Goal: Task Accomplishment & Management: Use online tool/utility

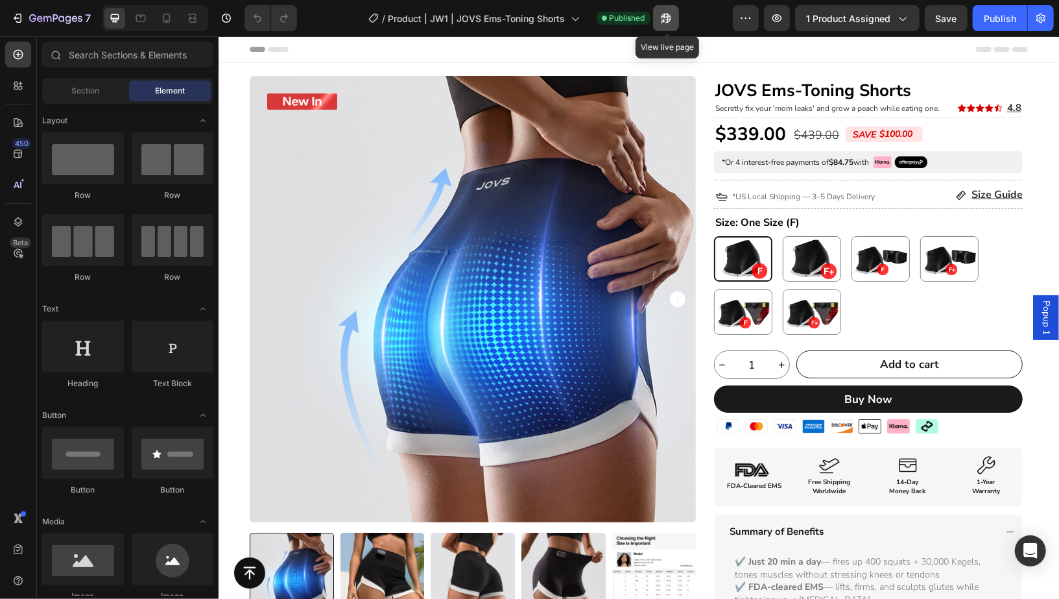
click at [656, 16] on button "button" at bounding box center [666, 18] width 26 height 26
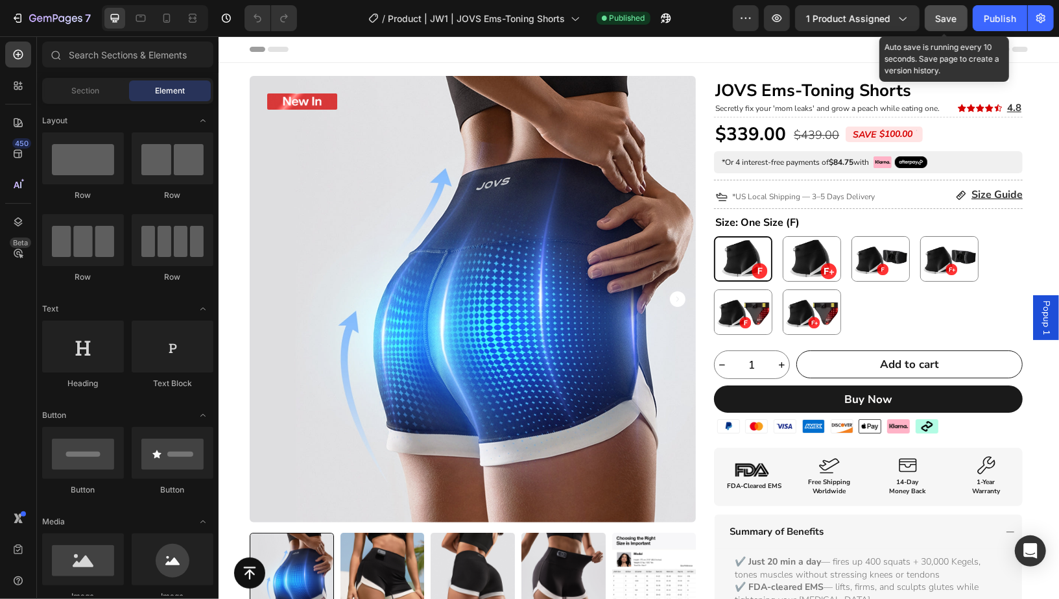
click at [948, 18] on span "Save" at bounding box center [946, 18] width 21 height 11
click at [1008, 19] on div "Publish" at bounding box center [1000, 19] width 32 height 14
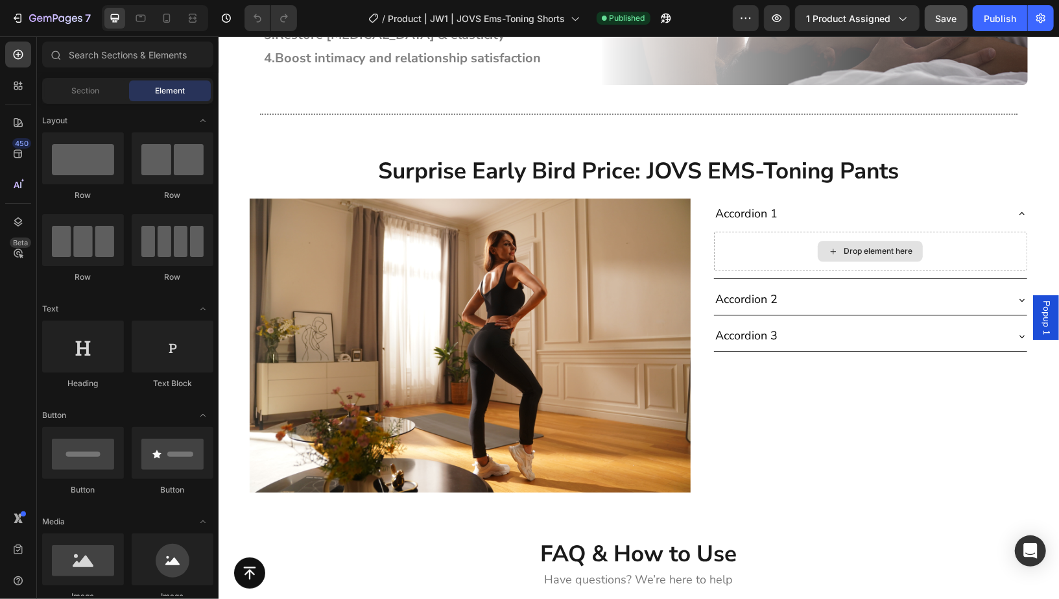
scroll to position [5372, 0]
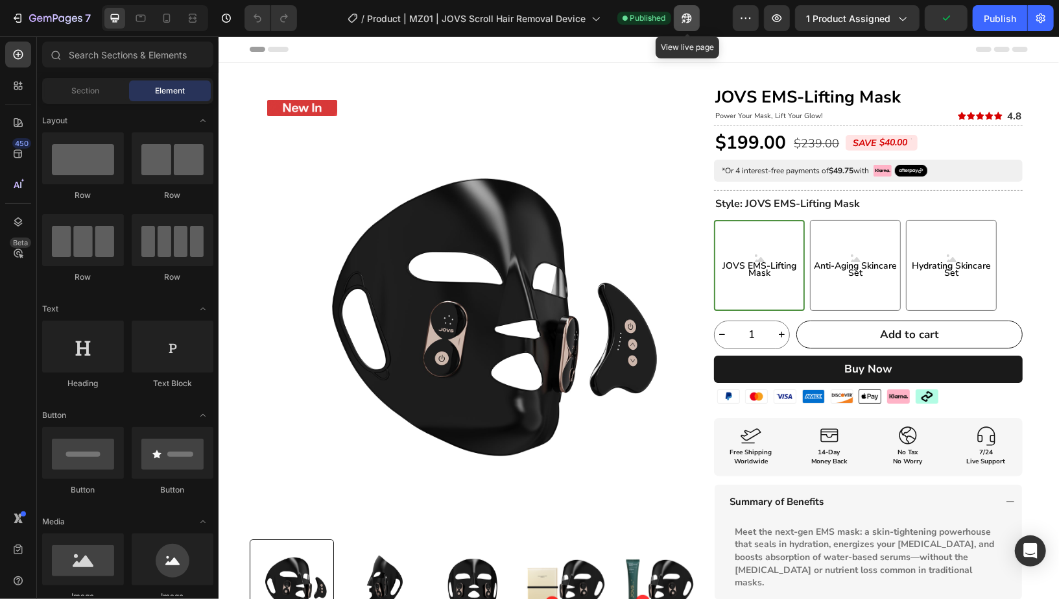
click at [685, 19] on icon "button" at bounding box center [683, 20] width 3 height 3
click at [685, 21] on icon "button" at bounding box center [683, 20] width 3 height 3
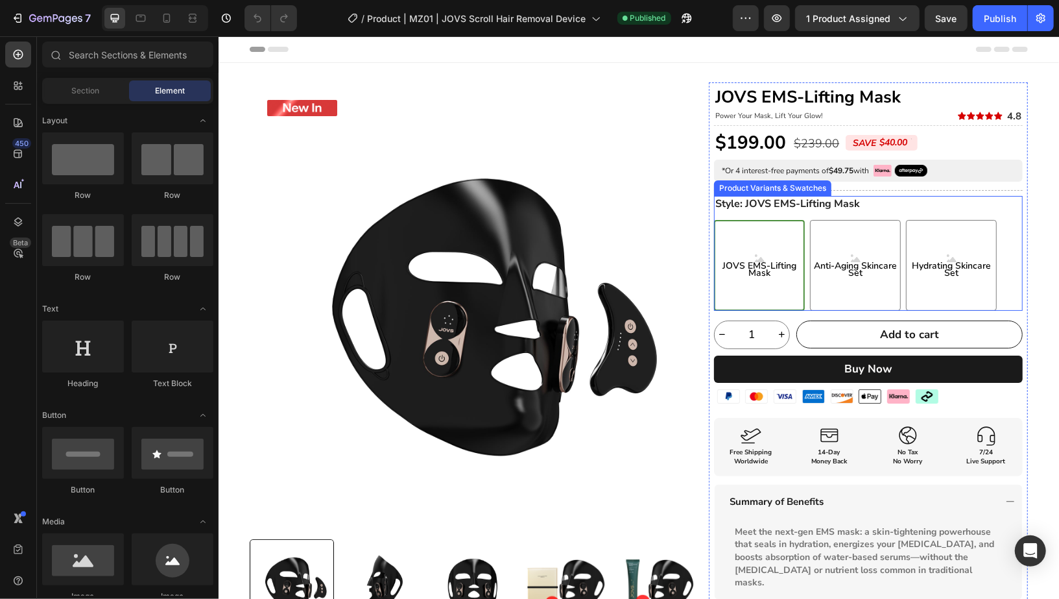
click at [800, 240] on div "JOVS EMS-Lifting Mask JOVS EMS-Lifting Mask JOVS EMS-Lifting Mask Anti-Aging Sk…" at bounding box center [867, 264] width 309 height 91
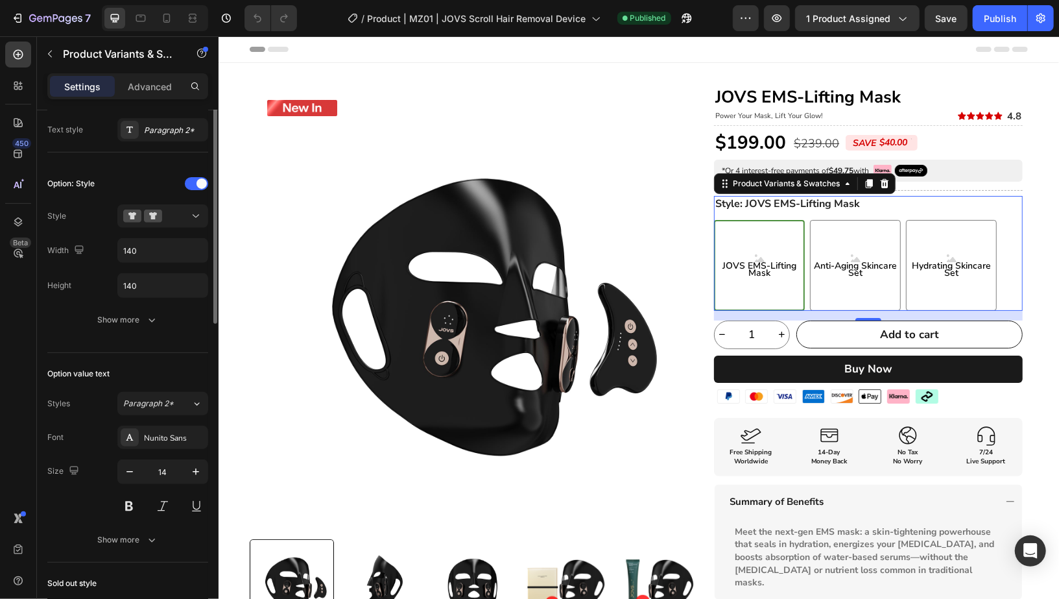
scroll to position [211, 0]
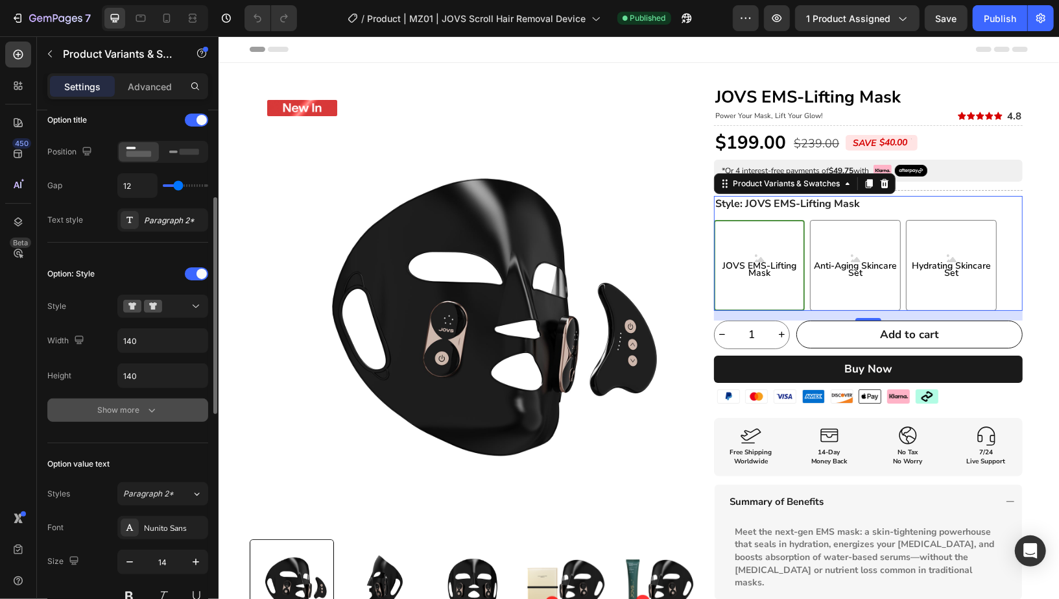
click at [106, 411] on div "Show more" at bounding box center [128, 409] width 60 height 13
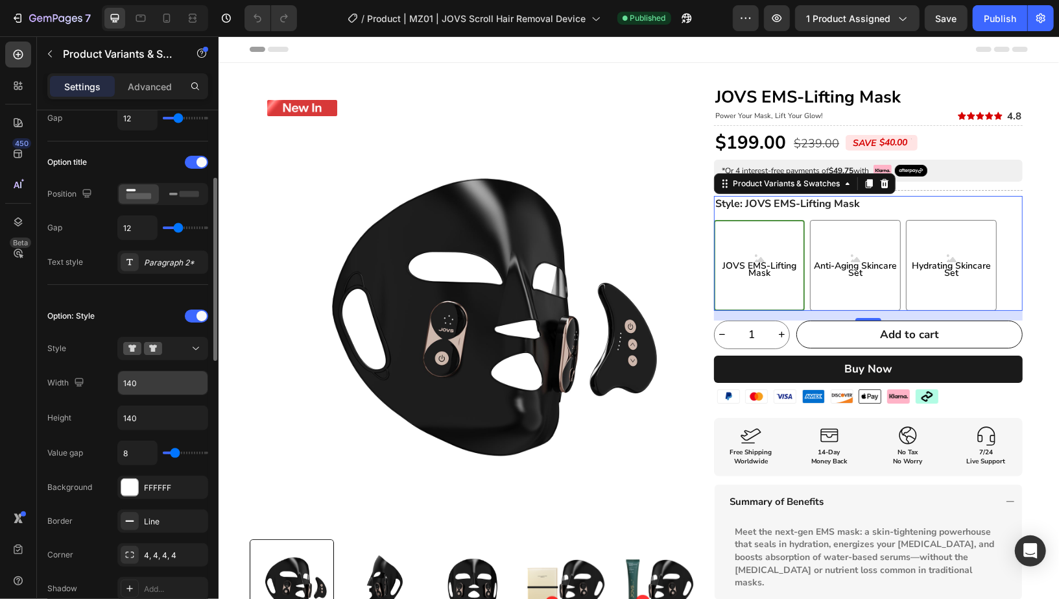
scroll to position [178, 0]
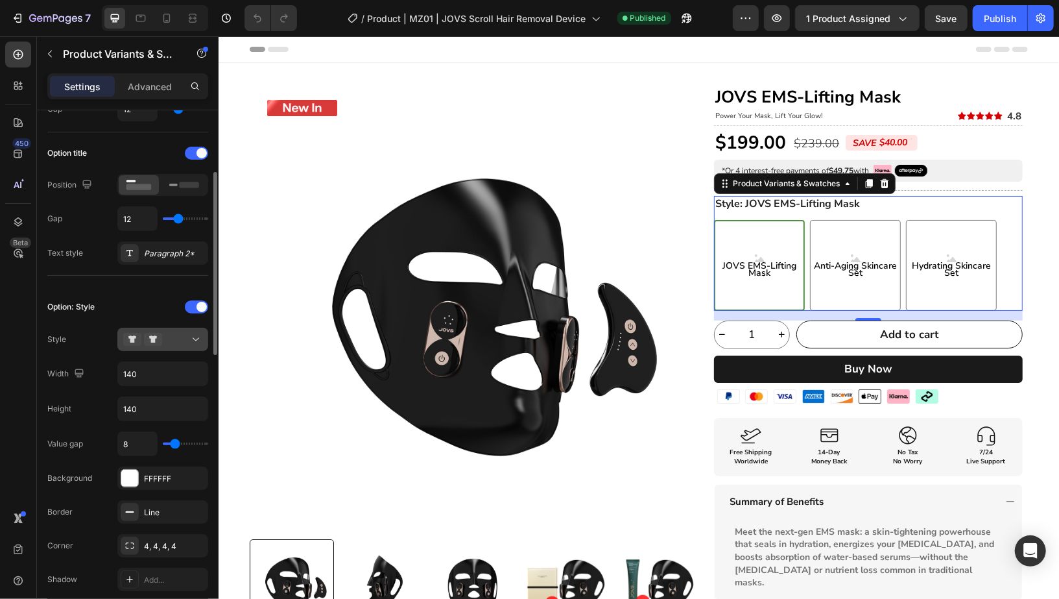
click at [181, 347] on button at bounding box center [162, 338] width 91 height 23
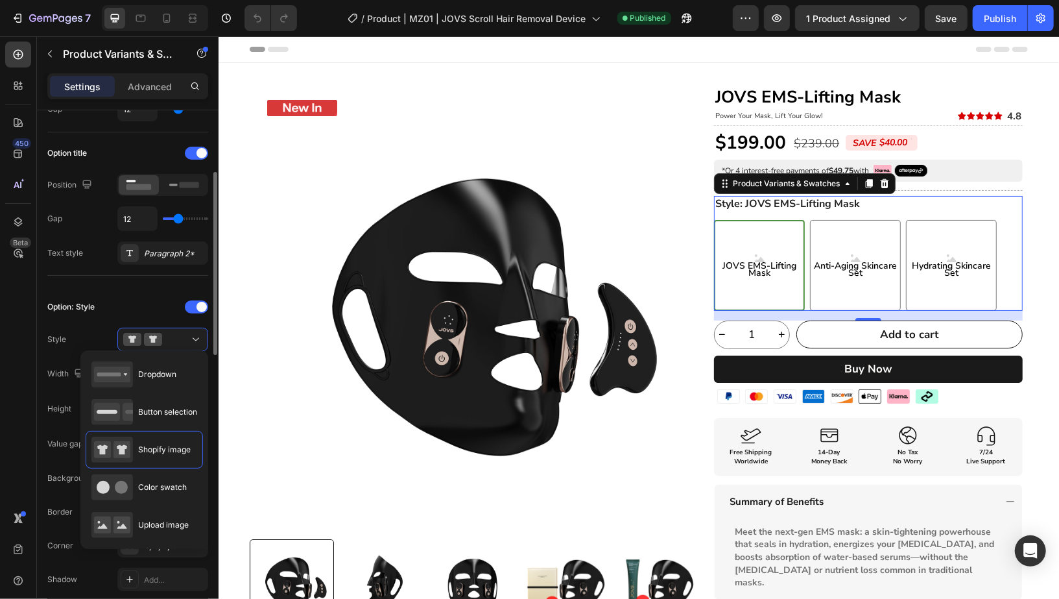
click at [119, 302] on div at bounding box center [162, 307] width 91 height 10
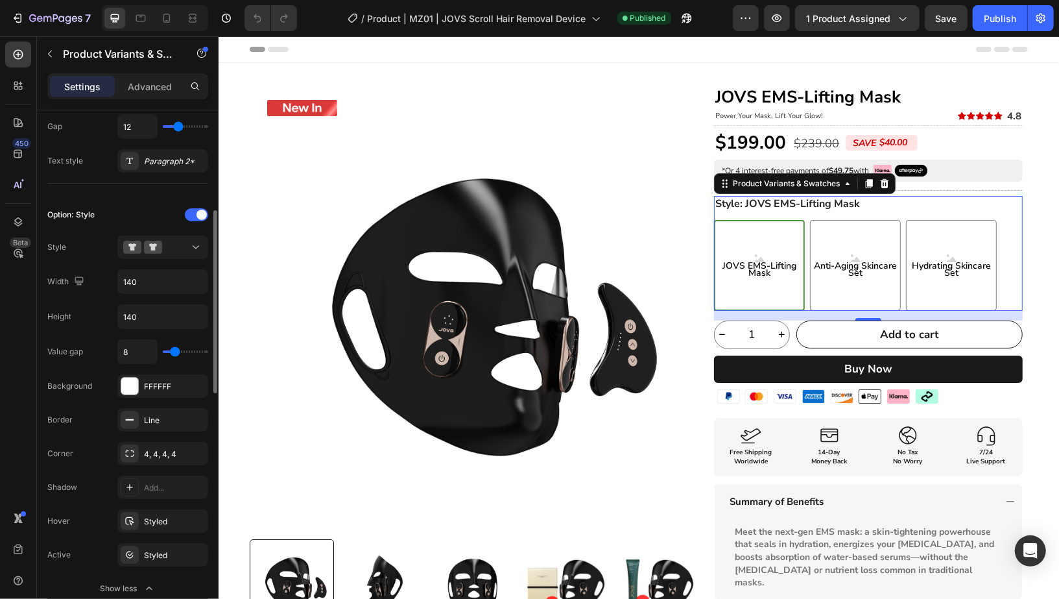
scroll to position [285, 0]
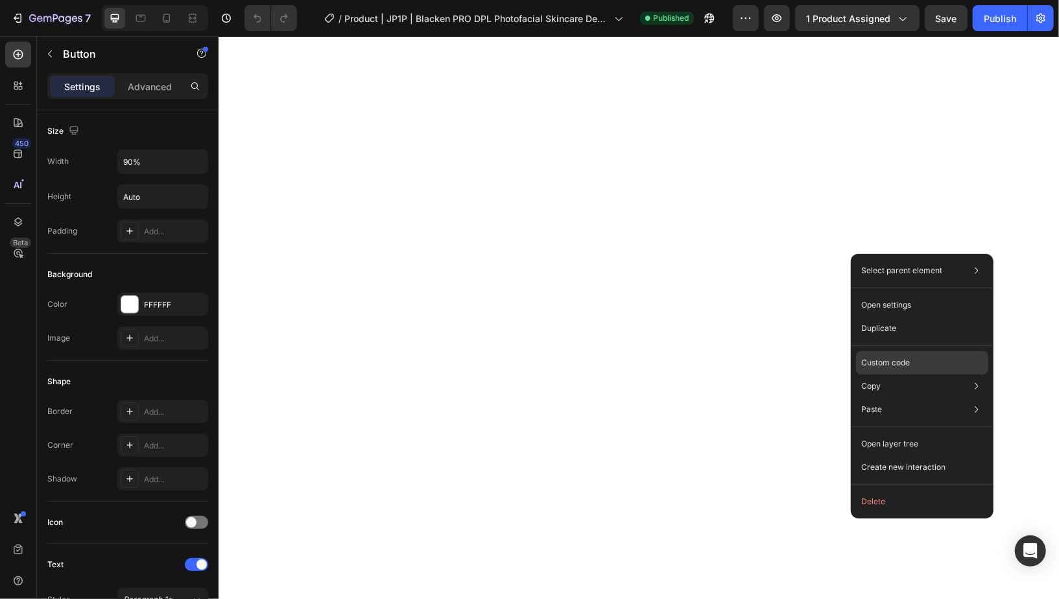
click at [923, 398] on div "Custom code" at bounding box center [922, 409] width 132 height 23
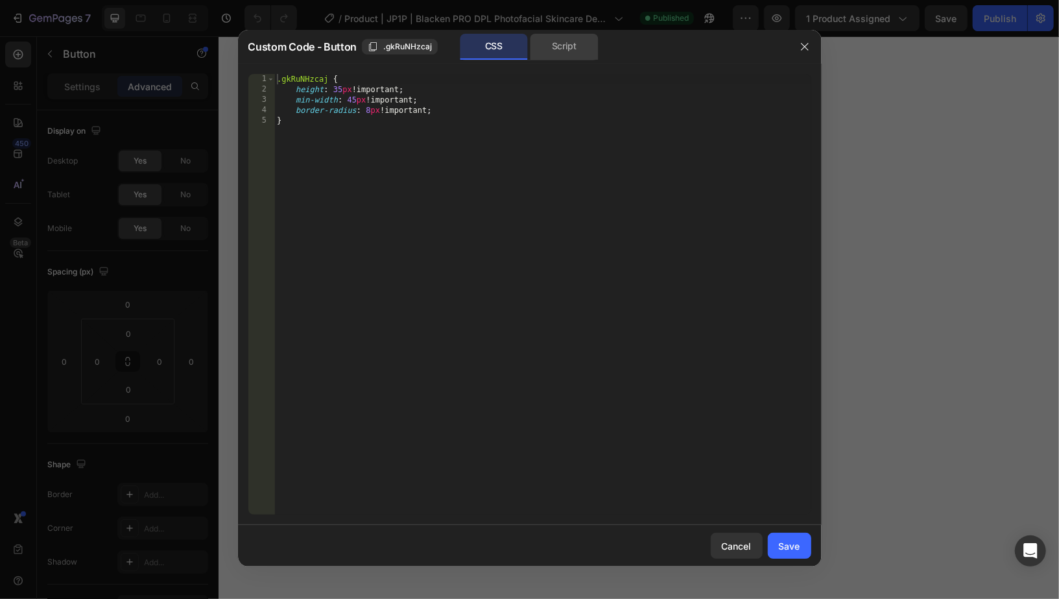
click at [543, 49] on div "Script" at bounding box center [564, 47] width 68 height 26
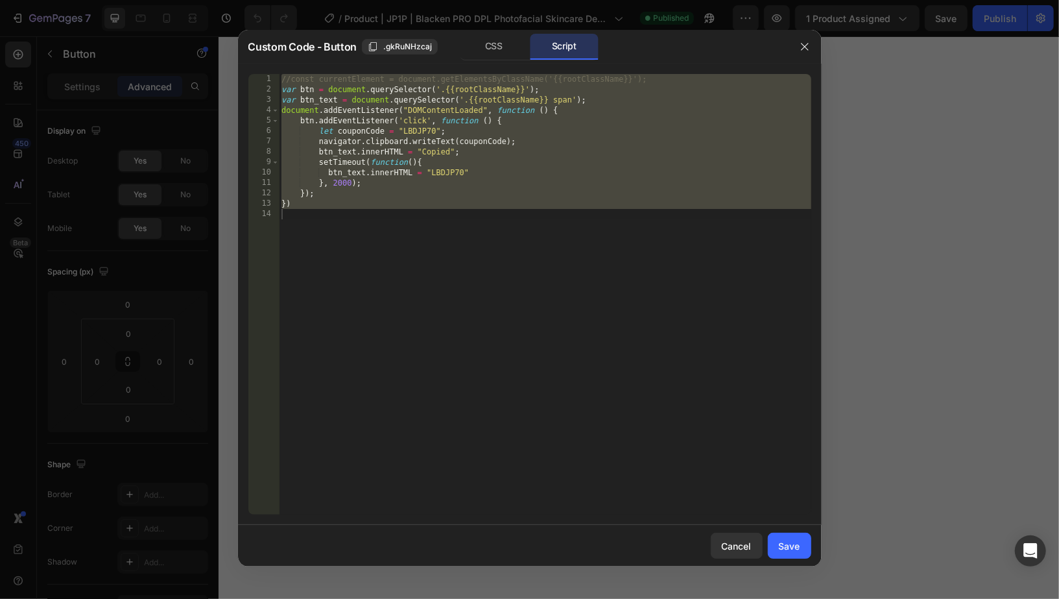
click at [449, 173] on div "//const currentElement = document.getElementsByClassName('{{rootClassName}}'); …" at bounding box center [545, 304] width 532 height 461
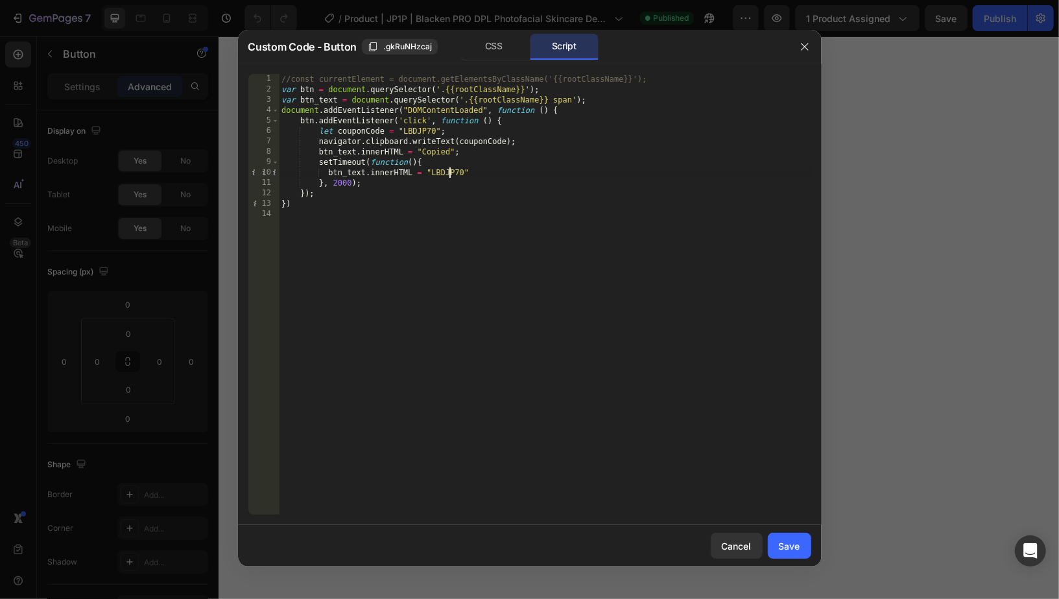
click at [449, 173] on div "//const currentElement = document.getElementsByClassName('{{rootClassName}}'); …" at bounding box center [545, 304] width 532 height 461
click at [446, 173] on div "//const currentElement = document.getElementsByClassName('{{rootClassName}}'); …" at bounding box center [545, 304] width 532 height 461
paste textarea "let couponCode = "LBDJP70";"
click at [418, 130] on div "//const currentElement = document.getElementsByClassName('{{rootClassName}}'); …" at bounding box center [545, 304] width 532 height 461
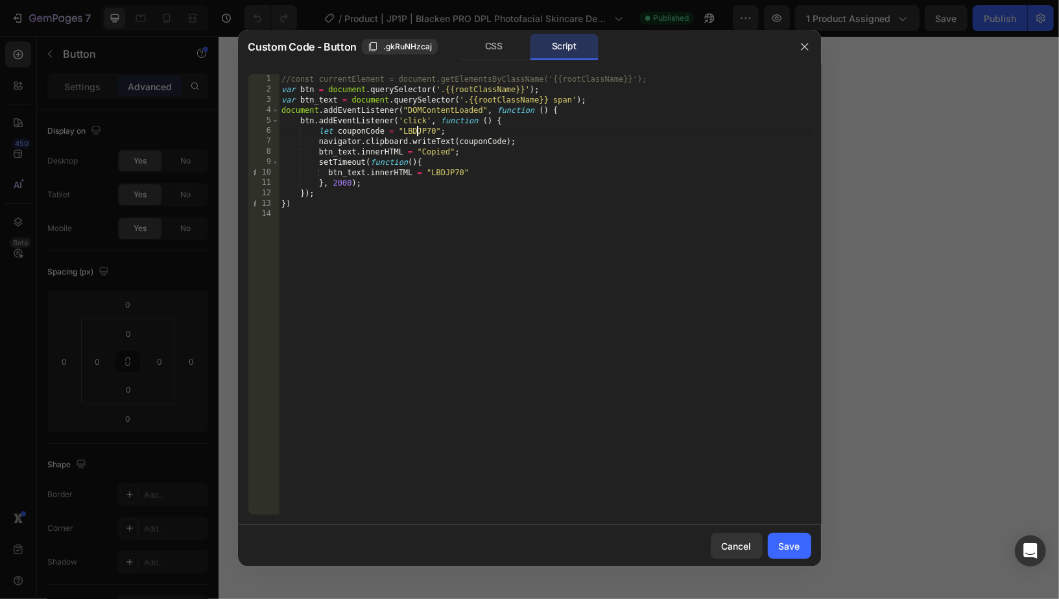
click at [418, 130] on div "//const currentElement = document.getElementsByClassName('{{rootClassName}}'); …" at bounding box center [545, 304] width 532 height 461
paste textarea "}, 2000)"
click at [627, 187] on div "//const currentElement = document.getElementsByClassName('{{rootClassName}}'); …" at bounding box center [545, 304] width 532 height 461
type textarea "}, 2000);"
click at [793, 541] on div "Save" at bounding box center [789, 546] width 21 height 14
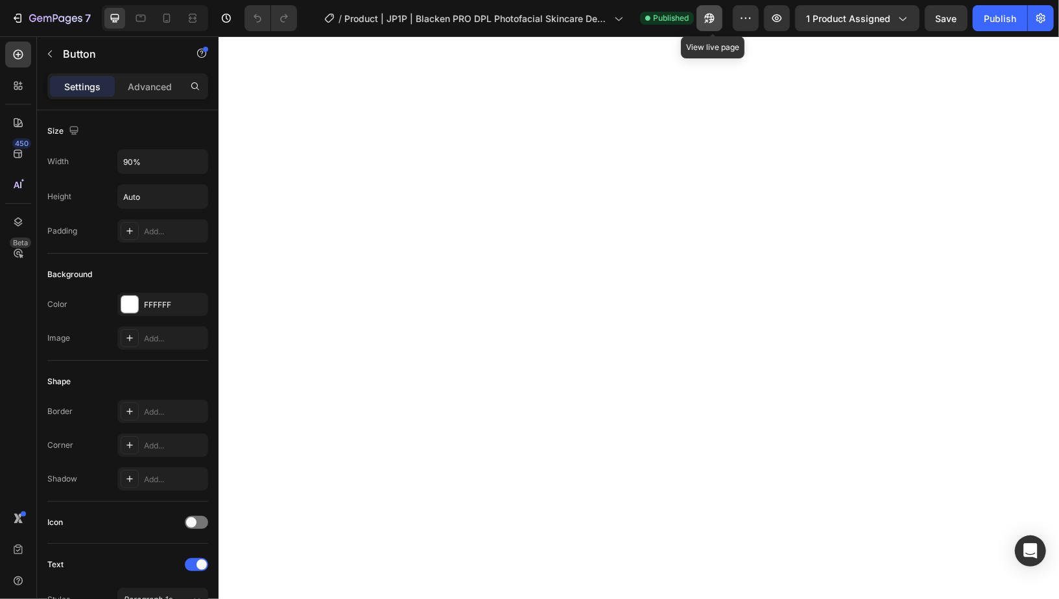
click at [708, 21] on icon "button" at bounding box center [709, 18] width 13 height 13
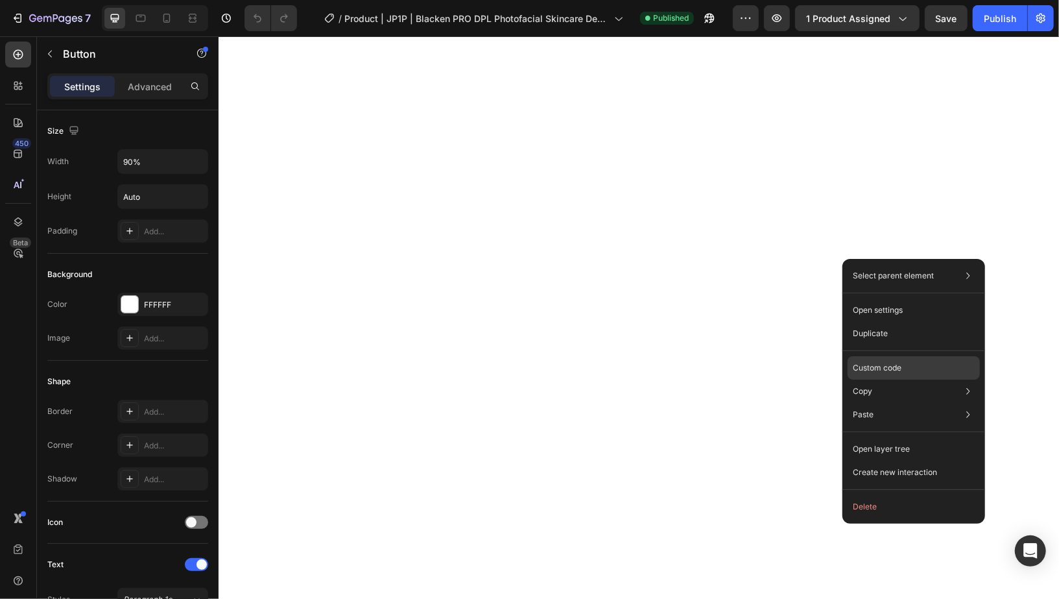
click at [899, 371] on p "Custom code" at bounding box center [877, 368] width 49 height 12
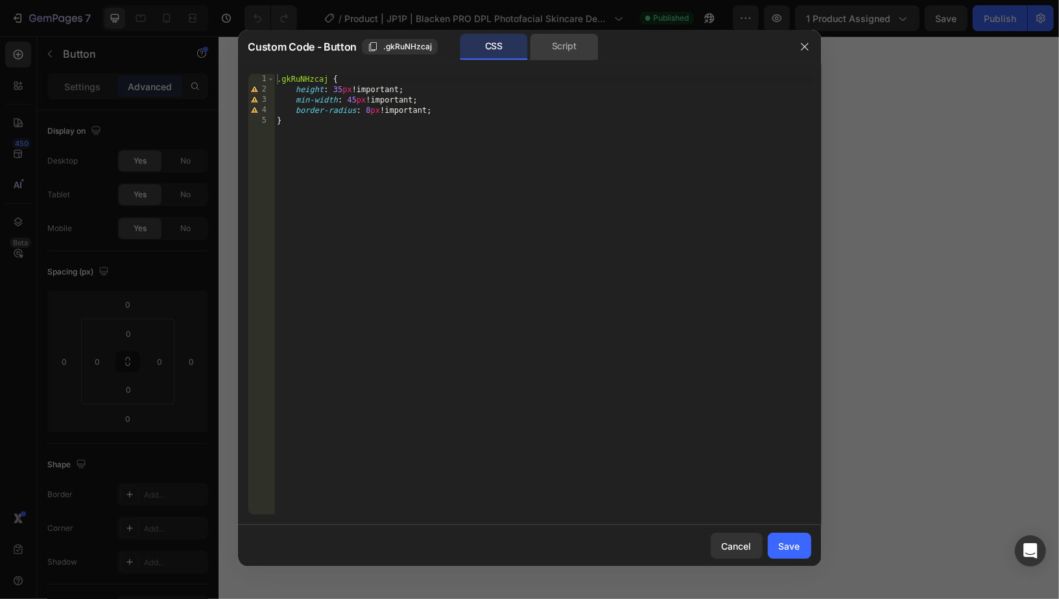
click at [553, 45] on div "Script" at bounding box center [564, 47] width 68 height 26
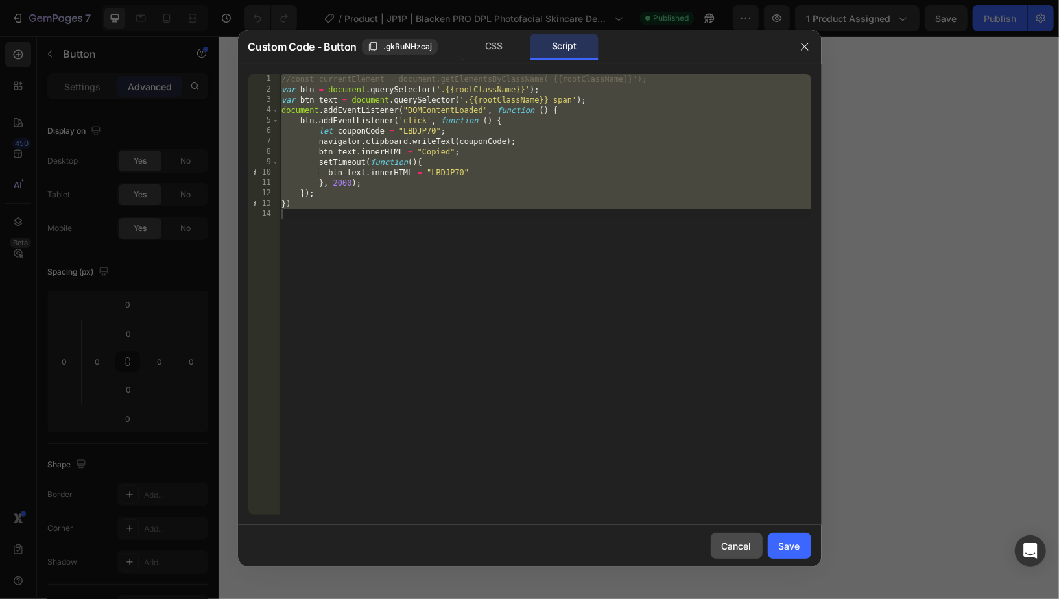
click at [748, 549] on div "Cancel" at bounding box center [737, 546] width 30 height 14
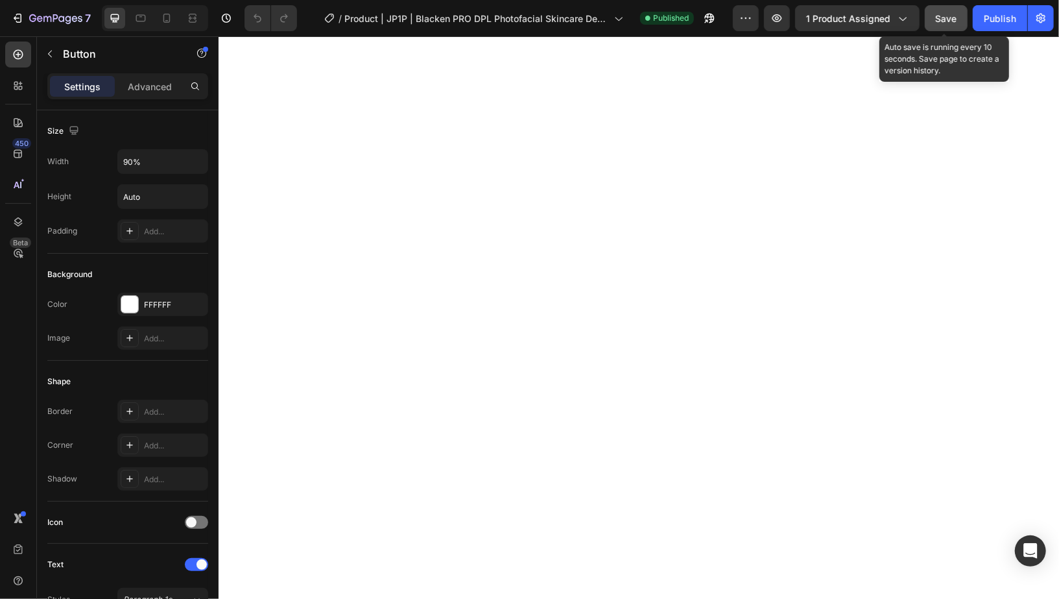
click at [952, 25] on button "Save" at bounding box center [946, 18] width 43 height 26
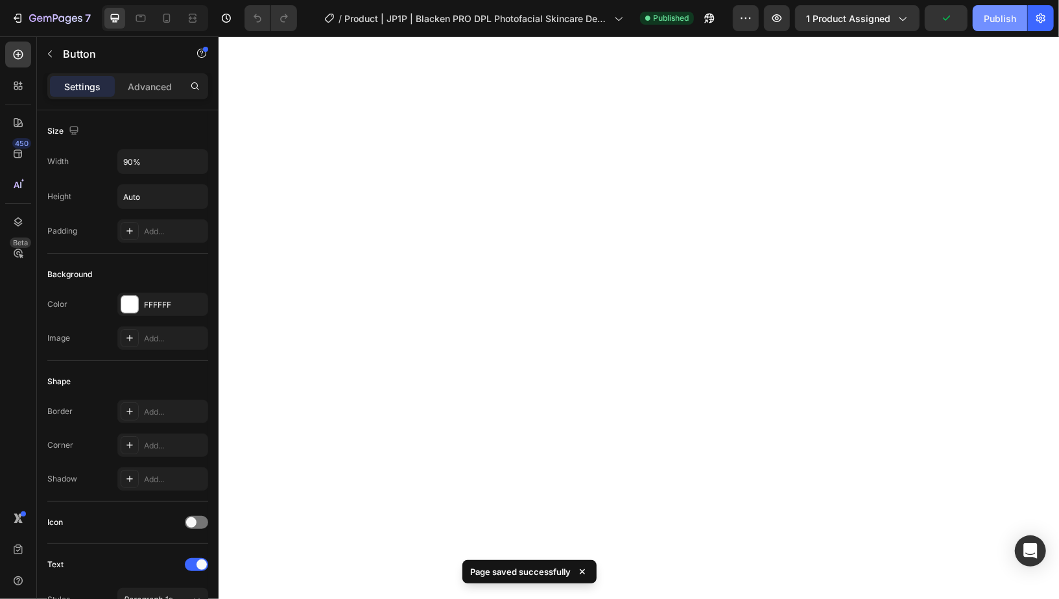
click at [1008, 23] on div "Publish" at bounding box center [1000, 19] width 32 height 14
click at [45, 13] on div "7" at bounding box center [60, 18] width 62 height 16
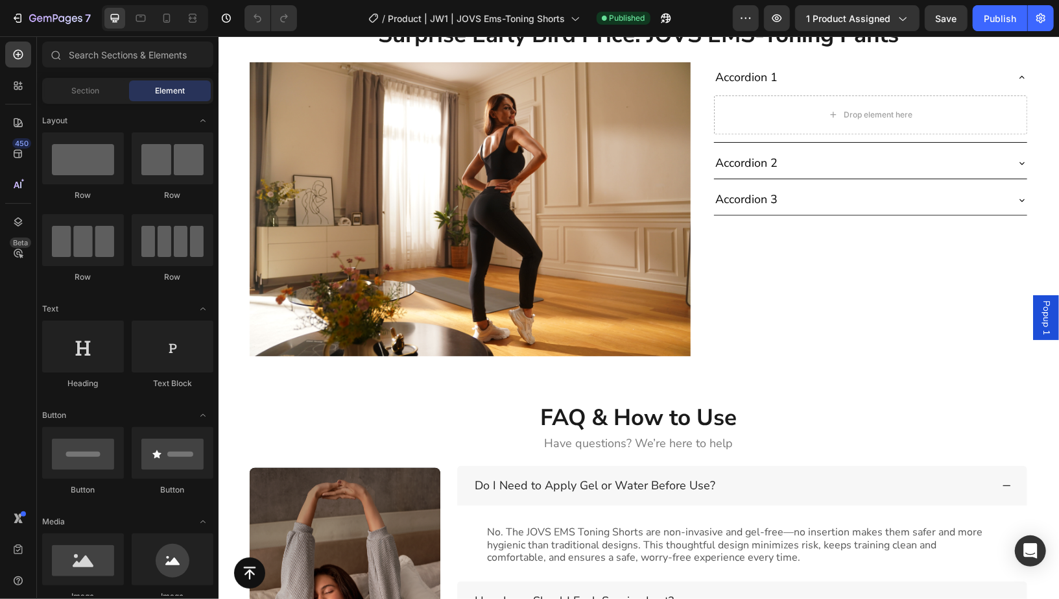
scroll to position [5501, 0]
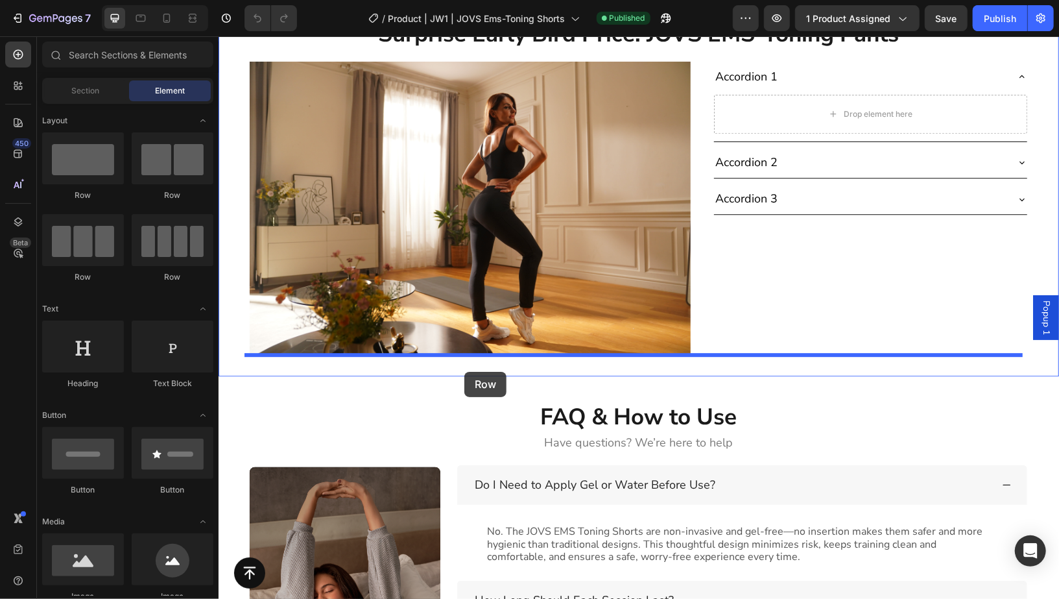
drag, startPoint x: 324, startPoint y: 280, endPoint x: 464, endPoint y: 371, distance: 166.4
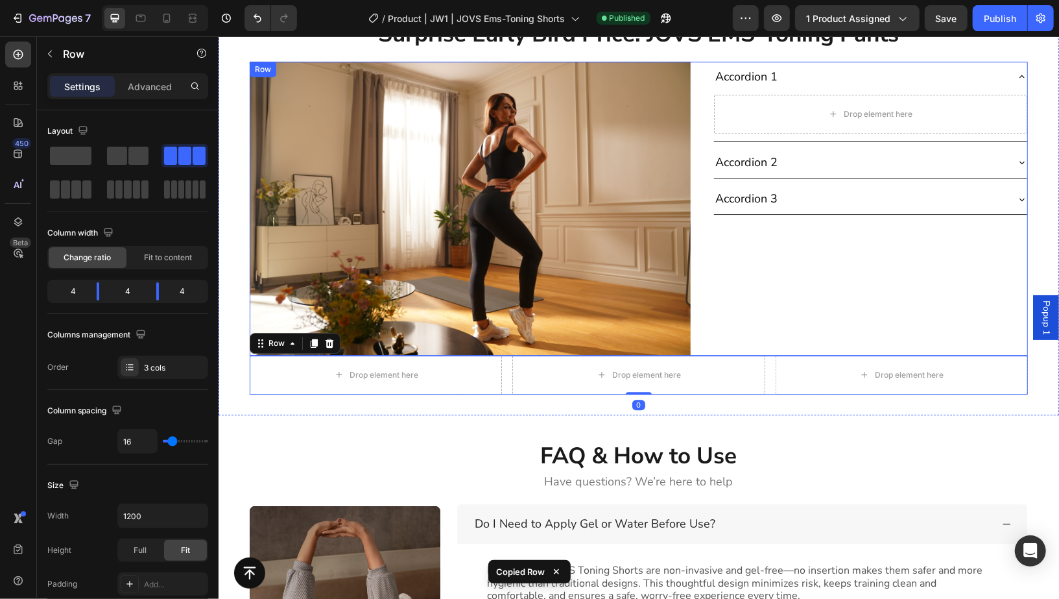
click at [792, 312] on div "Accordion 1 Drop element here Accordion 2 Accordion 3 Accordion" at bounding box center [870, 208] width 315 height 294
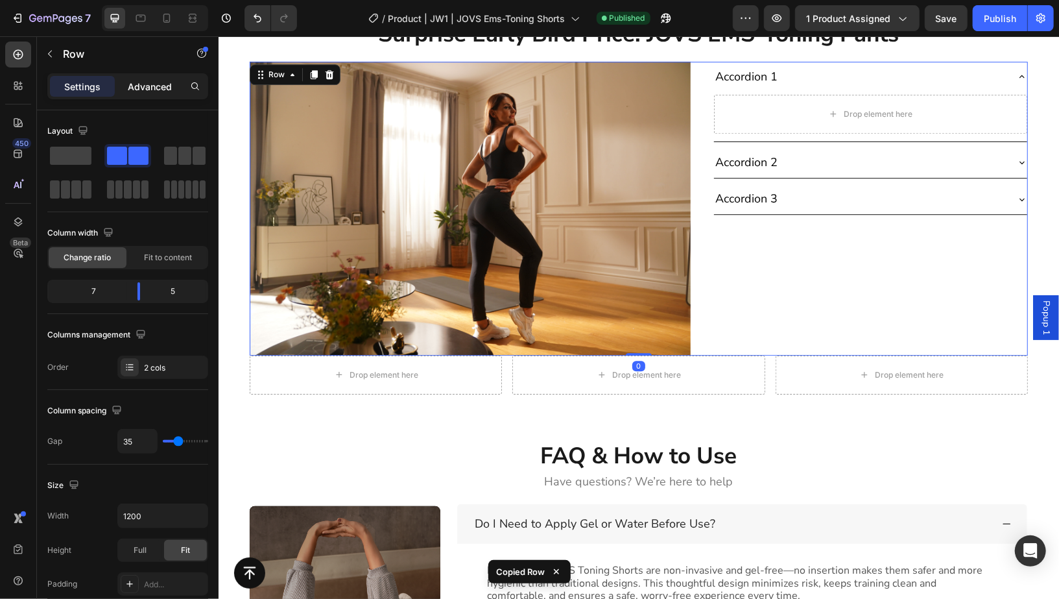
click at [133, 80] on p "Advanced" at bounding box center [150, 87] width 44 height 14
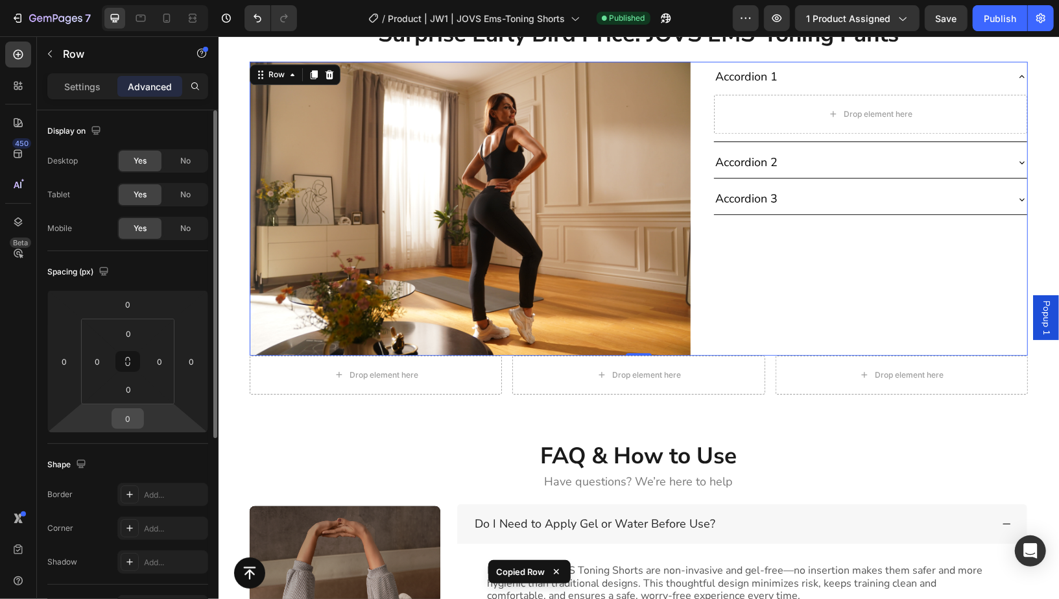
click at [134, 425] on input "0" at bounding box center [128, 418] width 26 height 19
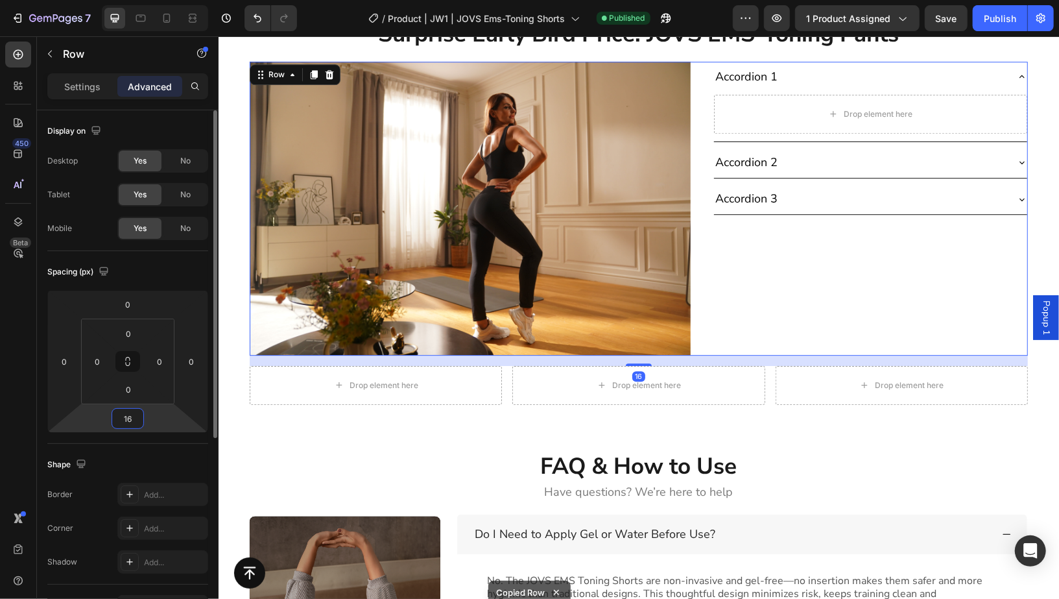
type input "16"
click at [172, 263] on div "Spacing (px)" at bounding box center [127, 271] width 161 height 21
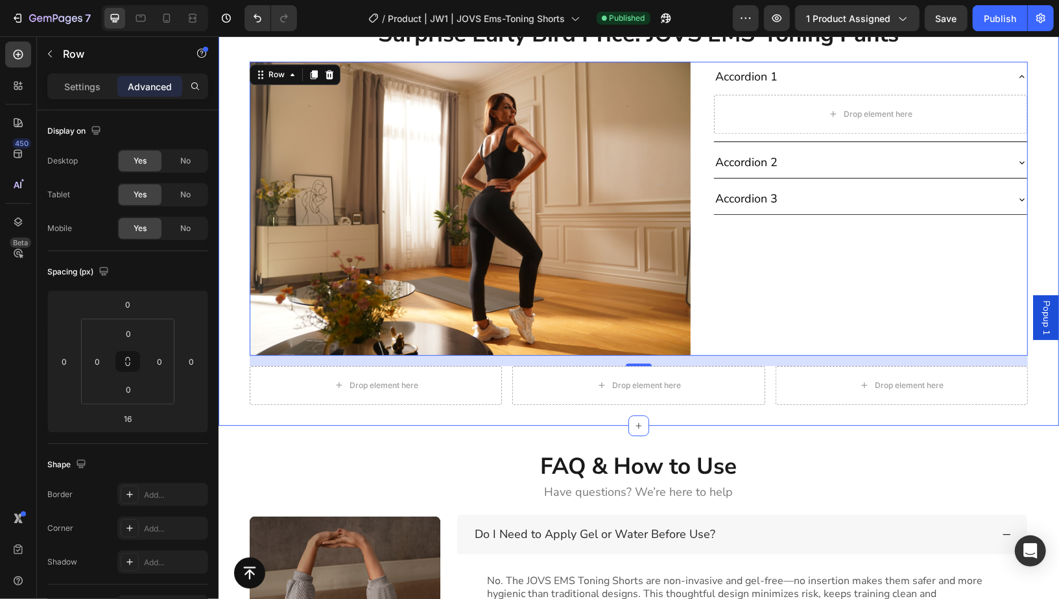
click at [1046, 271] on div "Surprise Early Bird Price: JOVS EMS-Toning Pants Heading Row Image Accordion 1 …" at bounding box center [638, 210] width 840 height 388
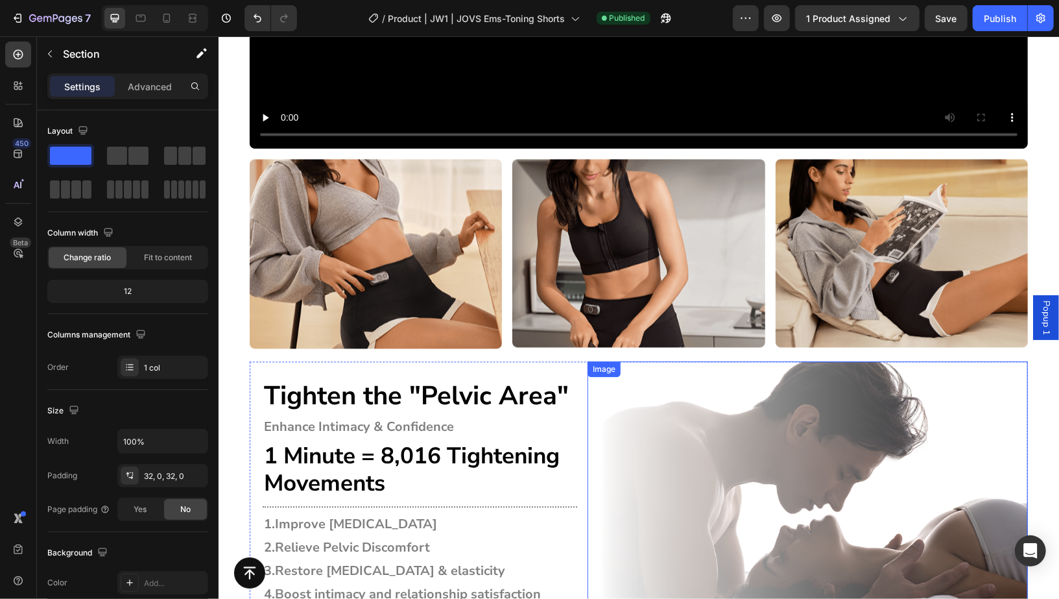
scroll to position [4814, 0]
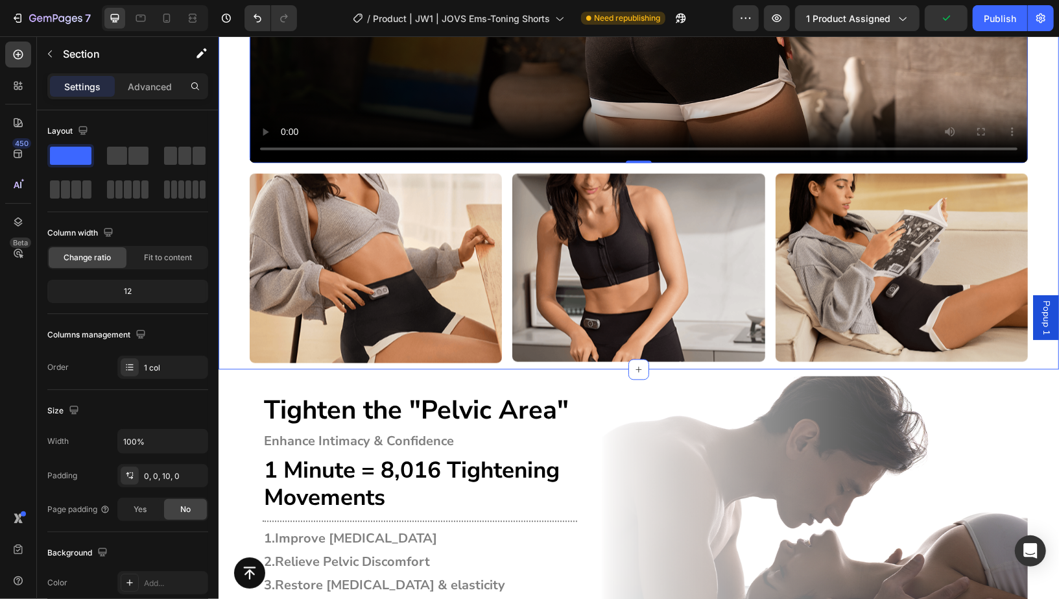
click at [501, 167] on div "Wear Anywhere, Anytime. Heading Transform Your Body Quietly, Without Restrictio…" at bounding box center [638, 1] width 840 height 722
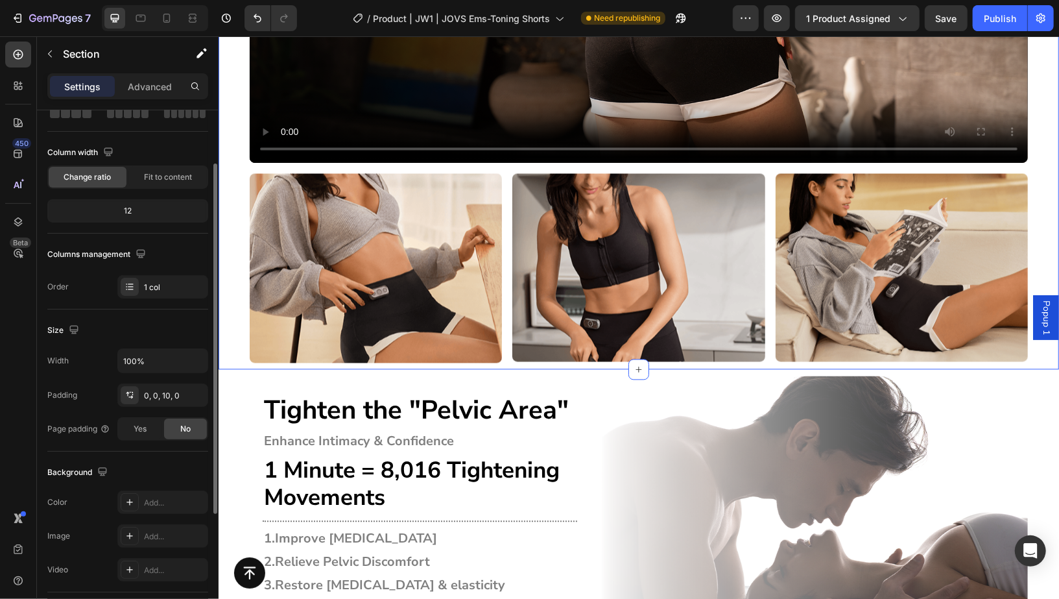
scroll to position [0, 0]
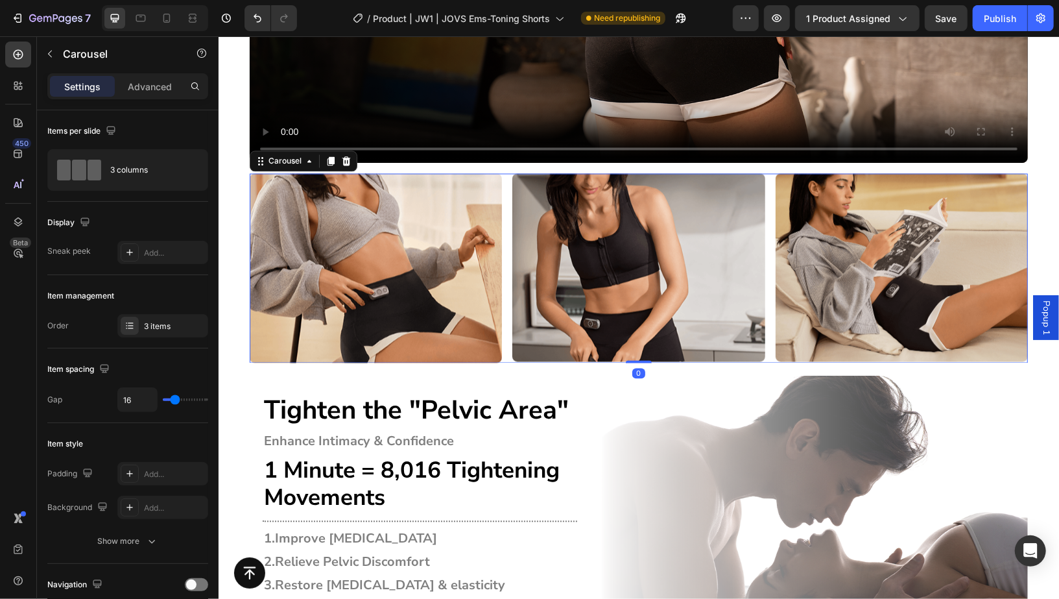
click at [503, 184] on div "Image Image Image" at bounding box center [638, 267] width 778 height 189
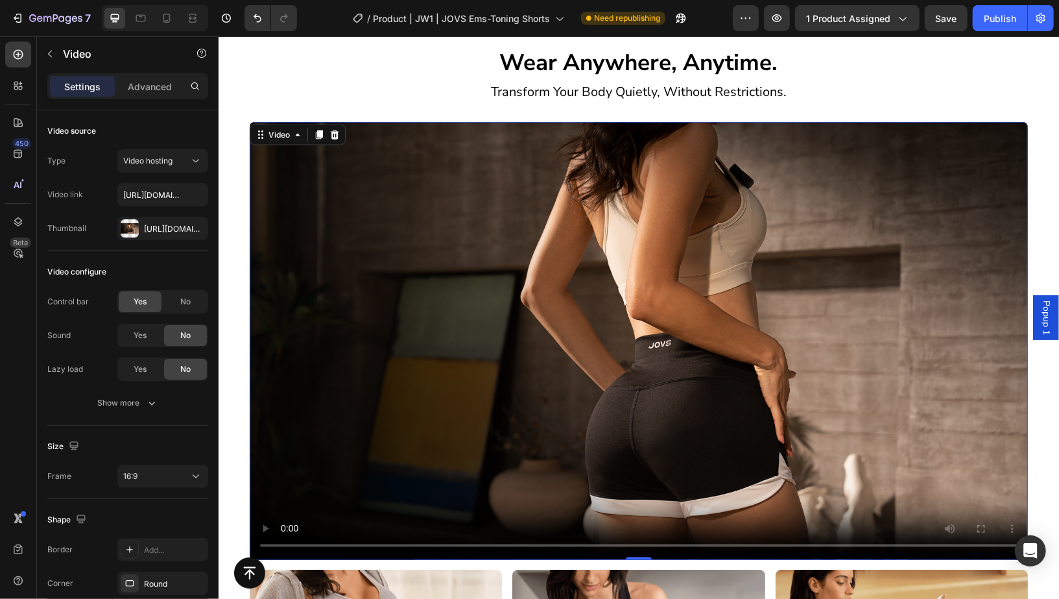
scroll to position [4414, 0]
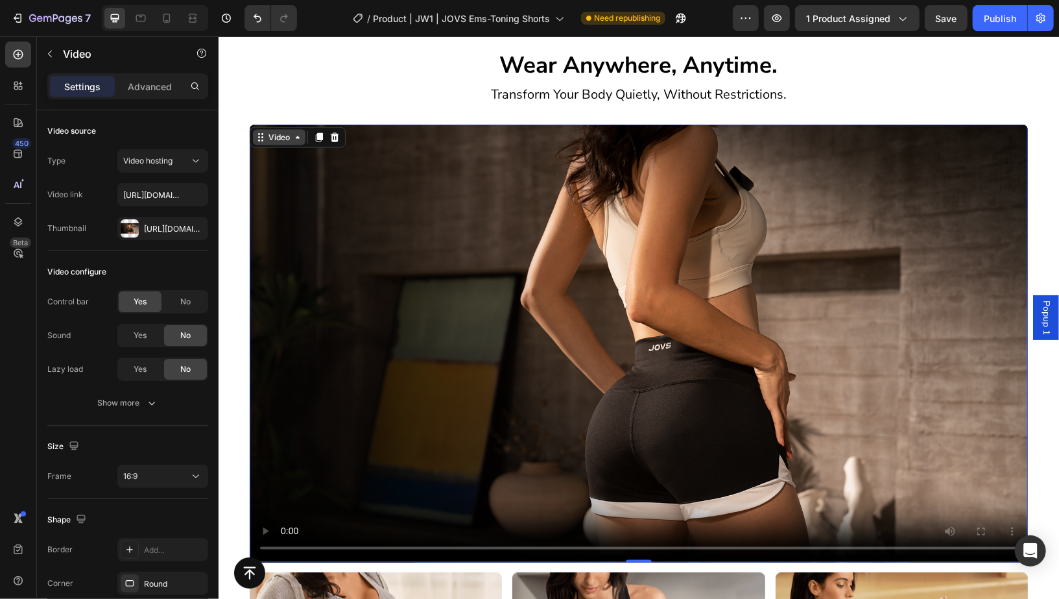
click at [256, 129] on div "Video" at bounding box center [278, 137] width 53 height 16
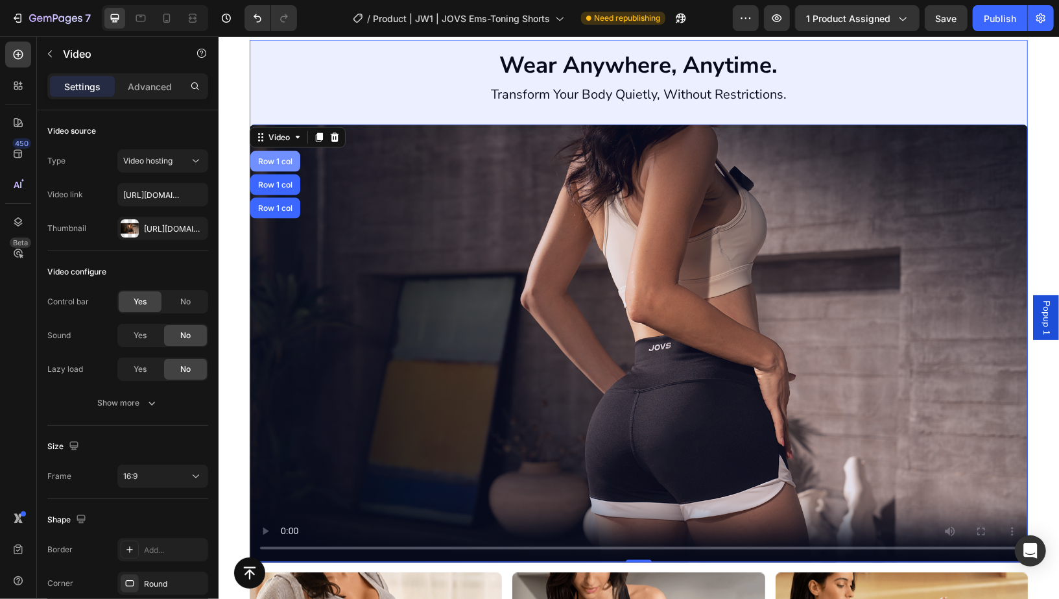
click at [260, 157] on div "Row 1 col" at bounding box center [275, 161] width 40 height 8
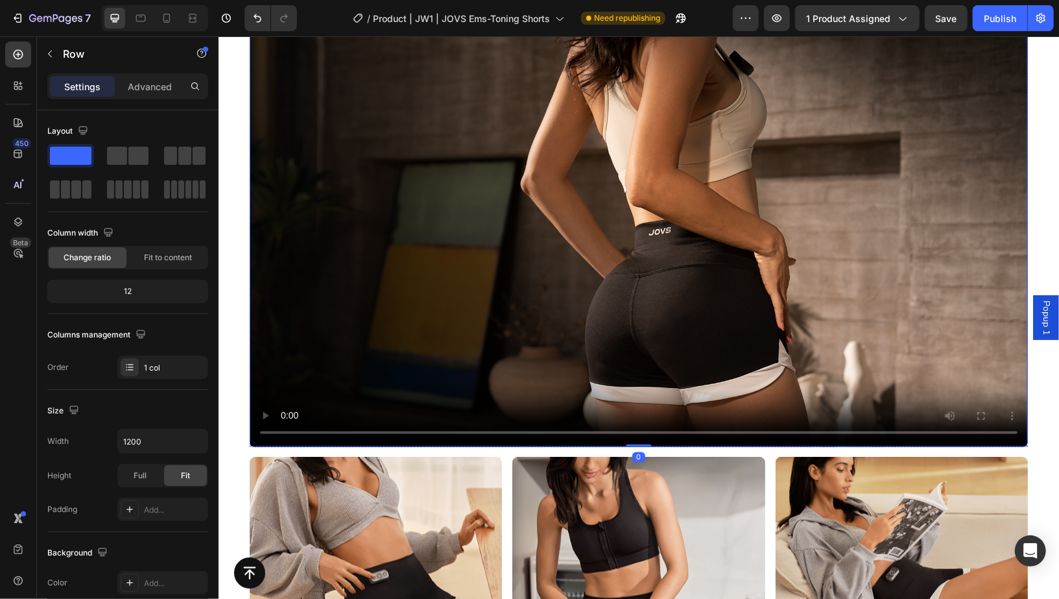
scroll to position [4554, 0]
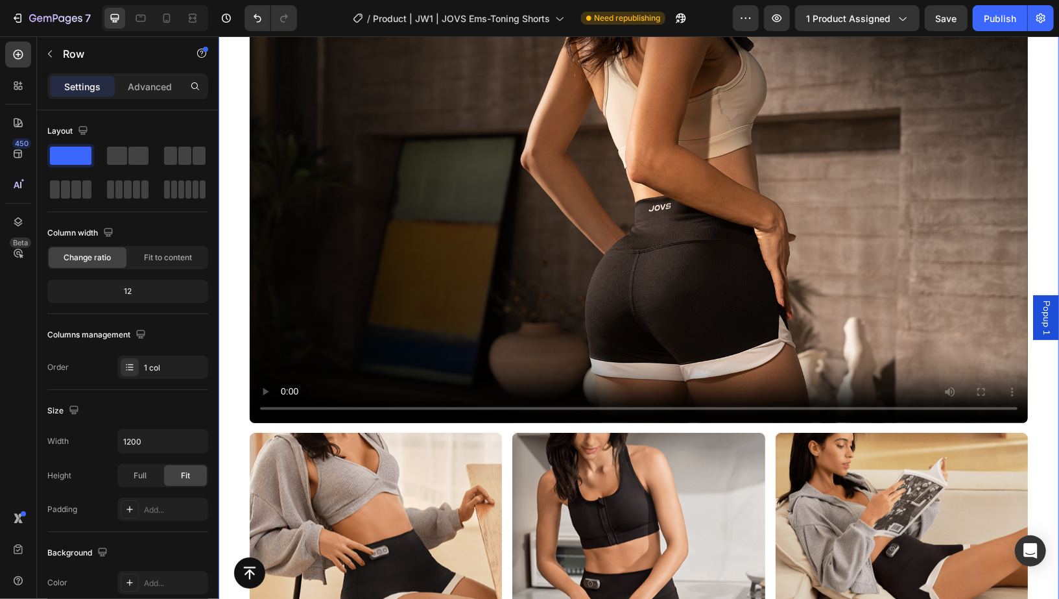
click at [232, 329] on div "Wear Anywhere, Anytime. Heading Transform Your Body Quietly, Without Restrictio…" at bounding box center [638, 261] width 840 height 722
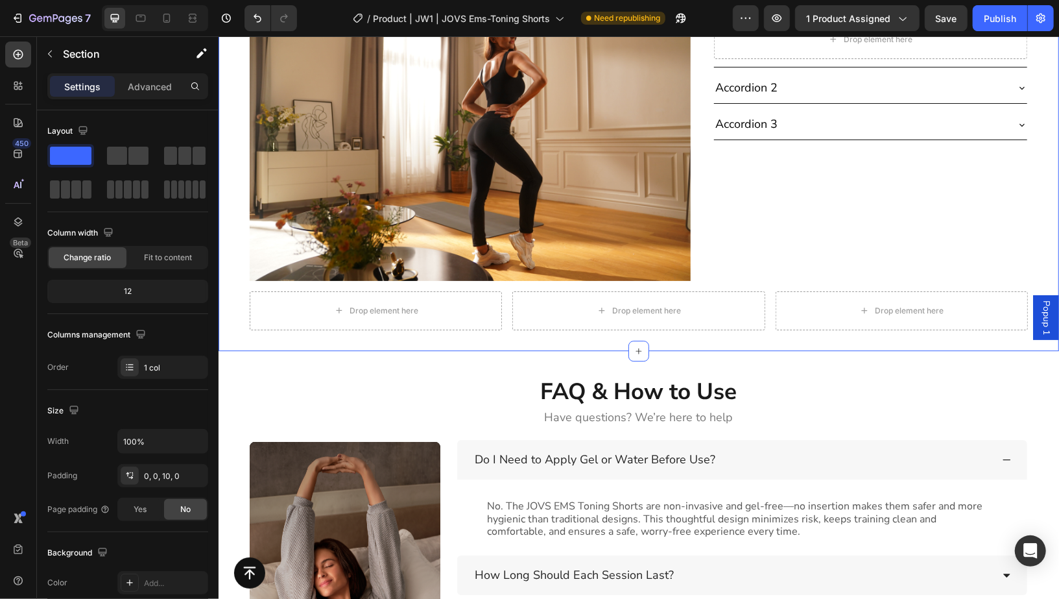
scroll to position [5576, 0]
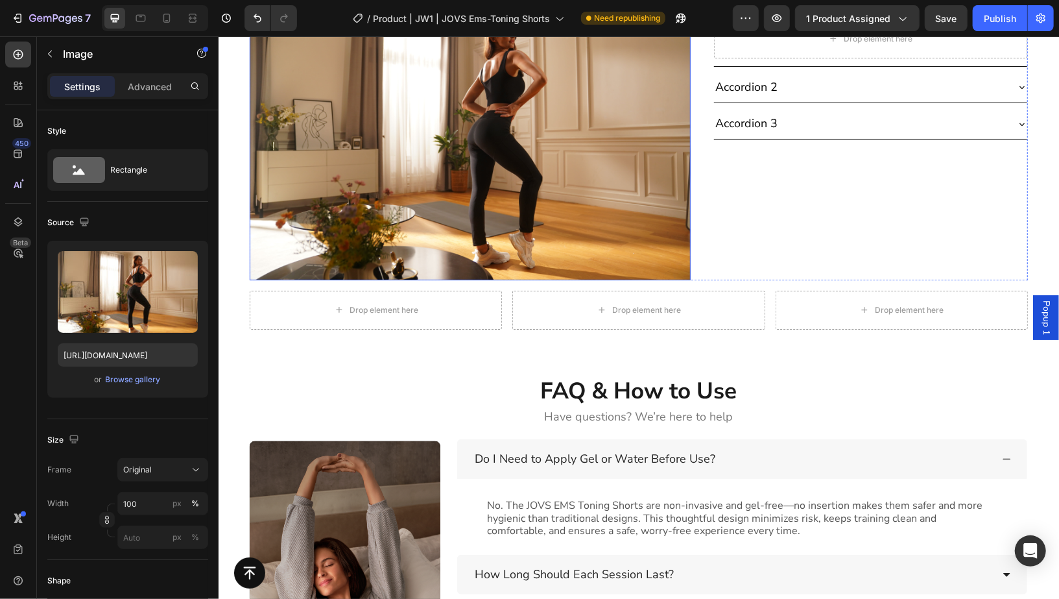
click at [602, 126] on img at bounding box center [469, 133] width 441 height 294
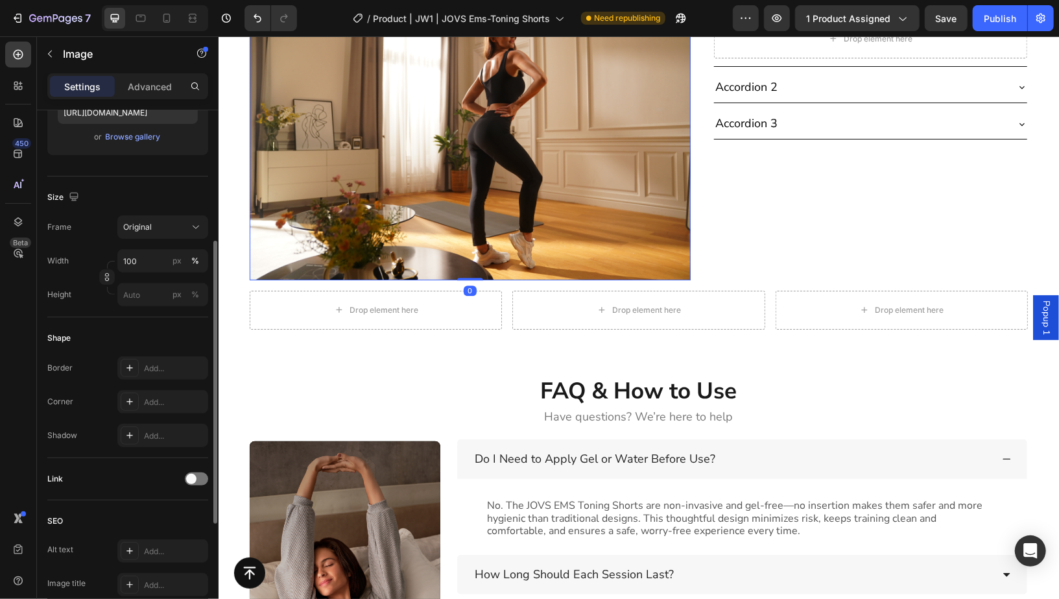
scroll to position [257, 0]
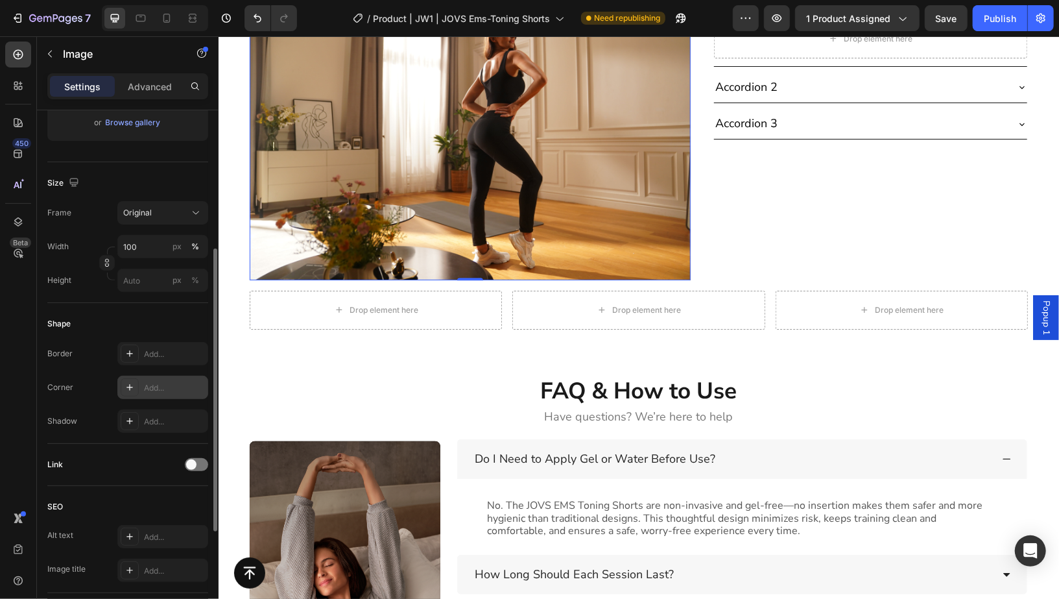
click at [125, 385] on icon at bounding box center [130, 387] width 10 height 10
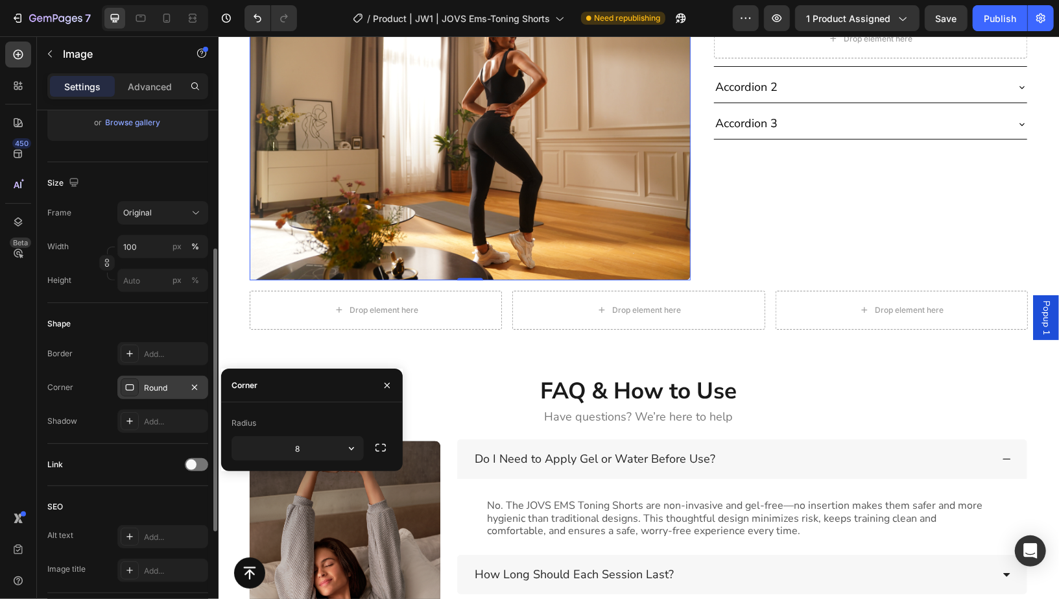
click at [123, 318] on div "Shape" at bounding box center [127, 323] width 161 height 21
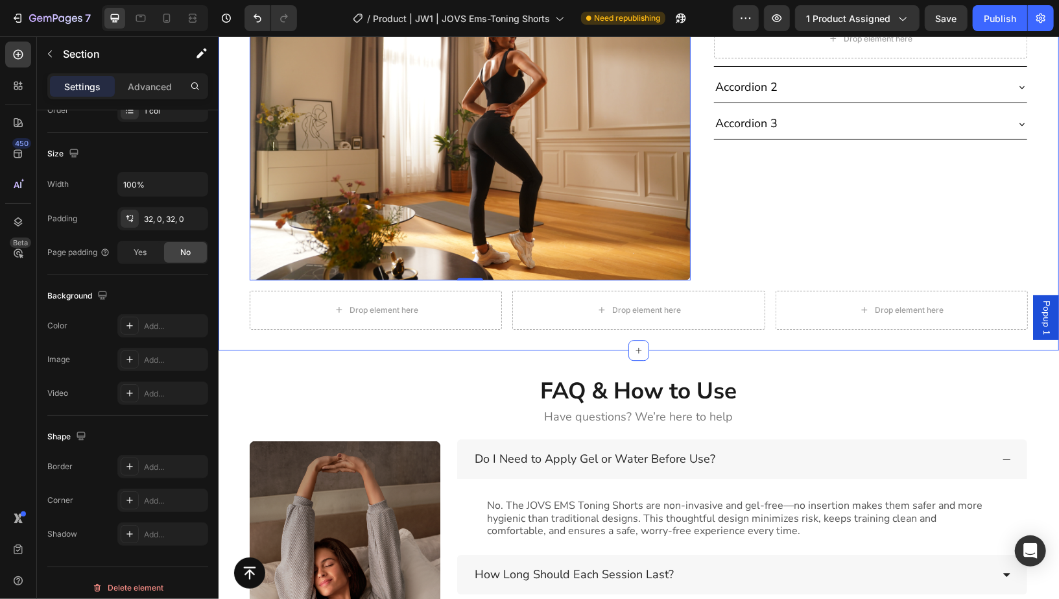
click at [1029, 226] on div "Surprise Early Bird Price: JOVS EMS-Toning Pants Heading Row Image 0 Accordion …" at bounding box center [638, 135] width 840 height 388
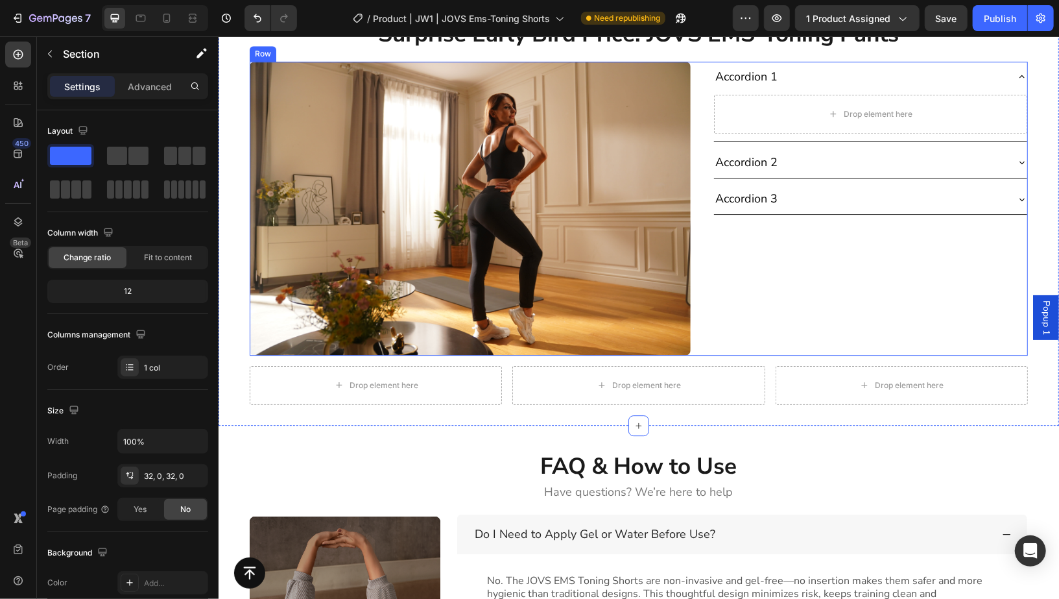
scroll to position [5501, 0]
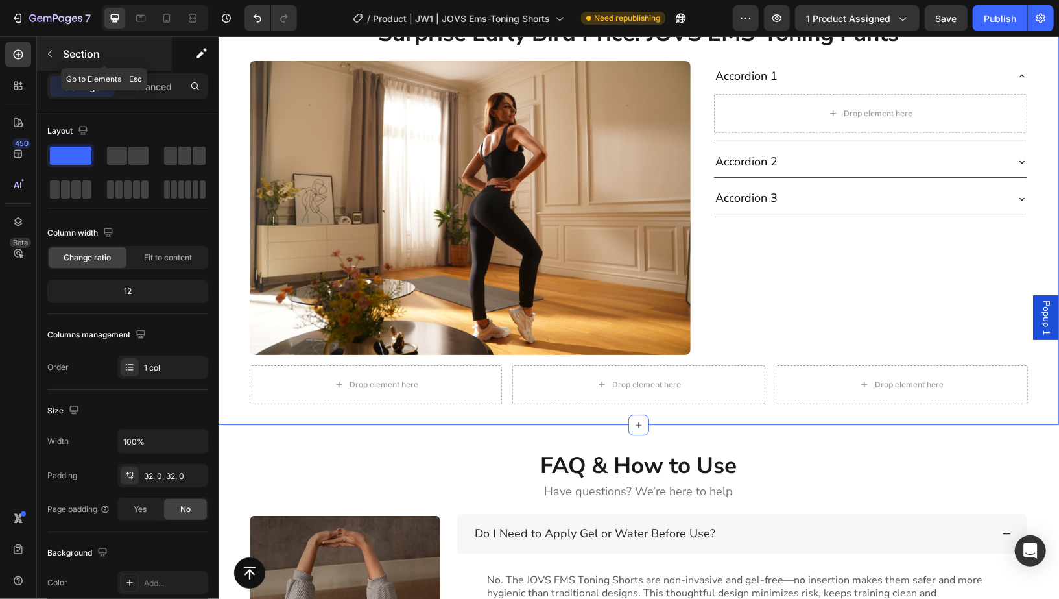
click at [143, 58] on p "Section" at bounding box center [116, 54] width 106 height 16
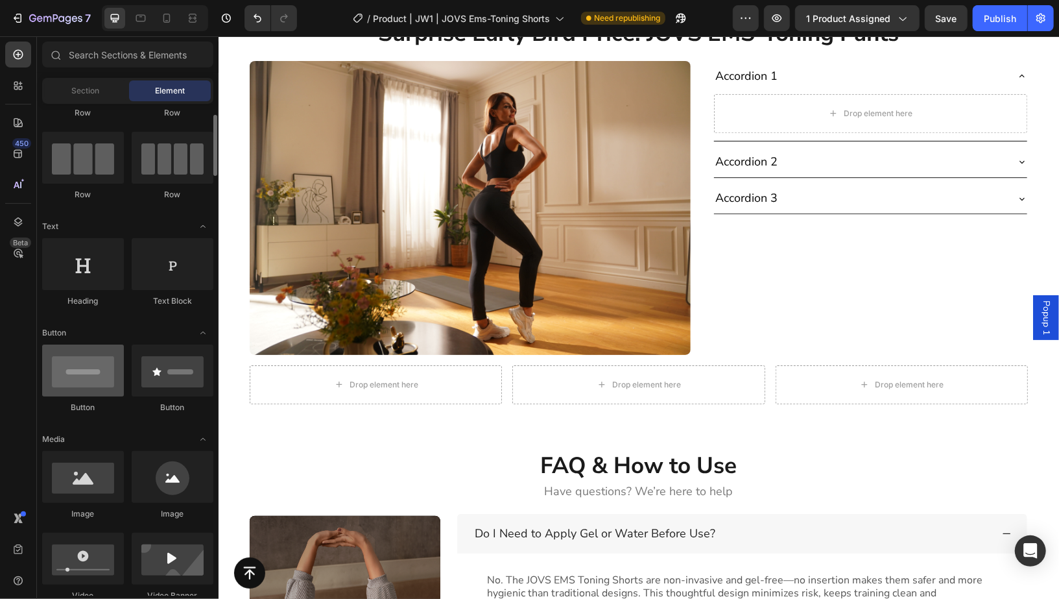
scroll to position [164, 0]
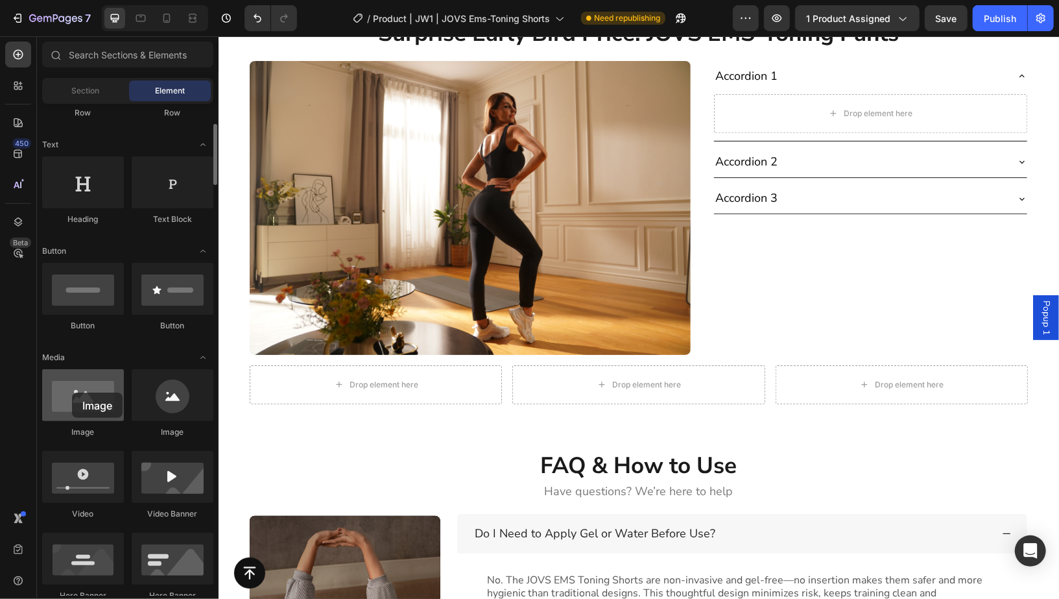
drag, startPoint x: 111, startPoint y: 388, endPoint x: 72, endPoint y: 392, distance: 39.2
click at [72, 392] on div at bounding box center [83, 395] width 82 height 52
click at [169, 22] on icon at bounding box center [166, 18] width 13 height 13
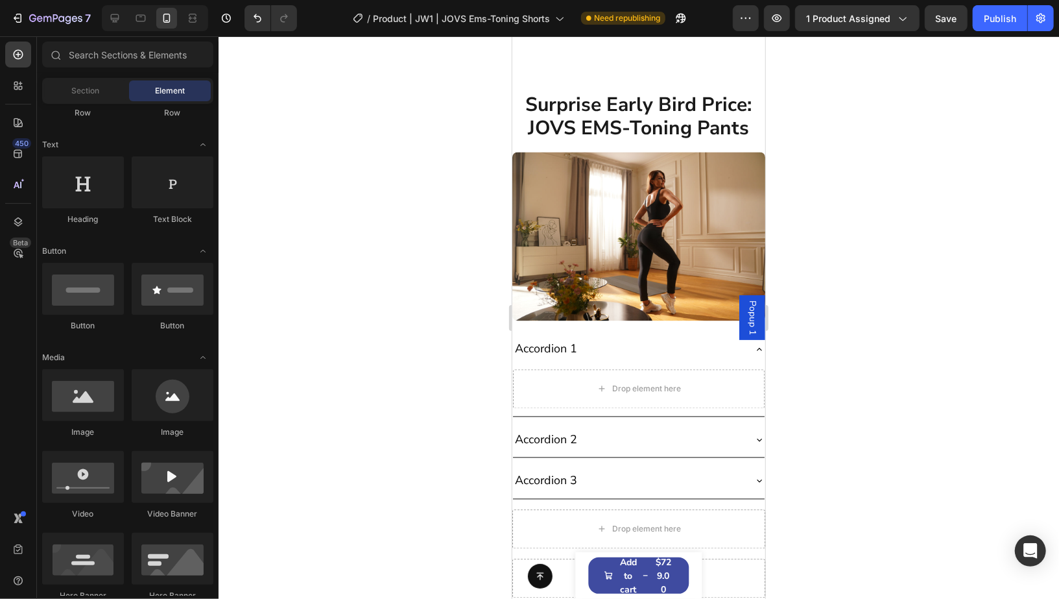
scroll to position [4939, 0]
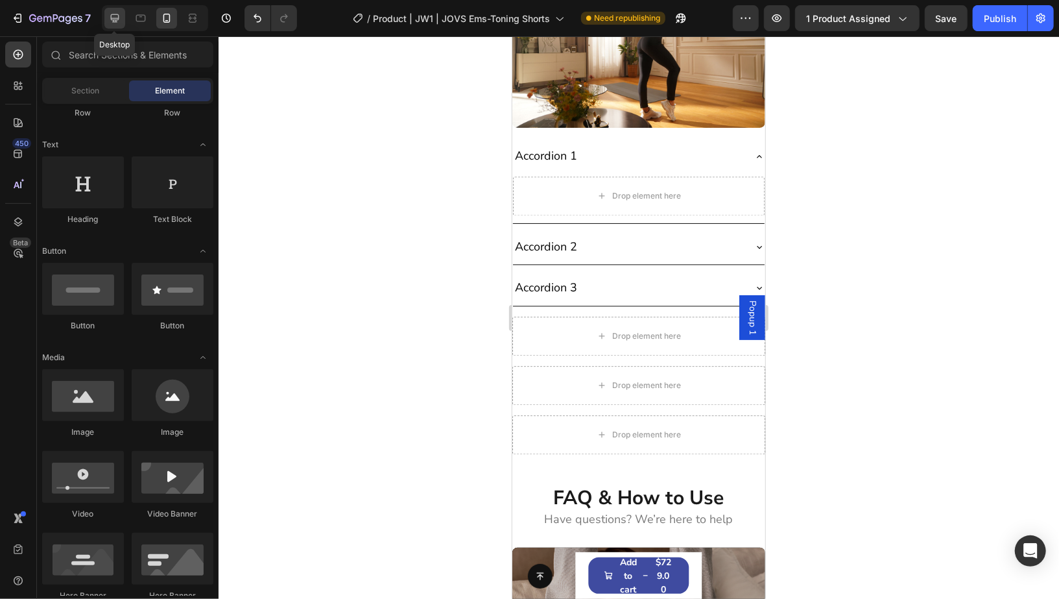
click at [117, 19] on icon at bounding box center [115, 18] width 8 height 8
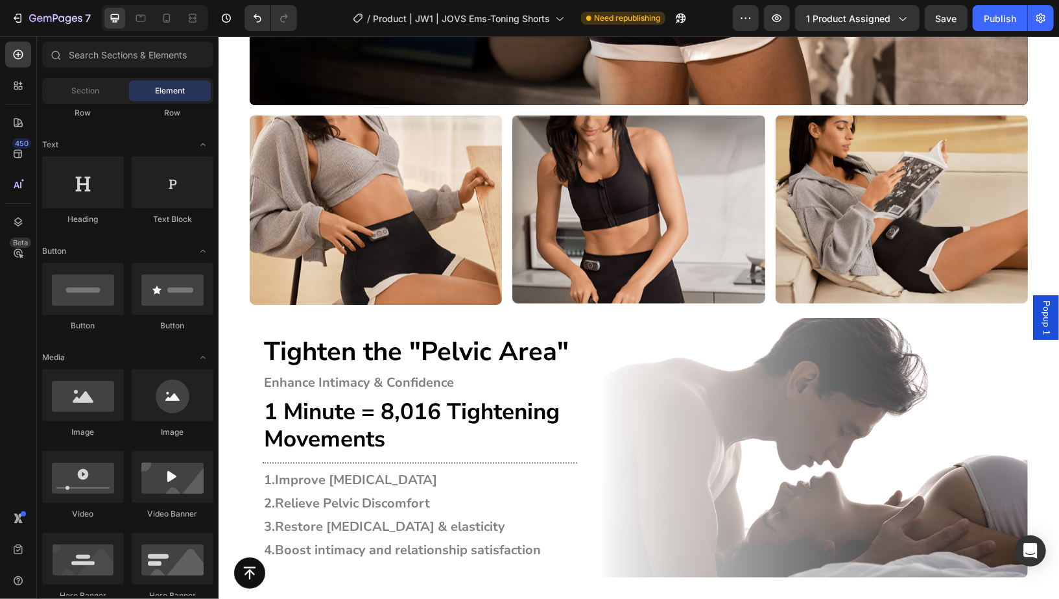
scroll to position [4695, 0]
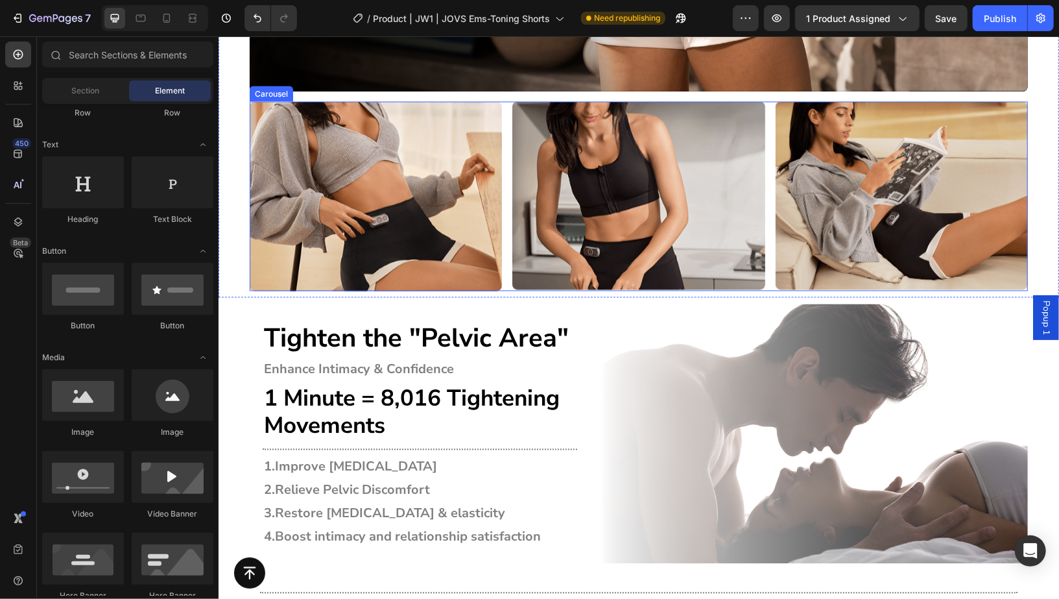
click at [767, 222] on div "Image Image Image" at bounding box center [638, 195] width 778 height 189
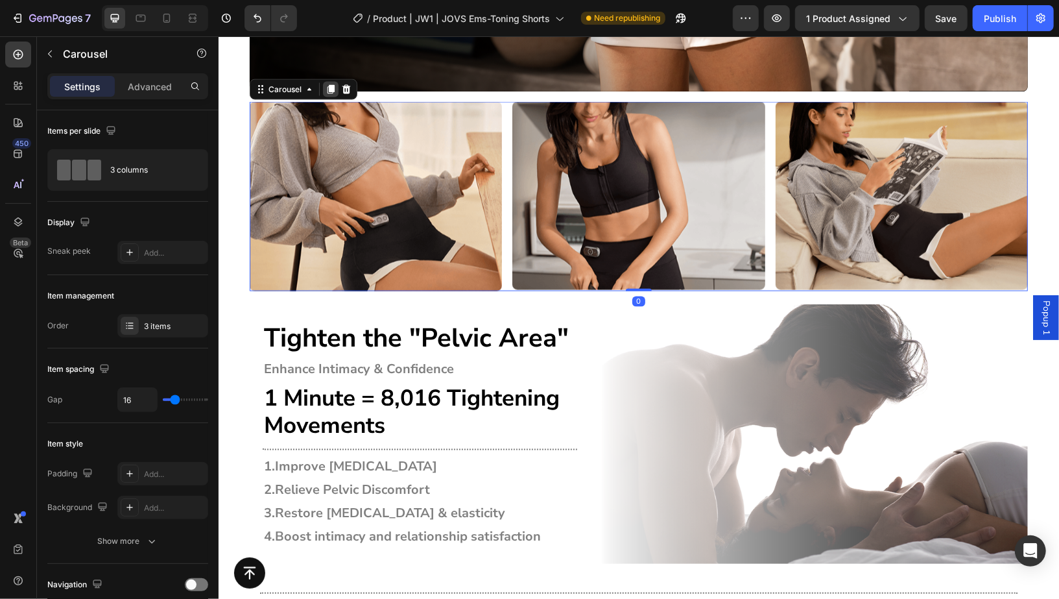
click at [329, 94] on div at bounding box center [330, 89] width 16 height 16
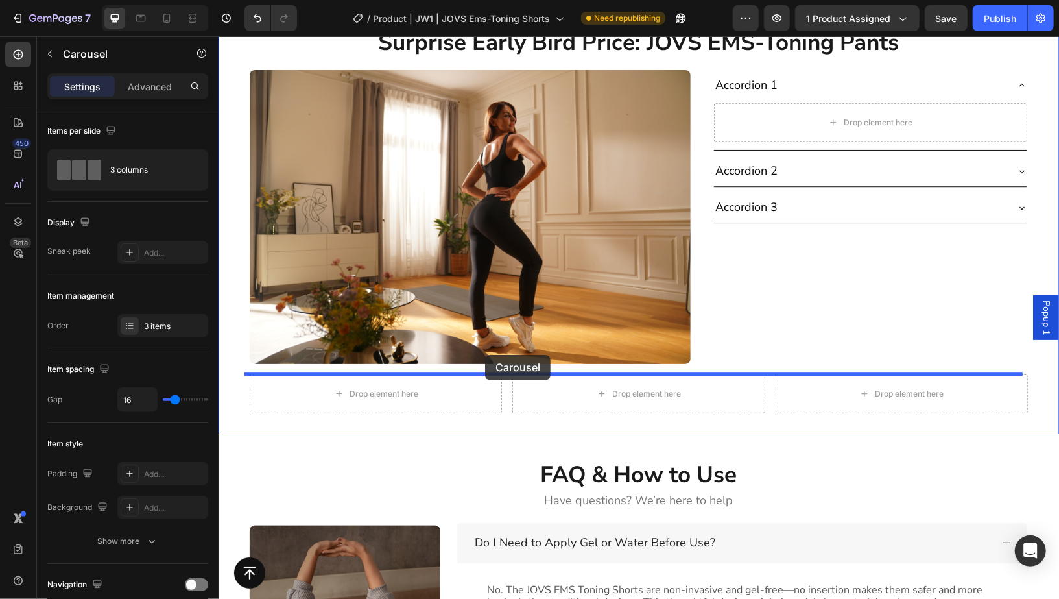
scroll to position [5495, 0]
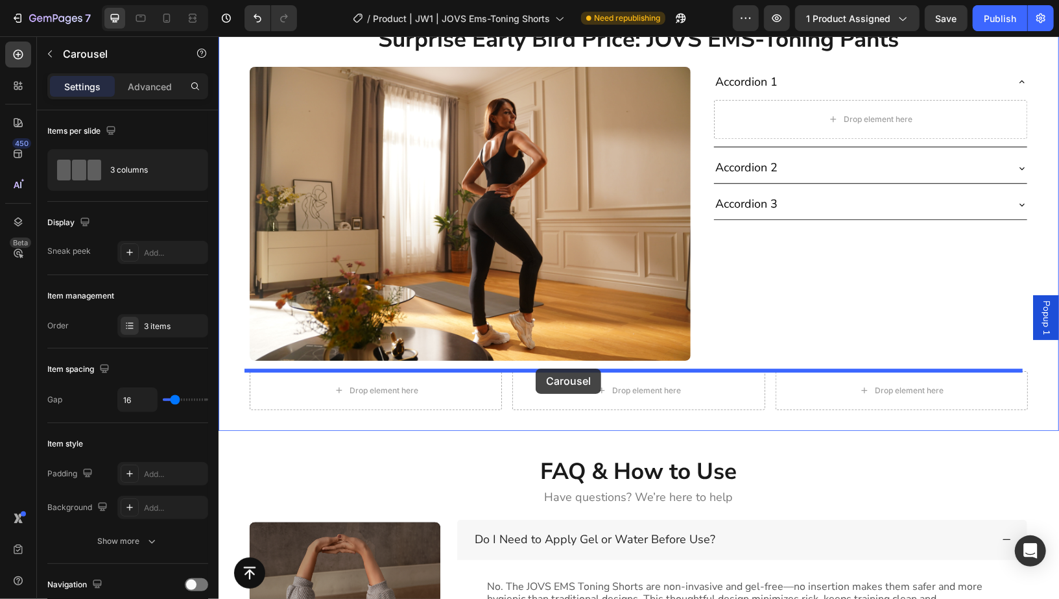
drag, startPoint x: 283, startPoint y: 277, endPoint x: 535, endPoint y: 368, distance: 268.1
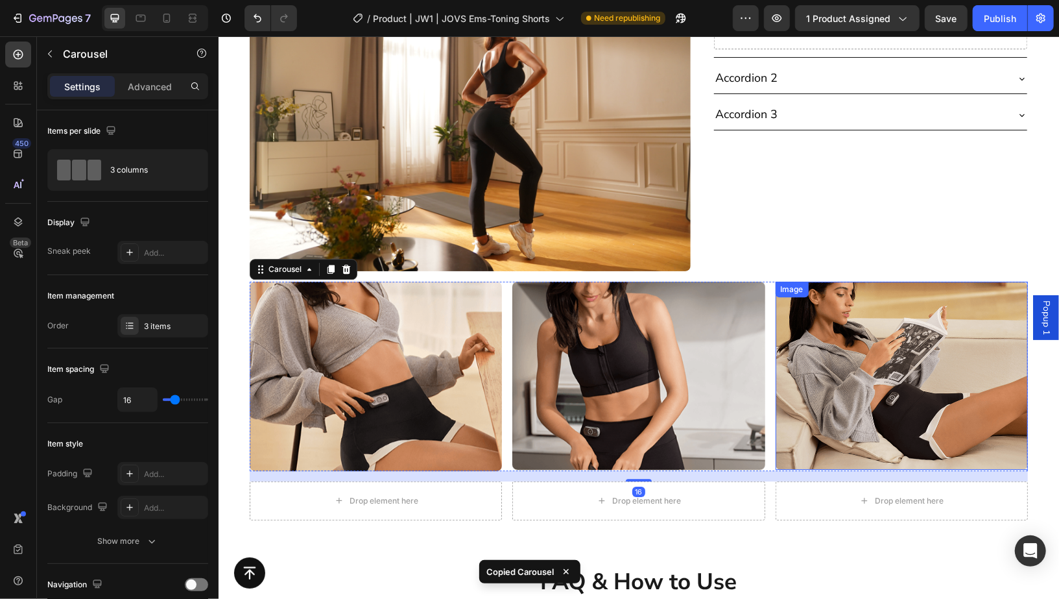
scroll to position [5746, 0]
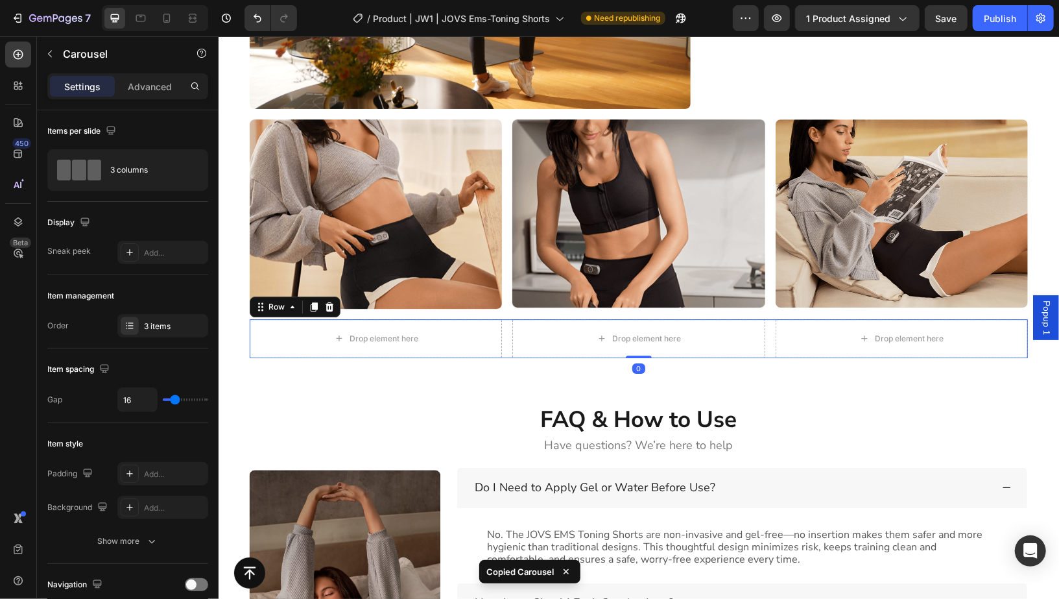
click at [765, 346] on div "Drop element here Drop element here Drop element here Row 0" at bounding box center [638, 337] width 778 height 39
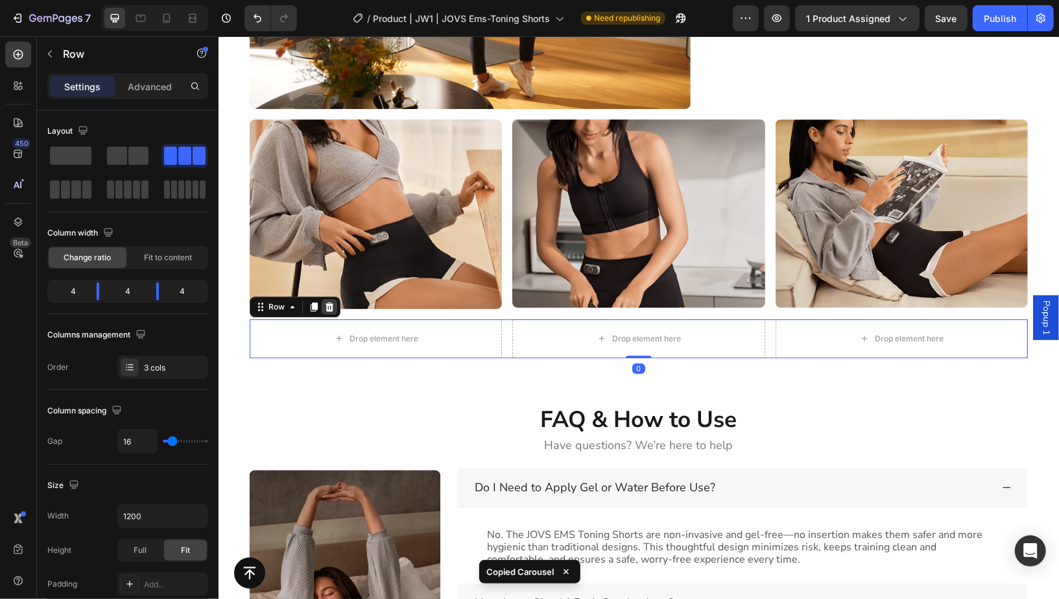
click at [329, 305] on div at bounding box center [329, 306] width 16 height 16
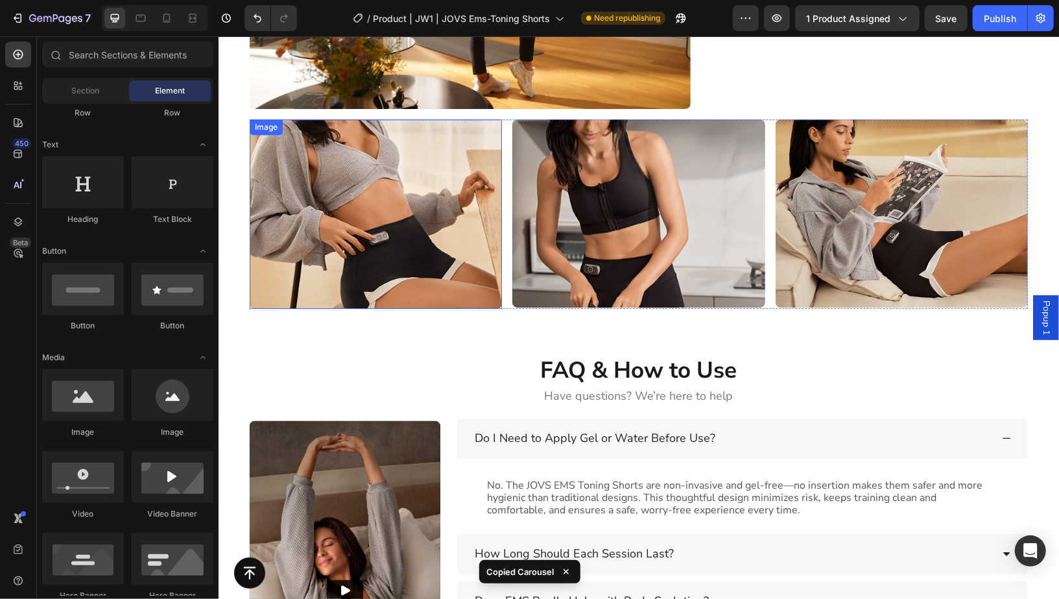
click at [387, 221] on img at bounding box center [375, 213] width 252 height 189
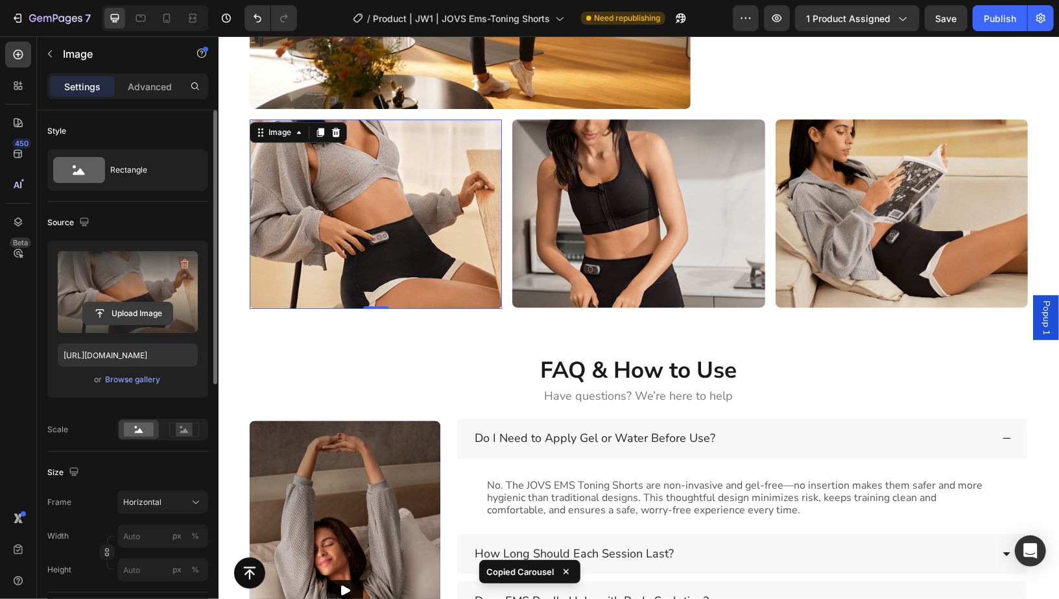
click at [110, 311] on input "file" at bounding box center [127, 313] width 89 height 22
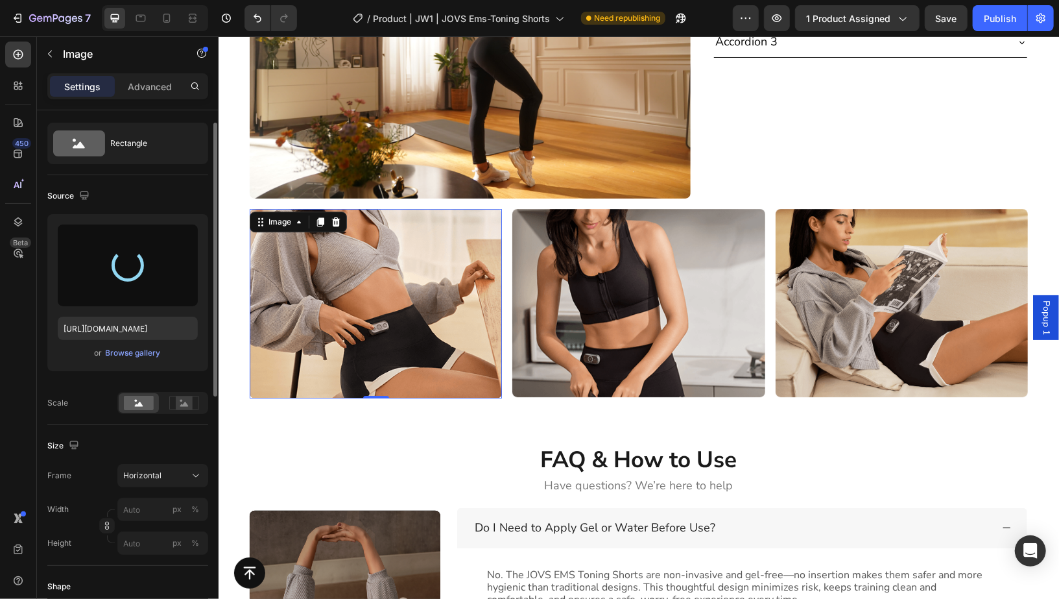
scroll to position [34, 0]
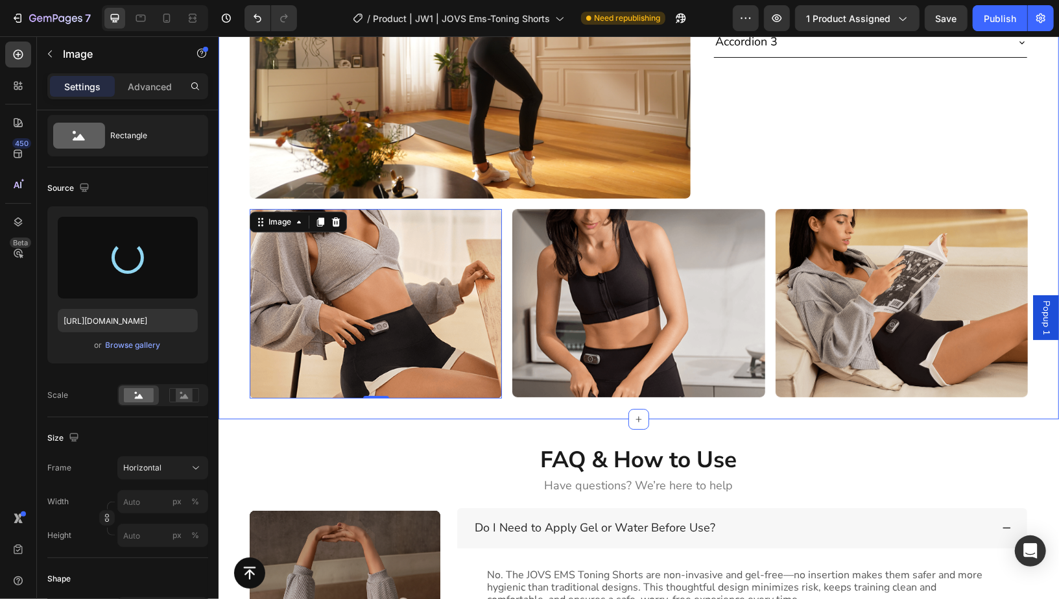
type input "https://cdn.shopify.com/s/files/1/0616/3326/5917/files/gempages_467972552174601…"
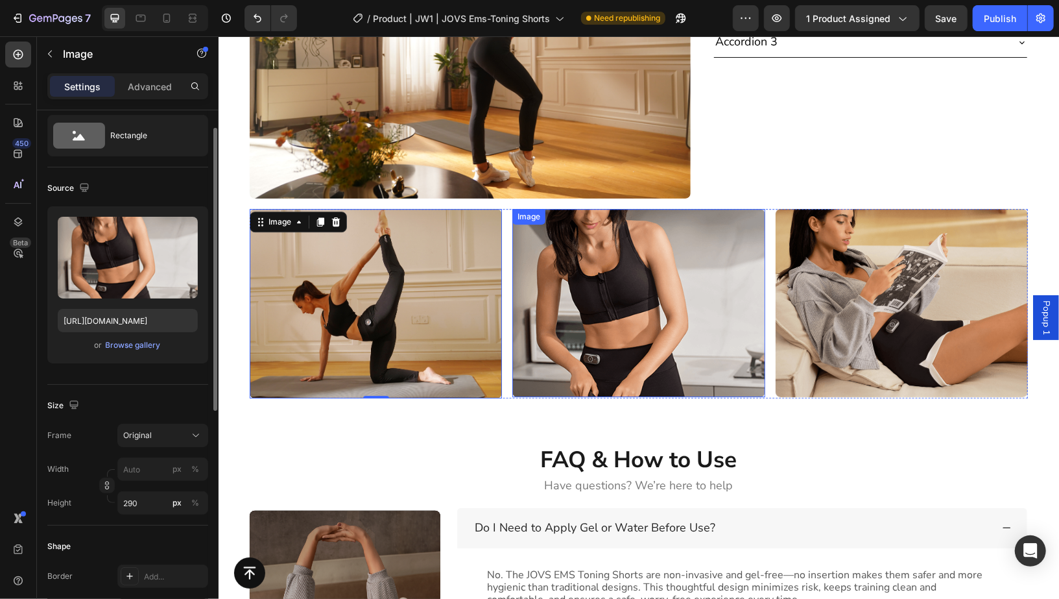
click at [652, 329] on img at bounding box center [638, 302] width 252 height 188
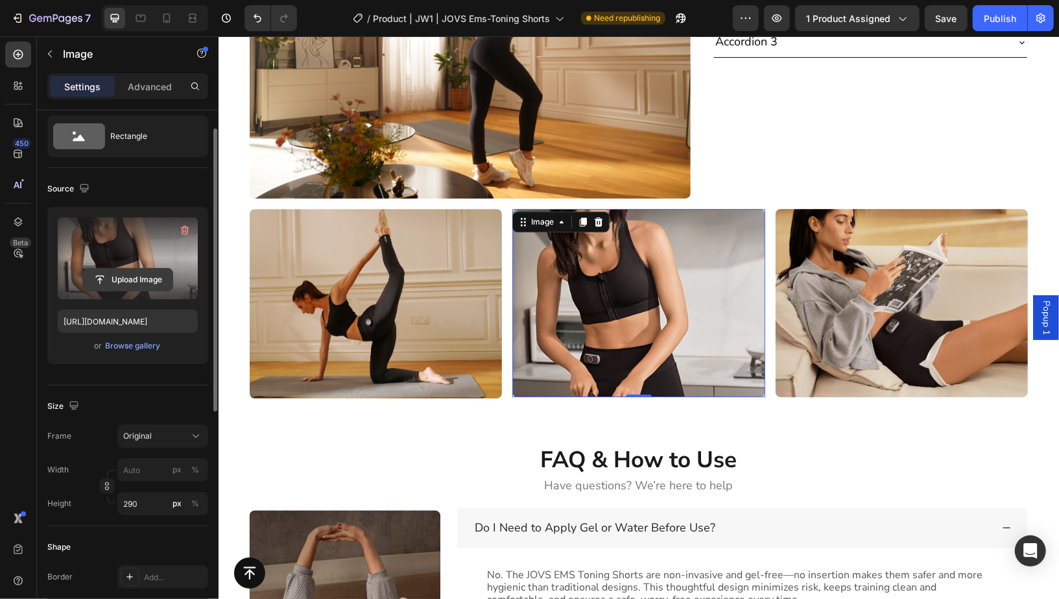
click at [140, 278] on input "file" at bounding box center [127, 279] width 89 height 22
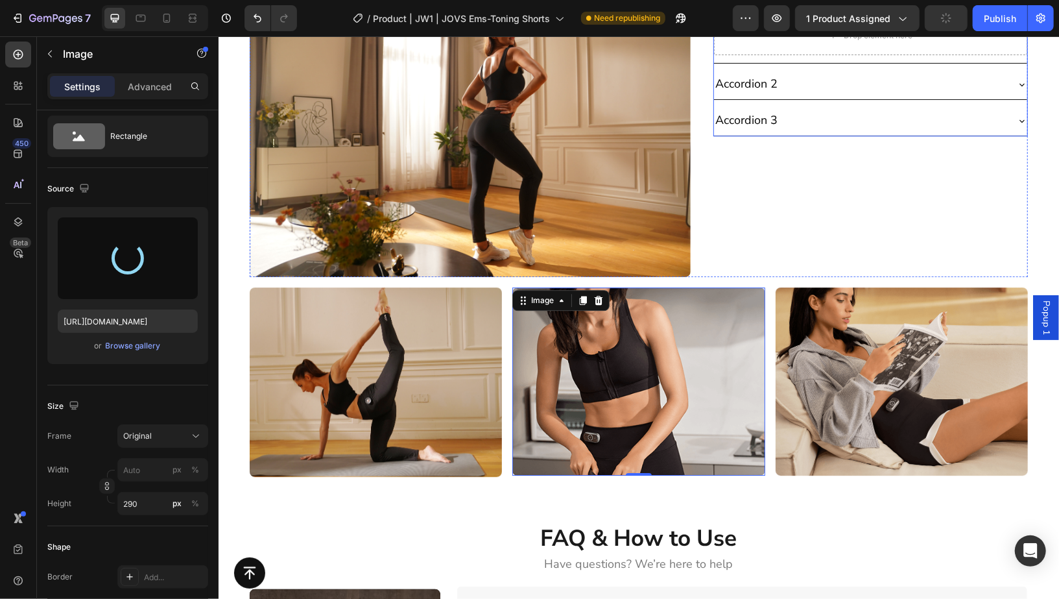
scroll to position [5580, 0]
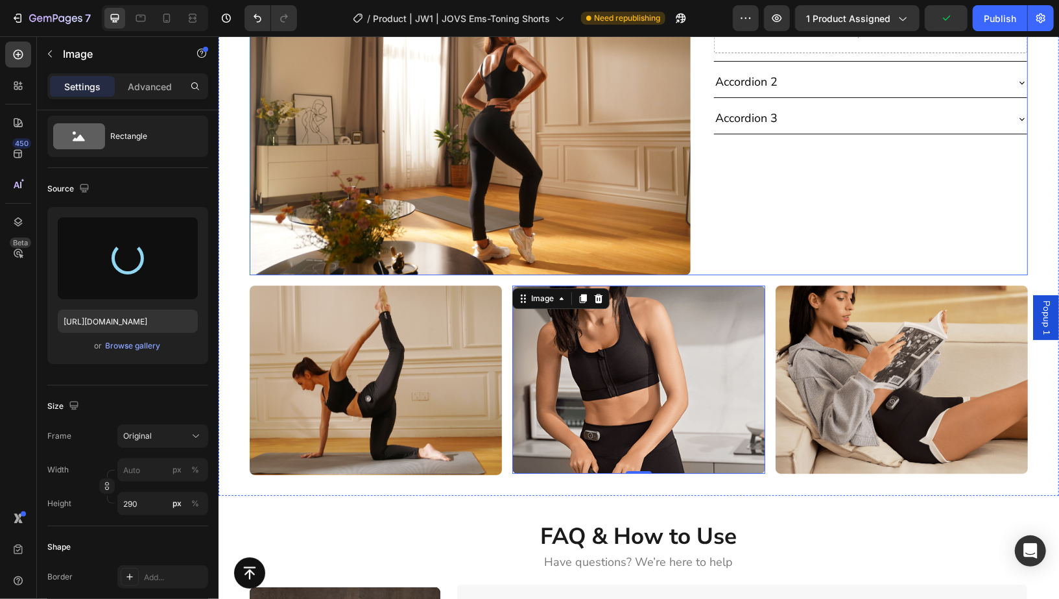
type input "https://cdn.shopify.com/s/files/1/0616/3326/5917/files/gempages_467972552174601…"
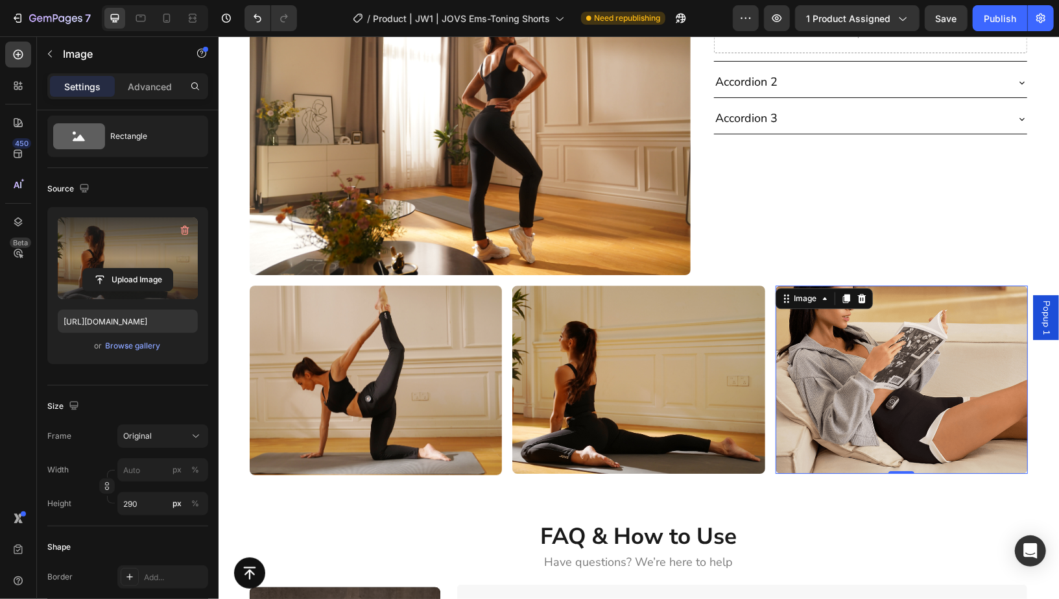
scroll to position [34, 0]
click at [968, 394] on img at bounding box center [901, 379] width 252 height 188
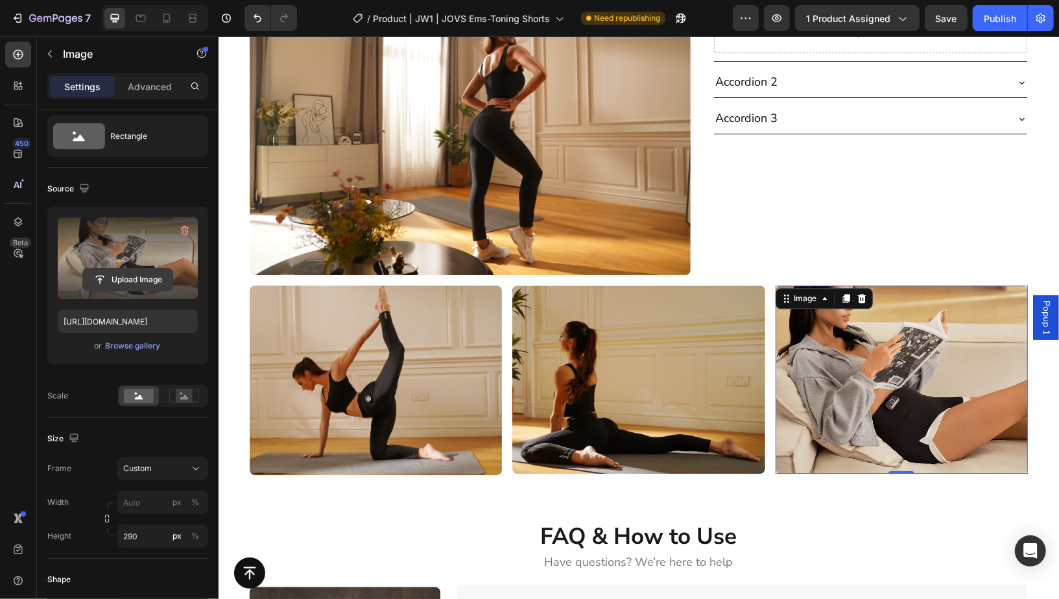
click at [112, 281] on input "file" at bounding box center [127, 279] width 89 height 22
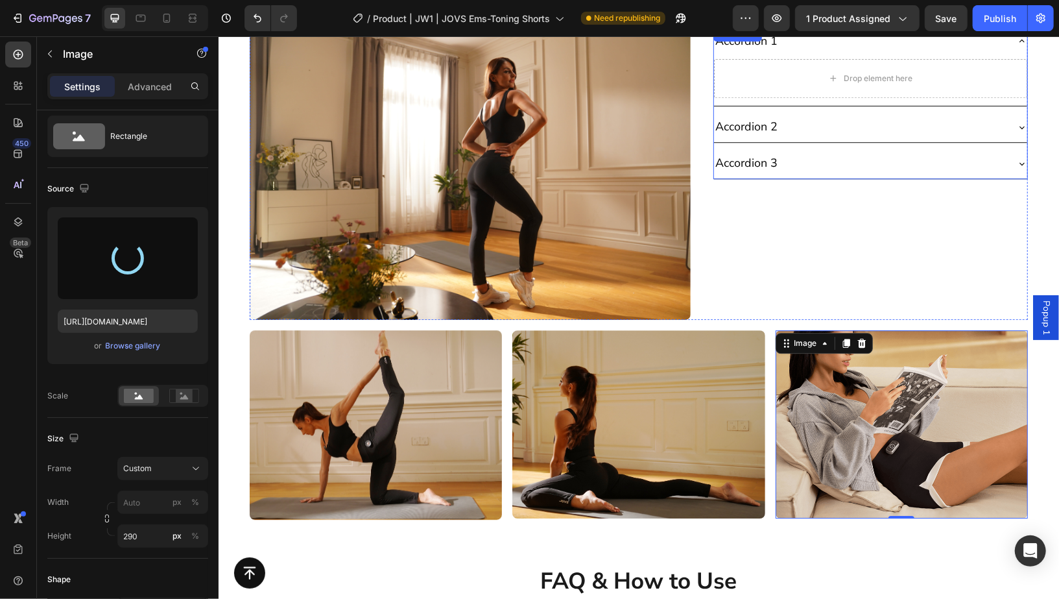
scroll to position [5537, 0]
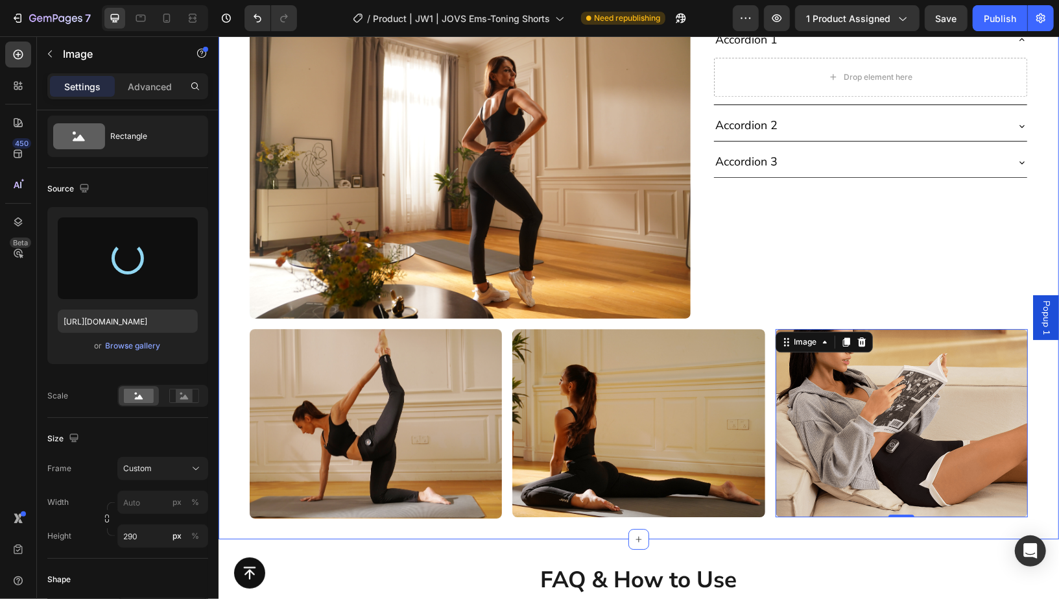
type input "https://cdn.shopify.com/s/files/1/0616/3326/5917/files/gempages_467972552174601…"
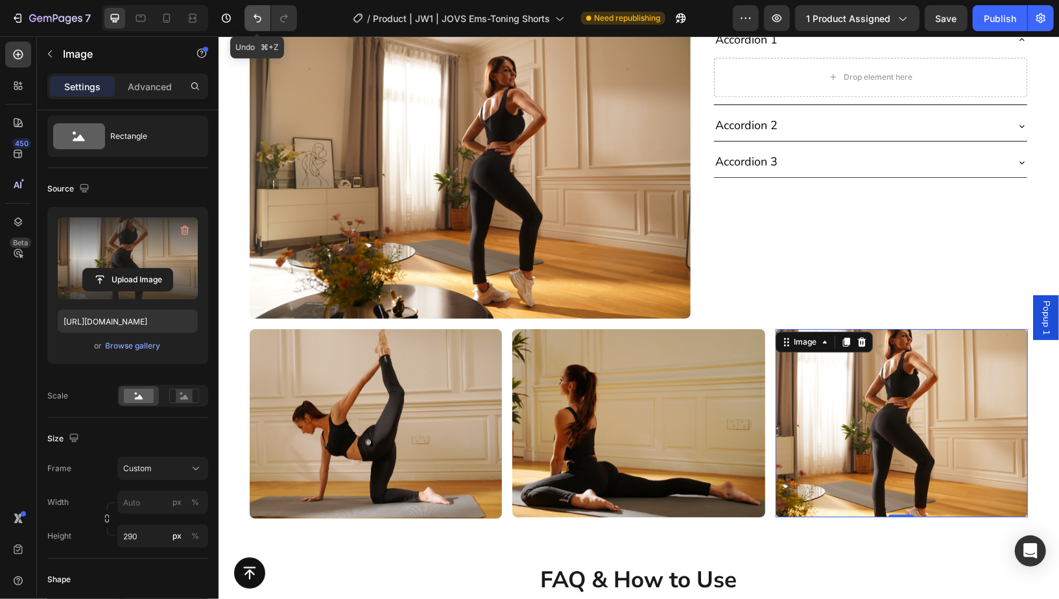
click at [256, 14] on icon "Undo/Redo" at bounding box center [257, 18] width 13 height 13
click at [926, 442] on img at bounding box center [901, 422] width 252 height 188
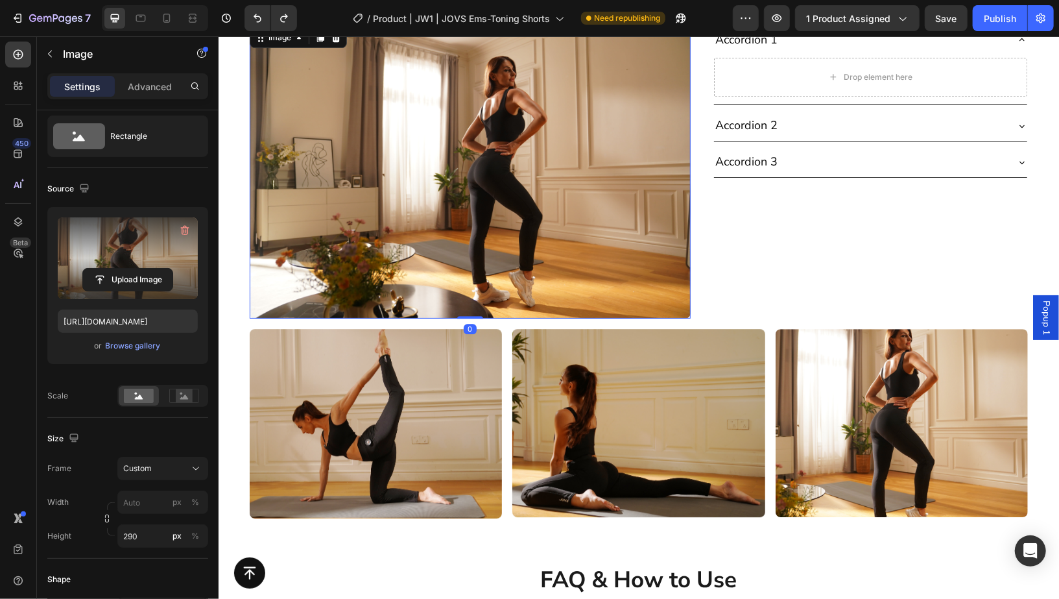
click at [472, 225] on img at bounding box center [469, 171] width 441 height 294
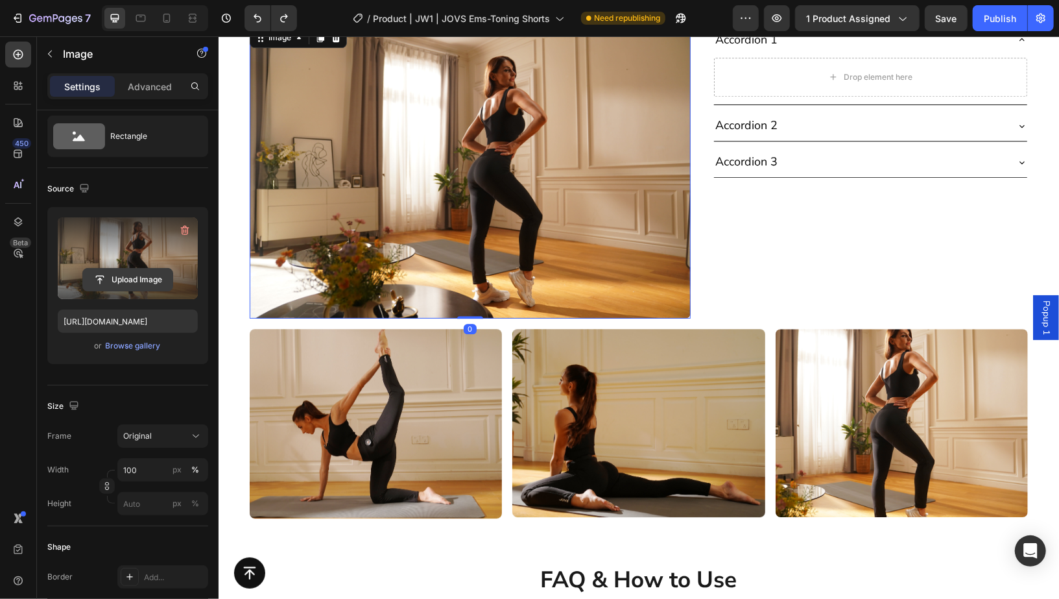
click at [137, 275] on input "file" at bounding box center [127, 279] width 89 height 22
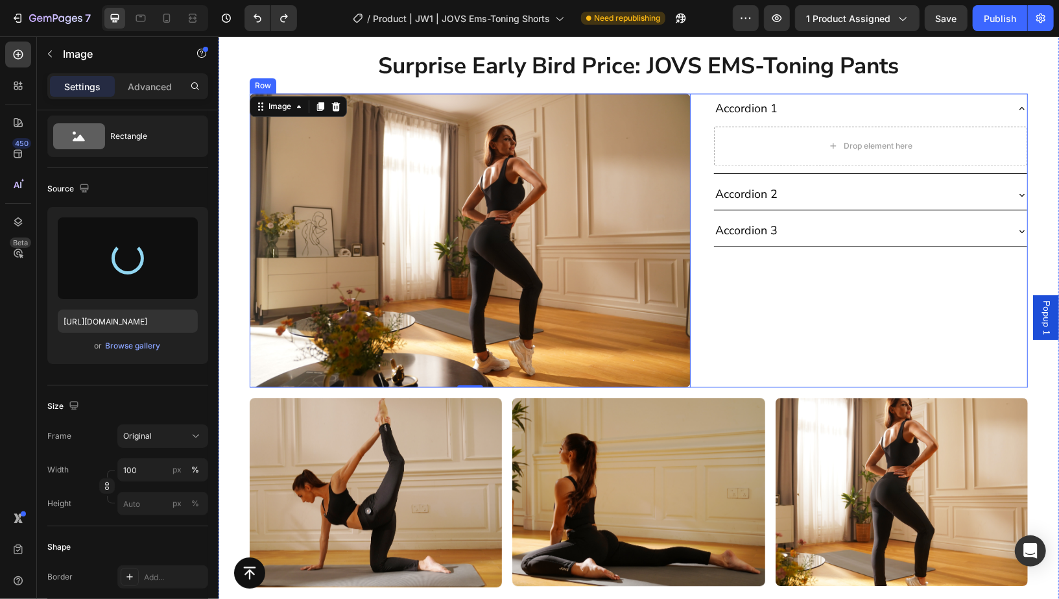
scroll to position [5276, 0]
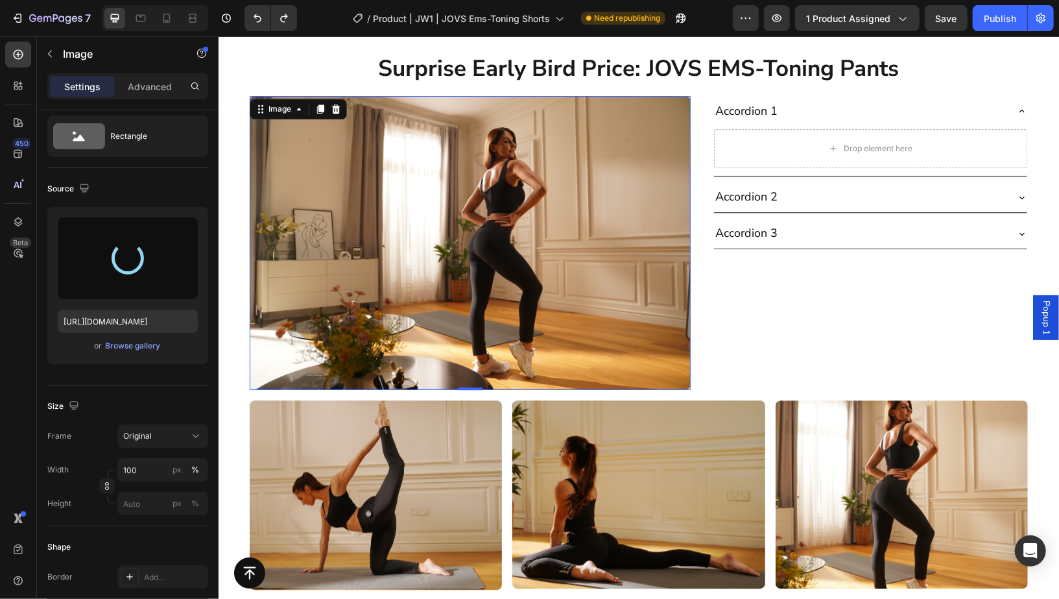
type input "https://cdn.shopify.com/s/files/1/0616/3326/5917/files/gempages_467972552174601…"
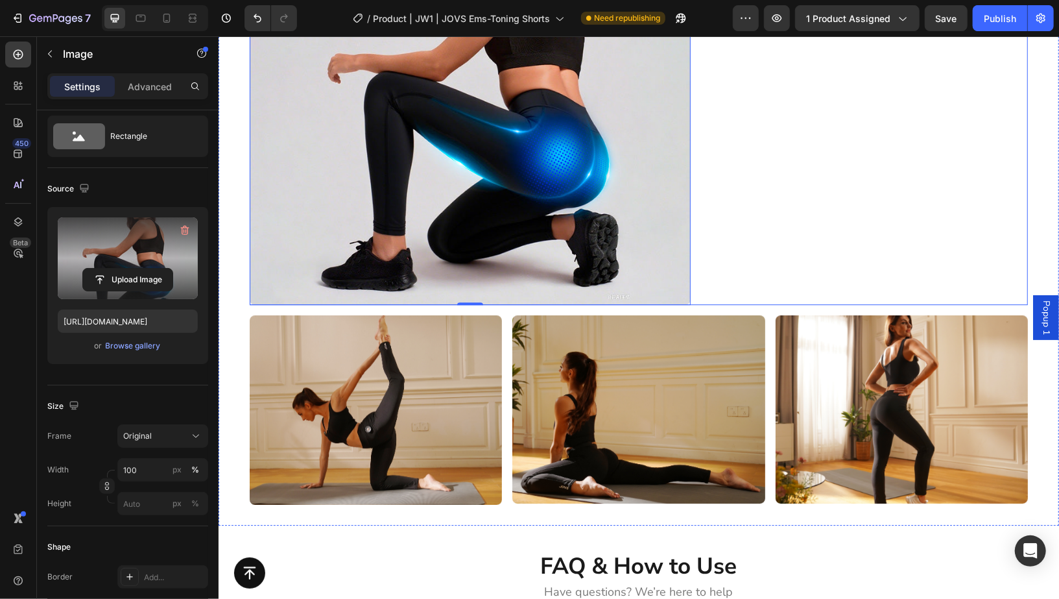
scroll to position [5568, 0]
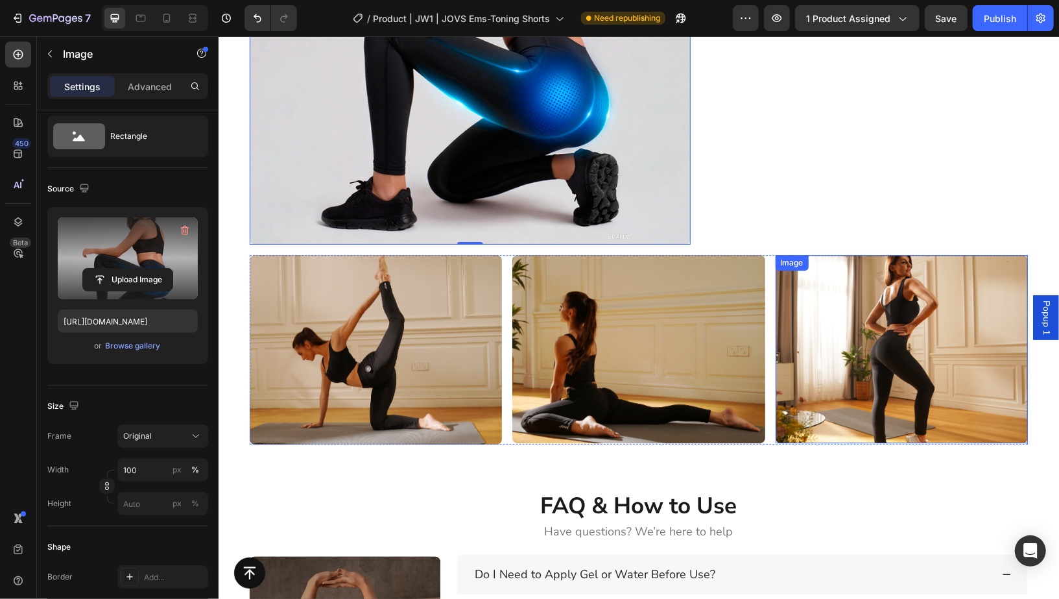
click at [929, 397] on img at bounding box center [901, 348] width 252 height 188
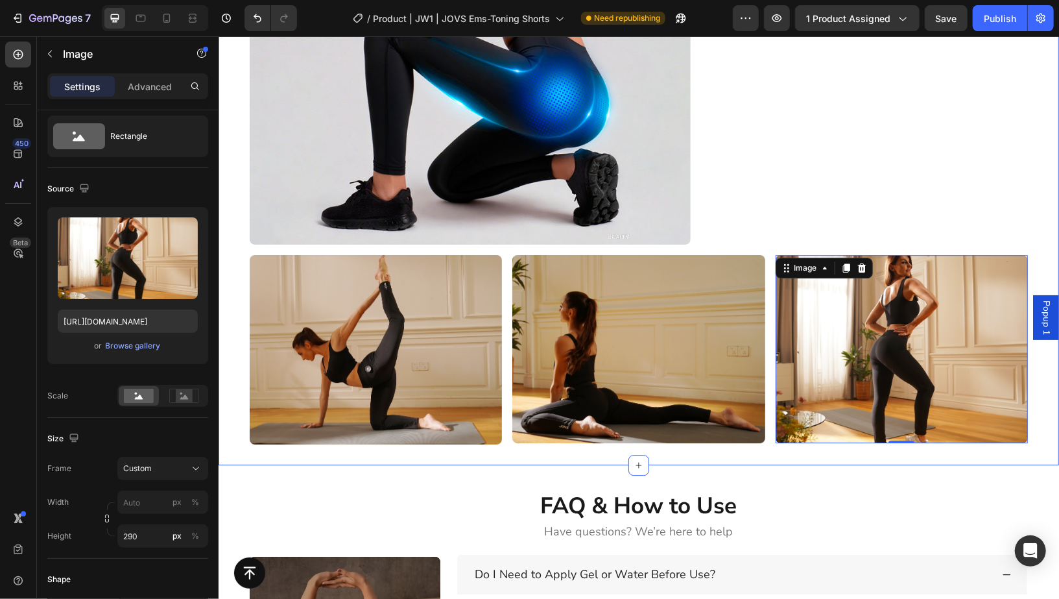
click at [1028, 401] on div "Image Image Image 0 Carousel" at bounding box center [638, 348] width 840 height 189
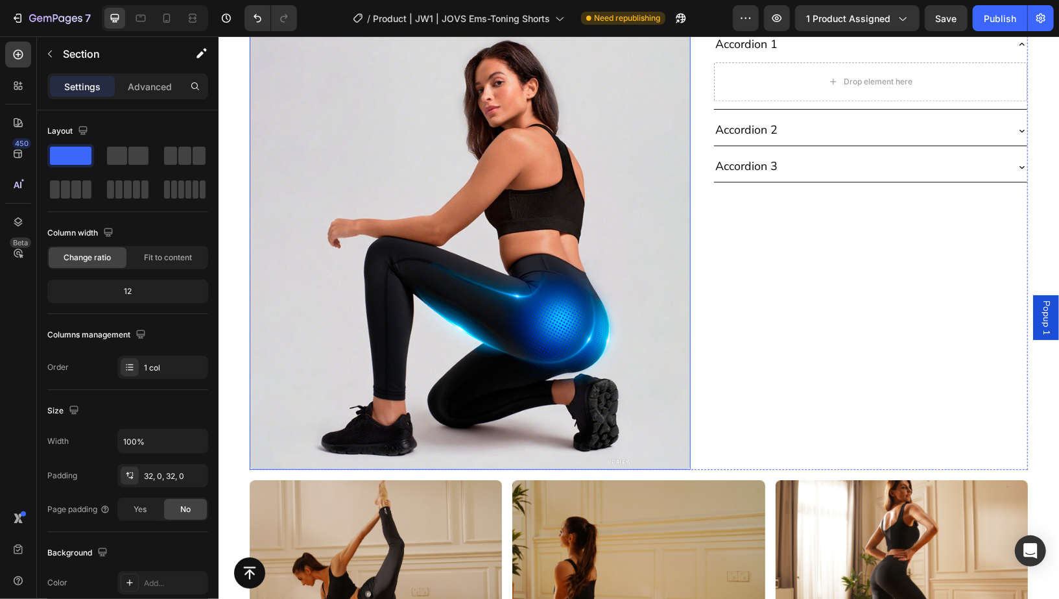
scroll to position [5373, 0]
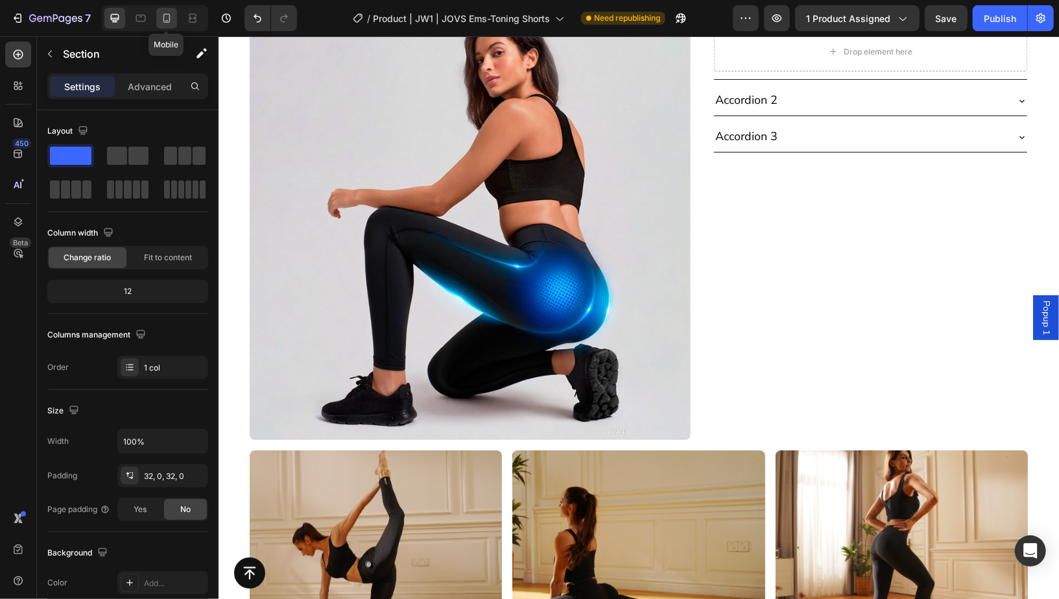
click at [171, 21] on icon at bounding box center [166, 18] width 13 height 13
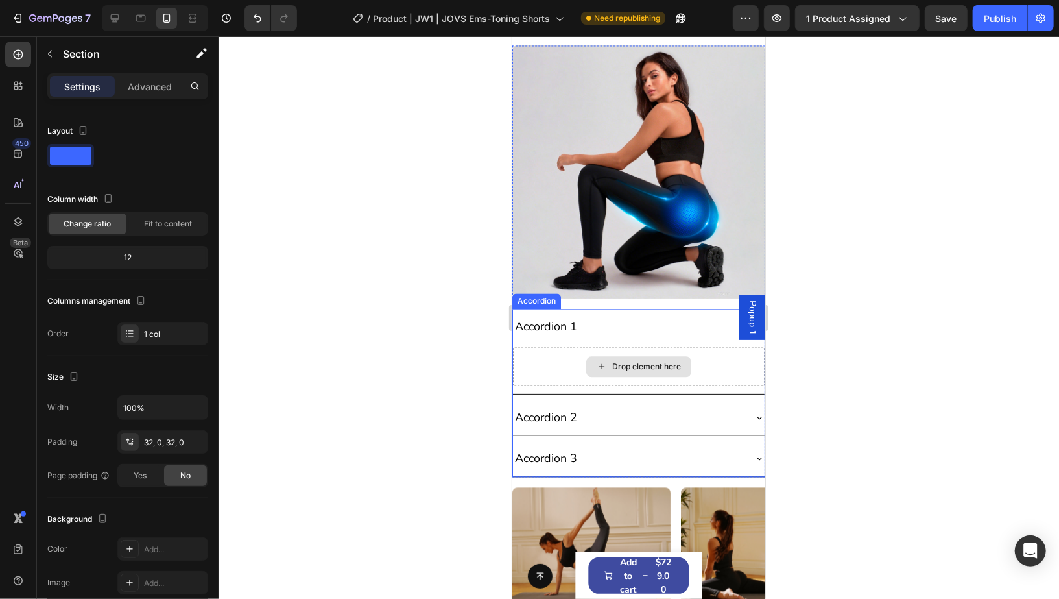
scroll to position [4888, 0]
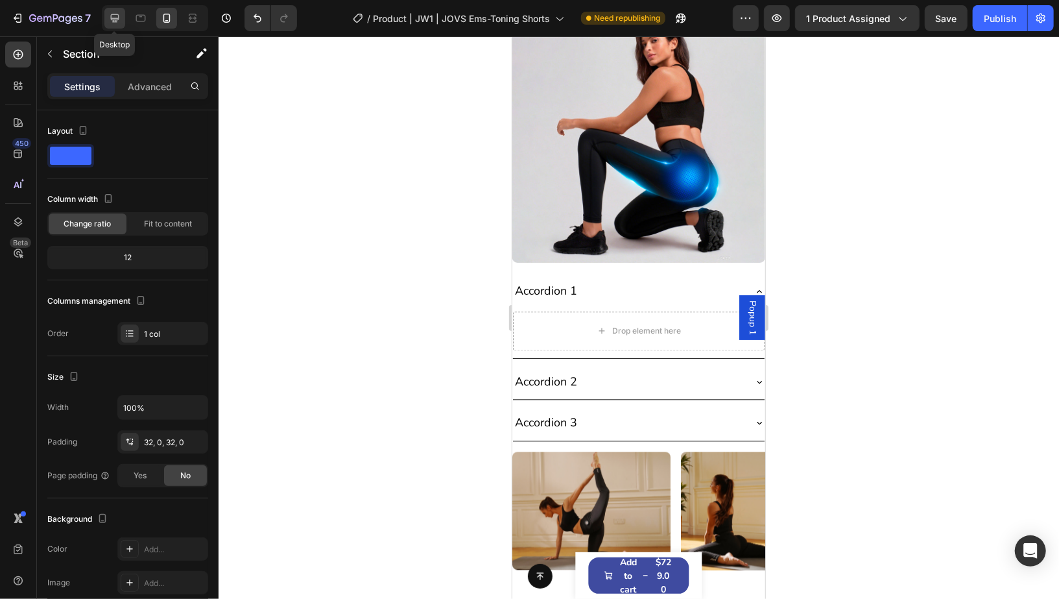
click at [121, 19] on div at bounding box center [114, 18] width 21 height 21
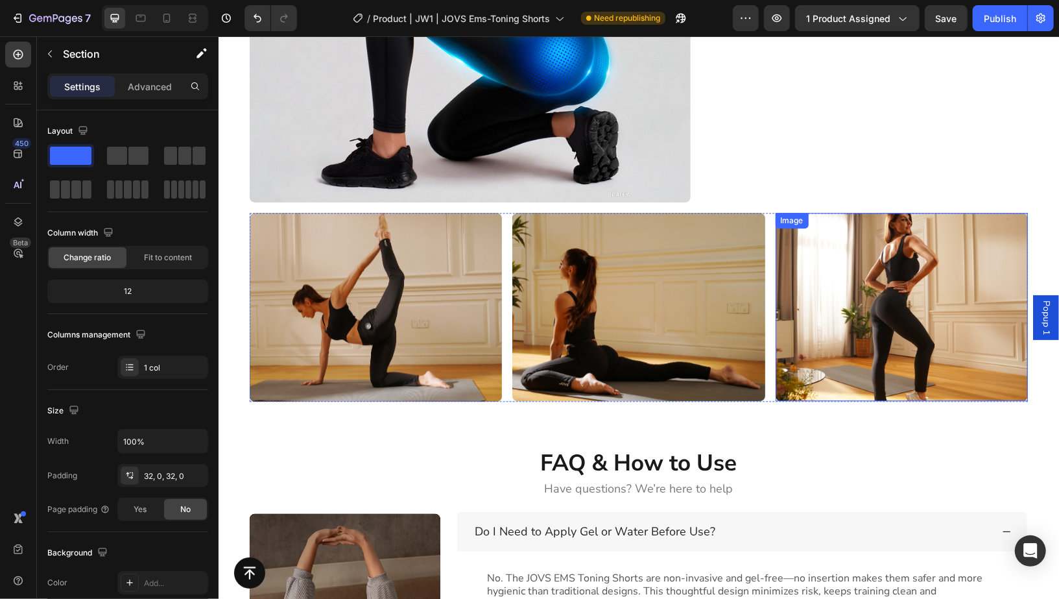
scroll to position [5274, 0]
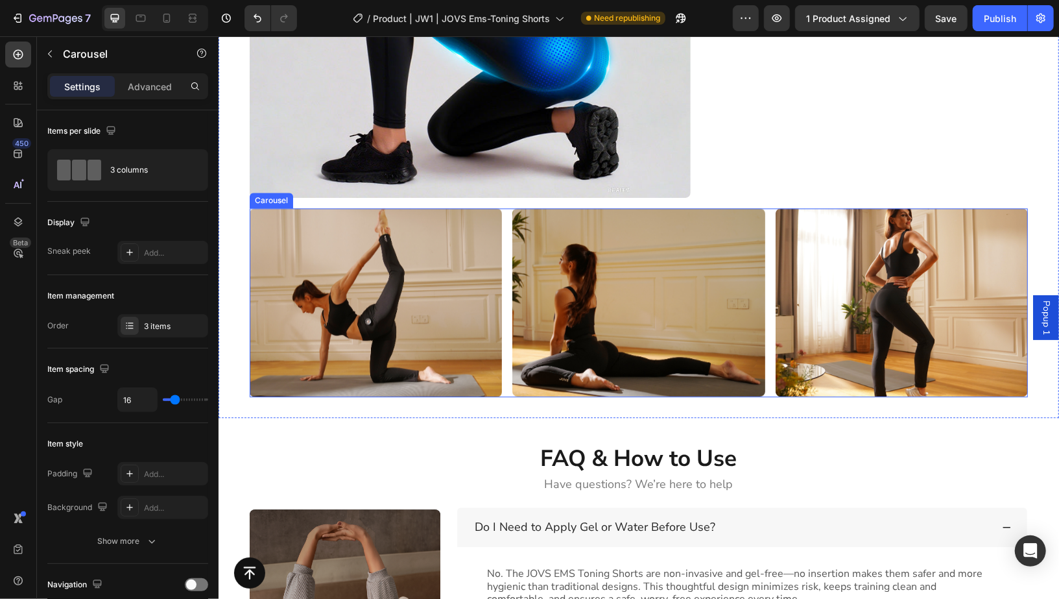
click at [761, 368] on div "Image Image Image" at bounding box center [638, 302] width 778 height 189
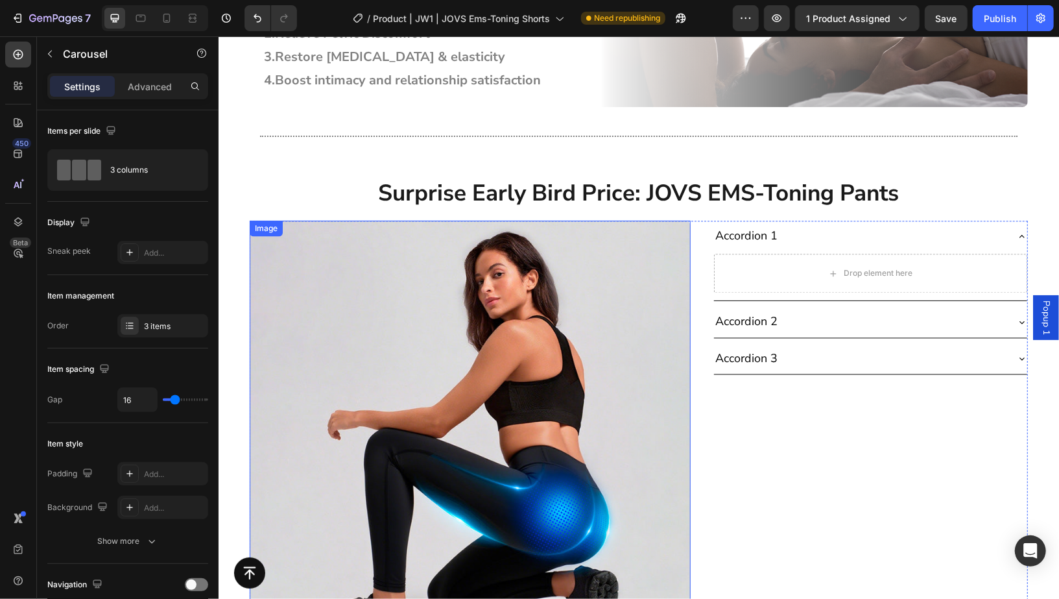
scroll to position [4726, 0]
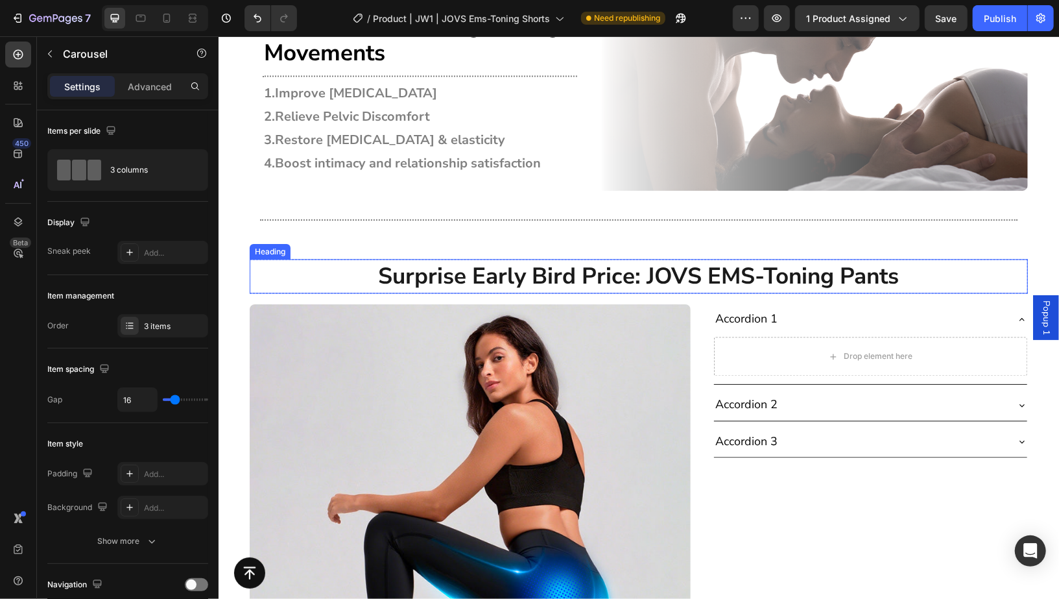
click at [544, 278] on h2 "Surprise Early Bird Price: JOVS EMS-Toning Pants" at bounding box center [638, 276] width 778 height 34
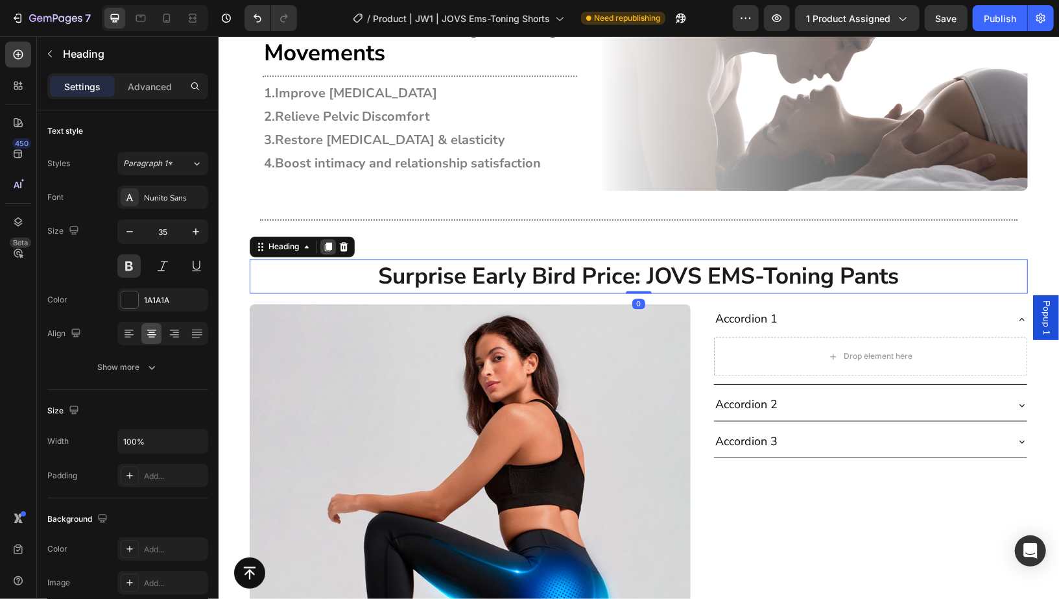
click at [322, 249] on icon at bounding box center [327, 246] width 10 height 10
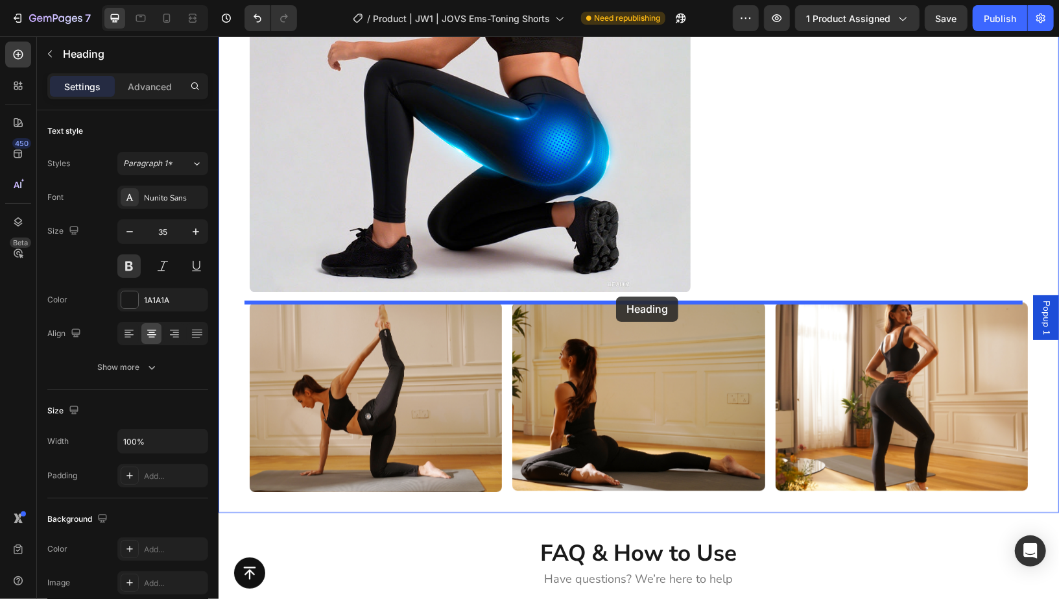
drag, startPoint x: 278, startPoint y: 287, endPoint x: 615, endPoint y: 296, distance: 337.3
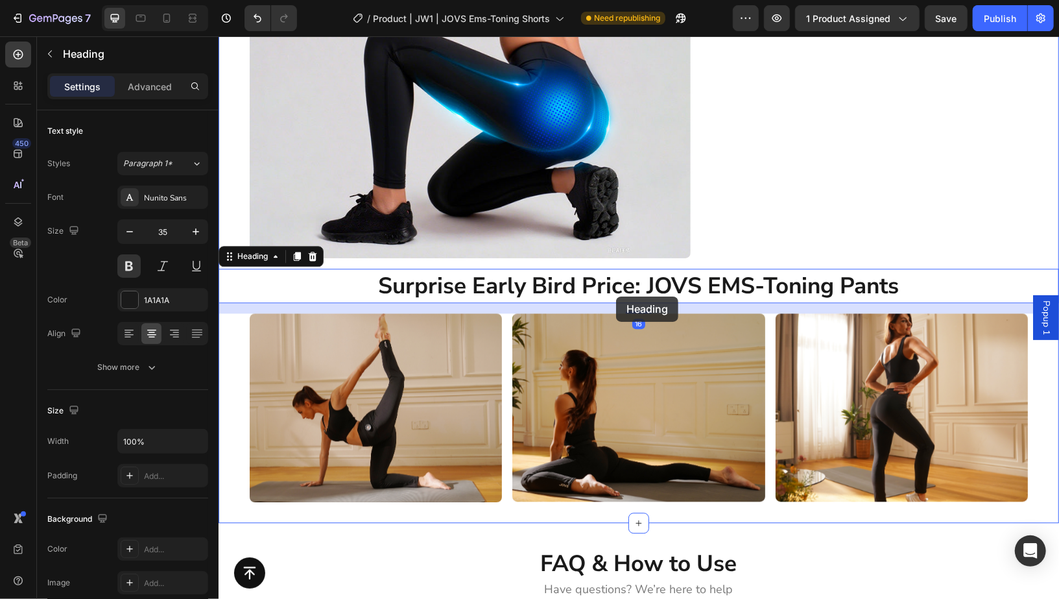
scroll to position [5179, 0]
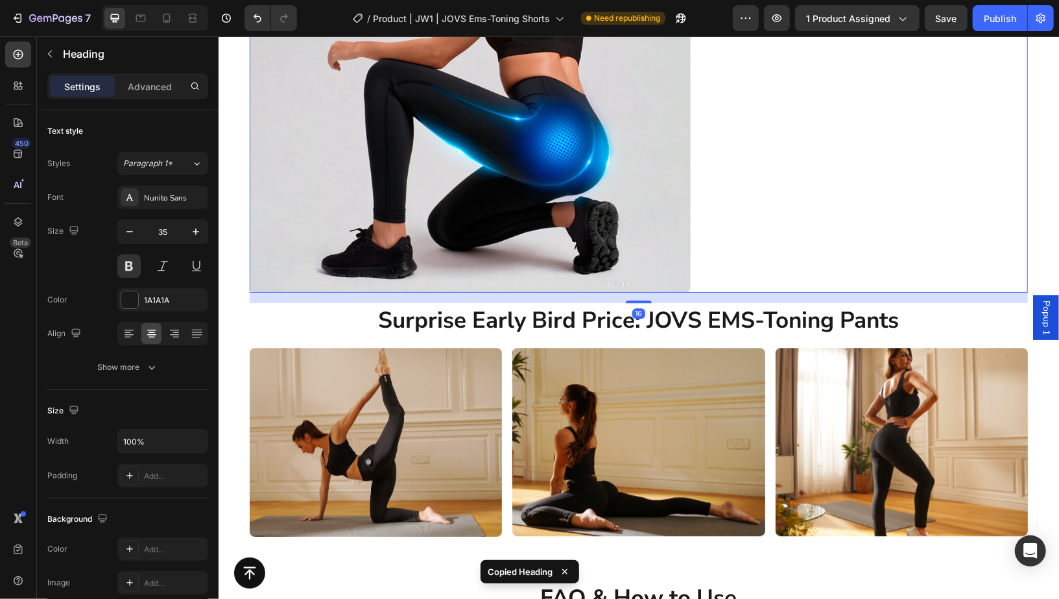
click at [889, 239] on div "Accordion 1 Drop element here Accordion 2 Accordion 3 Accordion" at bounding box center [870, 71] width 315 height 441
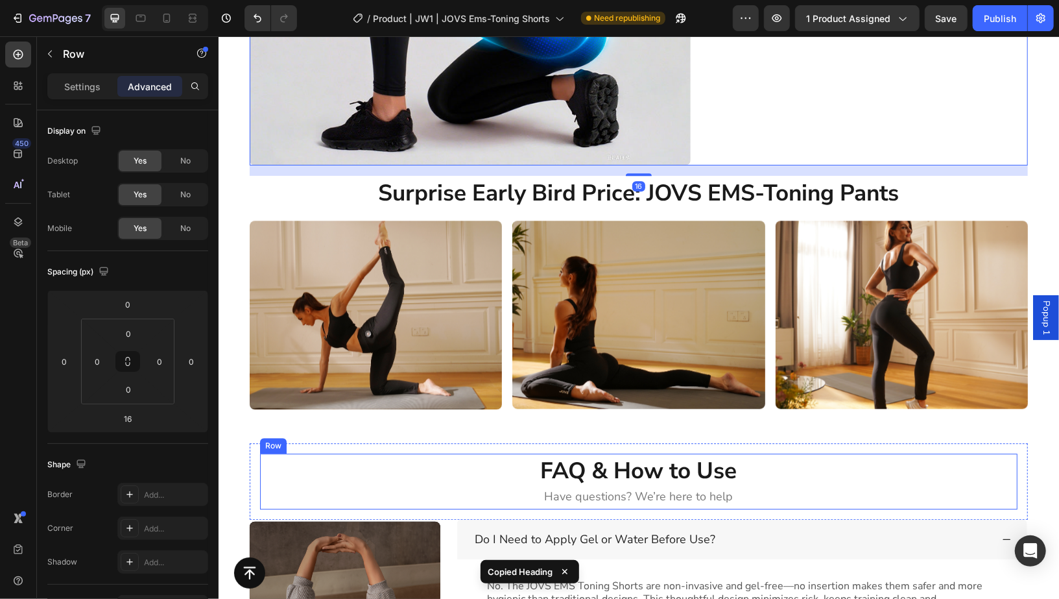
scroll to position [5307, 0]
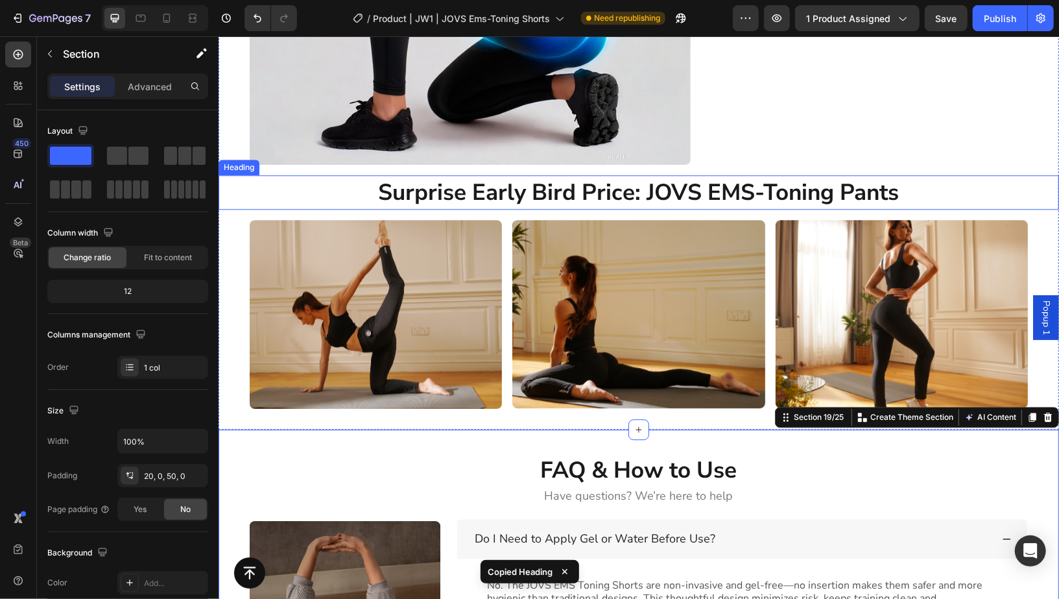
click at [634, 196] on h2 "Surprise Early Bird Price: JOVS EMS-Toning Pants" at bounding box center [638, 191] width 840 height 34
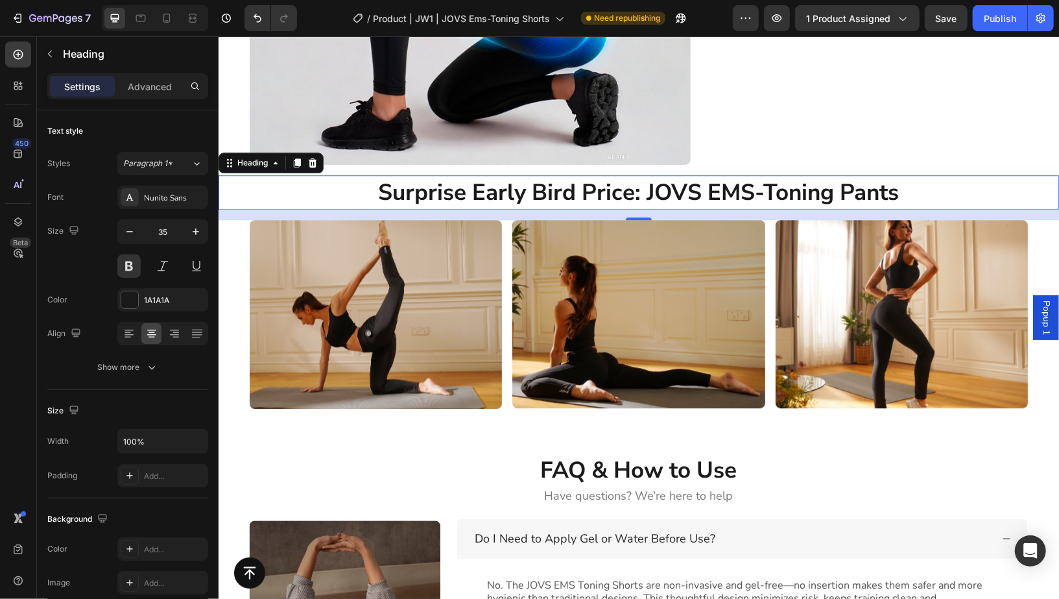
click at [537, 196] on h2 "Surprise Early Bird Price: JOVS EMS-Toning Pants" at bounding box center [638, 191] width 840 height 34
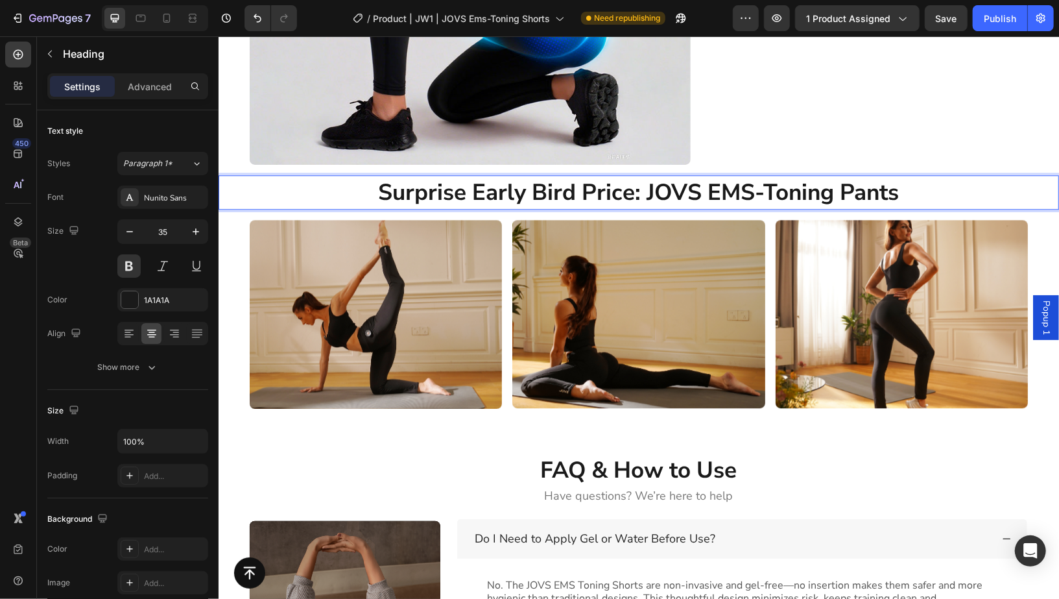
click at [537, 196] on p "Surprise Early Bird Price: JOVS EMS-Toning Pants" at bounding box center [638, 192] width 838 height 32
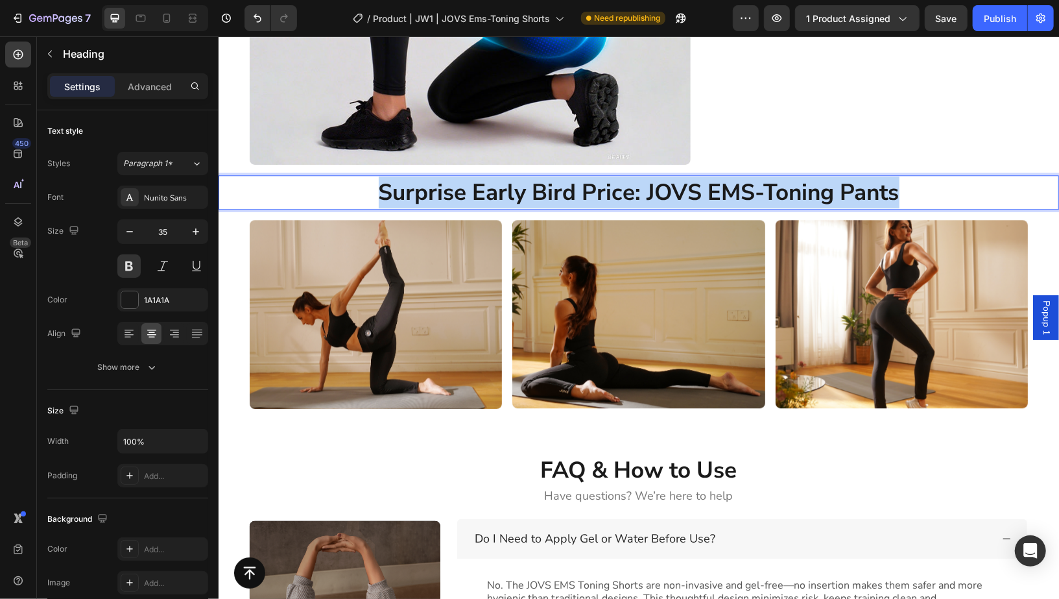
click at [537, 196] on p "Surprise Early Bird Price: JOVS EMS-Toning Pants" at bounding box center [638, 192] width 838 height 32
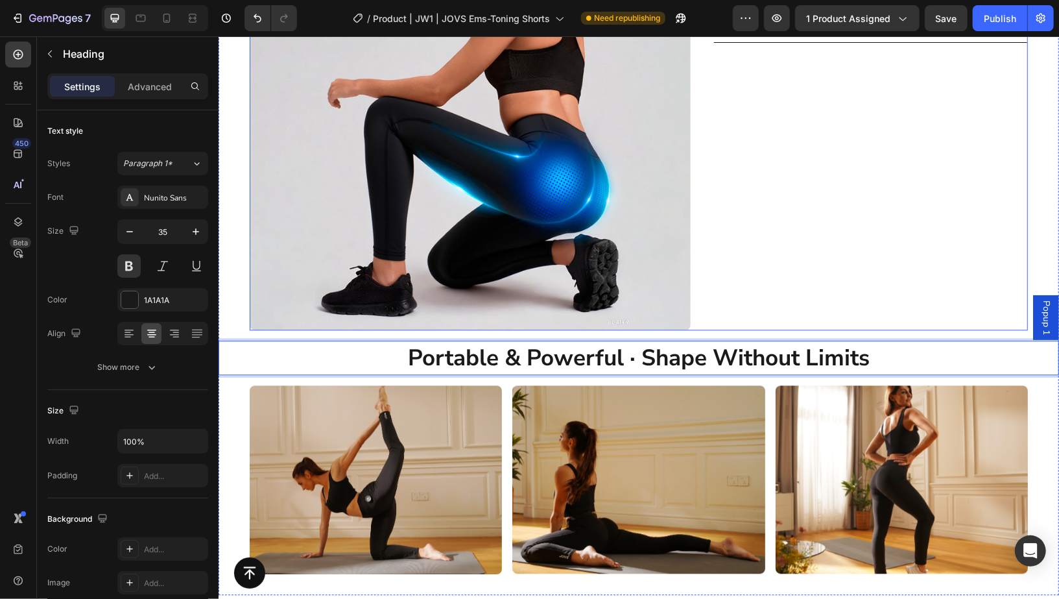
click at [902, 313] on div "Accordion 1 Drop element here Accordion 2 Accordion 3 Accordion" at bounding box center [870, 108] width 315 height 441
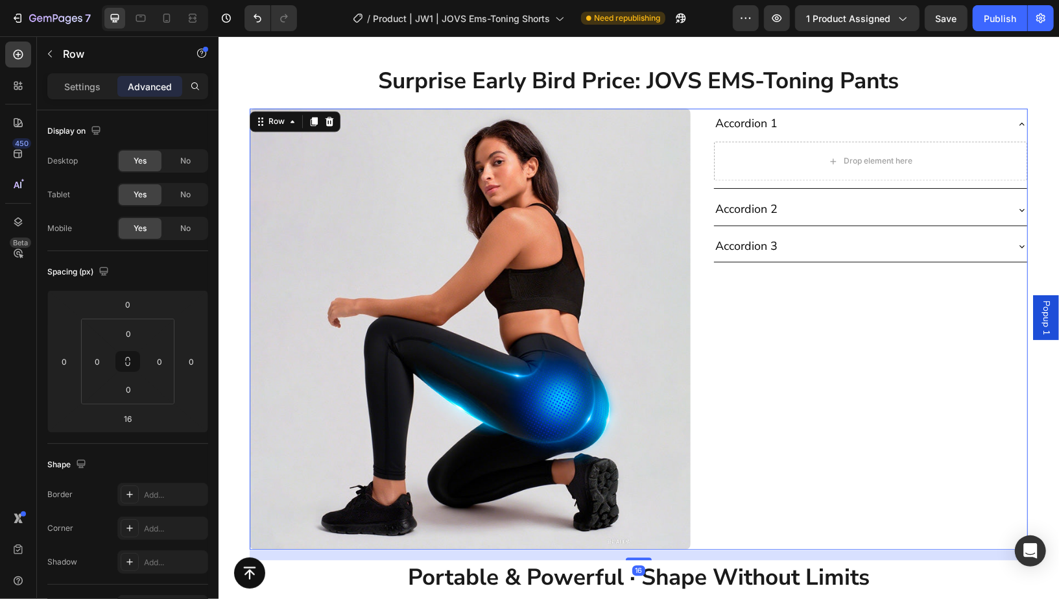
scroll to position [4899, 0]
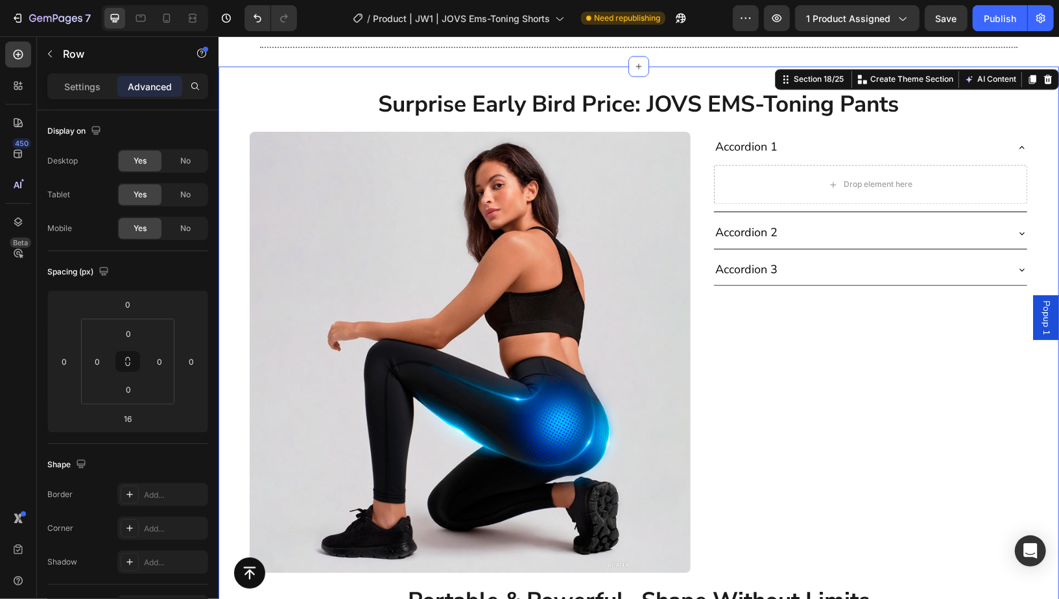
click at [1029, 239] on div "Surprise Early Bird Price: JOVS EMS-Toning Pants Heading Row Image Accordion 1 …" at bounding box center [638, 451] width 840 height 730
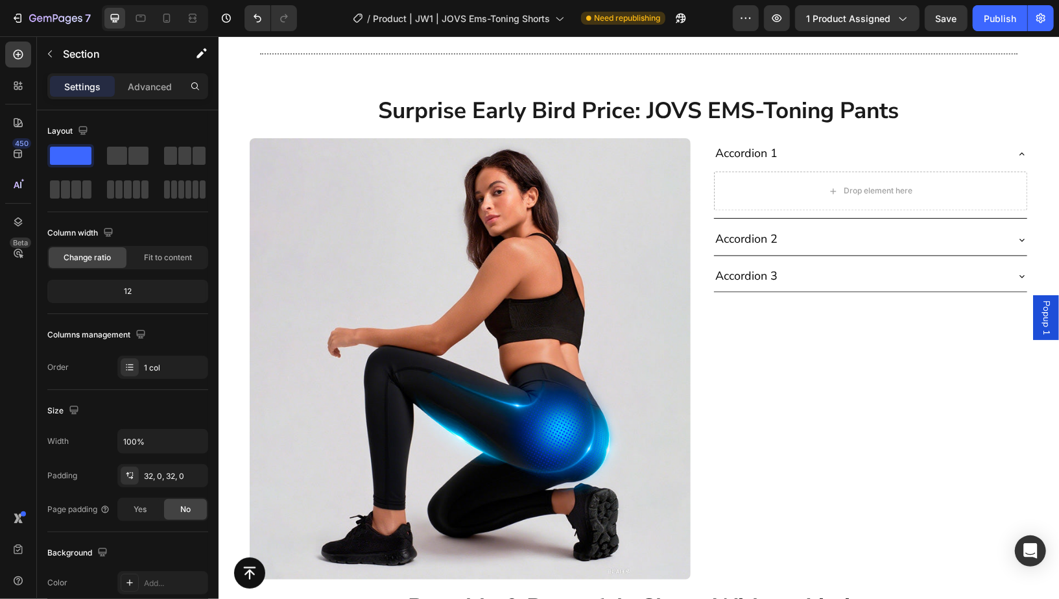
scroll to position [4890, 0]
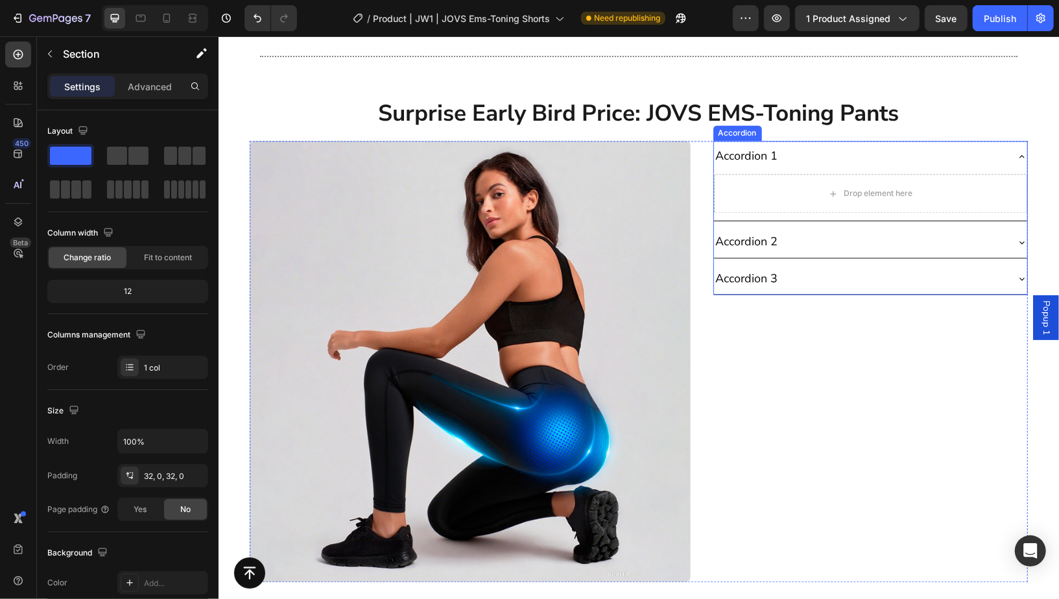
click at [794, 231] on div "Accordion 2" at bounding box center [859, 241] width 292 height 20
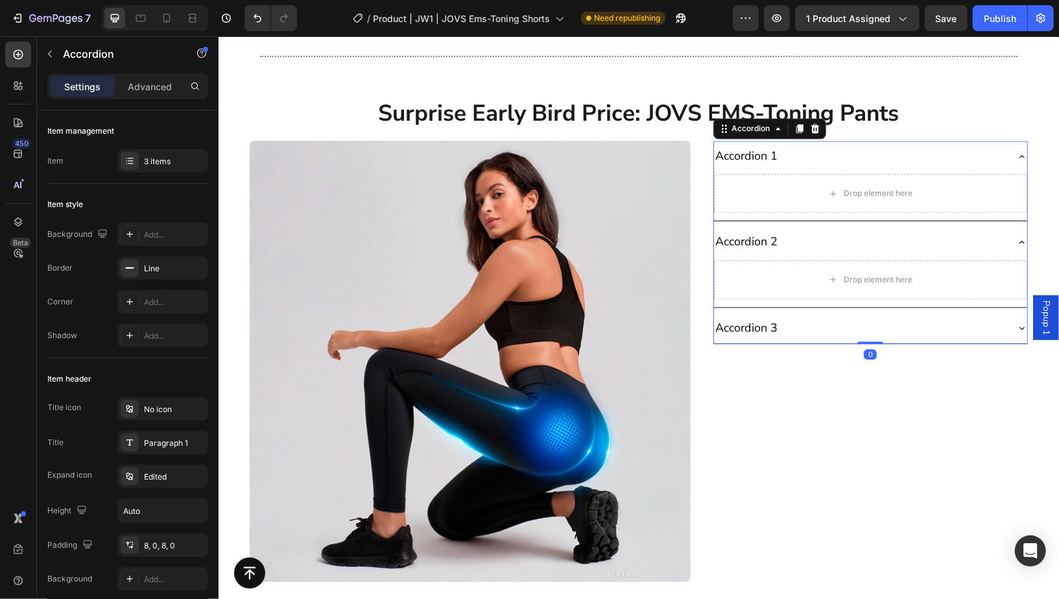
click at [815, 317] on div "Accordion 3" at bounding box center [859, 327] width 292 height 20
click at [728, 358] on div "Drop element here" at bounding box center [869, 364] width 313 height 39
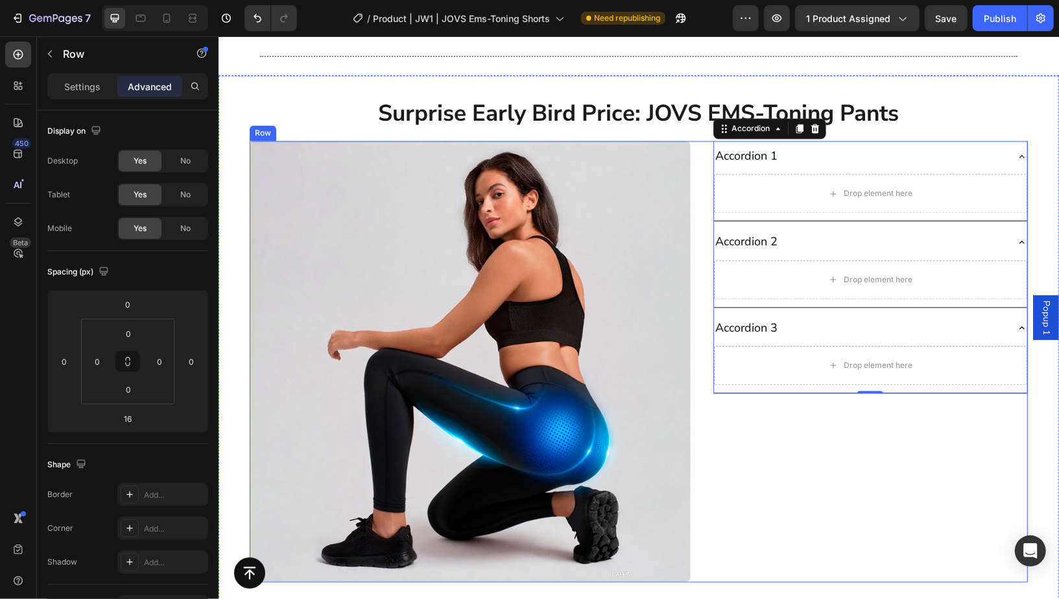
click at [713, 414] on div "Accordion 1 Drop element here Accordion 2 Drop element here Accordion 3 Drop el…" at bounding box center [870, 360] width 315 height 441
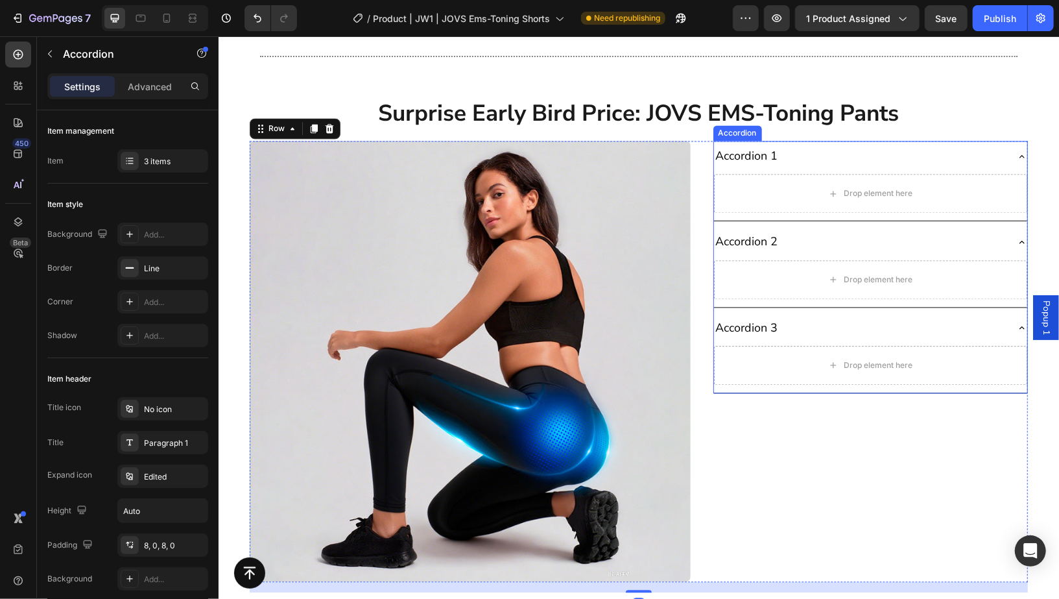
click at [755, 300] on div "Drop element here" at bounding box center [869, 281] width 313 height 49
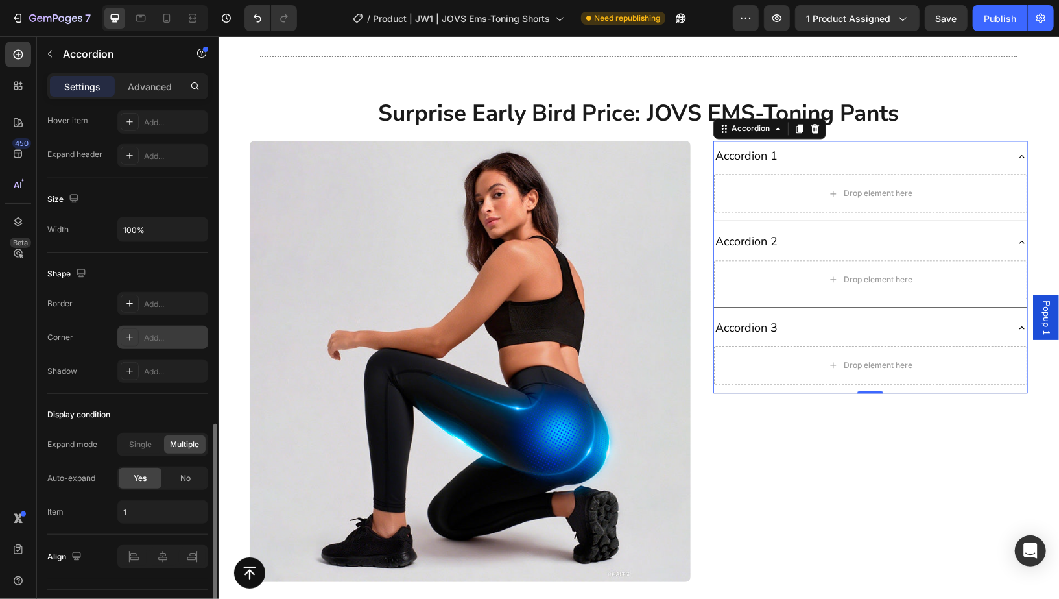
scroll to position [738, 0]
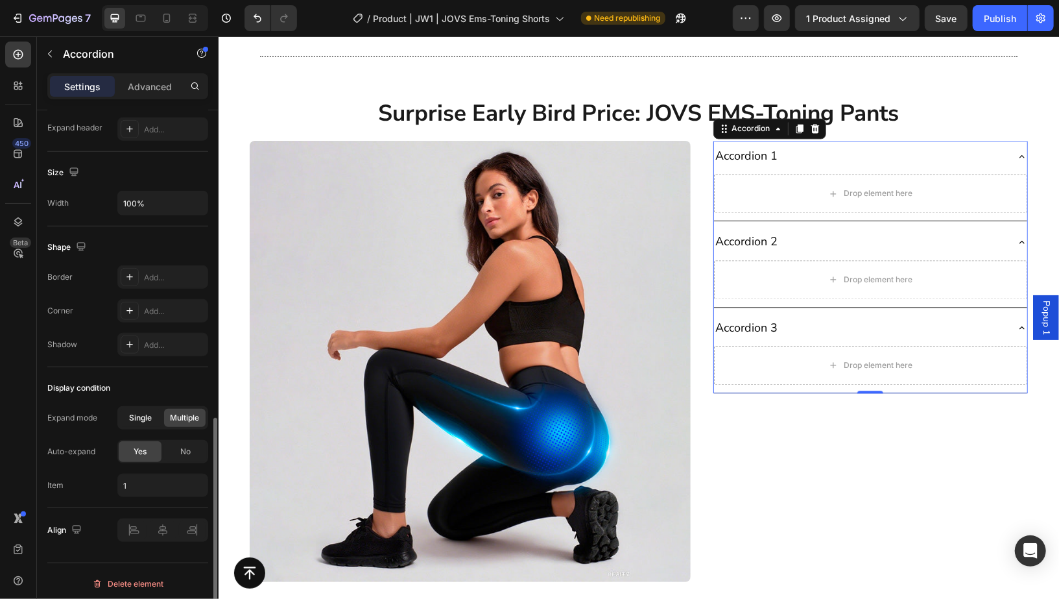
click at [131, 412] on span "Single" at bounding box center [141, 418] width 23 height 12
click at [88, 412] on div "Expand mode" at bounding box center [72, 418] width 50 height 12
copy div "Expand mode Single Multiple"
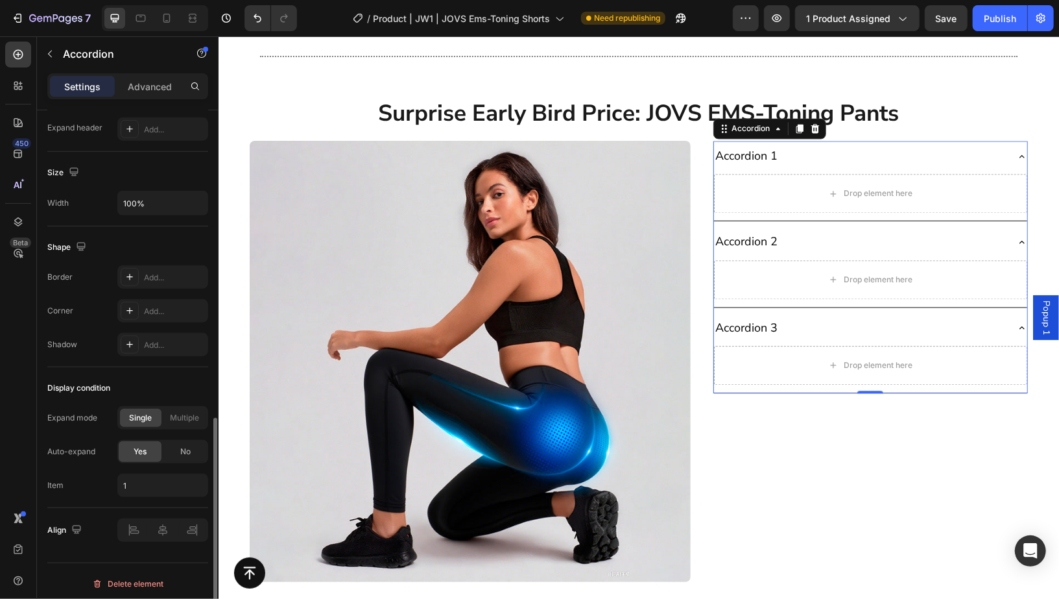
click at [68, 367] on div "Display condition Expand mode Single Multiple Auto-expand Yes No Item 1" at bounding box center [127, 437] width 161 height 141
click at [756, 249] on div "Accordion 2" at bounding box center [869, 241] width 313 height 30
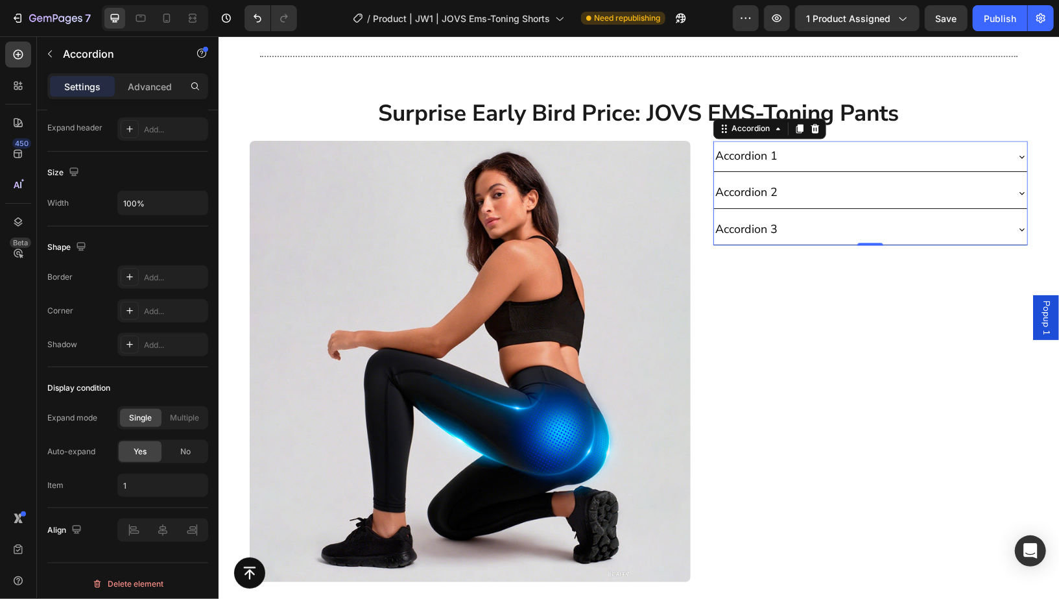
click at [810, 140] on div "Accordion 1" at bounding box center [869, 155] width 313 height 30
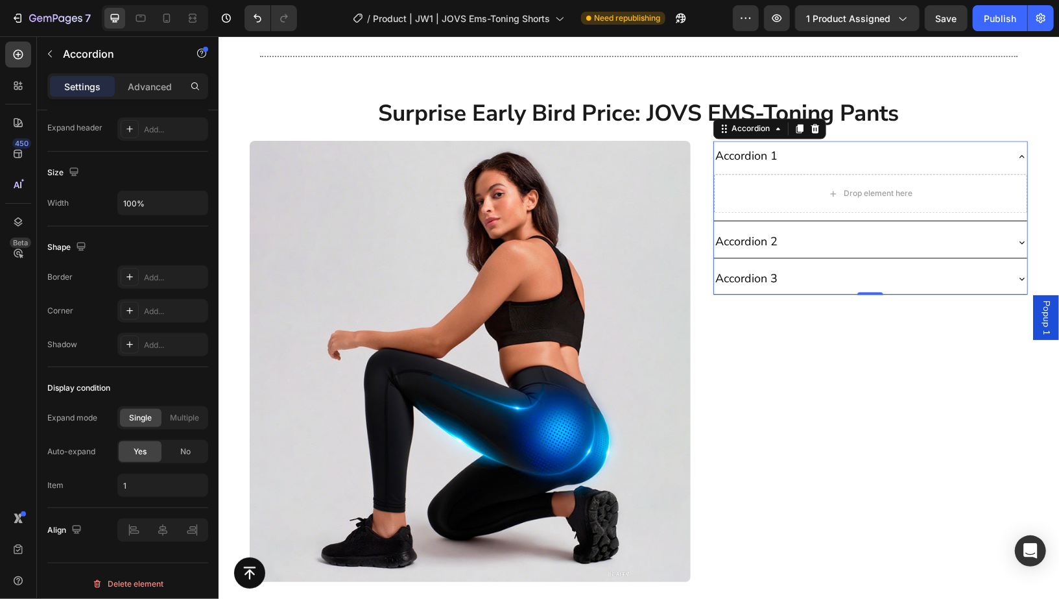
click at [813, 232] on div "Accordion 2" at bounding box center [859, 241] width 292 height 20
click at [796, 268] on div "Accordion 3" at bounding box center [859, 278] width 292 height 20
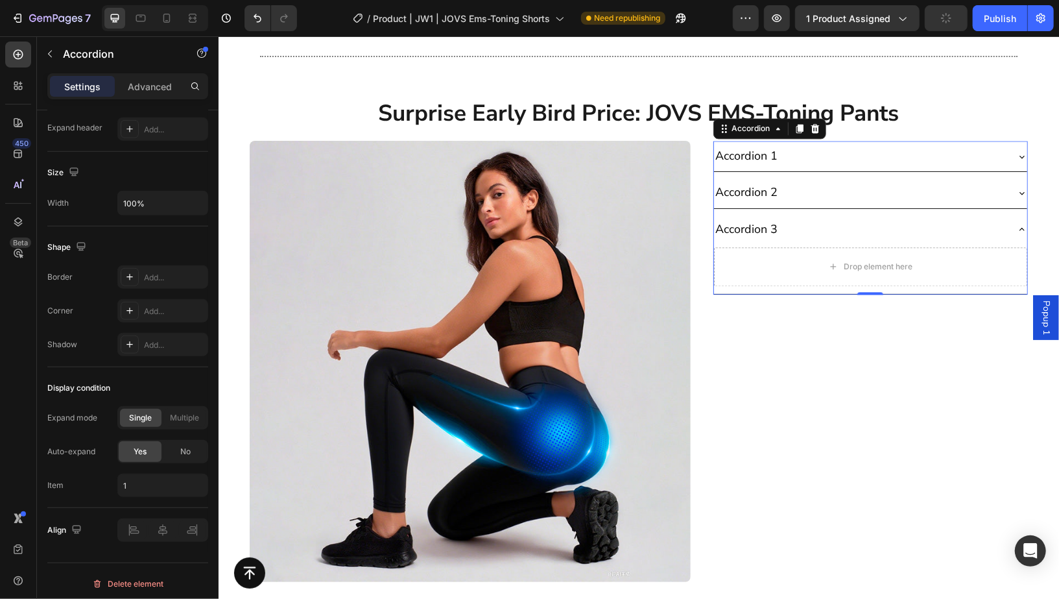
click at [796, 155] on div "Accordion 1" at bounding box center [859, 155] width 292 height 20
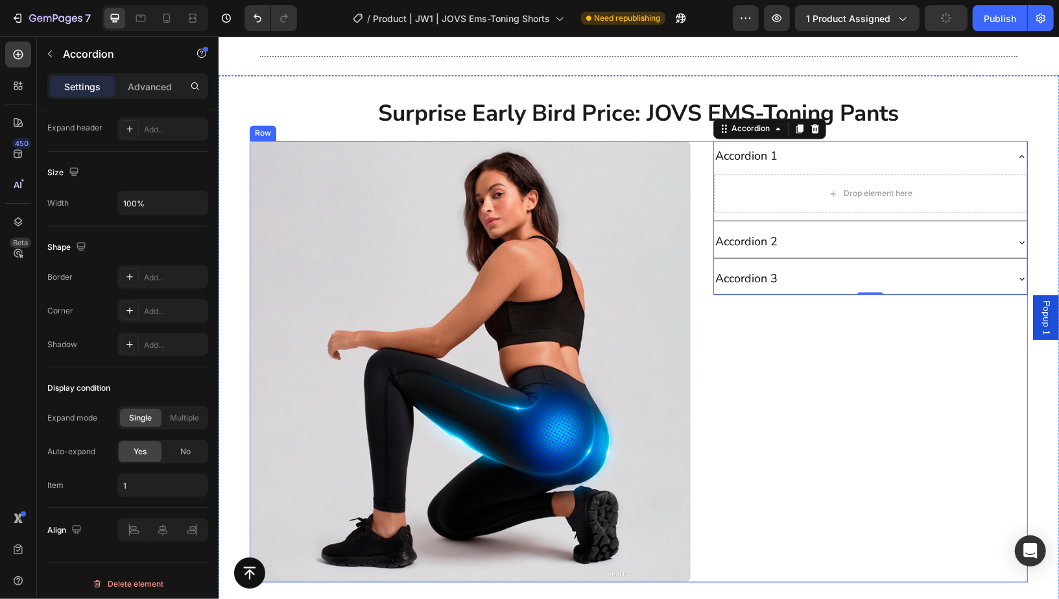
click at [783, 438] on div "Accordion 1 Drop element here Accordion 2 Accordion 3 Accordion 0" at bounding box center [870, 360] width 315 height 441
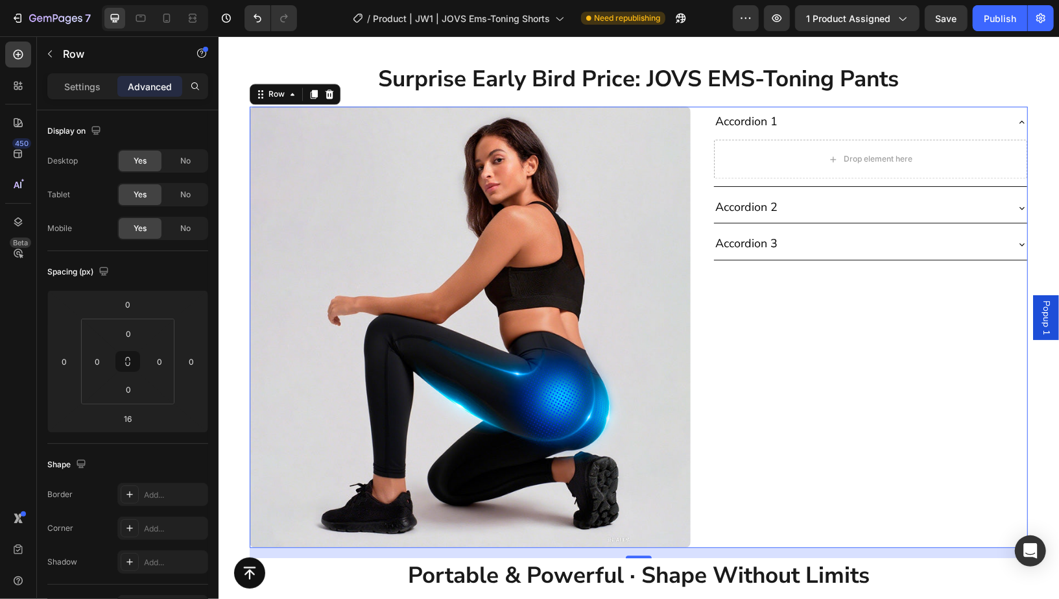
scroll to position [4936, 0]
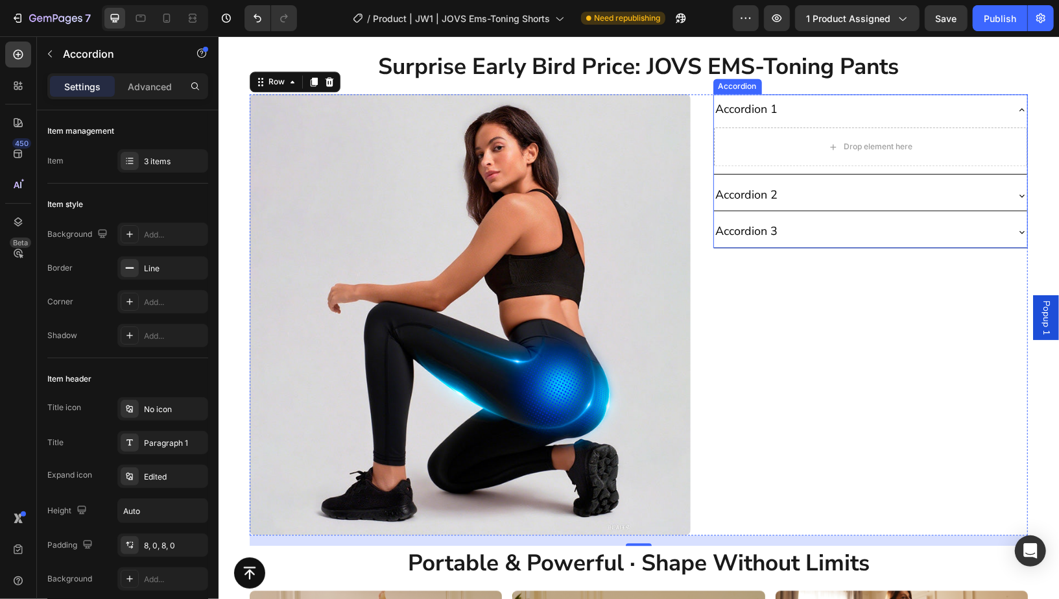
click at [743, 111] on div "Accordion 1" at bounding box center [746, 109] width 66 height 20
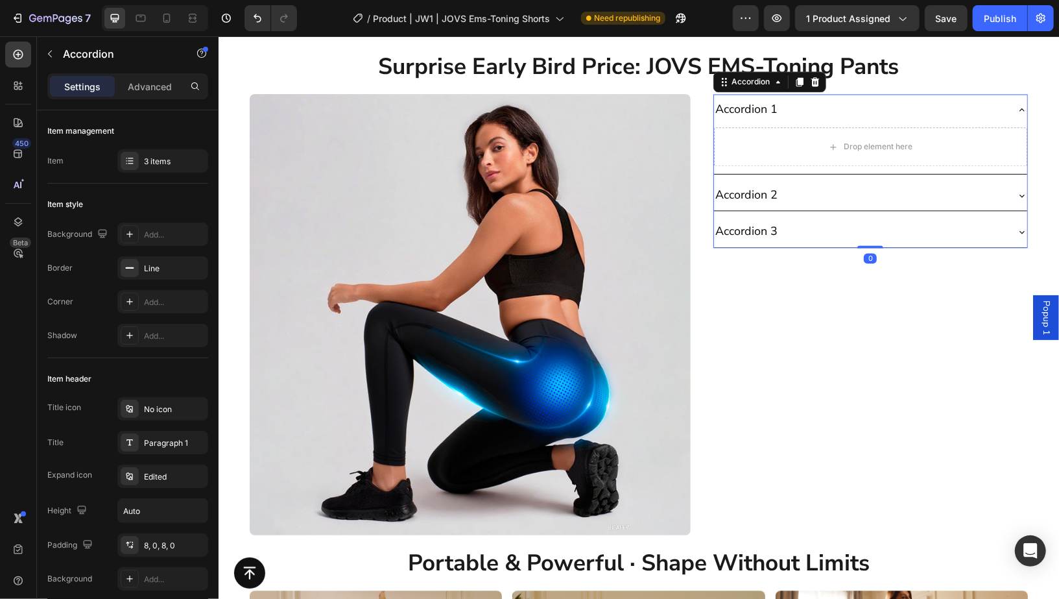
click at [743, 111] on div "Accordion 1" at bounding box center [746, 109] width 66 height 20
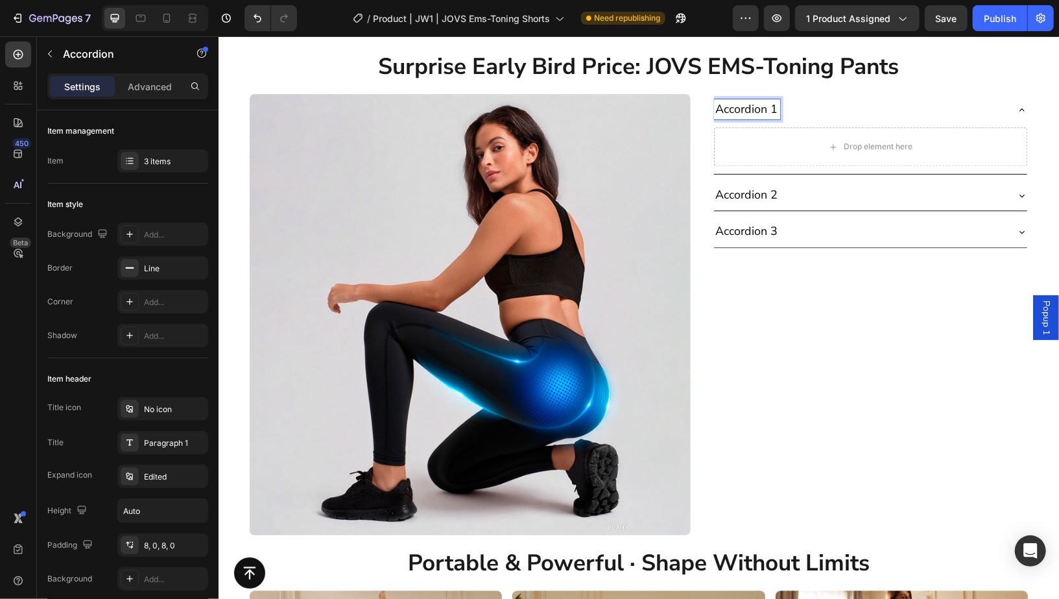
click at [743, 111] on p "Accordion 1" at bounding box center [746, 109] width 62 height 16
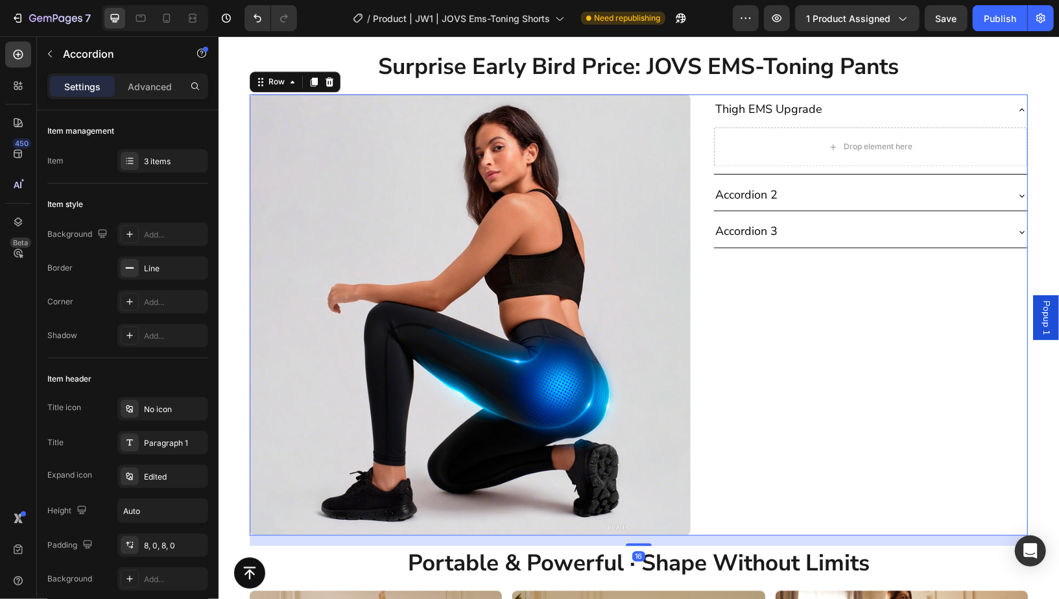
click at [827, 356] on div "Thigh EMS Upgrade Drop element here Accordion 2 Accordion 3 Accordion" at bounding box center [870, 313] width 315 height 441
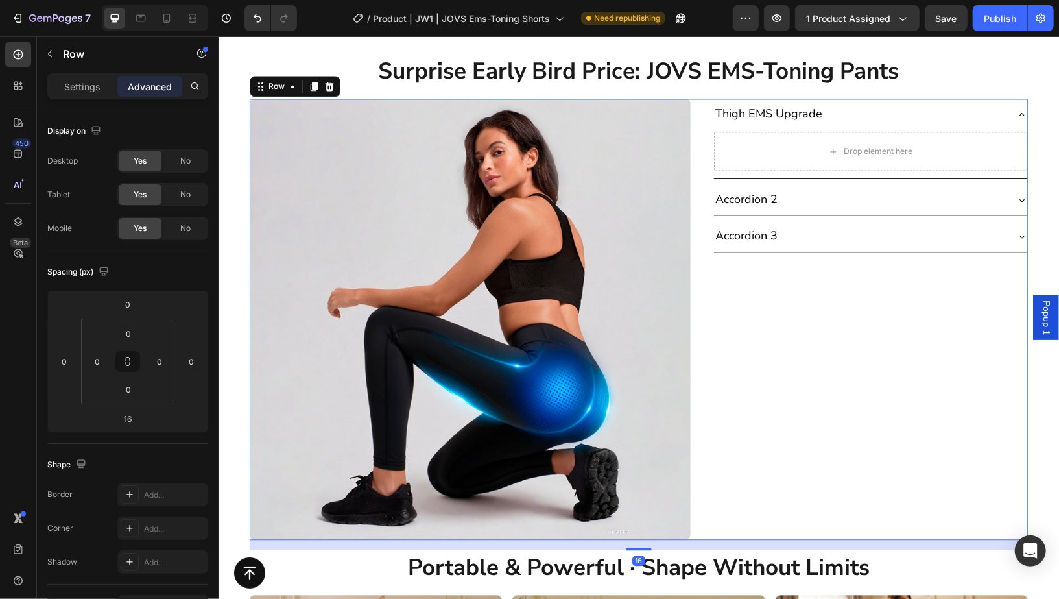
scroll to position [4929, 0]
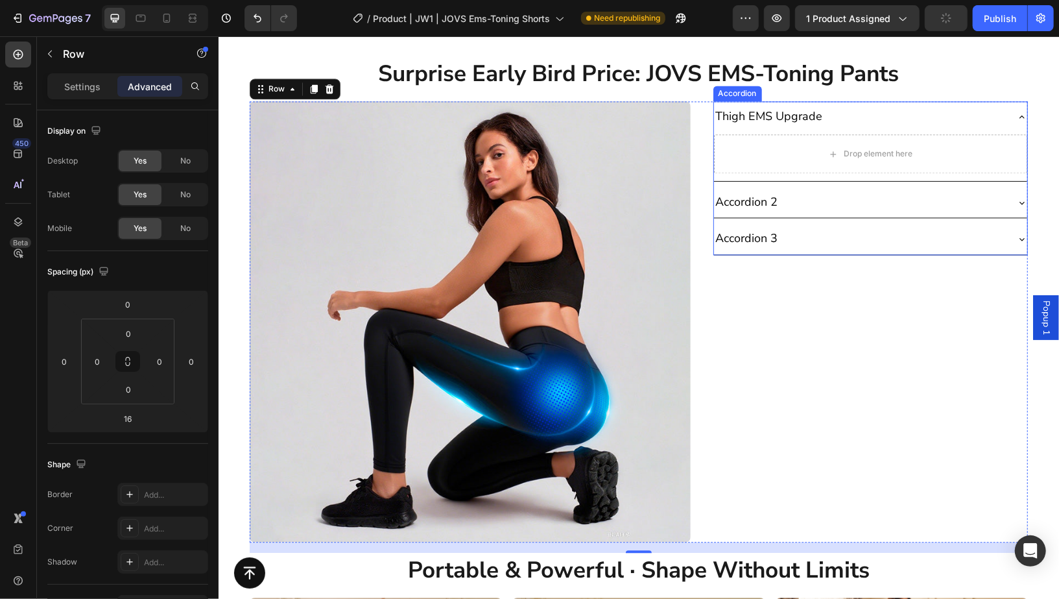
click at [789, 117] on p "Thigh EMS Upgrade" at bounding box center [768, 116] width 107 height 16
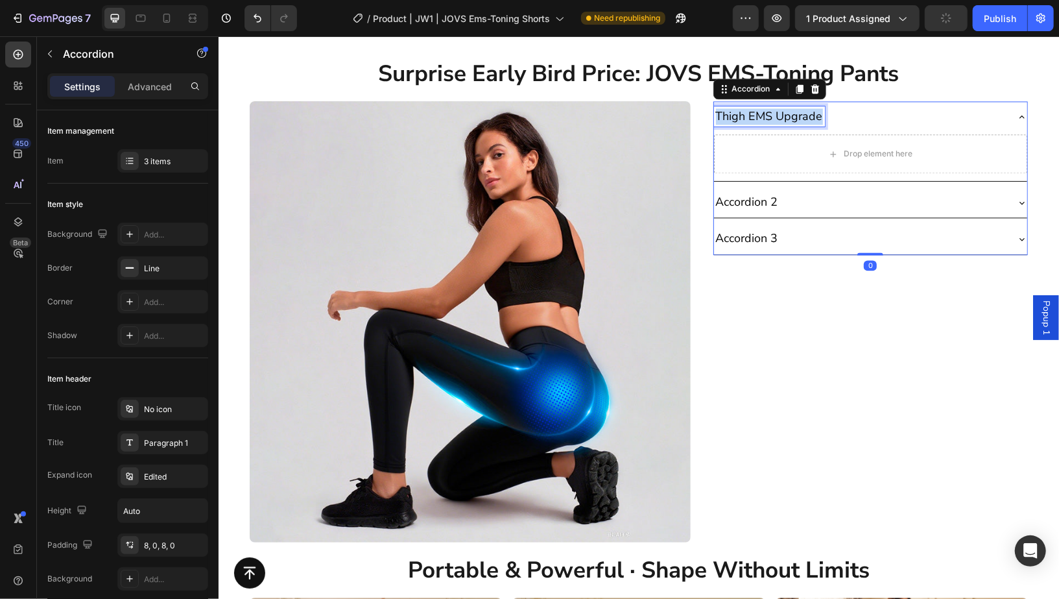
click at [789, 117] on p "Thigh EMS Upgrade" at bounding box center [768, 116] width 107 height 16
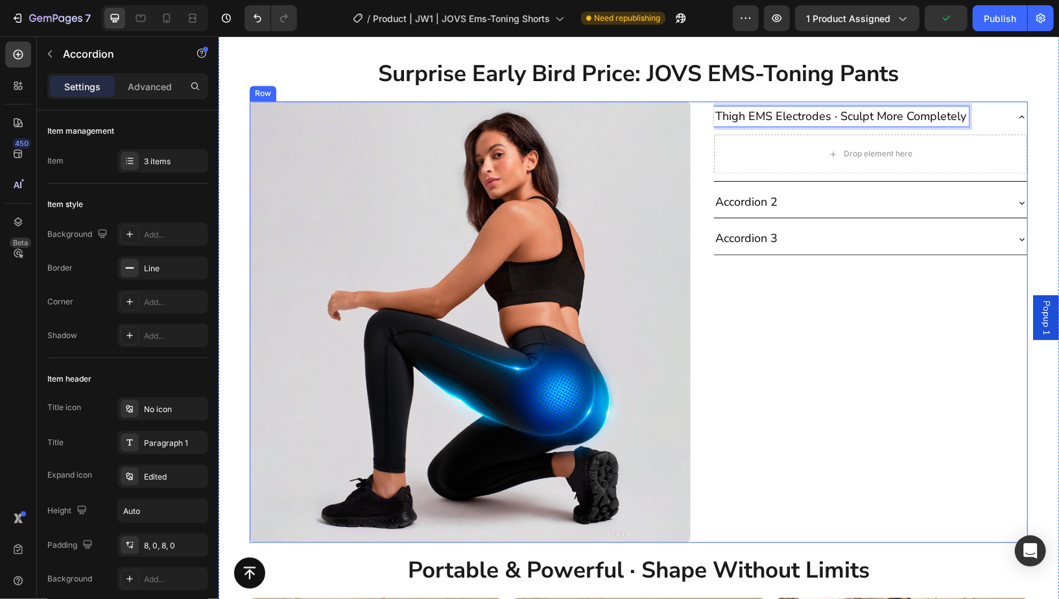
click at [874, 313] on div "Thigh EMS Electrodes · Sculpt More Completely Drop element here Accordion 2 Acc…" at bounding box center [870, 321] width 315 height 441
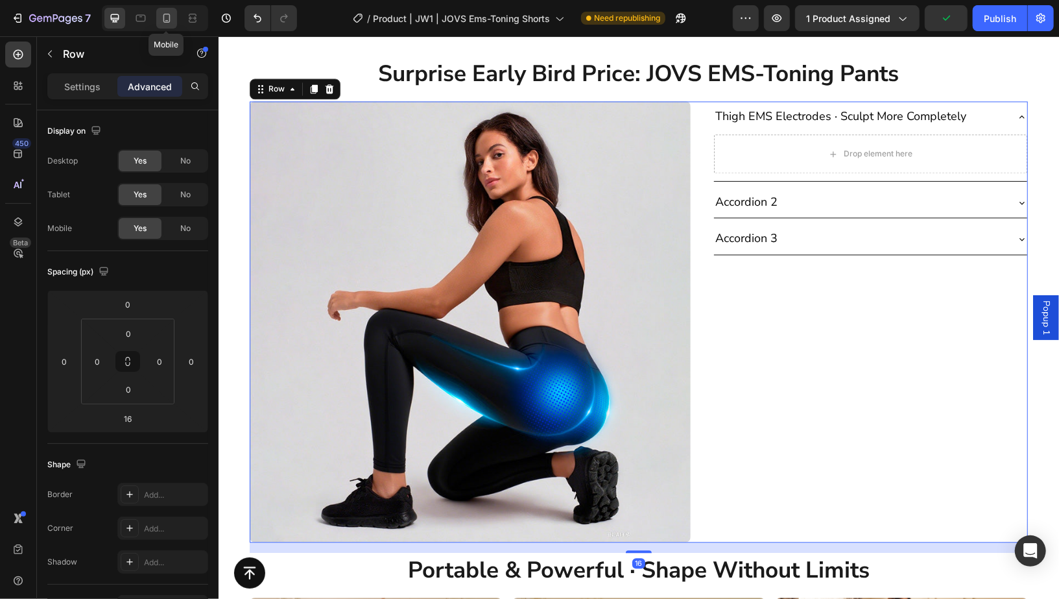
click at [171, 16] on icon at bounding box center [166, 18] width 13 height 13
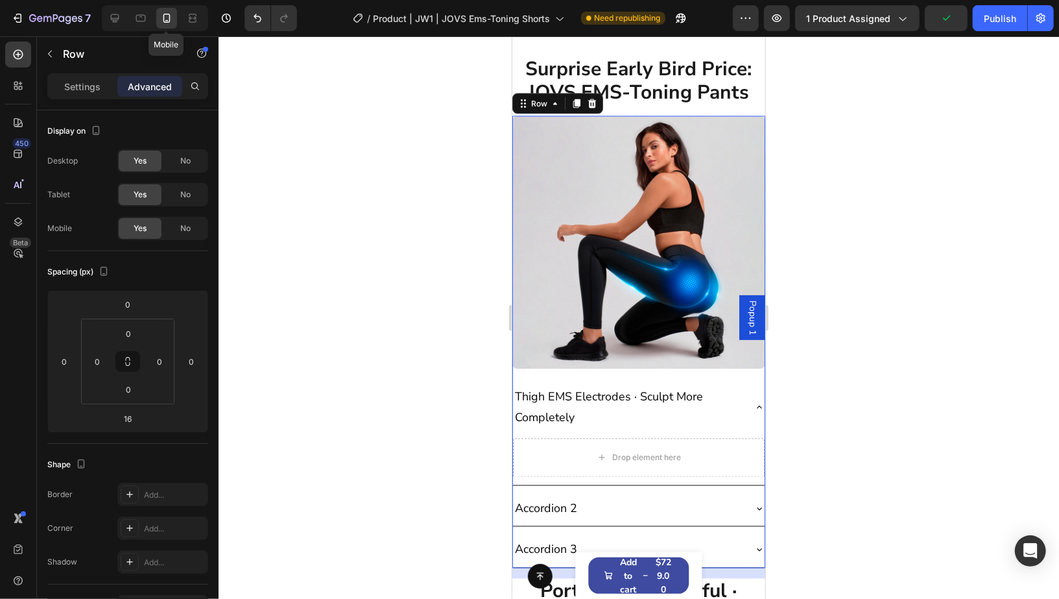
scroll to position [4717, 0]
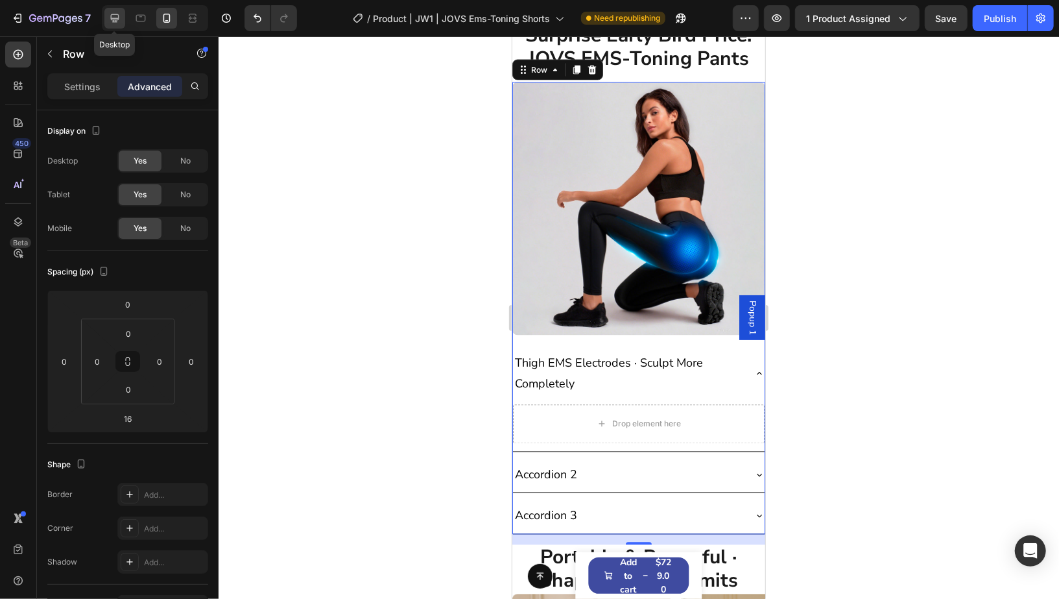
click at [121, 20] on div at bounding box center [114, 18] width 21 height 21
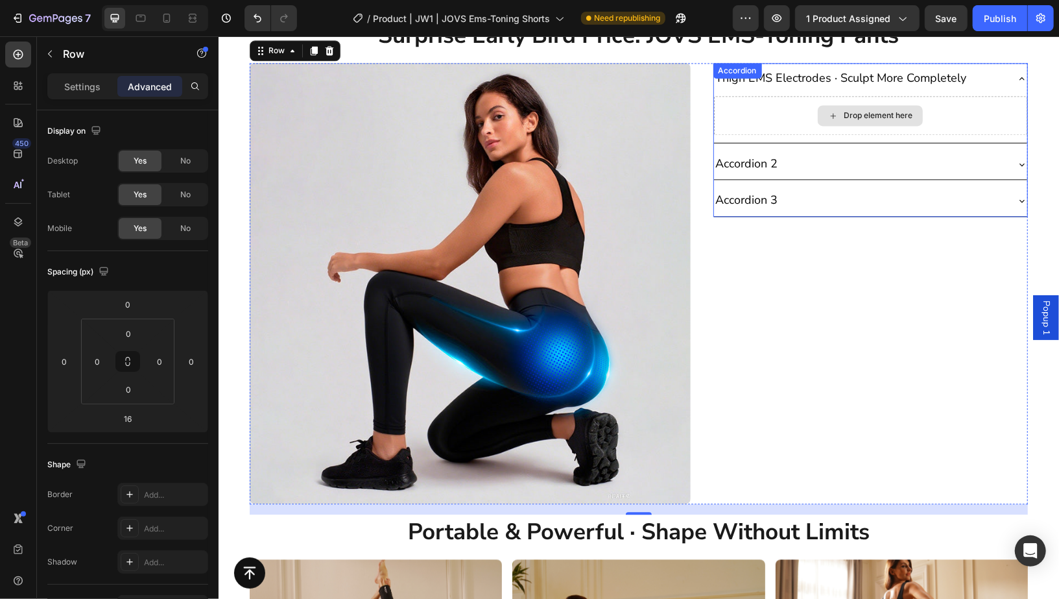
scroll to position [4948, 0]
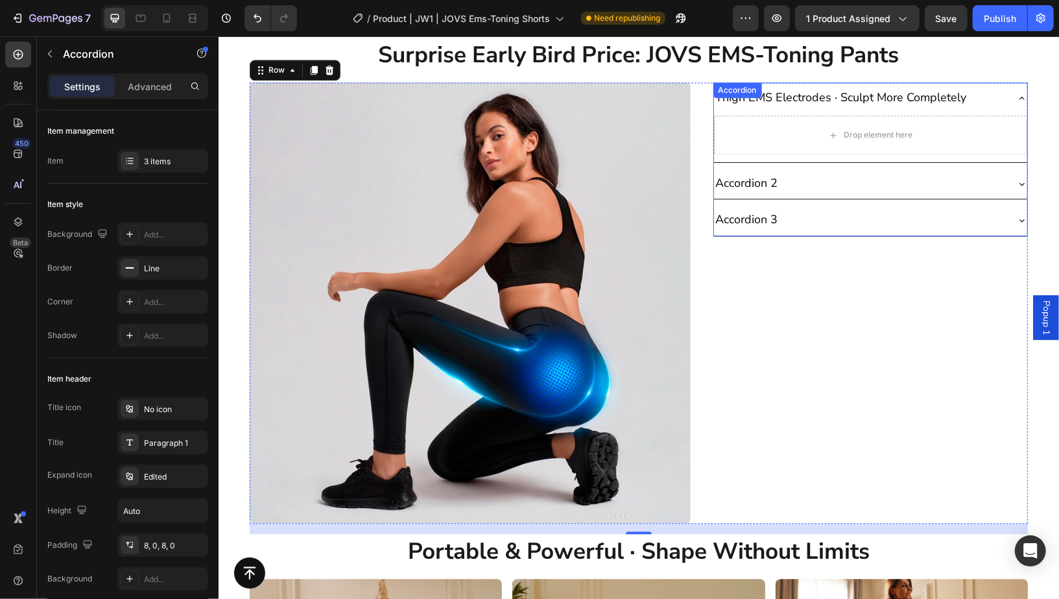
click at [836, 94] on p "Thigh EMS Electrodes · Sculpt More Completely" at bounding box center [840, 97] width 251 height 16
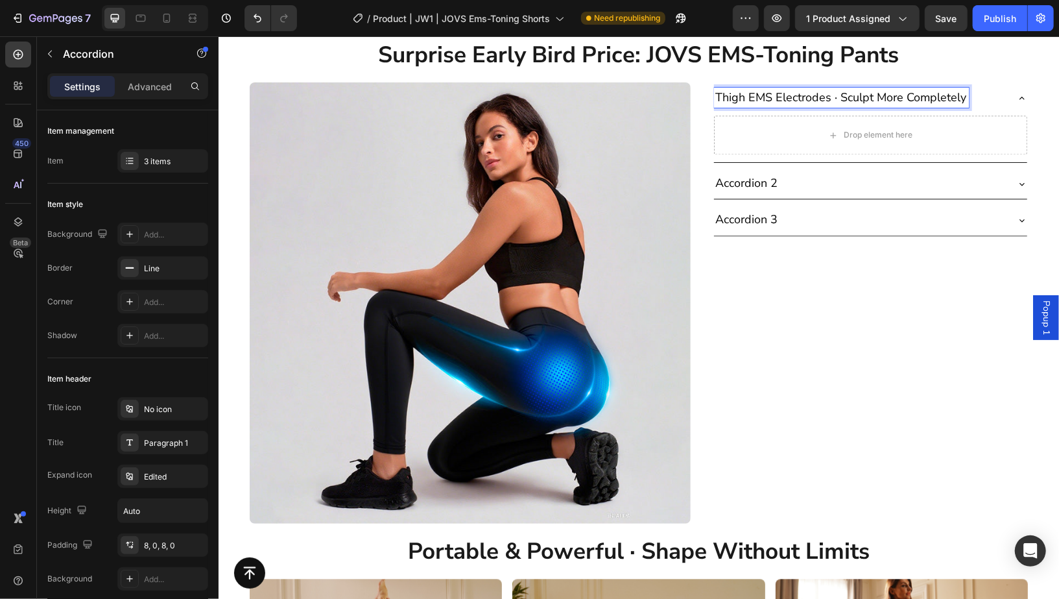
click at [836, 94] on p "Thigh EMS Electrodes · Sculpt More Completely" at bounding box center [840, 97] width 251 height 16
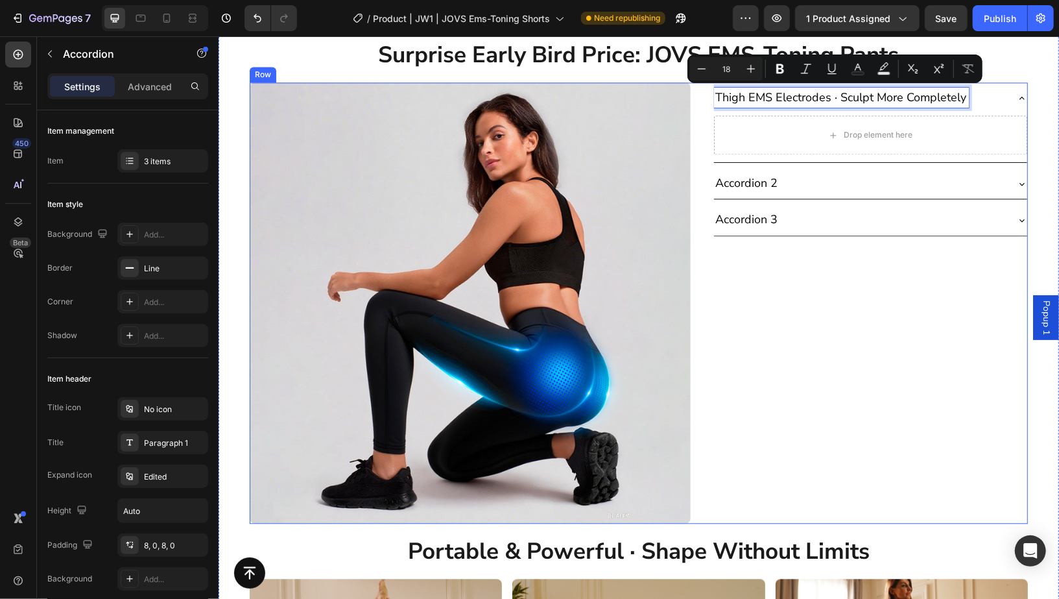
click at [822, 284] on div "Thigh EMS Electrodes · Sculpt More Completely Drop element here Accordion 2 Acc…" at bounding box center [870, 302] width 315 height 441
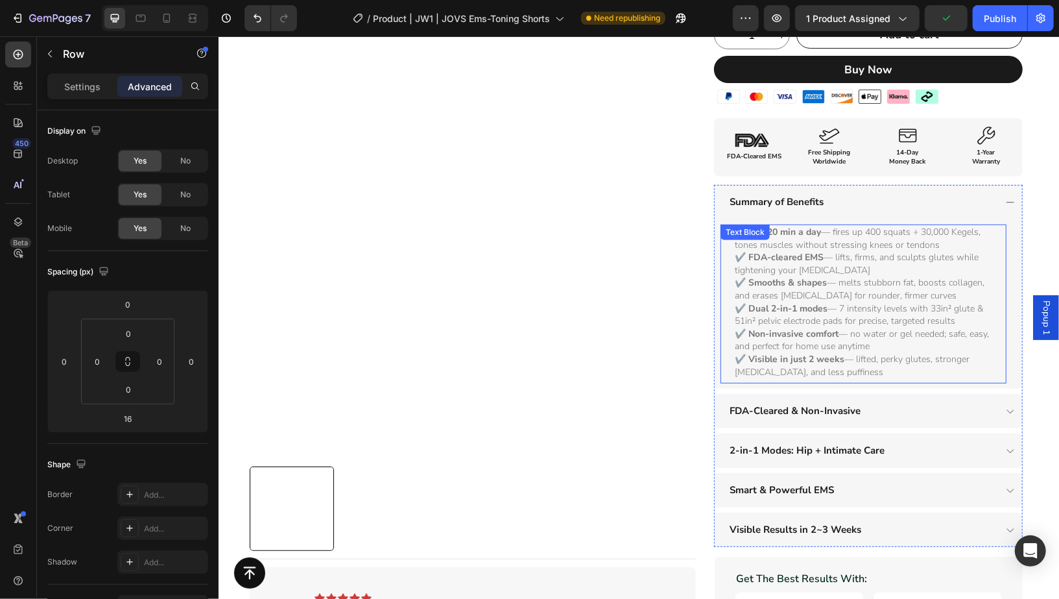
scroll to position [333, 0]
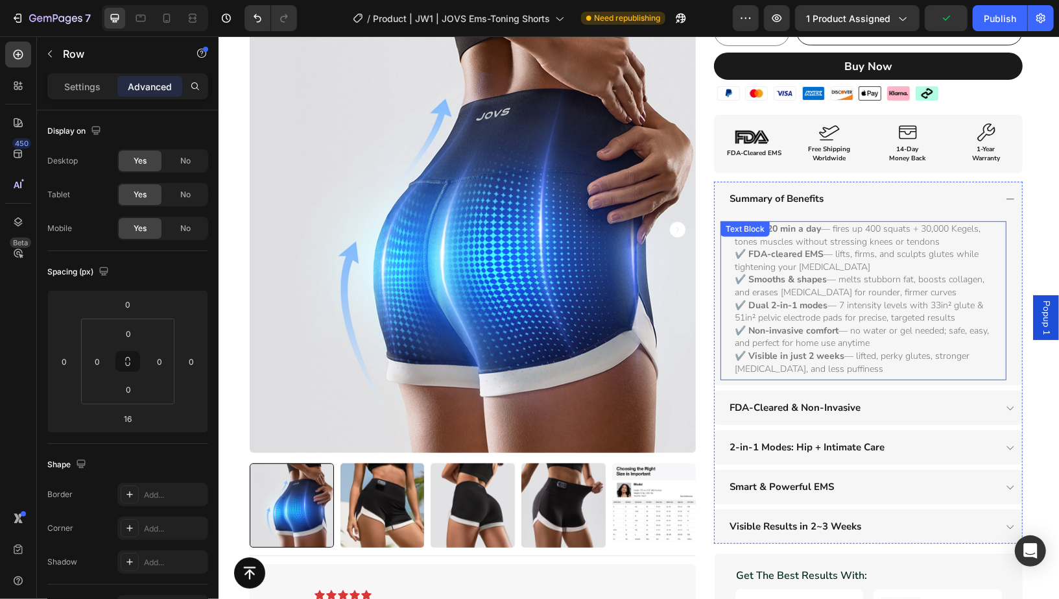
click at [871, 280] on p "✔️ Smooths & shapes — melts stubborn fat, boosts collagen, and erases cellulite…" at bounding box center [866, 284] width 264 height 25
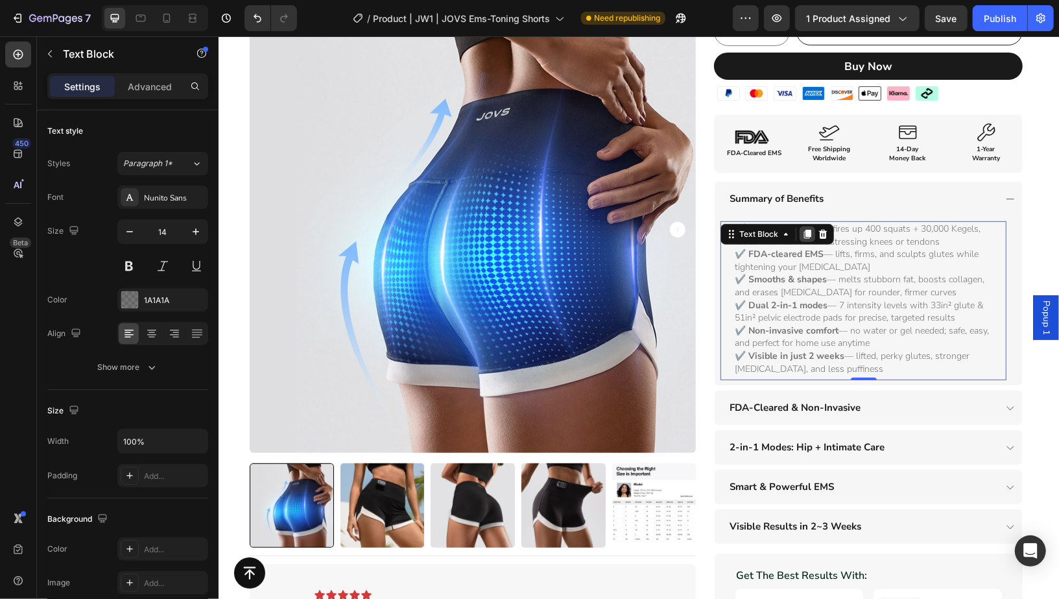
click at [807, 235] on div at bounding box center [807, 234] width 16 height 16
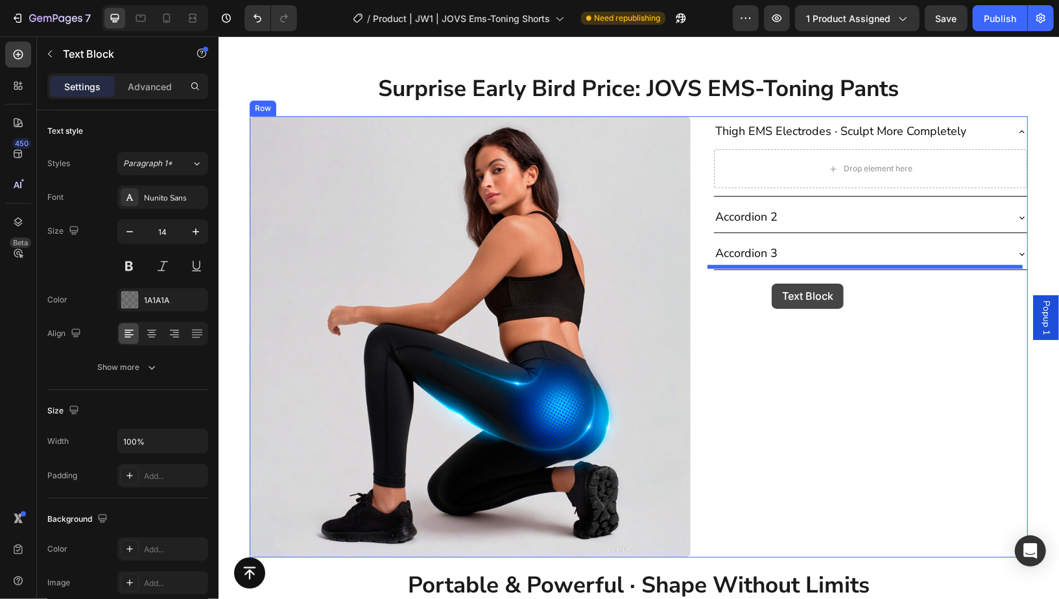
scroll to position [5611, 0]
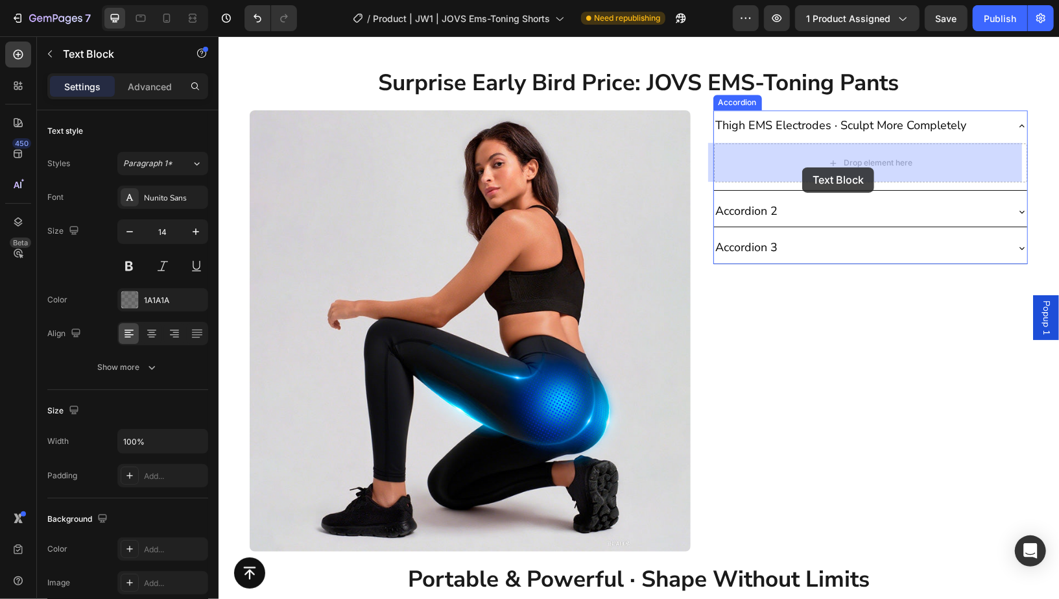
drag, startPoint x: 759, startPoint y: 369, endPoint x: 802, endPoint y: 167, distance: 206.7
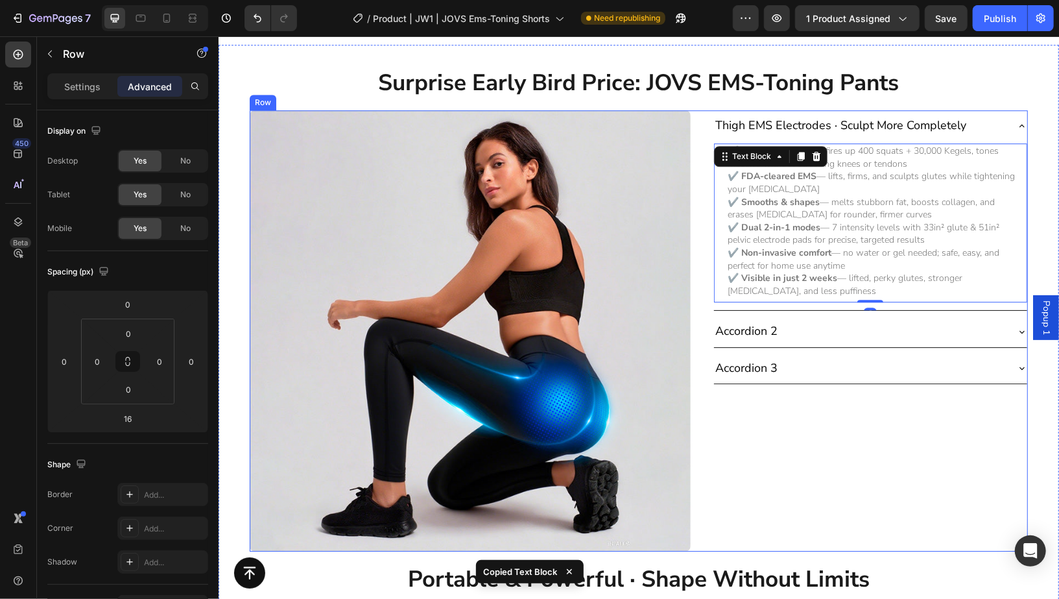
click at [822, 438] on div "Thigh EMS Electrodes · Sculpt More Completely ✔️ Just 20 min a day — fires up 4…" at bounding box center [870, 330] width 315 height 441
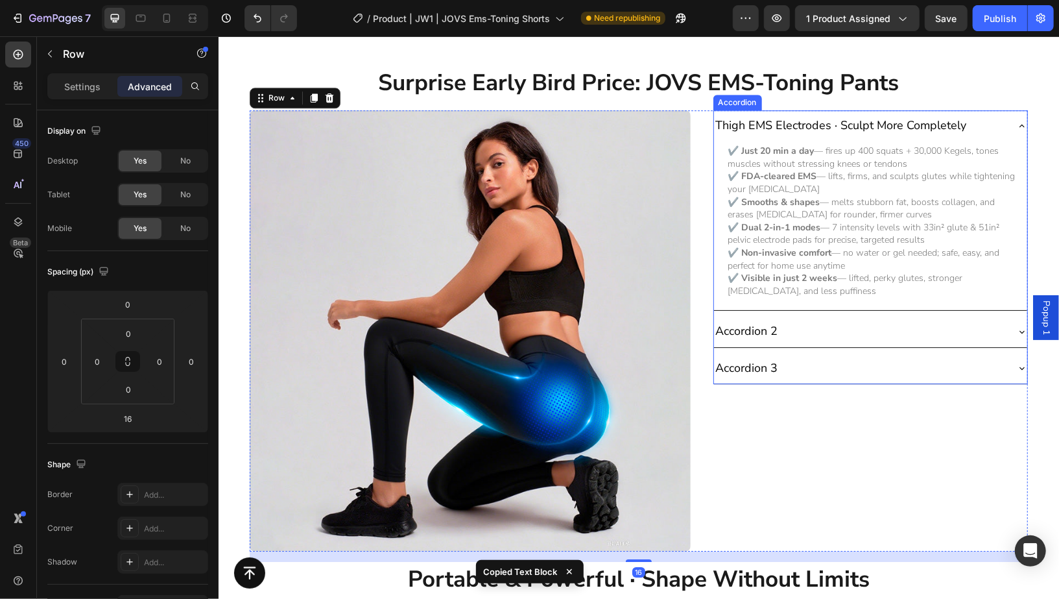
click at [791, 106] on div "Surprise Early Bird Price: JOVS EMS-Toning Pants Heading Row Image Thigh EMS El…" at bounding box center [638, 430] width 840 height 730
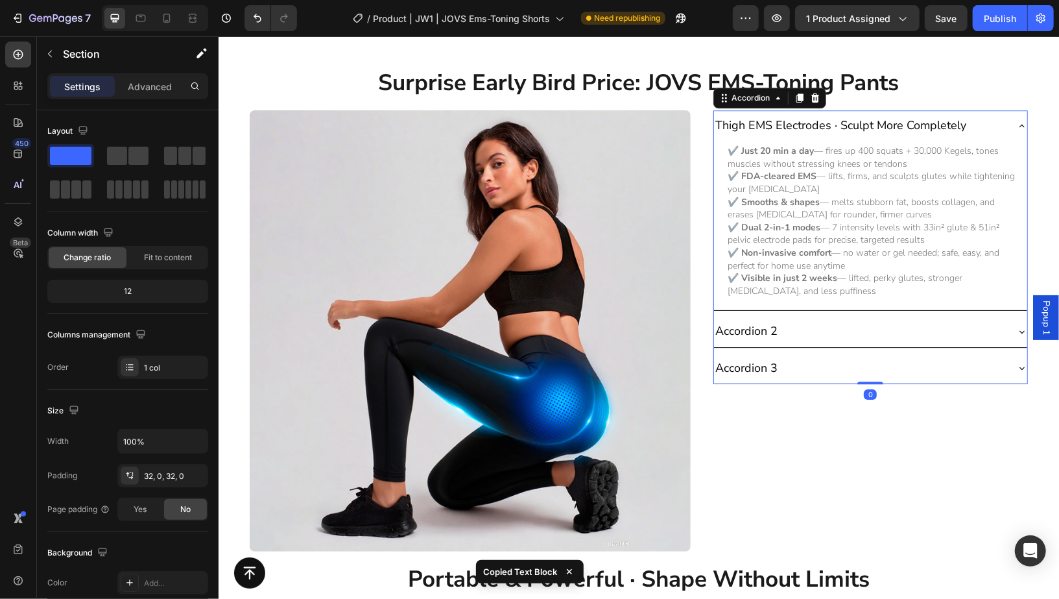
click at [787, 125] on p "Thigh EMS Electrodes · Sculpt More Completely" at bounding box center [840, 125] width 251 height 16
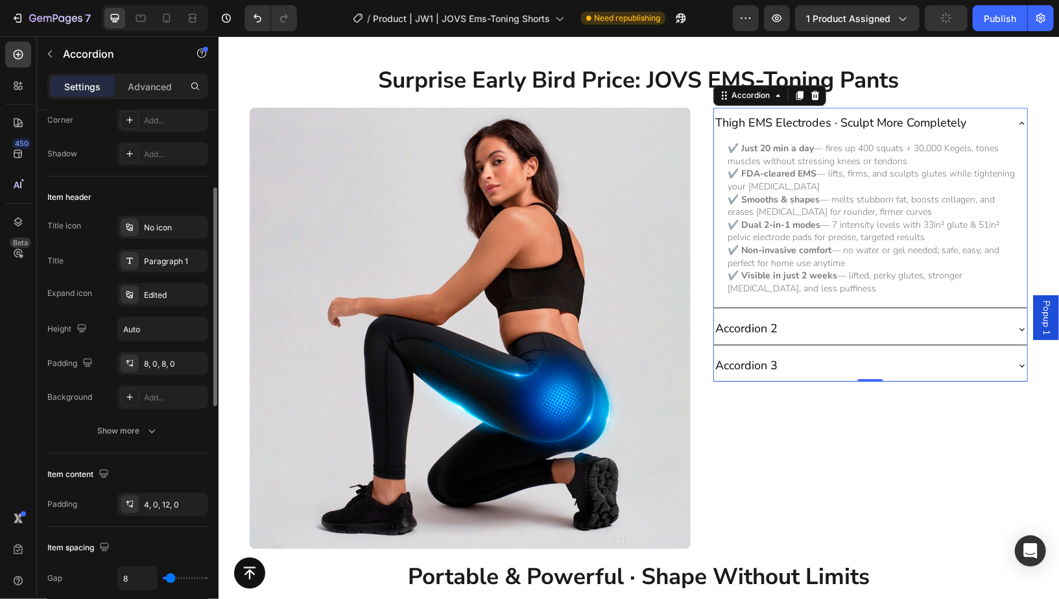
scroll to position [183, 0]
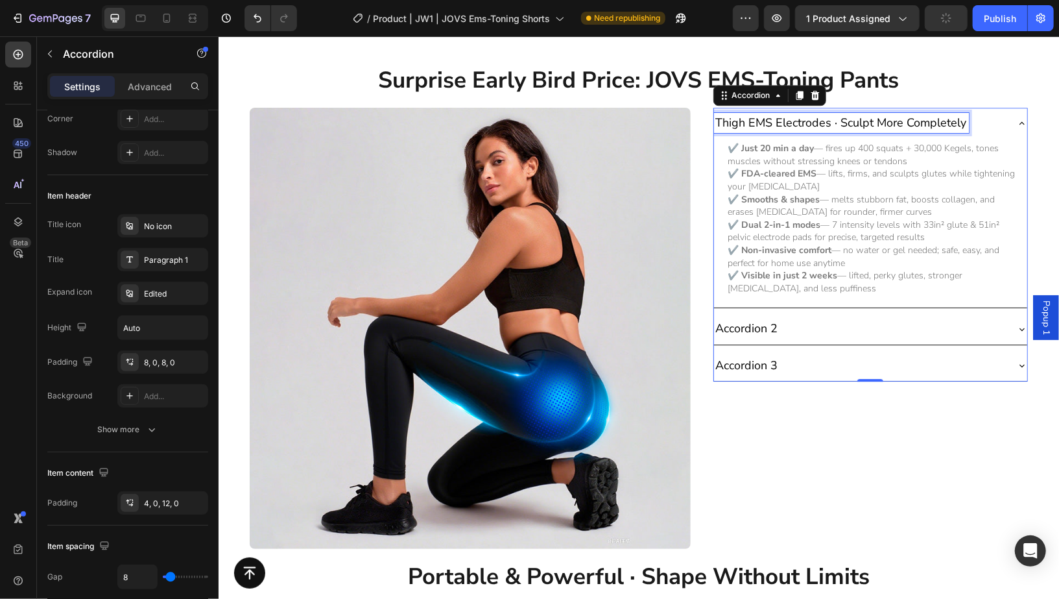
click at [876, 127] on p "Thigh EMS Electrodes · Sculpt More Completely" at bounding box center [840, 122] width 251 height 16
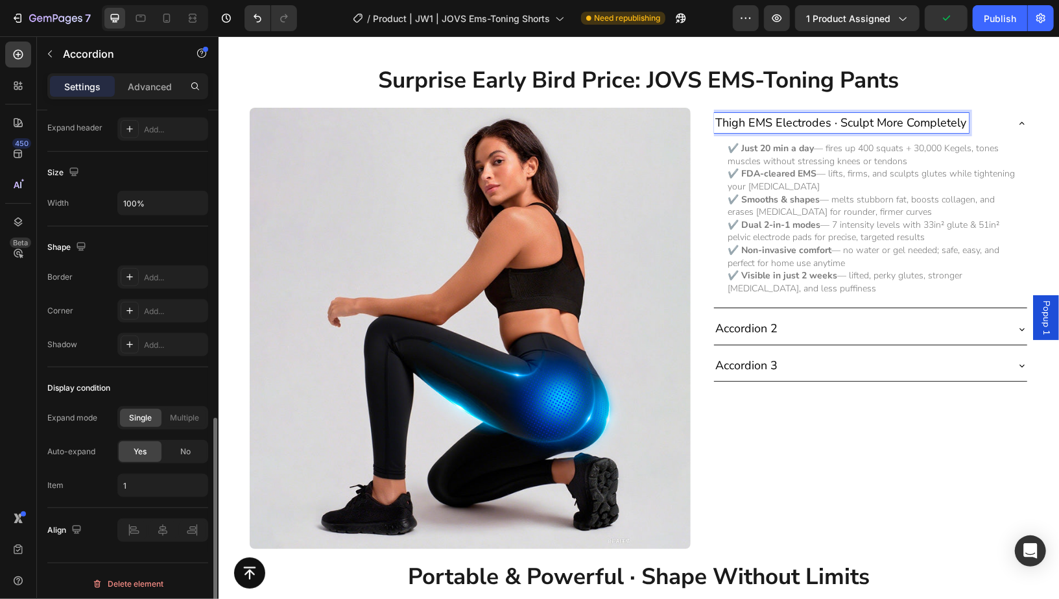
scroll to position [5614, 0]
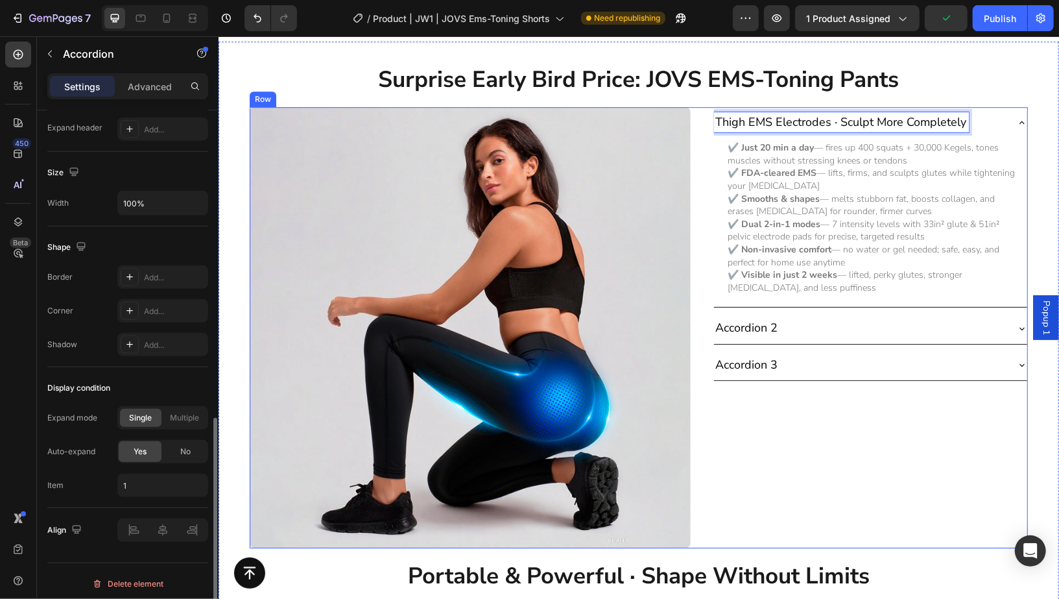
click at [891, 440] on div "Thigh EMS Electrodes · Sculpt More Completely ✔️ Just 20 min a day — fires up 4…" at bounding box center [870, 326] width 315 height 441
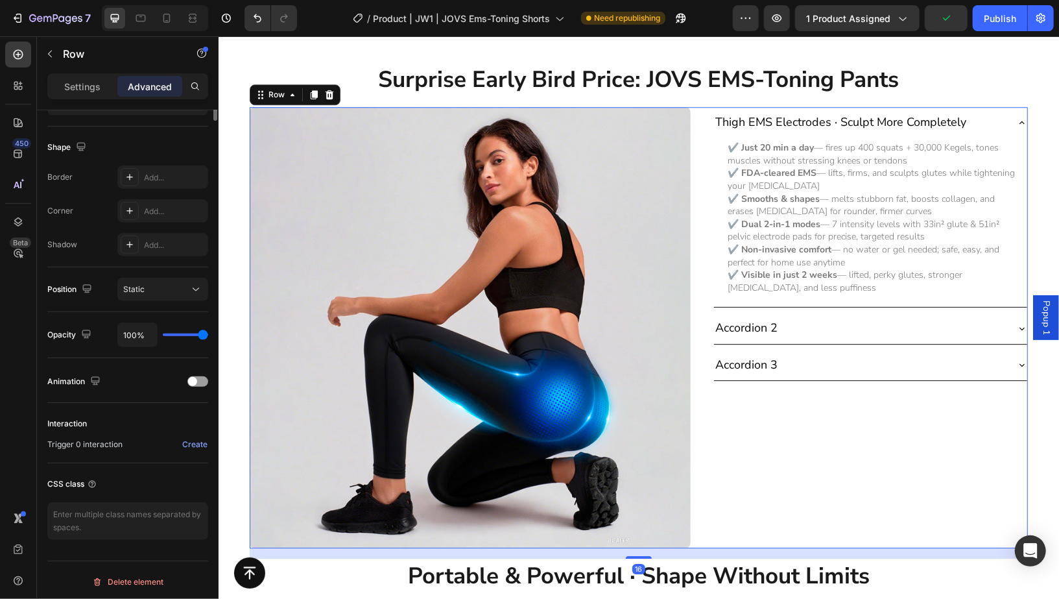
scroll to position [0, 0]
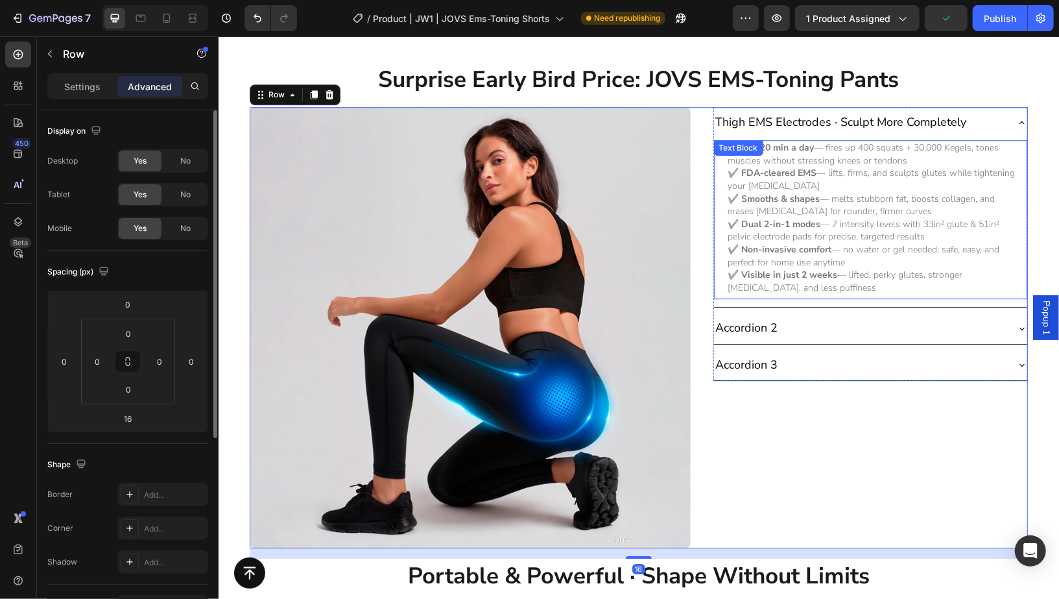
click at [835, 235] on p "✔️ Dual 2-in-1 modes — 7 intensity levels with 33in² glute & 51in² pelvic elect…" at bounding box center [873, 229] width 291 height 25
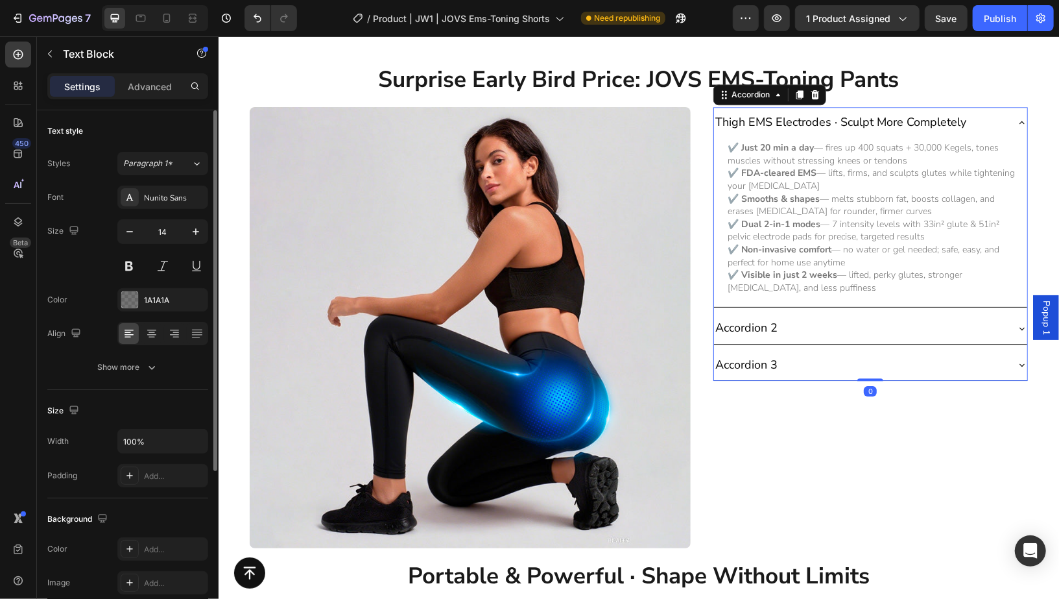
click at [817, 119] on p "Thigh EMS Electrodes · Sculpt More Completely" at bounding box center [840, 121] width 251 height 16
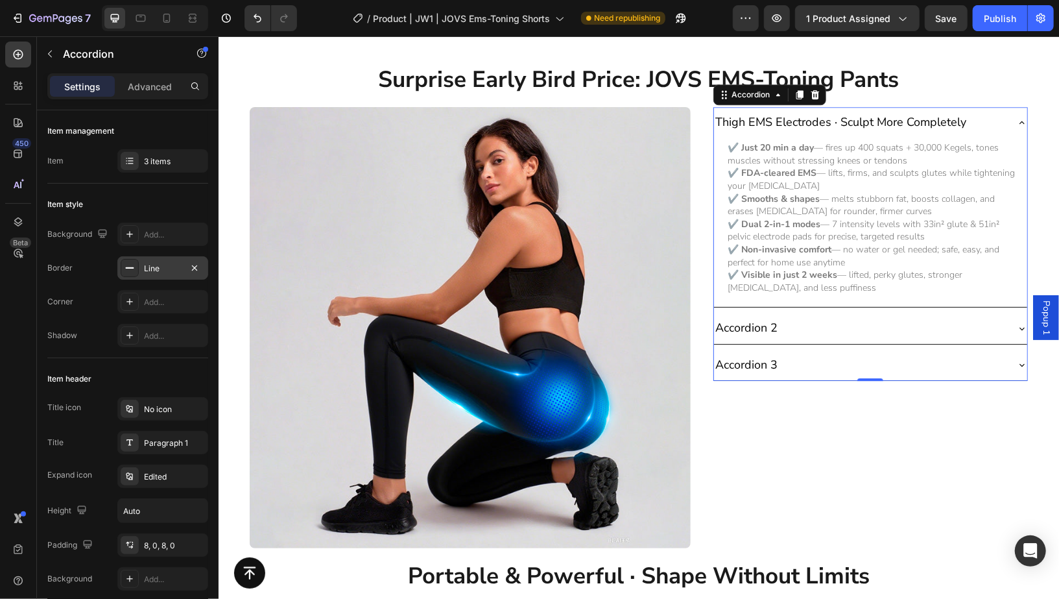
click at [129, 274] on div at bounding box center [130, 268] width 18 height 18
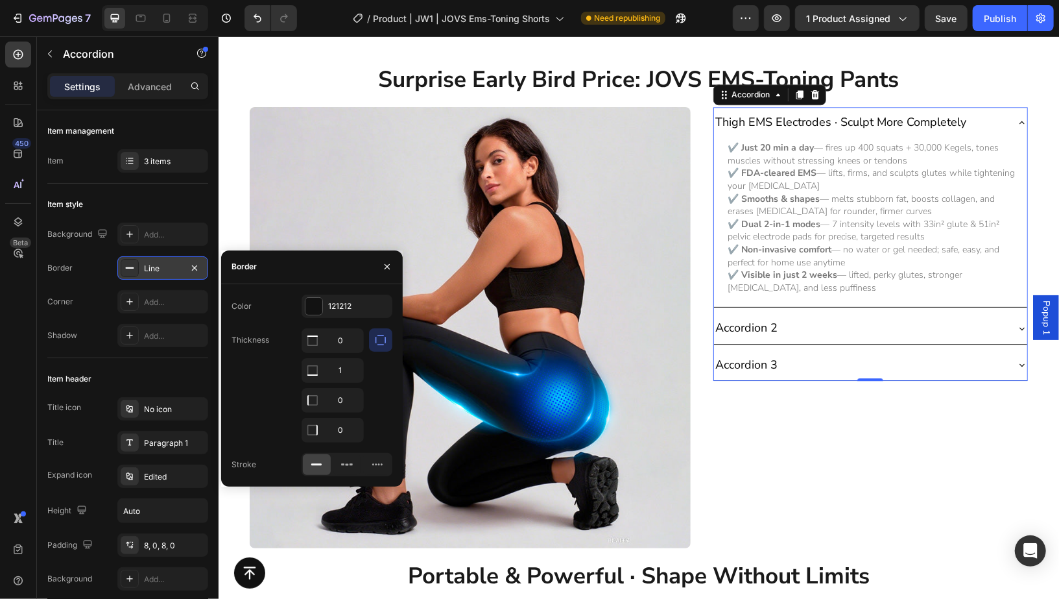
click at [129, 274] on div at bounding box center [130, 268] width 18 height 18
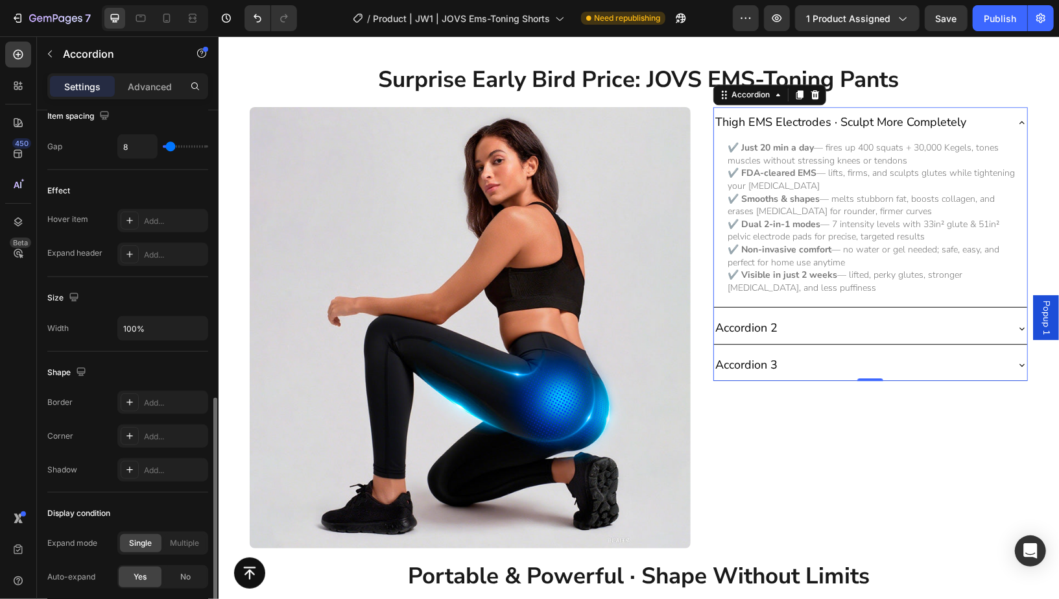
scroll to position [738, 0]
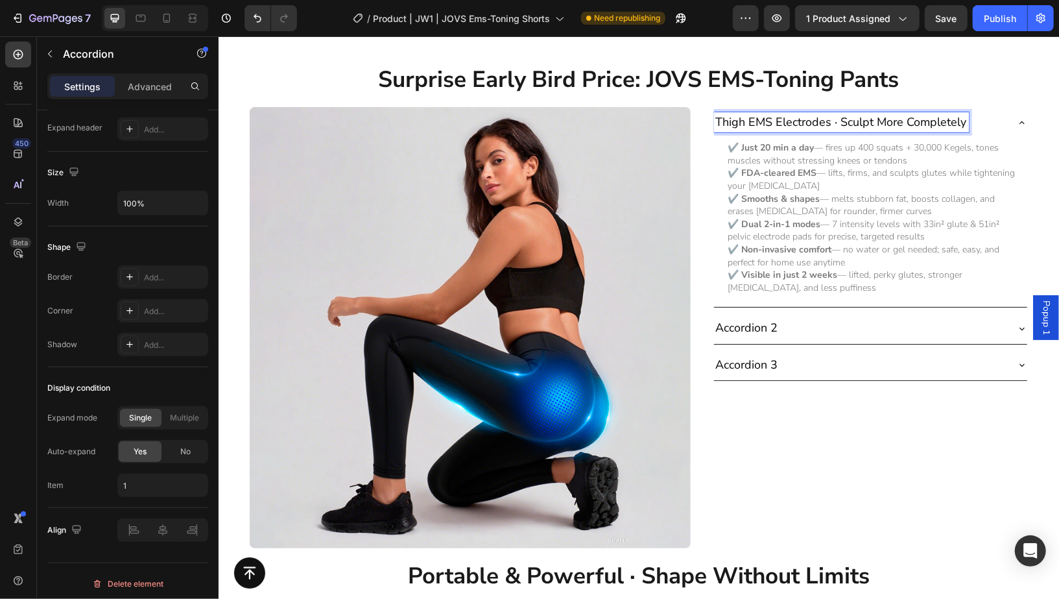
click at [729, 117] on p "Thigh EMS Electrodes · Sculpt More Completely" at bounding box center [840, 121] width 251 height 16
copy p "Thigh"
click at [729, 117] on p "Thigh EMS Electrodes · Sculpt More Completely" at bounding box center [840, 121] width 251 height 16
copy p "Thigh EMS Electrodes · Sculpt More Completely"
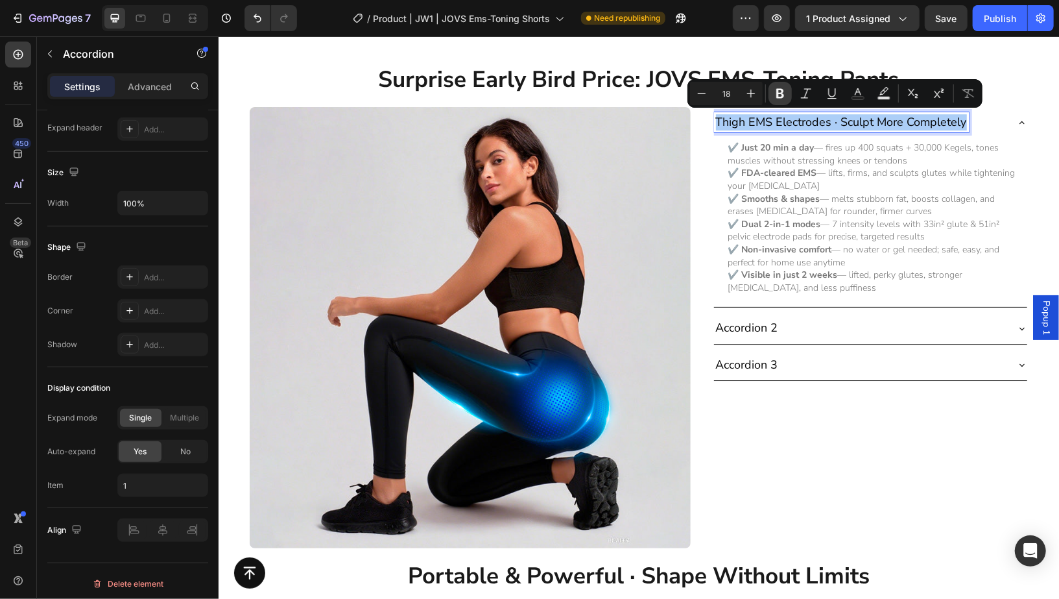
click at [780, 95] on icon "Editor contextual toolbar" at bounding box center [780, 93] width 13 height 13
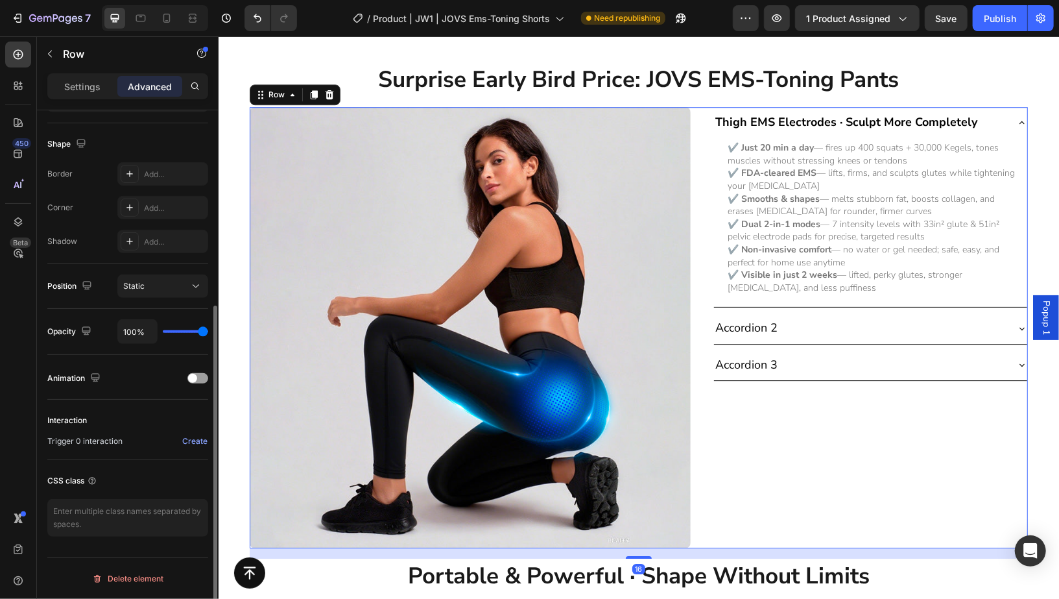
click at [834, 447] on div "Thigh EMS Electrodes · Sculpt More Completely ✔️ Just 20 min a day — fires up 4…" at bounding box center [870, 326] width 315 height 441
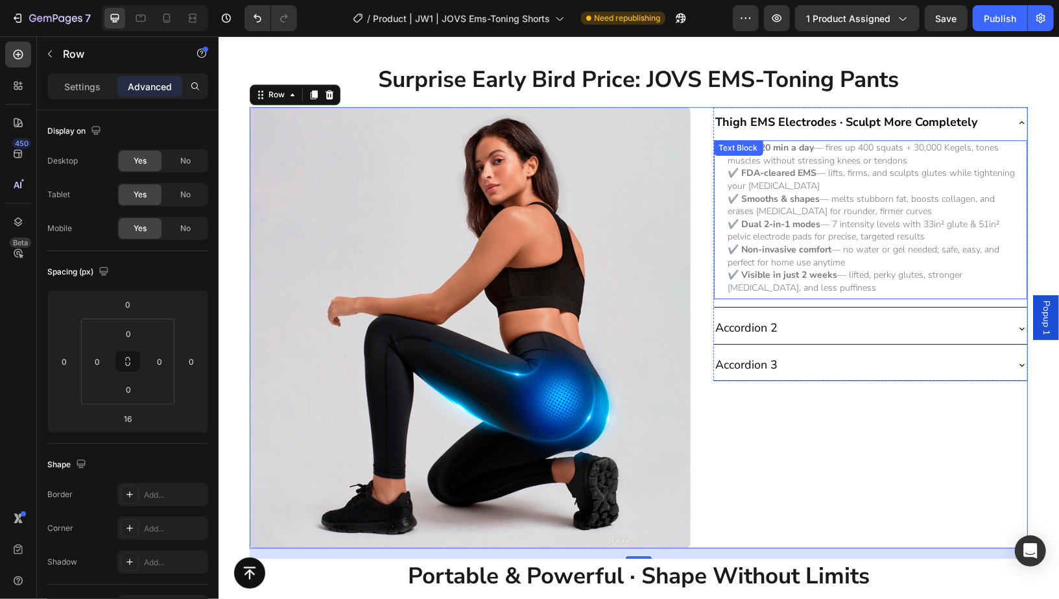
click at [903, 189] on p "✔️ FDA-cleared EMS — lifts, firms, and sculpts glutes while tightening your pel…" at bounding box center [873, 178] width 291 height 25
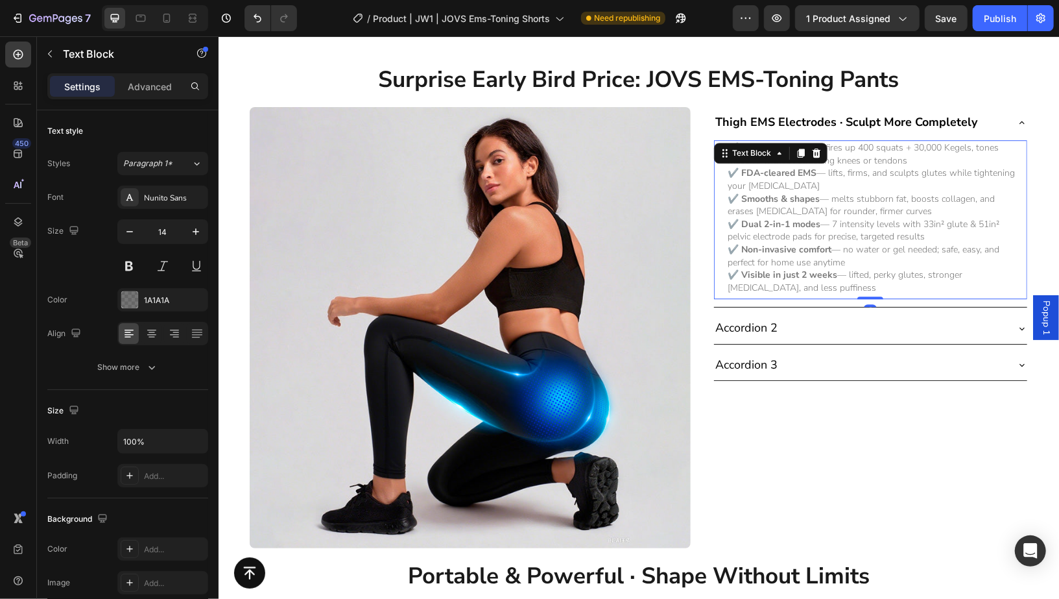
click at [903, 189] on p "✔️ FDA-cleared EMS — lifts, firms, and sculpts glutes while tightening your pel…" at bounding box center [873, 178] width 291 height 25
copy p "— lifts, firms, and sculpts glutes while tightening your pelvic floor"
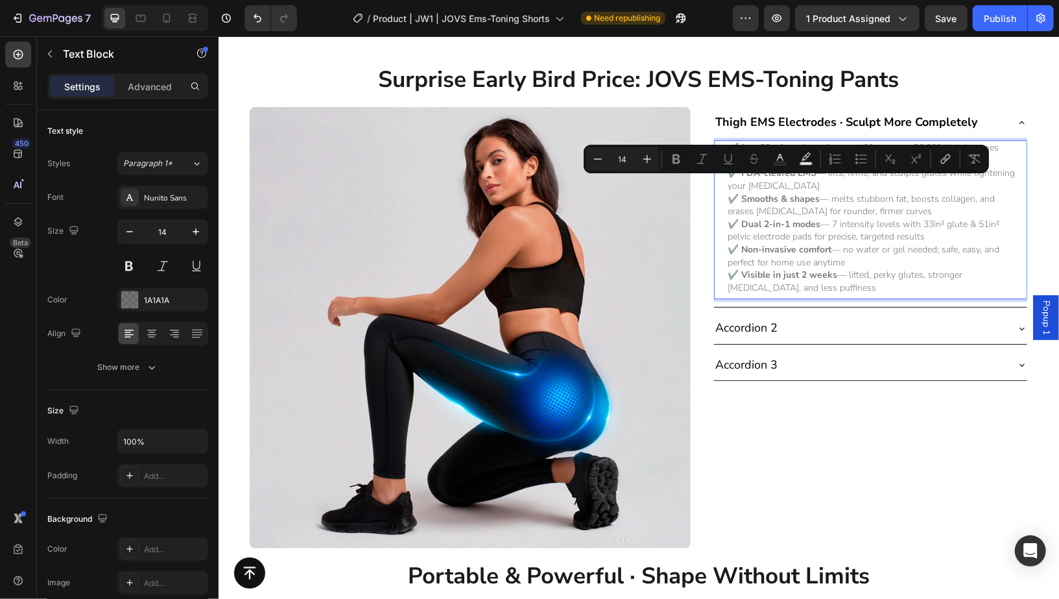
click at [846, 213] on p "✔️ Smooths & shapes — melts stubborn fat, boosts collagen, and erases cellulite…" at bounding box center [873, 204] width 291 height 25
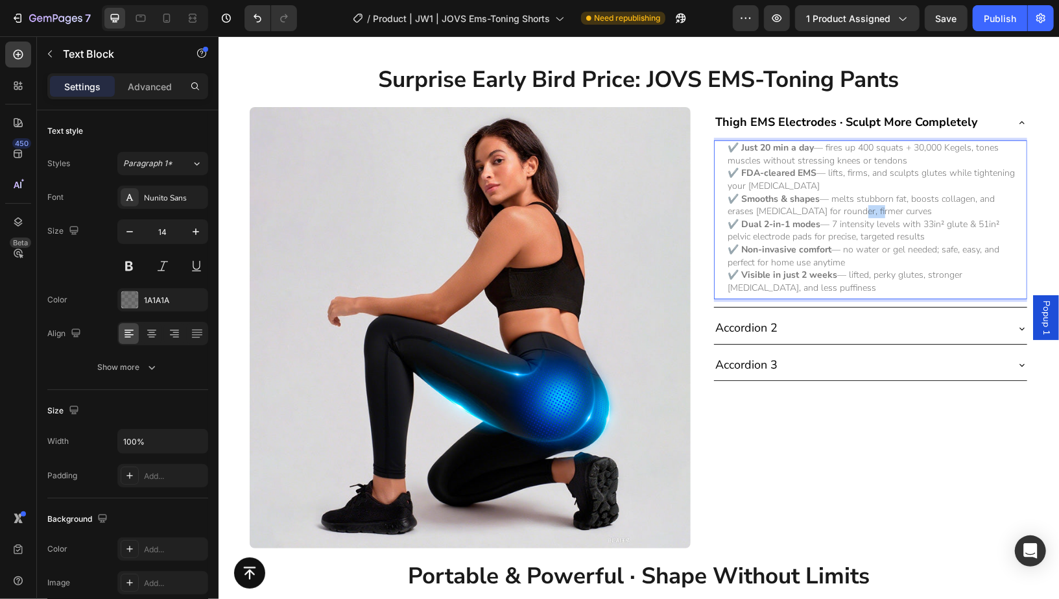
click at [846, 213] on p "✔️ Smooths & shapes — melts stubborn fat, boosts collagen, and erases cellulite…" at bounding box center [873, 204] width 291 height 25
copy p "firmer"
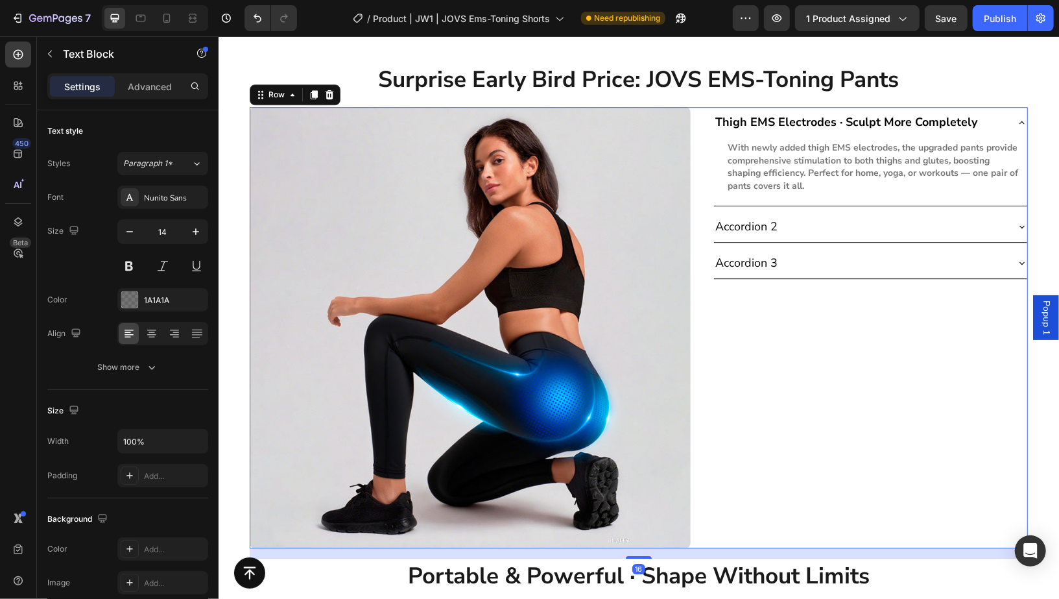
click at [926, 344] on div "Thigh EMS Electrodes · Sculpt More Completely With newly added thigh EMS electr…" at bounding box center [870, 326] width 315 height 441
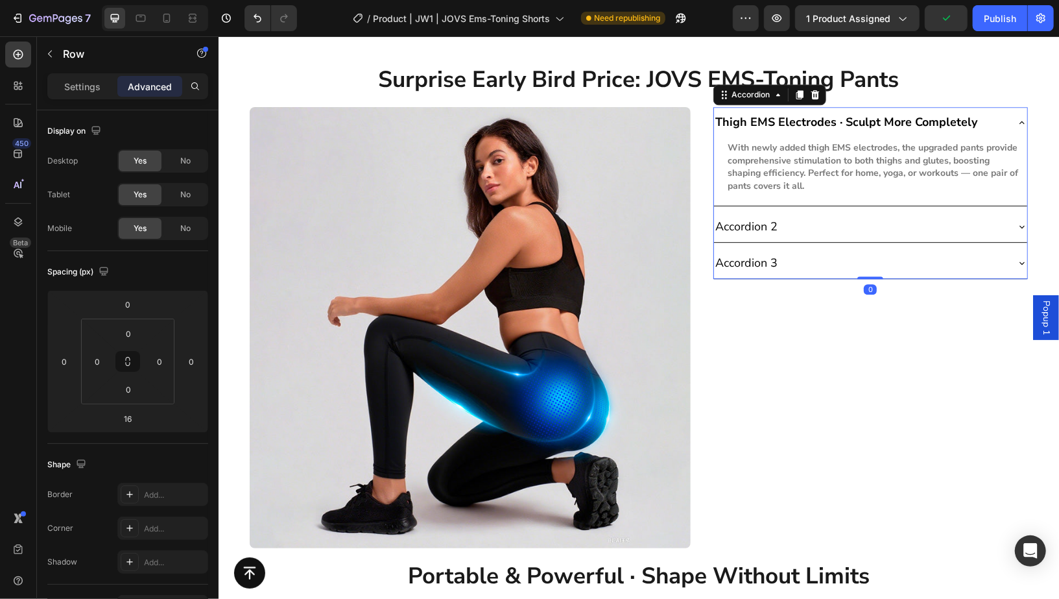
click at [733, 218] on p "Accordion 2" at bounding box center [746, 226] width 62 height 16
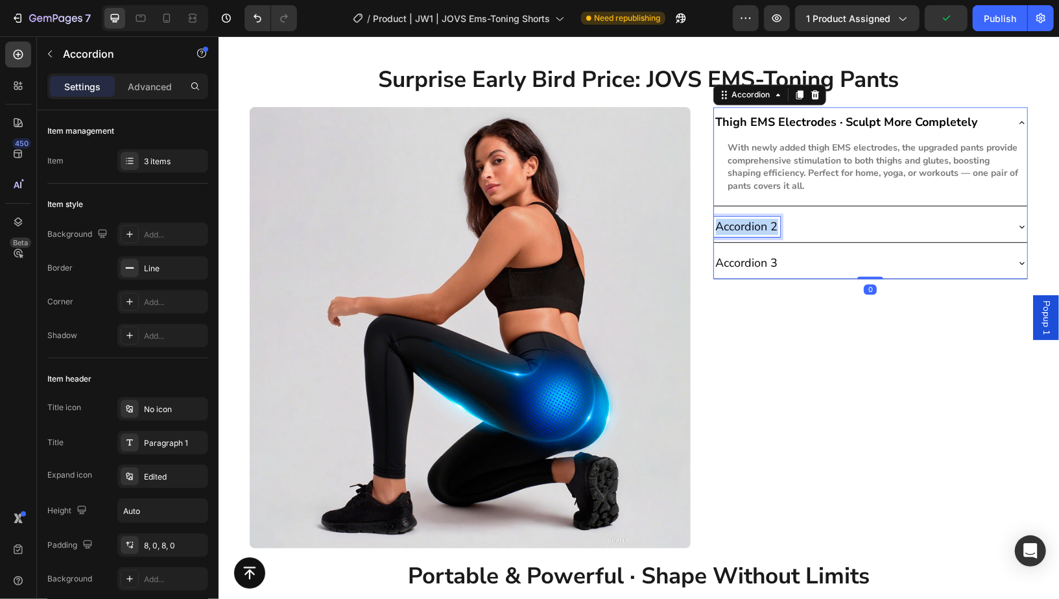
click at [733, 218] on p "Accordion 2" at bounding box center [746, 226] width 62 height 16
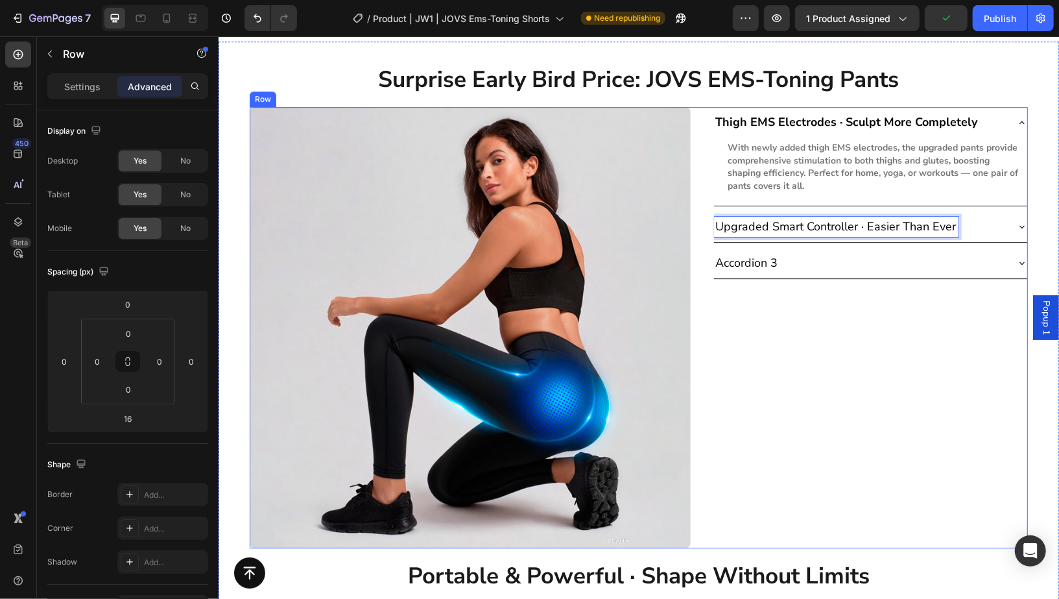
click at [892, 360] on div "Thigh EMS Electrodes · Sculpt More Completely With newly added thigh EMS electr…" at bounding box center [870, 326] width 315 height 441
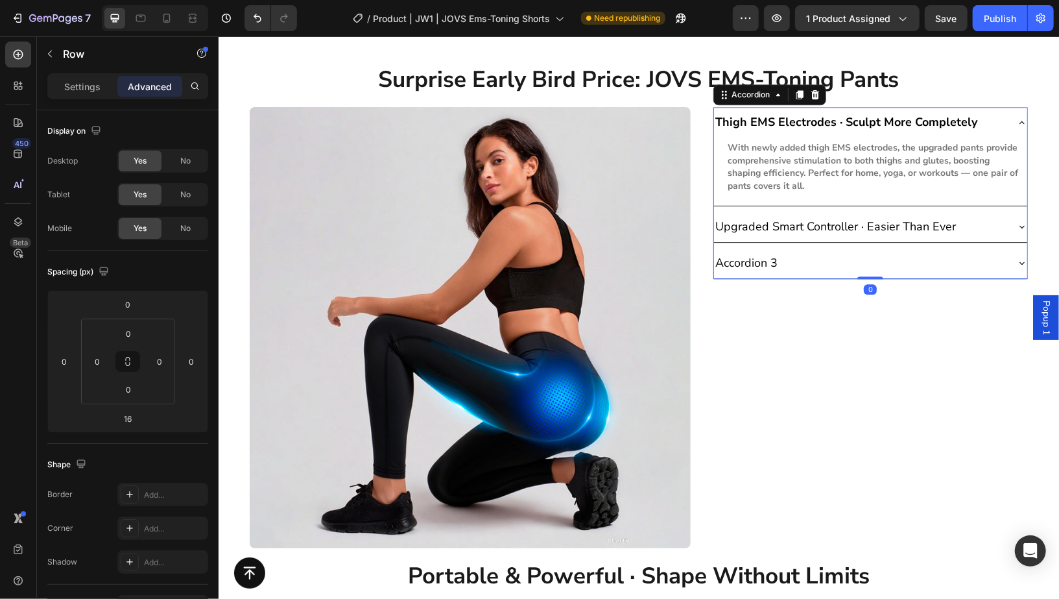
click at [777, 228] on p "Upgraded Smart Controller · Easier Than Ever" at bounding box center [835, 226] width 241 height 16
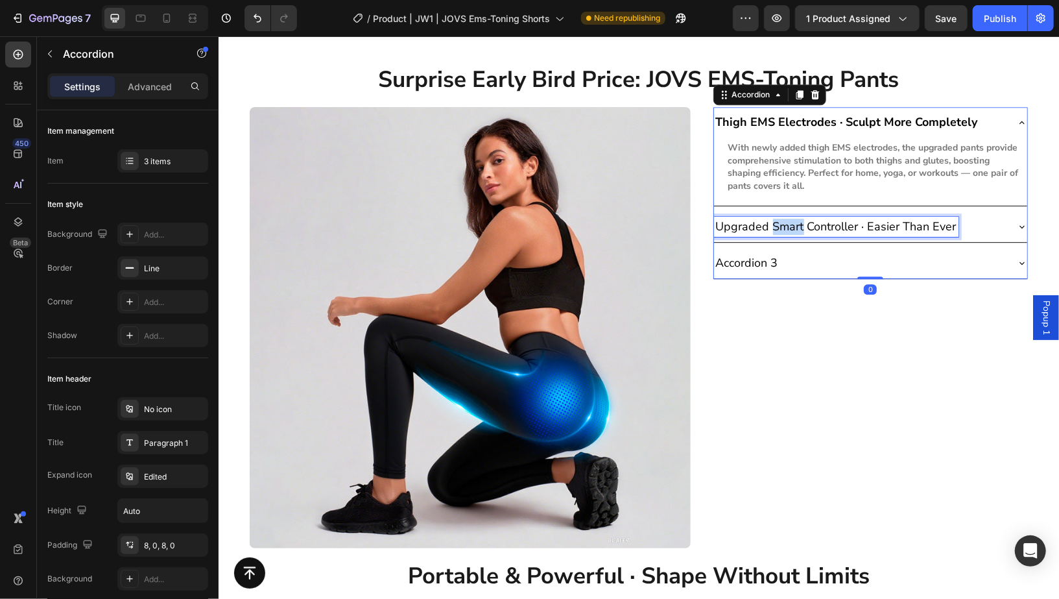
click at [777, 228] on p "Upgraded Smart Controller · Easier Than Ever" at bounding box center [835, 226] width 241 height 16
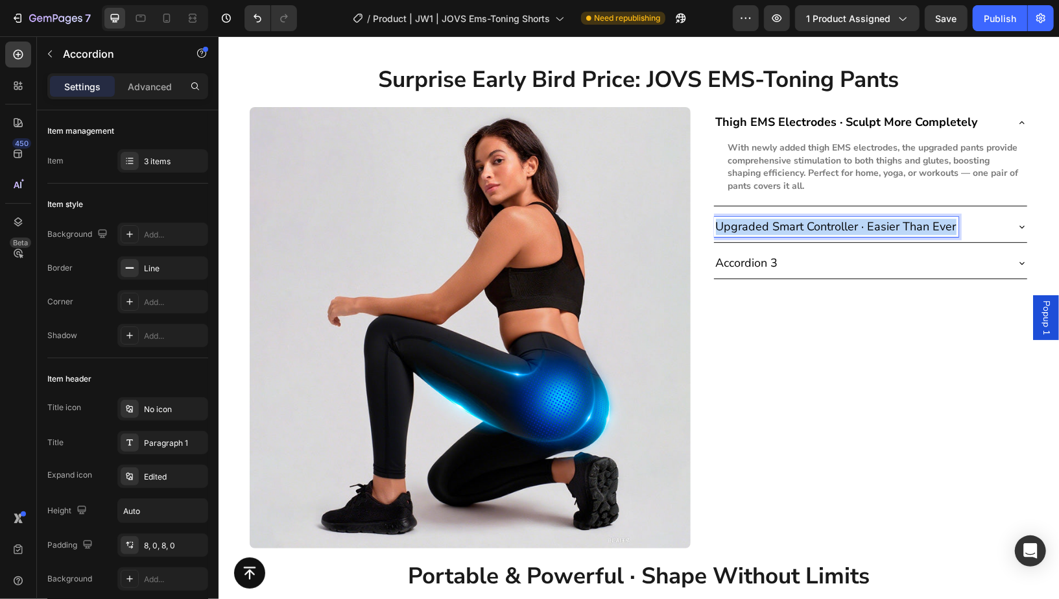
click at [777, 228] on p "Upgraded Smart Controller · Easier Than Ever" at bounding box center [835, 226] width 241 height 16
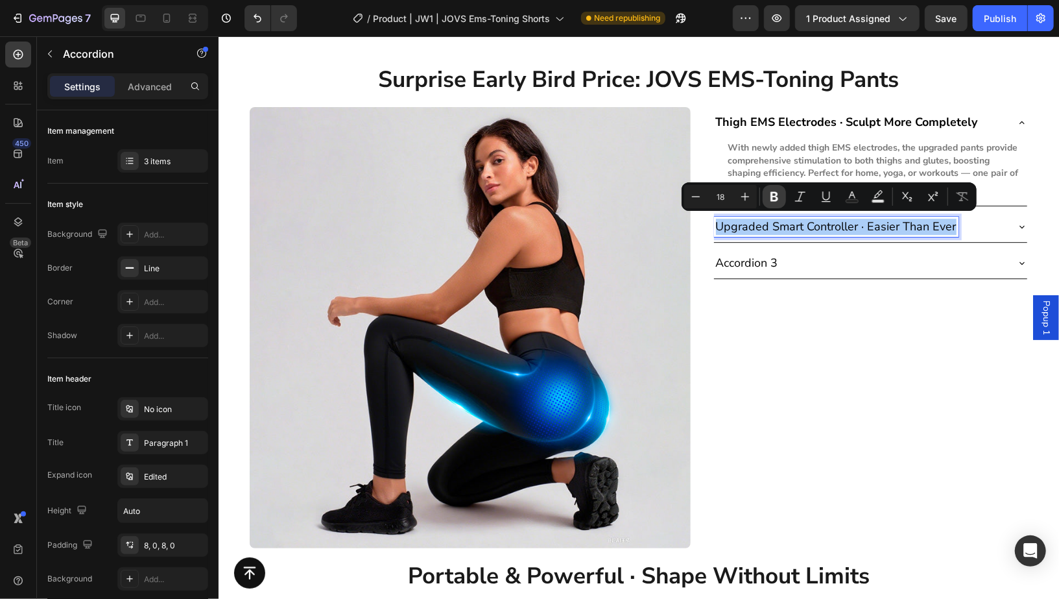
click at [770, 204] on button "Bold" at bounding box center [774, 196] width 23 height 23
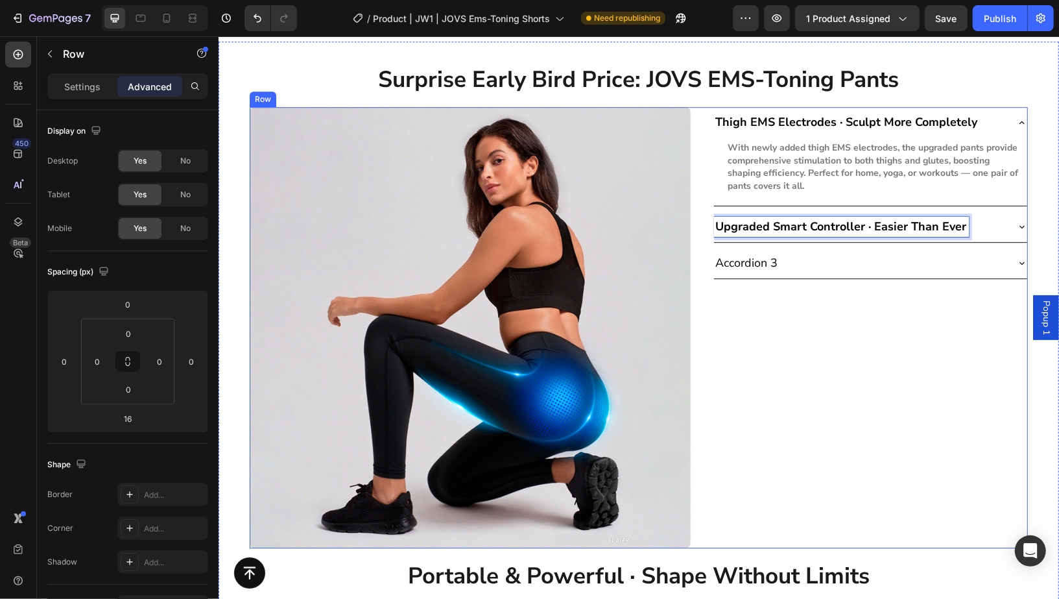
click at [901, 331] on div "Thigh EMS Electrodes · Sculpt More Completely With newly added thigh EMS electr…" at bounding box center [870, 326] width 315 height 441
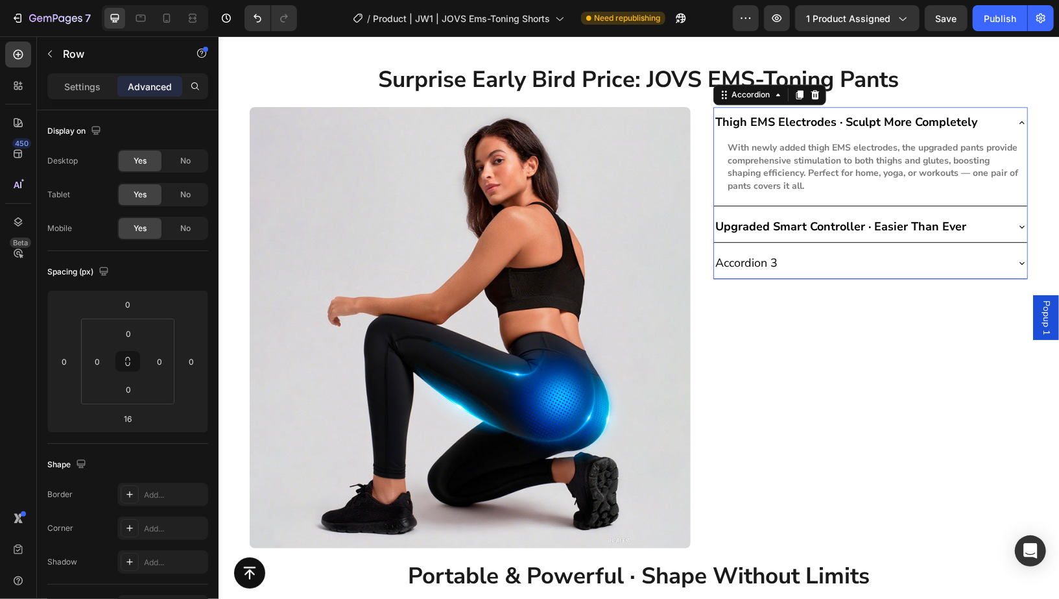
click at [978, 217] on div "Upgraded Smart Controller · Easier Than Ever" at bounding box center [859, 226] width 292 height 20
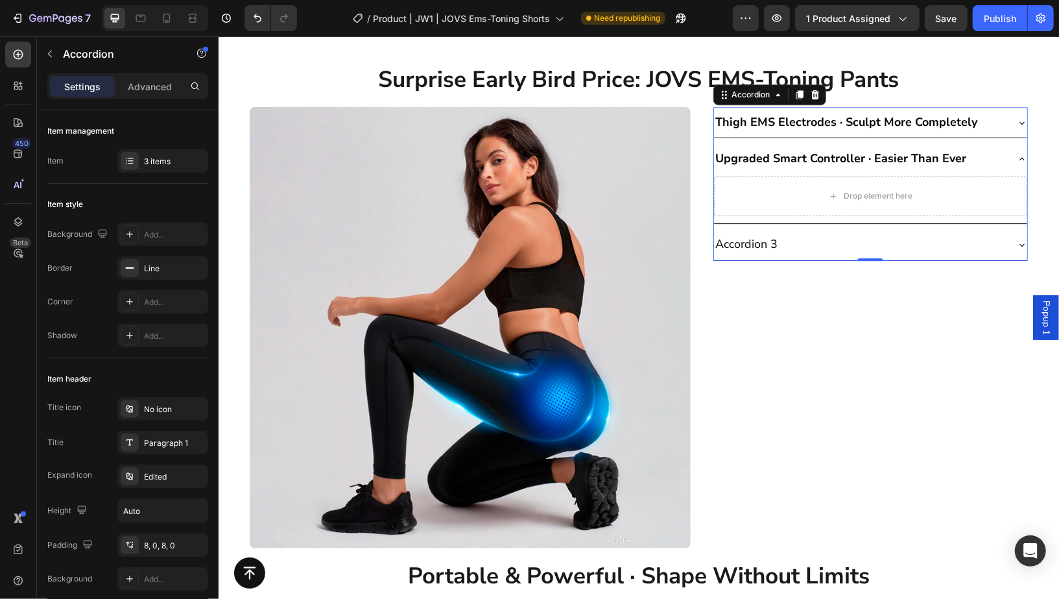
click at [976, 128] on div "Thigh EMS Electrodes · Sculpt More Completely" at bounding box center [859, 122] width 292 height 20
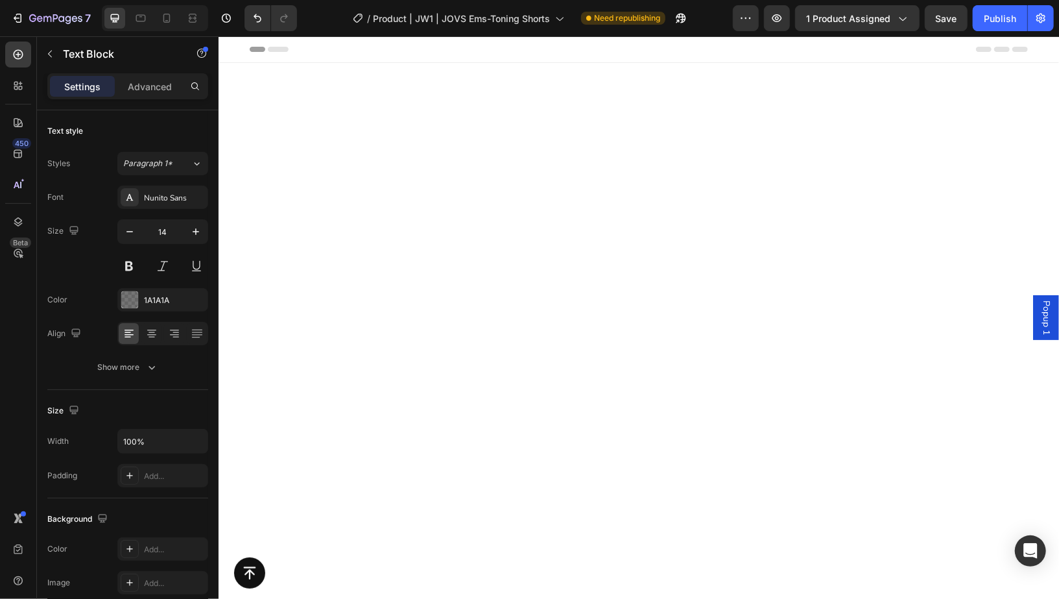
scroll to position [5614, 0]
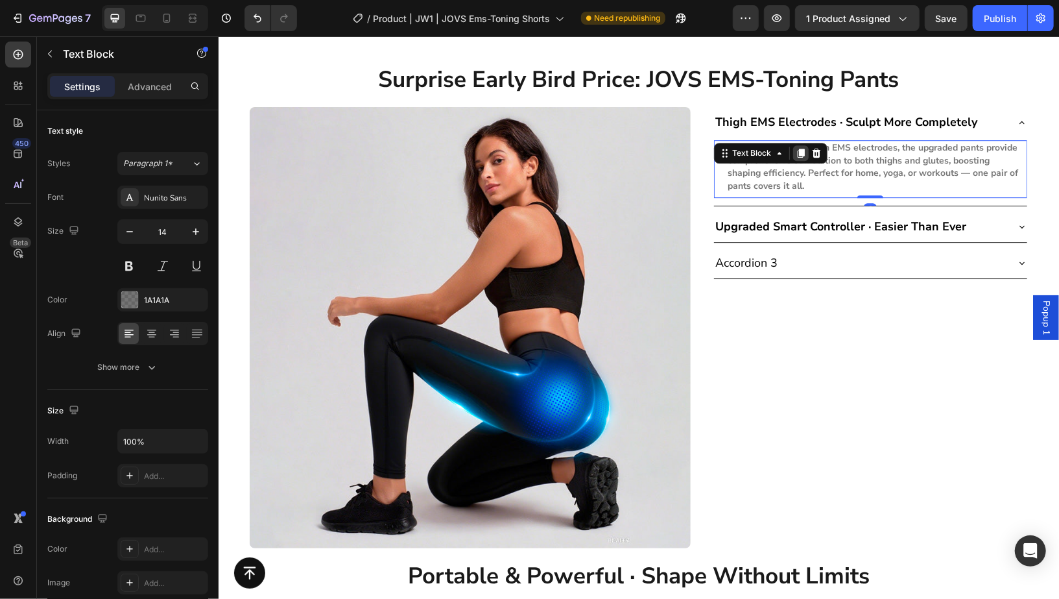
click at [796, 153] on icon at bounding box center [799, 152] width 7 height 9
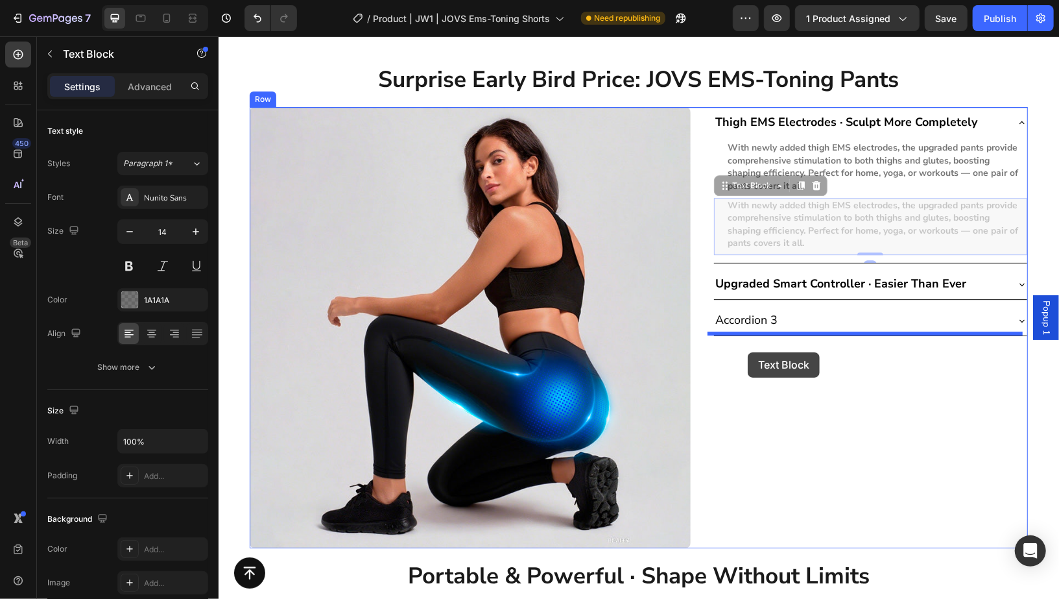
drag, startPoint x: 736, startPoint y: 183, endPoint x: 747, endPoint y: 351, distance: 169.0
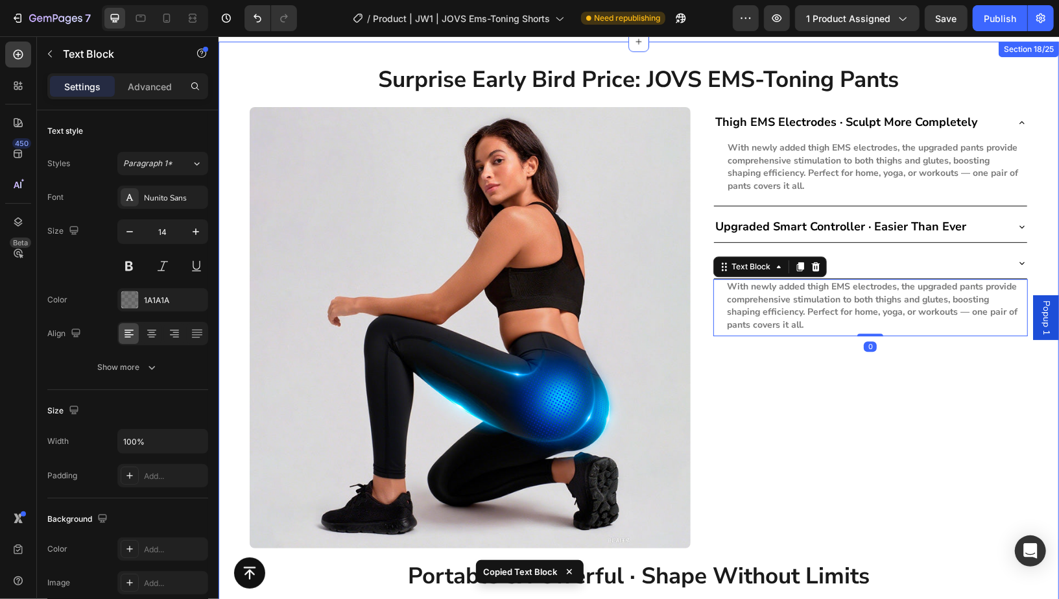
drag, startPoint x: 1032, startPoint y: 217, endPoint x: 1025, endPoint y: 220, distance: 7.8
click at [1031, 217] on div "Surprise Early Bird Price: JOVS EMS-Toning Pants Heading Row Image Thigh EMS El…" at bounding box center [638, 427] width 840 height 730
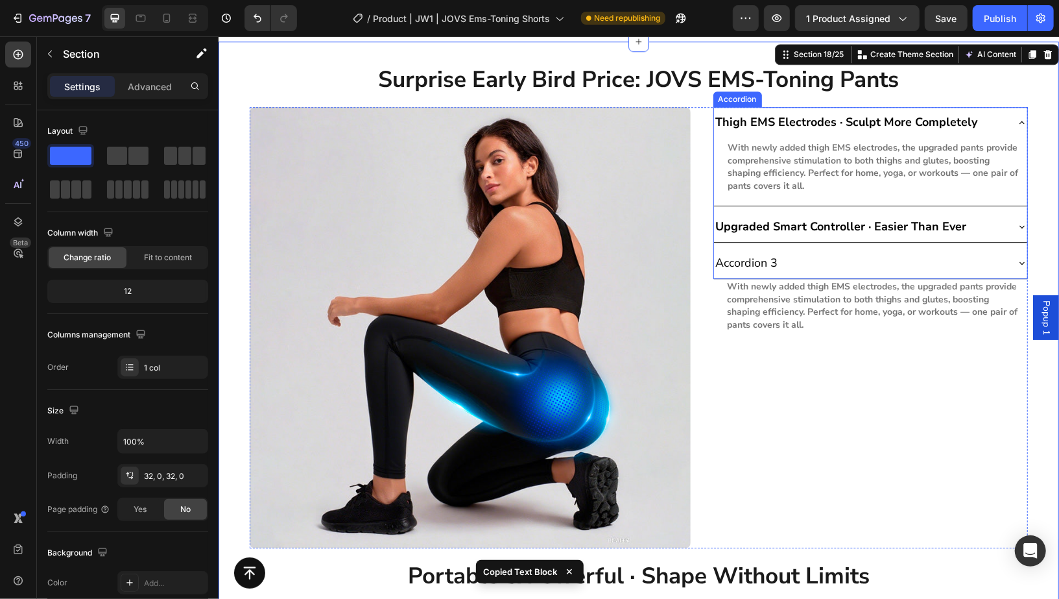
click at [1006, 221] on div "Upgraded Smart Controller · Easier Than Ever" at bounding box center [869, 226] width 313 height 30
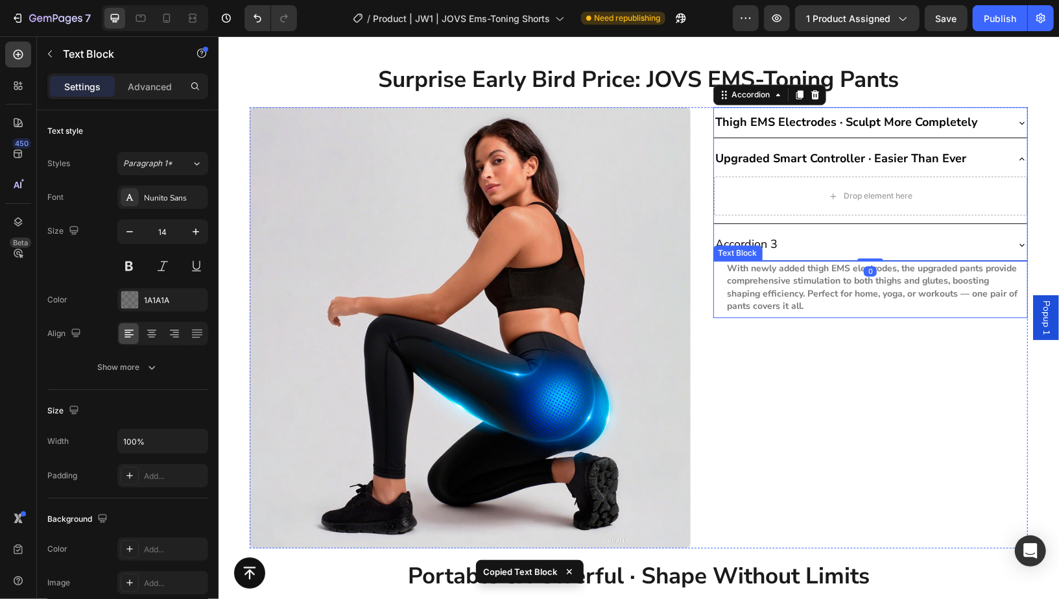
click at [824, 272] on strong "With newly added thigh EMS electrodes, the upgraded pants provide comprehensive…" at bounding box center [872, 286] width 291 height 51
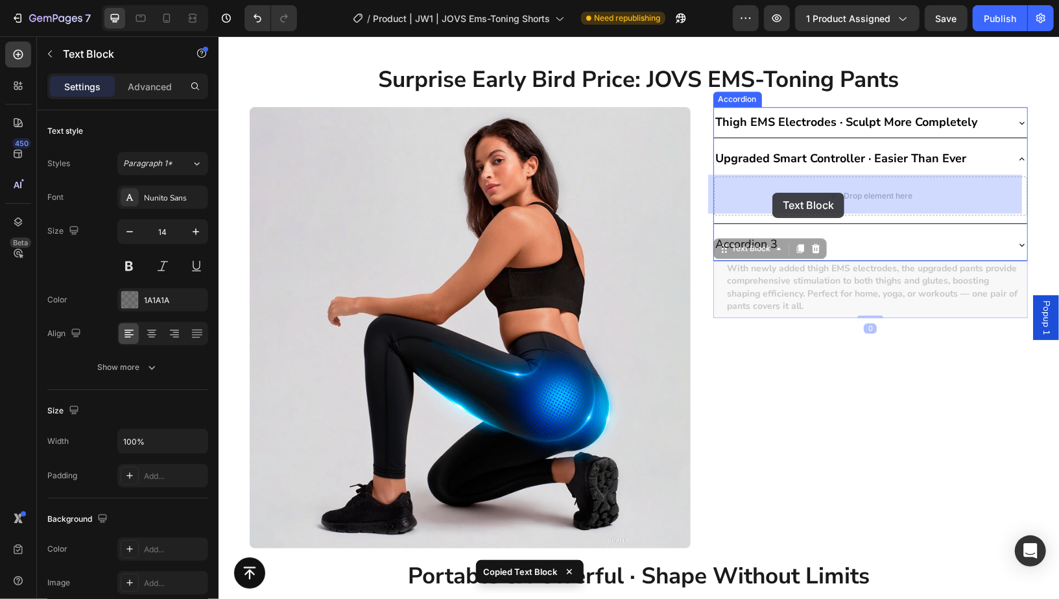
drag, startPoint x: 735, startPoint y: 241, endPoint x: 772, endPoint y: 192, distance: 60.7
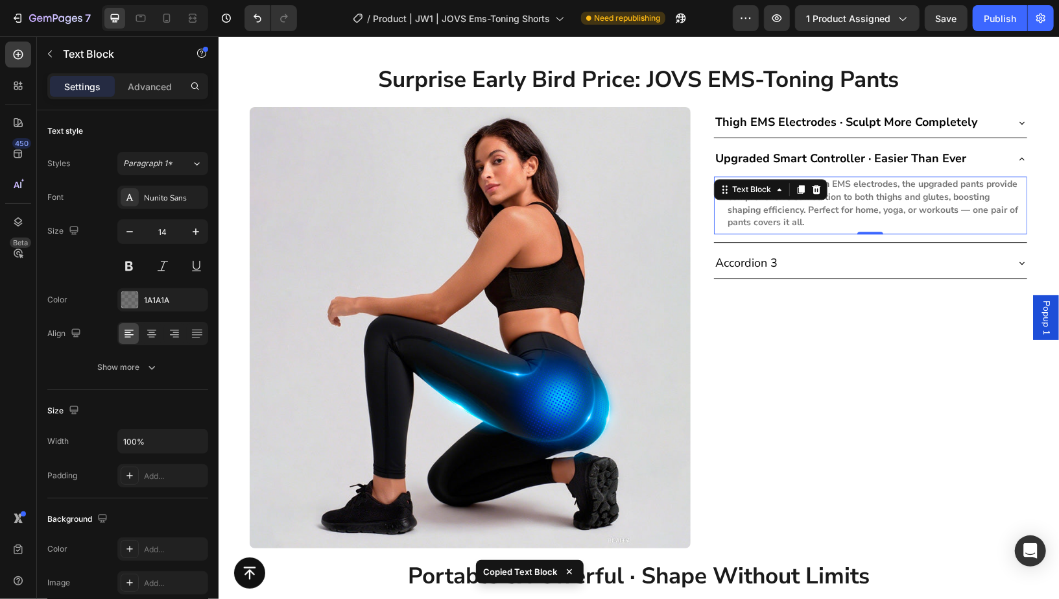
click at [855, 204] on strong "With newly added thigh EMS electrodes, the upgraded pants provide comprehensive…" at bounding box center [873, 202] width 291 height 51
copy strong "Perfect"
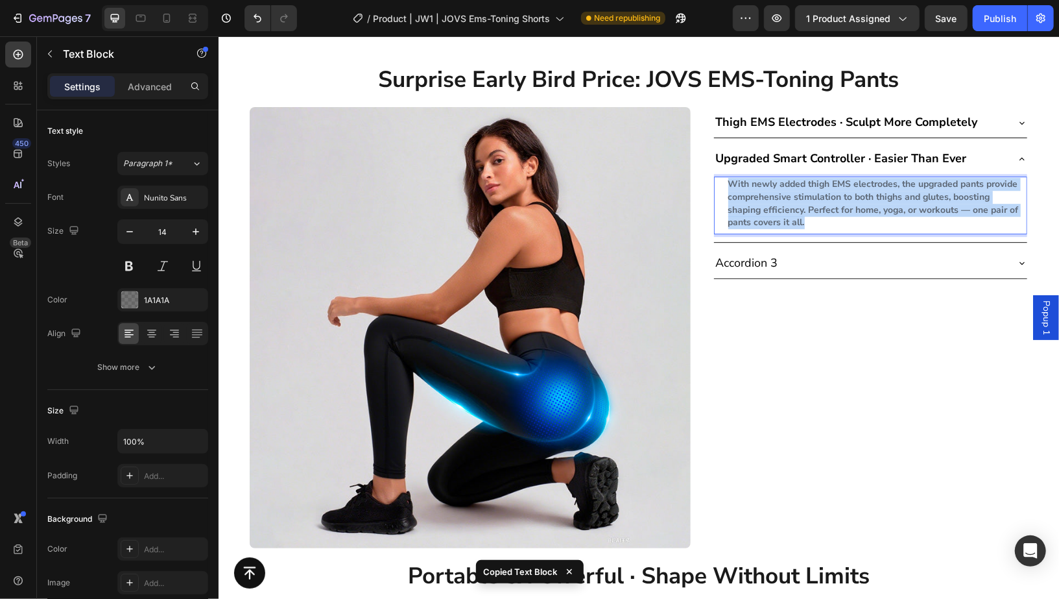
click at [855, 204] on strong "With newly added thigh EMS electrodes, the upgraded pants provide comprehensive…" at bounding box center [873, 202] width 291 height 51
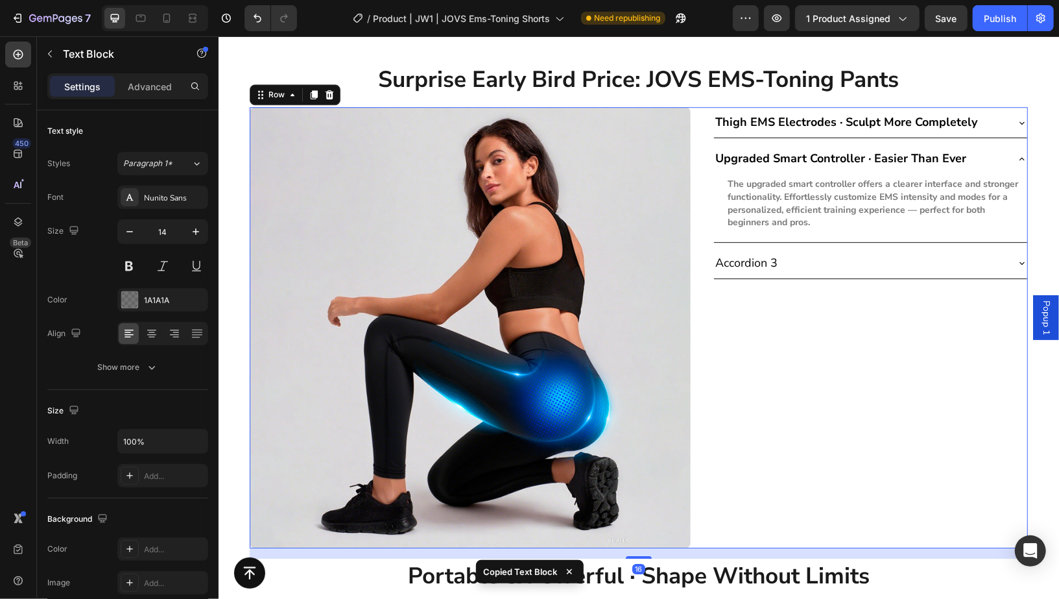
click at [815, 322] on div "Thigh EMS Electrodes · Sculpt More Completely Upgraded Smart Controller · Easie…" at bounding box center [870, 326] width 315 height 441
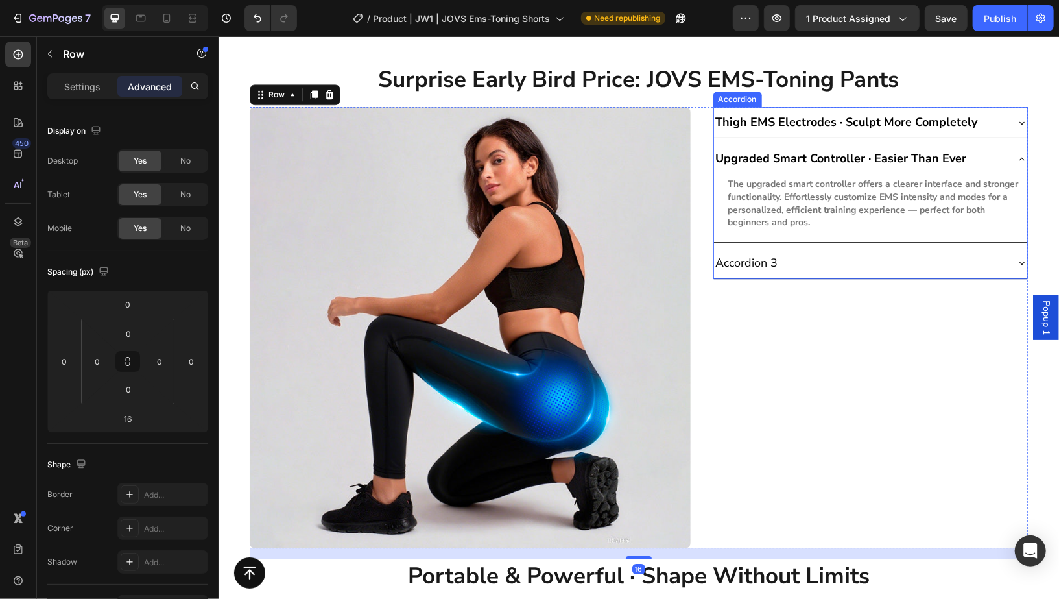
click at [856, 248] on div "Accordion 3" at bounding box center [869, 262] width 313 height 30
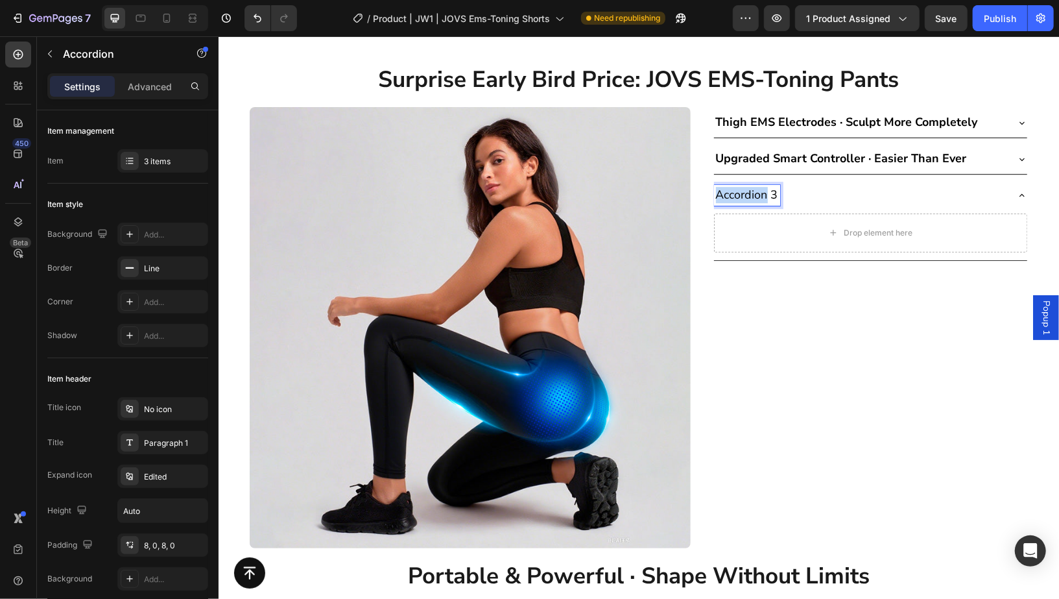
click at [754, 192] on p "Accordion 3" at bounding box center [746, 194] width 62 height 16
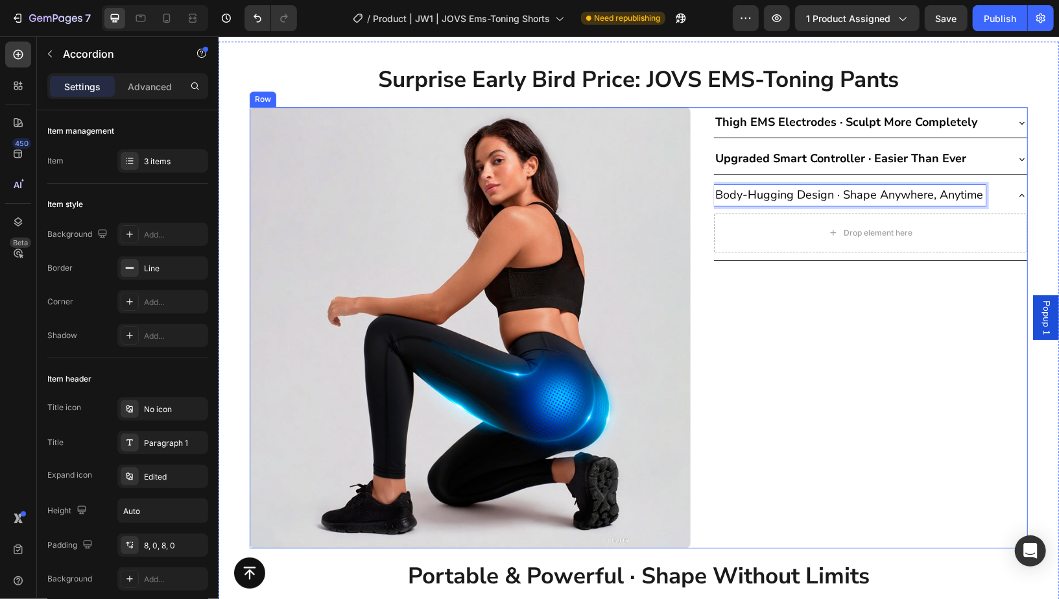
click at [870, 350] on div "Thigh EMS Electrodes · Sculpt More Completely Upgraded Smart Controller · Easie…" at bounding box center [870, 326] width 315 height 441
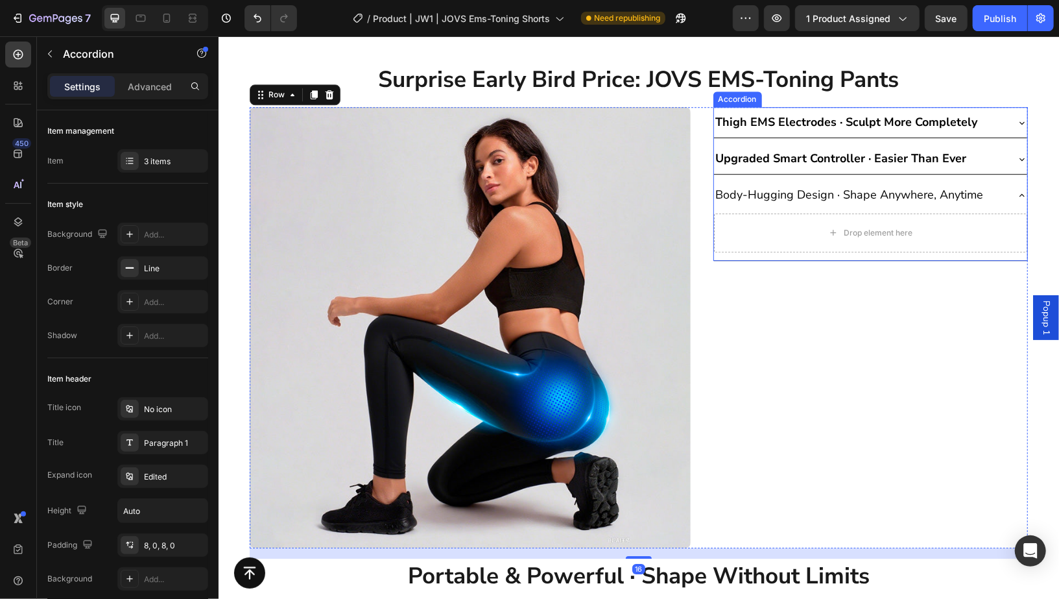
click at [826, 190] on p "Body-Hugging Design · Shape Anywhere, Anytime" at bounding box center [849, 194] width 268 height 16
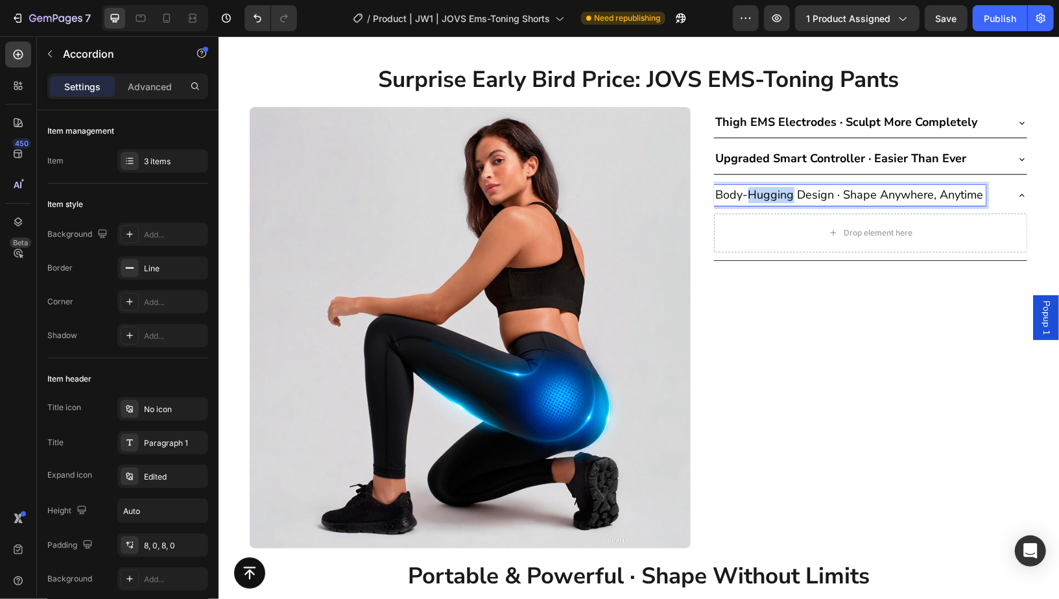
click at [763, 188] on p "Body-Hugging Design · Shape Anywhere, Anytime" at bounding box center [849, 194] width 268 height 16
copy p "Hugging"
click at [763, 188] on p "Body-Hugging Design · Shape Anywhere, Anytime" at bounding box center [849, 194] width 268 height 16
copy p "Body-Hugging Design · Shape Anywhere, Anytime"
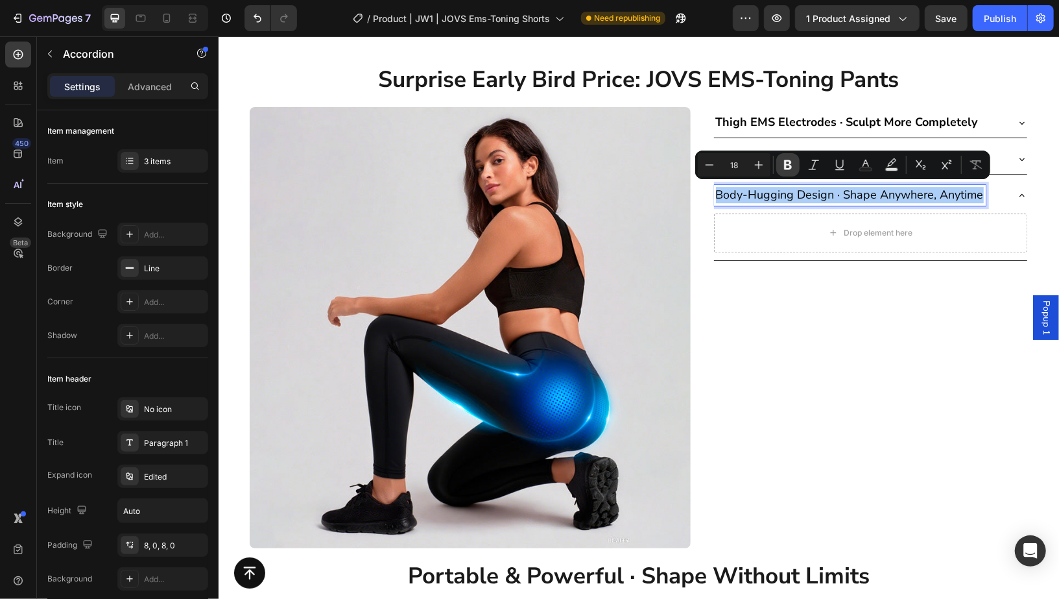
click at [777, 167] on button "Bold" at bounding box center [787, 164] width 23 height 23
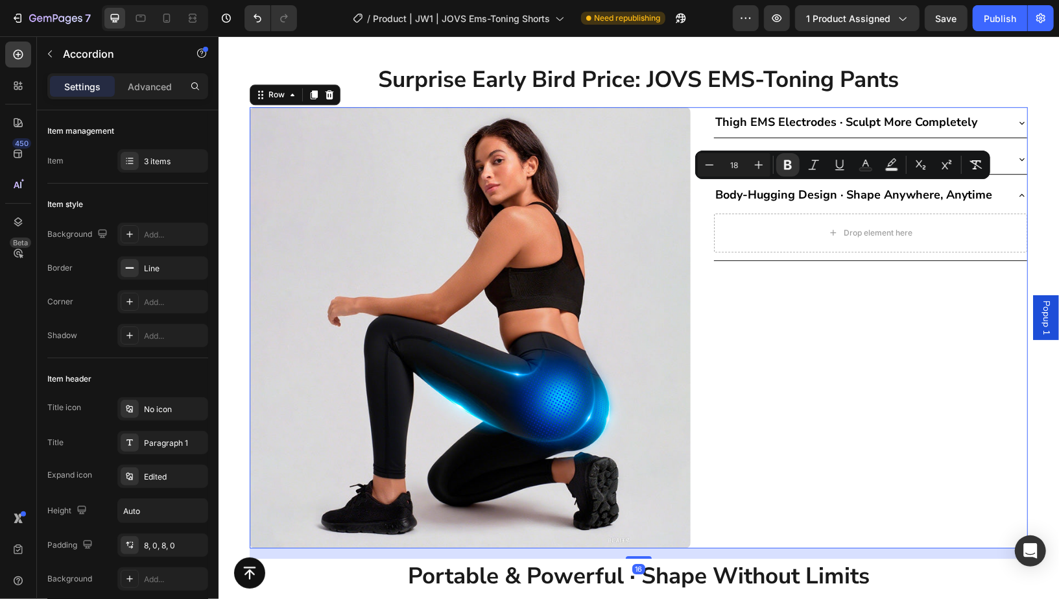
click at [801, 342] on div "Thigh EMS Electrodes · Sculpt More Completely Upgraded Smart Controller · Easie…" at bounding box center [870, 326] width 315 height 441
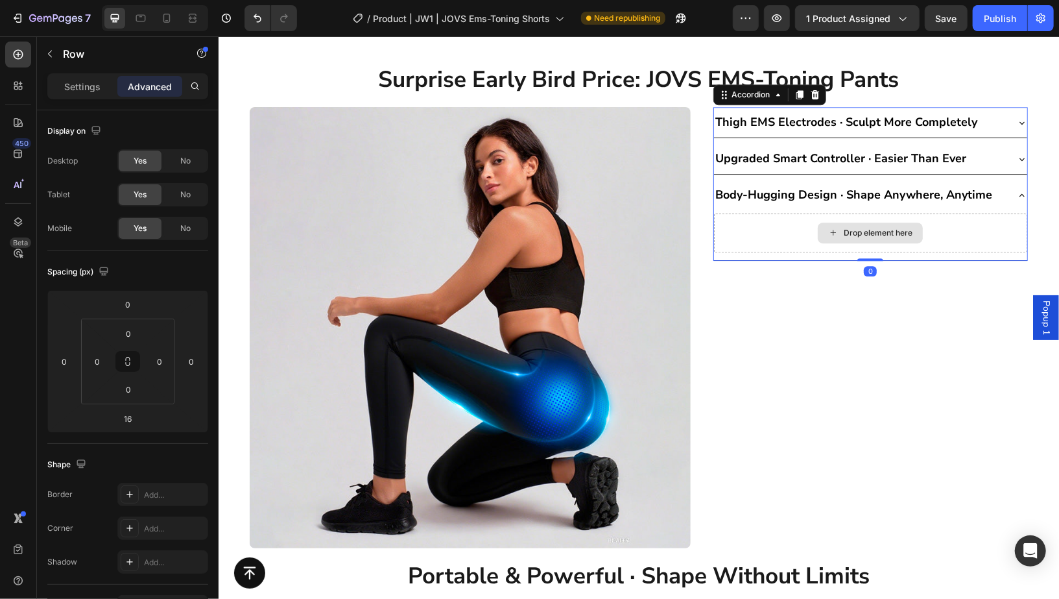
click at [982, 162] on div "Upgraded Smart Controller · Easier Than Ever" at bounding box center [859, 158] width 292 height 20
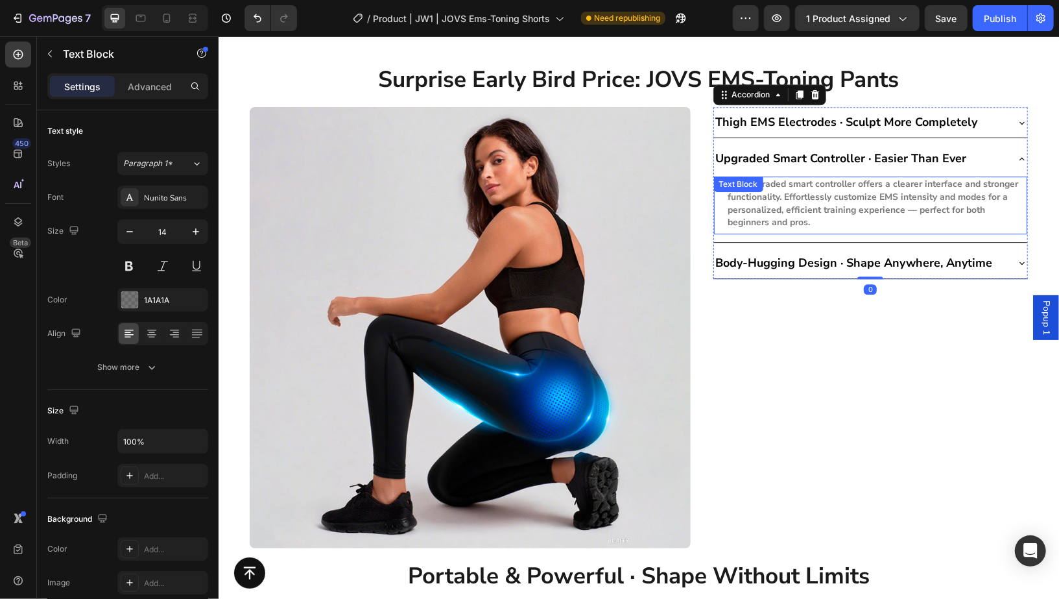
click at [843, 198] on strong "The upgraded smart controller offers a clearer interface and stronger functiona…" at bounding box center [873, 202] width 291 height 51
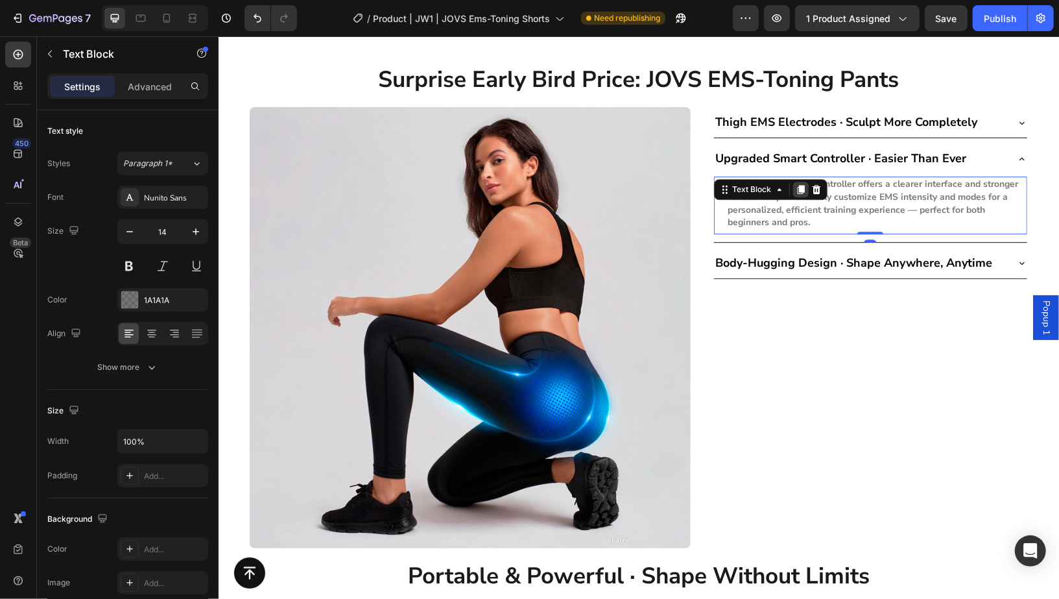
click at [796, 186] on icon at bounding box center [799, 189] width 7 height 9
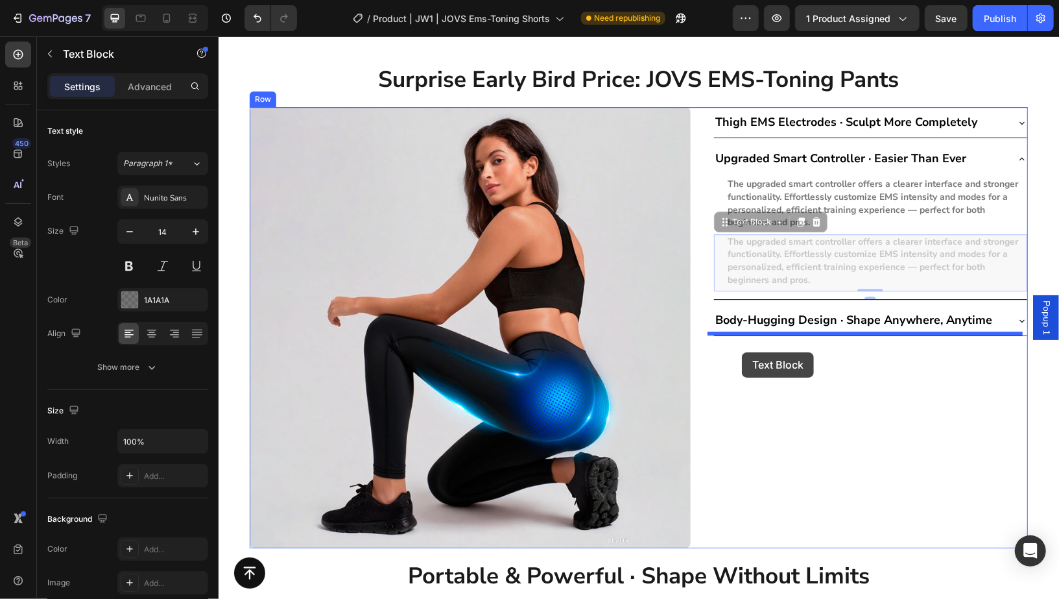
drag, startPoint x: 737, startPoint y: 221, endPoint x: 741, endPoint y: 351, distance: 130.4
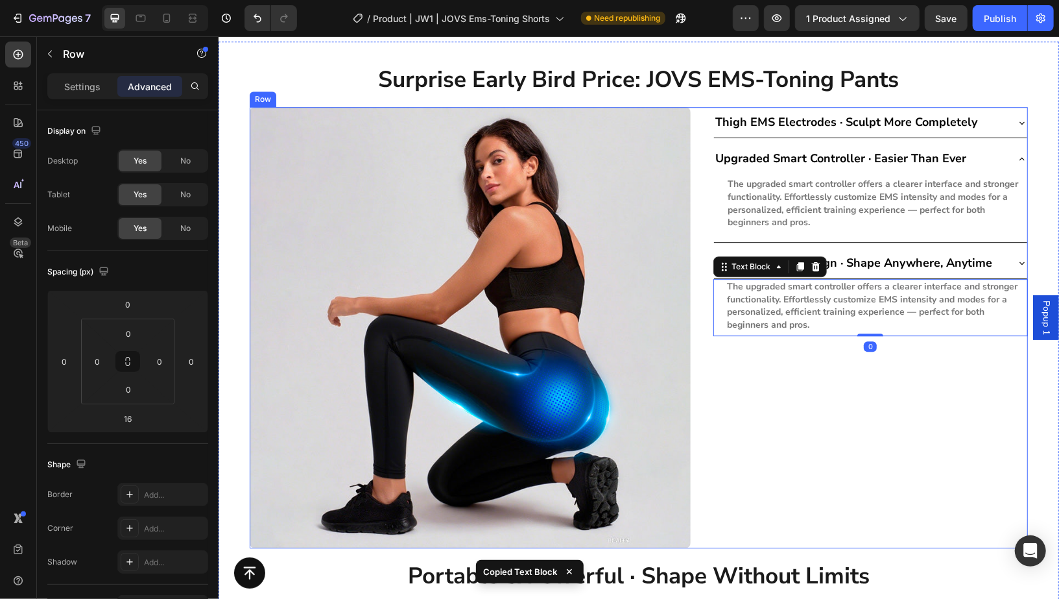
click at [933, 379] on div "Thigh EMS Electrodes · Sculpt More Completely Upgraded Smart Controller · Easie…" at bounding box center [870, 326] width 315 height 441
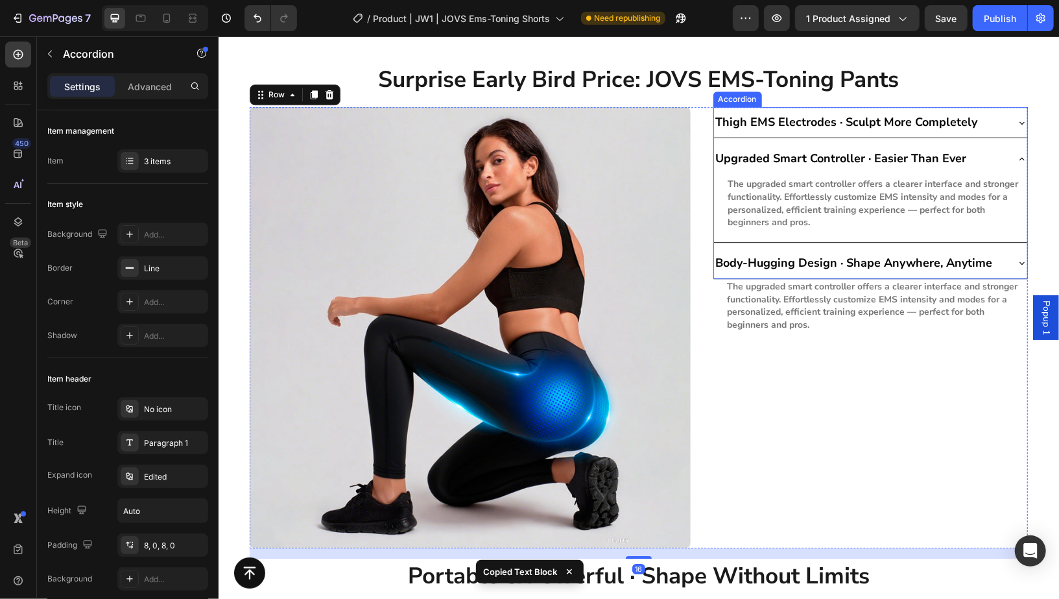
click at [979, 254] on strong "Body-Hugging Design · Shape Anywhere, Anytime" at bounding box center [853, 262] width 277 height 16
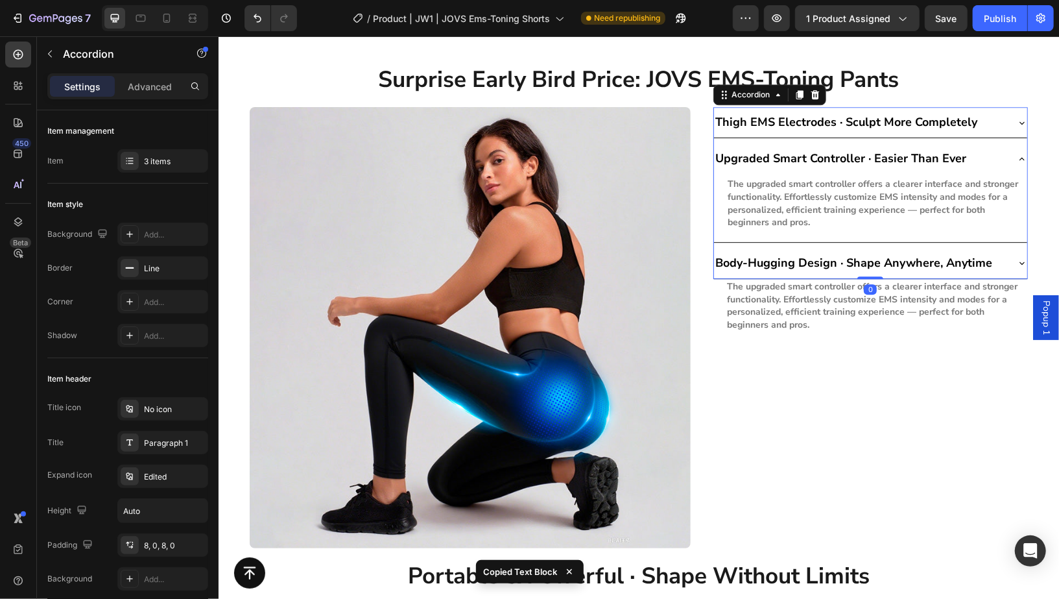
click at [999, 252] on div "Body-Hugging Design · Shape Anywhere, Anytime" at bounding box center [859, 262] width 292 height 20
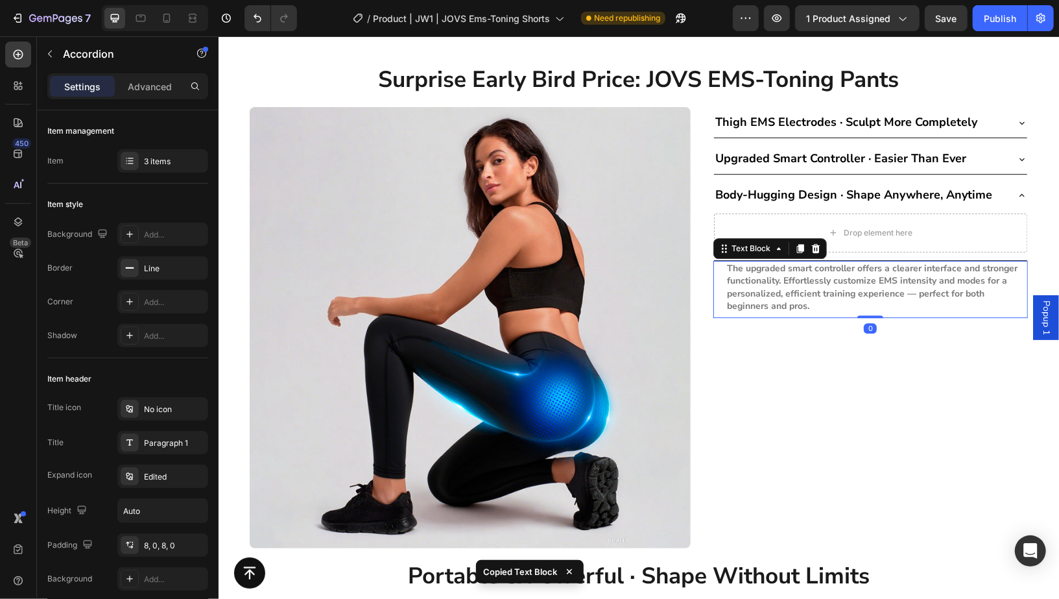
click at [892, 265] on strong "The upgraded smart controller offers a clearer interface and stronger functiona…" at bounding box center [872, 286] width 291 height 51
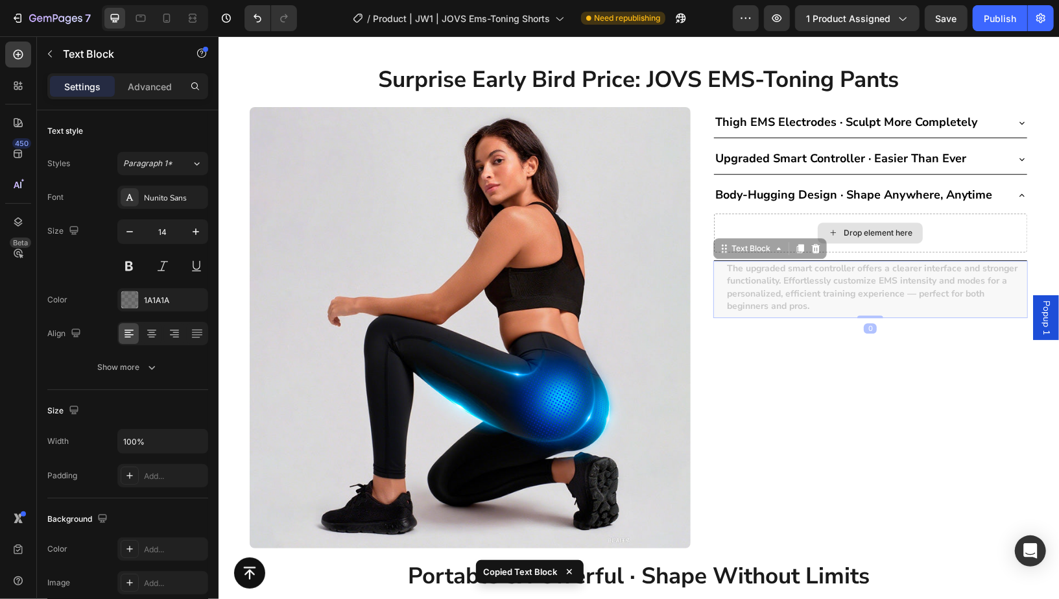
drag, startPoint x: 735, startPoint y: 241, endPoint x: 765, endPoint y: 220, distance: 36.7
click at [765, 220] on div "Thigh EMS Electrodes · Sculpt More Completely Upgraded Smart Controller · Easie…" at bounding box center [870, 326] width 315 height 441
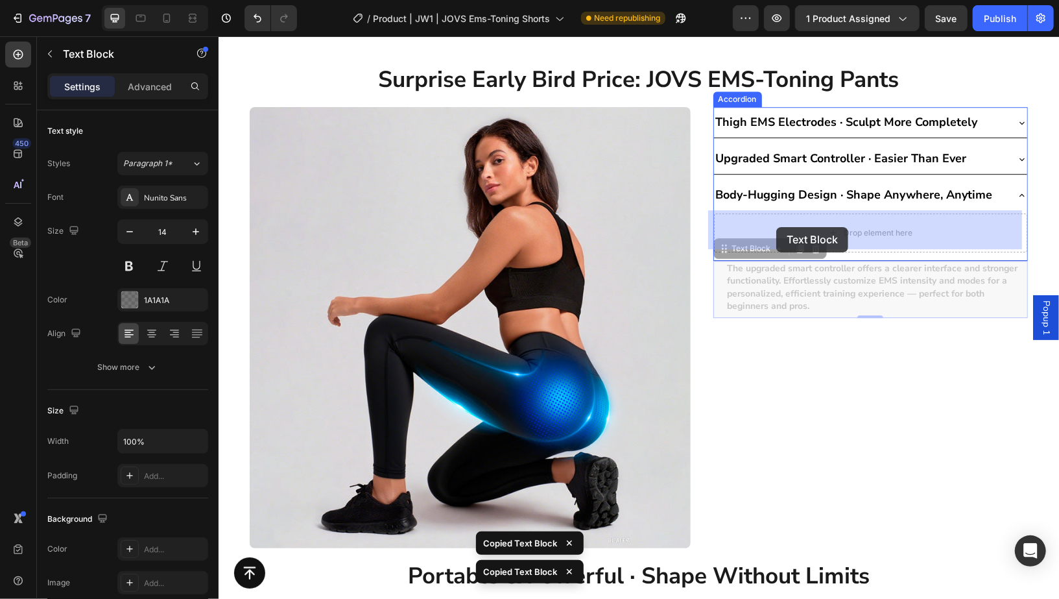
drag, startPoint x: 735, startPoint y: 248, endPoint x: 776, endPoint y: 226, distance: 45.5
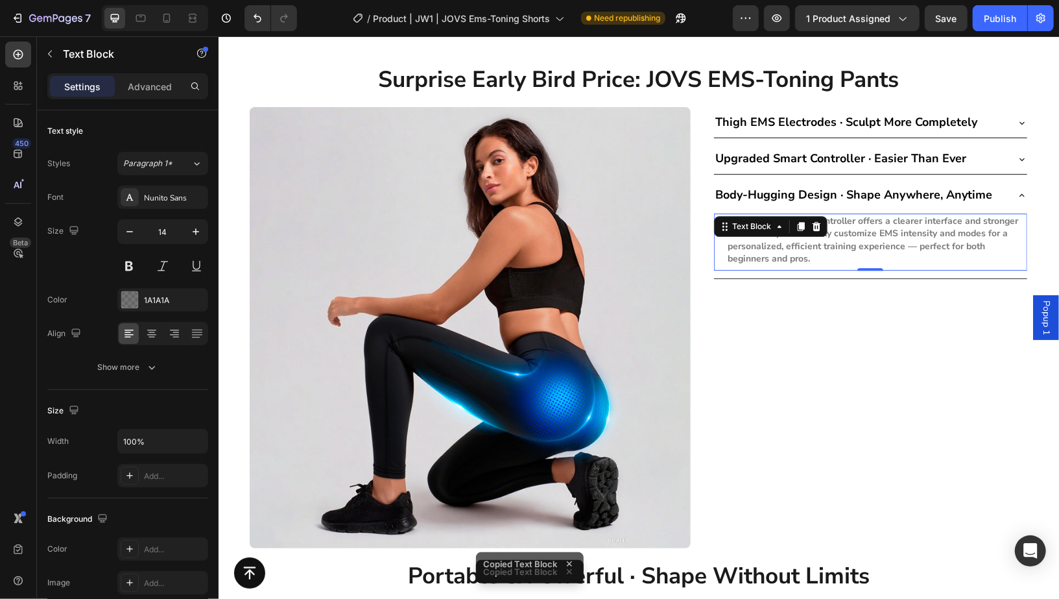
click at [899, 247] on strong "The upgraded smart controller offers a clearer interface and stronger functiona…" at bounding box center [873, 239] width 291 height 51
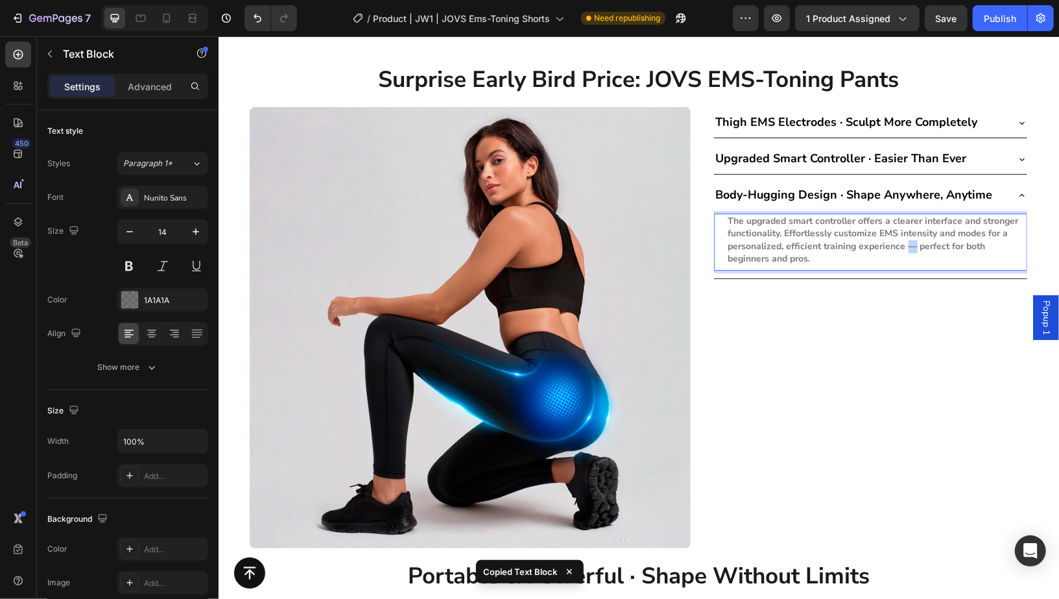
click at [899, 247] on strong "The upgraded smart controller offers a clearer interface and stronger functiona…" at bounding box center [873, 239] width 291 height 51
copy strong "—"
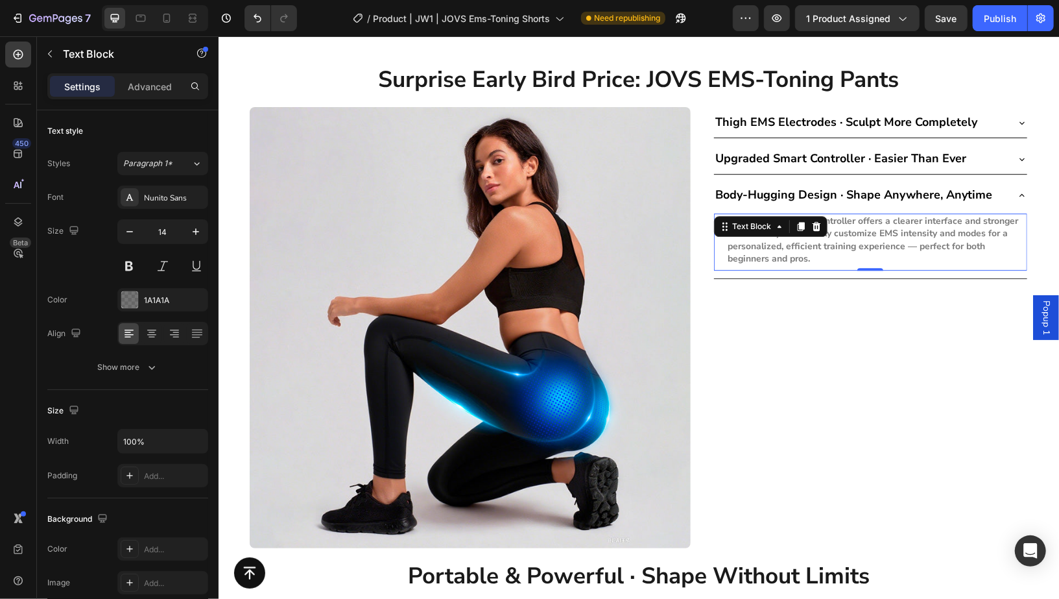
click at [850, 243] on strong "The upgraded smart controller offers a clearer interface and stronger functiona…" at bounding box center [873, 239] width 291 height 51
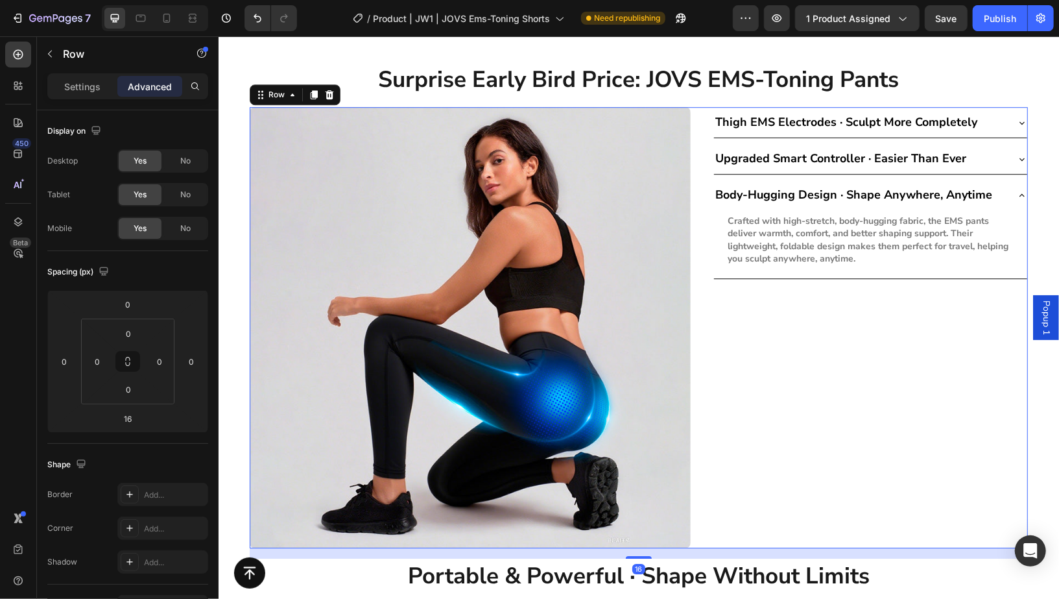
click at [857, 340] on div "Thigh EMS Electrodes · Sculpt More Completely Upgraded Smart Controller · Easie…" at bounding box center [870, 326] width 315 height 441
click at [977, 118] on div "Thigh EMS Electrodes · Sculpt More Completely" at bounding box center [859, 122] width 292 height 20
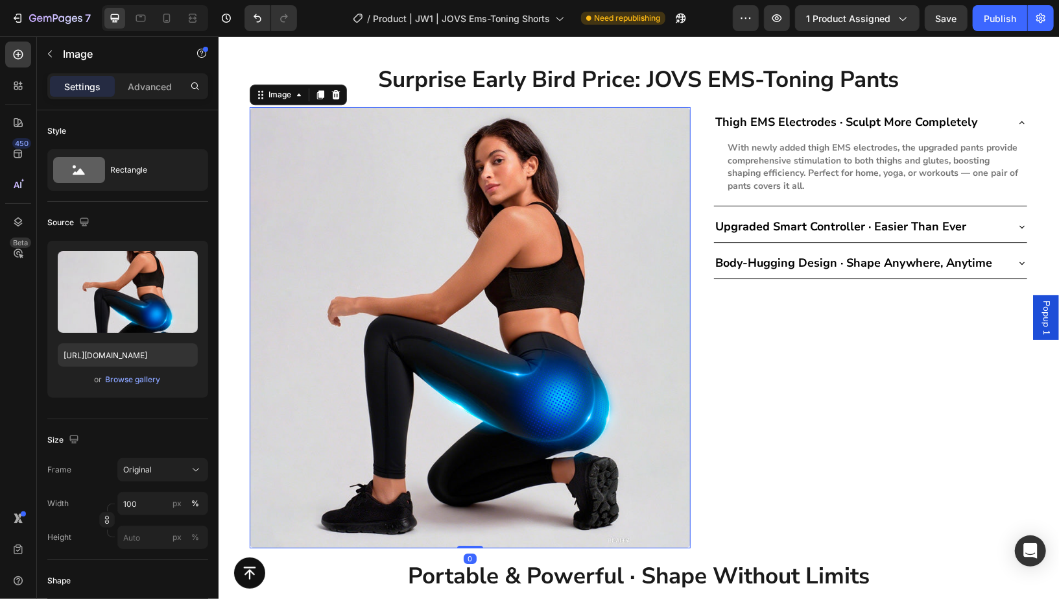
click at [680, 320] on img at bounding box center [469, 326] width 441 height 441
click at [947, 12] on div "Save" at bounding box center [946, 19] width 21 height 14
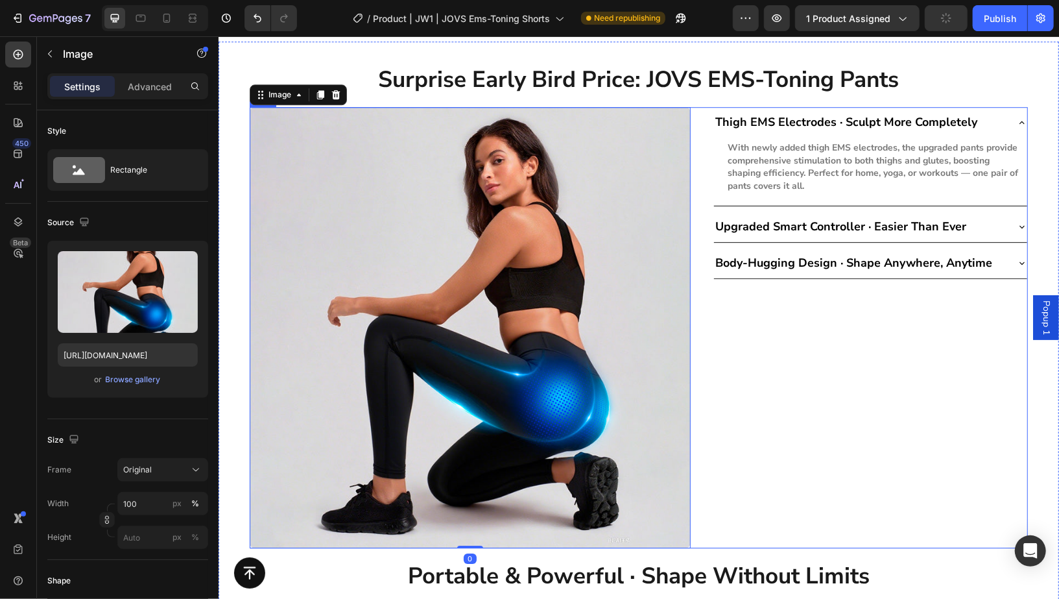
click at [702, 318] on div "Image 0 Thigh EMS Electrodes · Sculpt More Completely With newly added thigh EM…" at bounding box center [638, 326] width 778 height 441
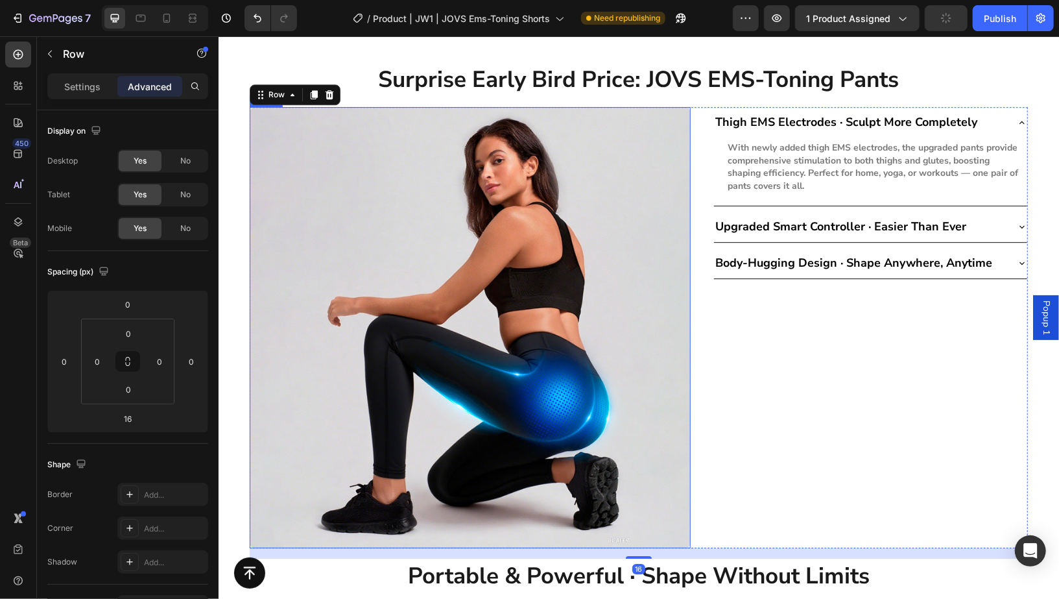
click at [613, 321] on img at bounding box center [469, 326] width 441 height 441
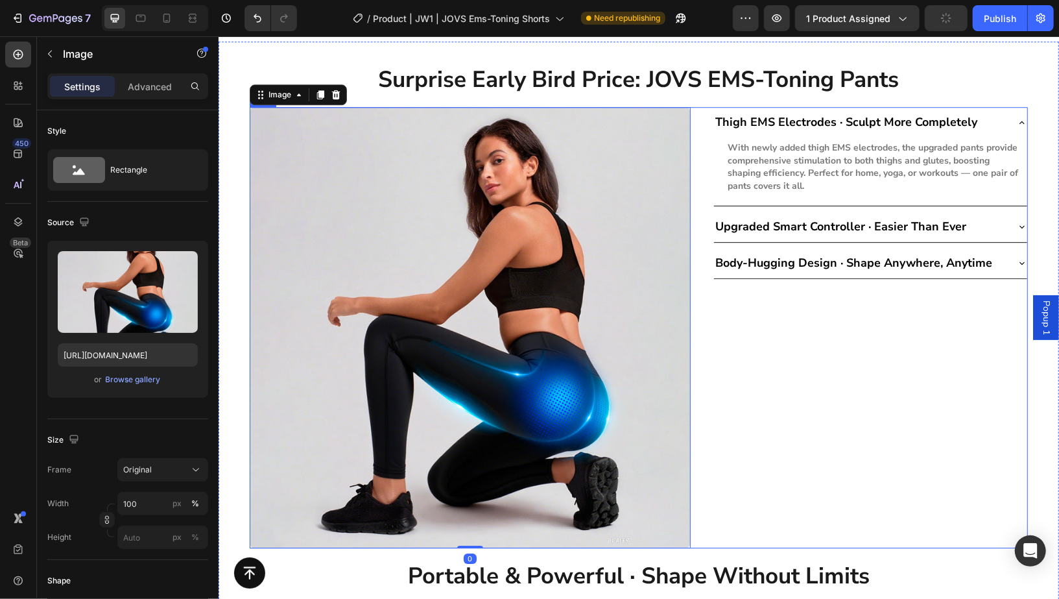
click at [722, 345] on div "Thigh EMS Electrodes · Sculpt More Completely With newly added thigh EMS electr…" at bounding box center [870, 326] width 315 height 441
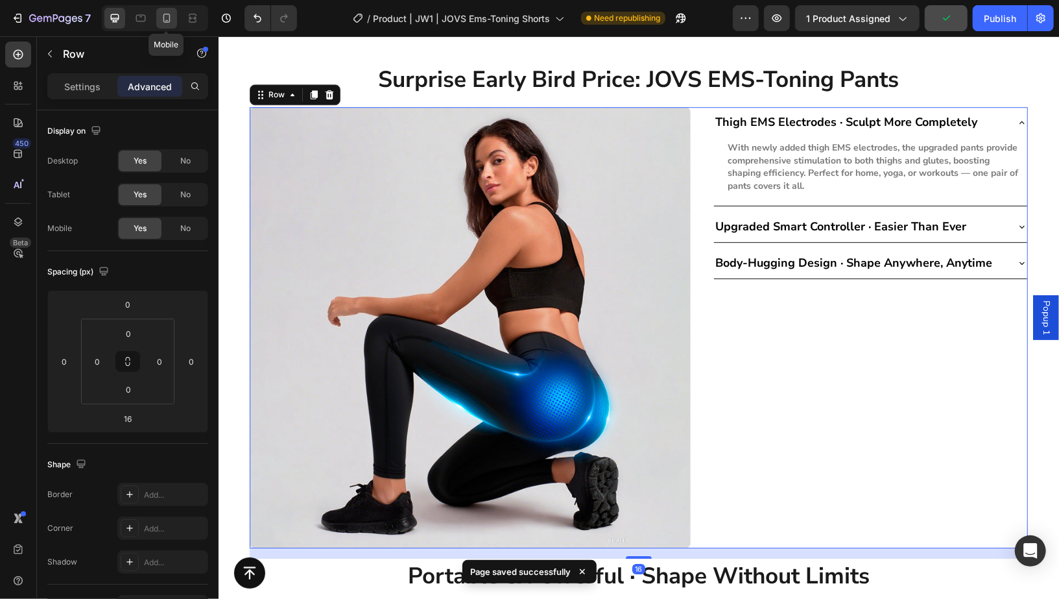
click at [173, 22] on div at bounding box center [166, 18] width 21 height 21
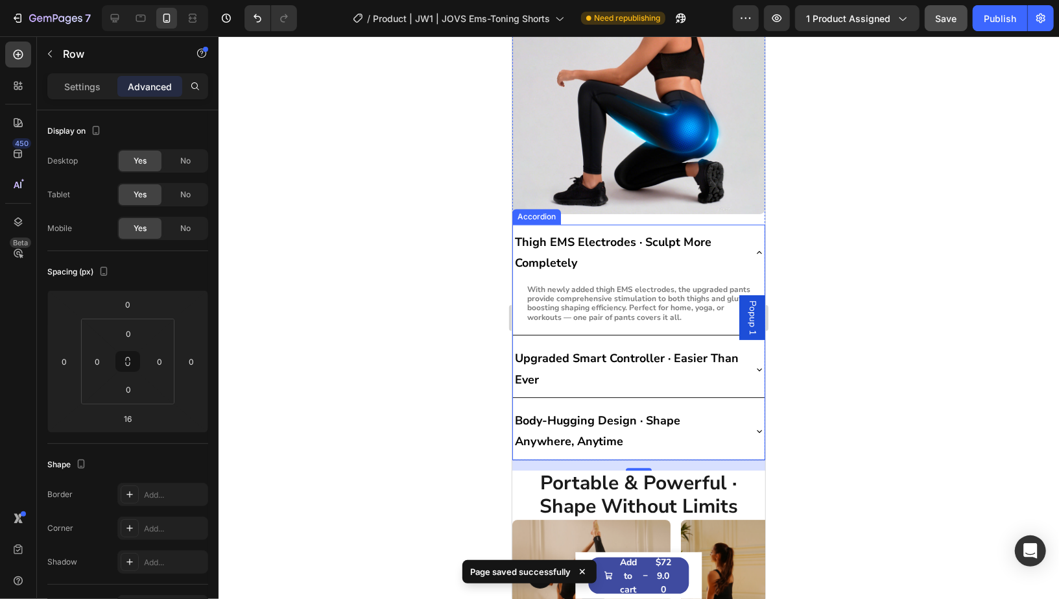
scroll to position [5510, 0]
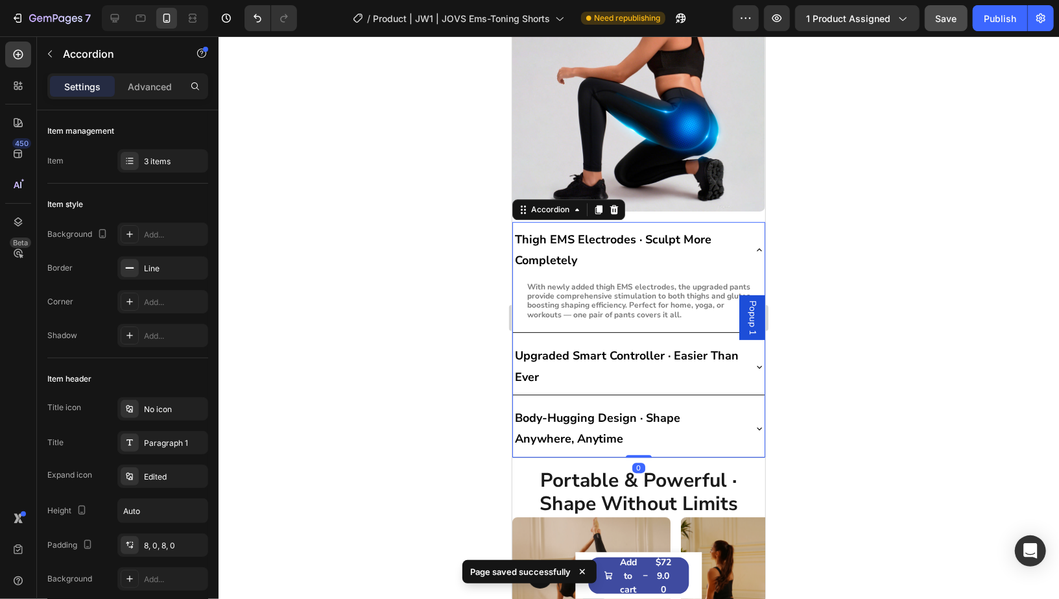
click at [660, 241] on p "Thigh EMS Electrodes · Sculpt More Completely" at bounding box center [627, 249] width 227 height 42
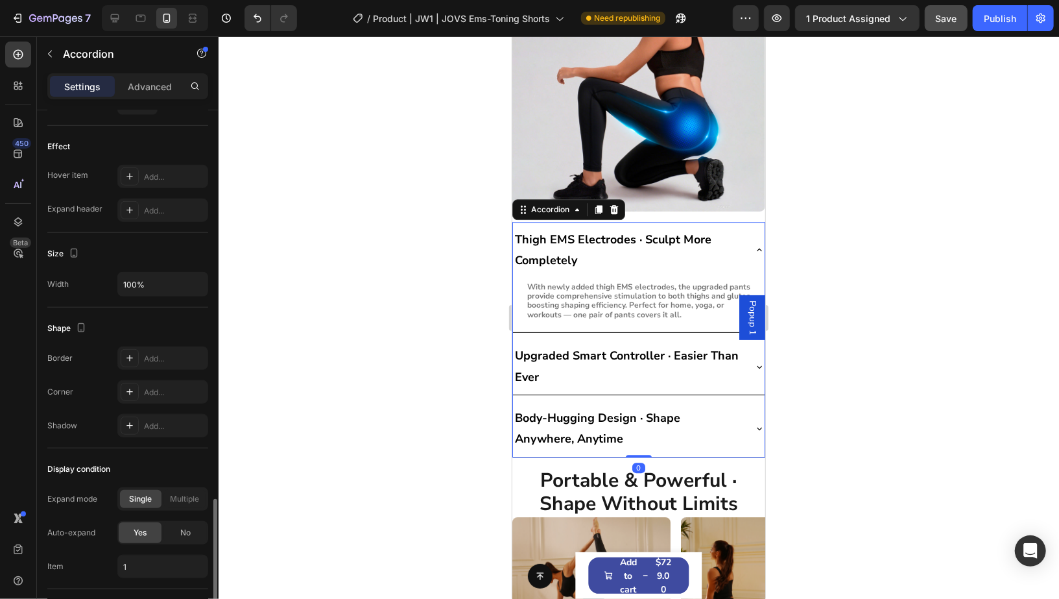
scroll to position [738, 0]
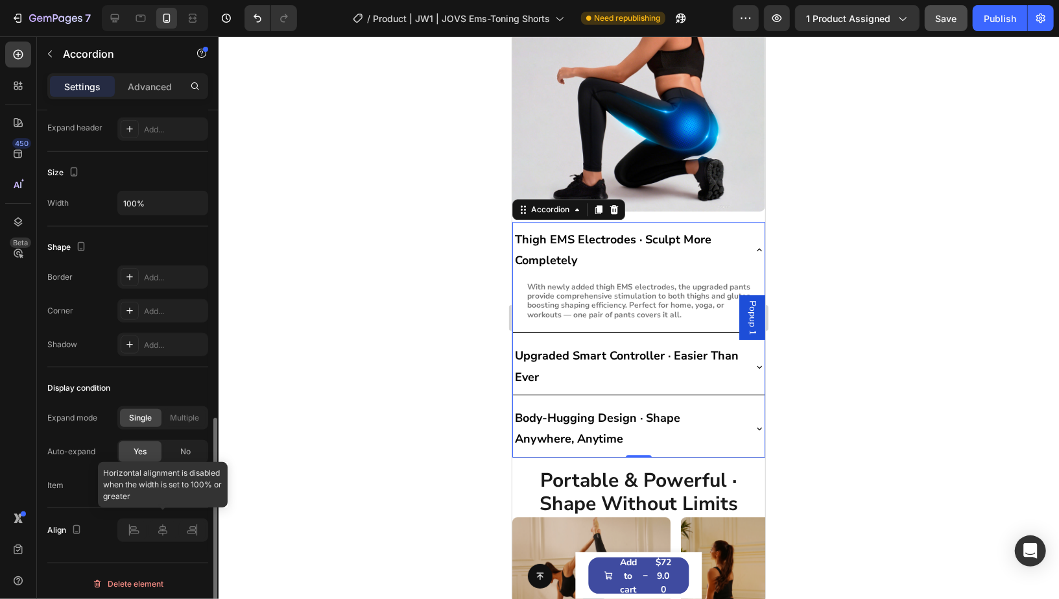
click at [158, 518] on div at bounding box center [162, 529] width 91 height 23
click at [158, 523] on div at bounding box center [162, 529] width 91 height 23
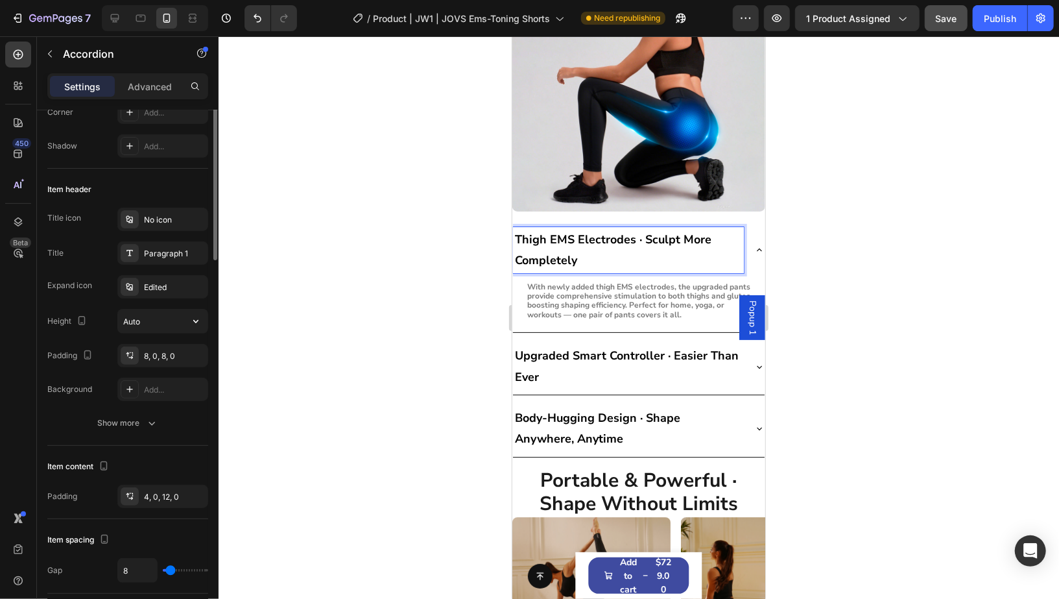
scroll to position [0, 0]
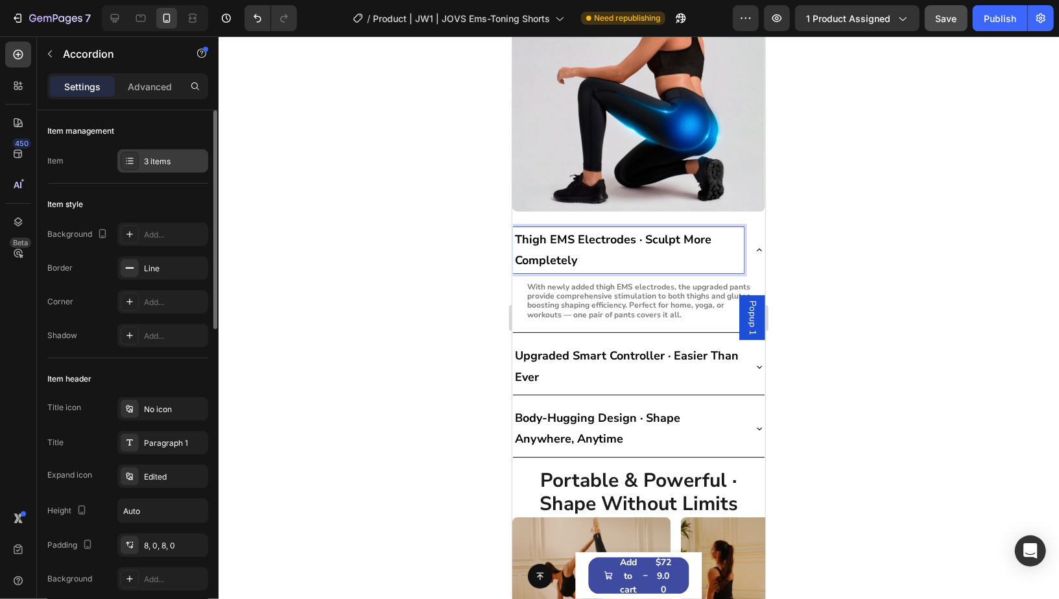
click at [165, 149] on div "3 items" at bounding box center [162, 160] width 91 height 23
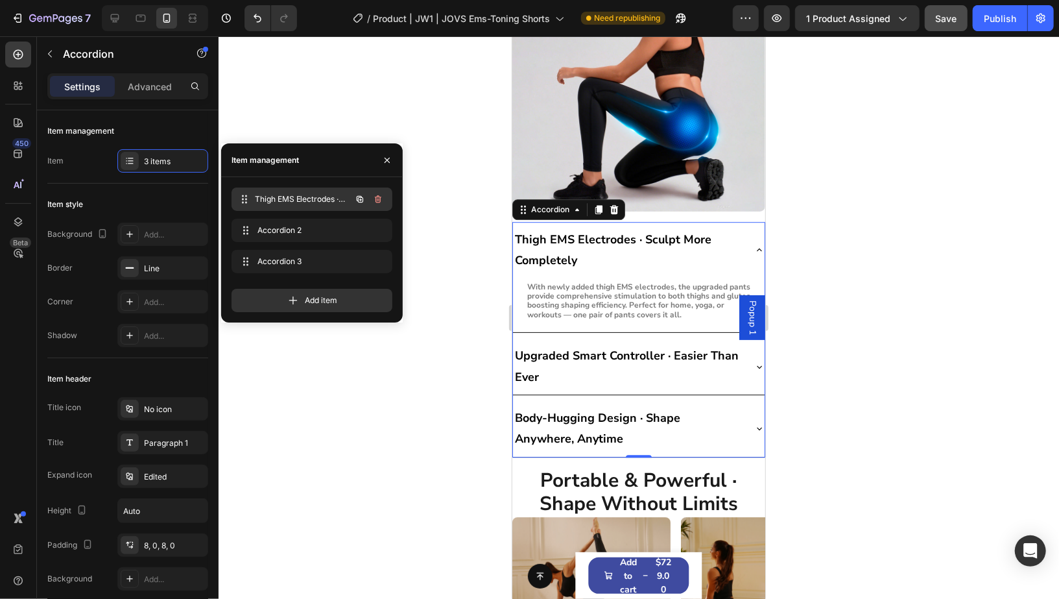
click at [311, 192] on div "Thigh EMS Electrodes · Sculpt More Completely Thigh EMS Electrodes · Sculpt Mor…" at bounding box center [294, 199] width 114 height 18
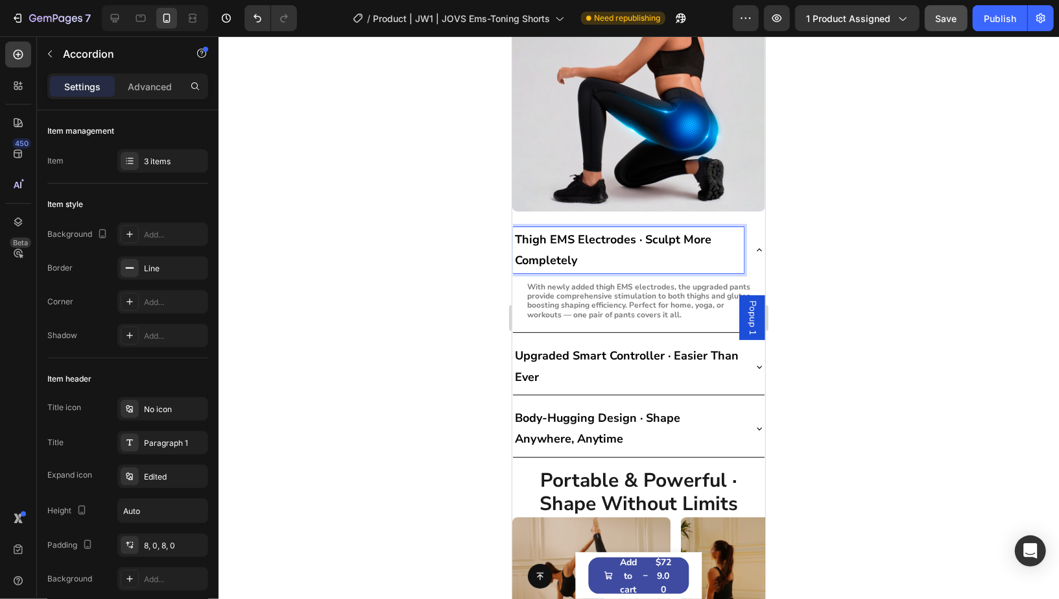
click at [651, 247] on p "Thigh EMS Electrodes · Sculpt More Completely" at bounding box center [627, 249] width 227 height 42
copy strong "Thigh EMS Electrodes · Sculpt More Completely"
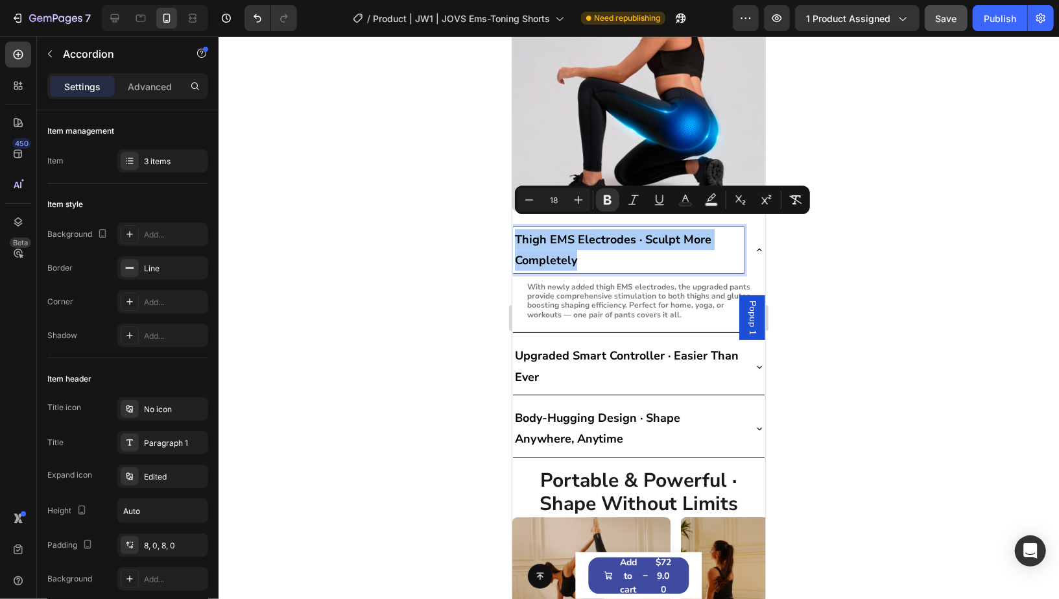
click at [881, 233] on div at bounding box center [639, 317] width 840 height 562
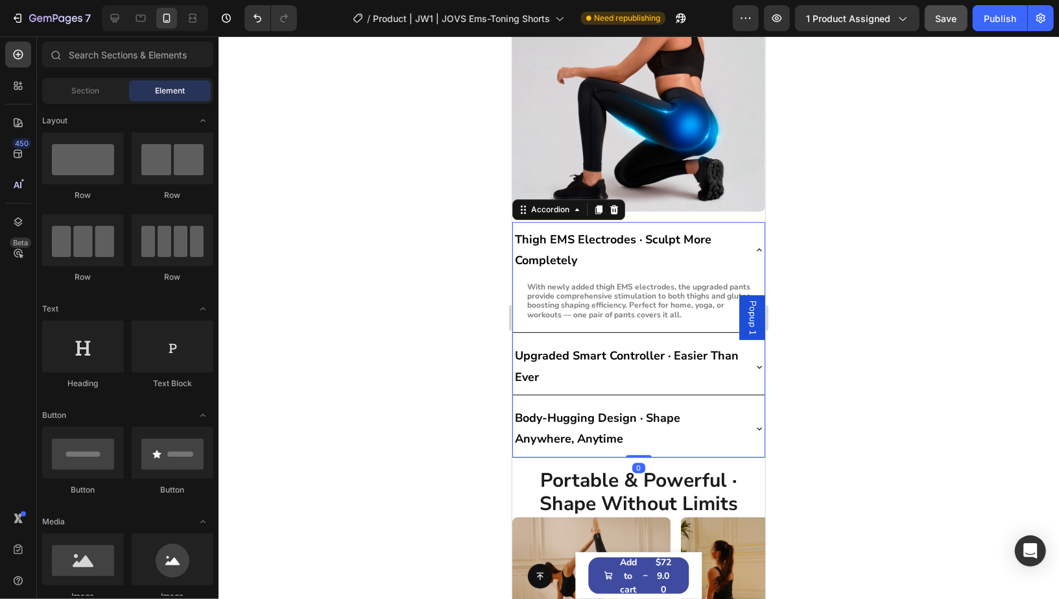
click at [751, 221] on div "Thigh EMS Electrodes · Sculpt More Completely" at bounding box center [638, 249] width 252 height 56
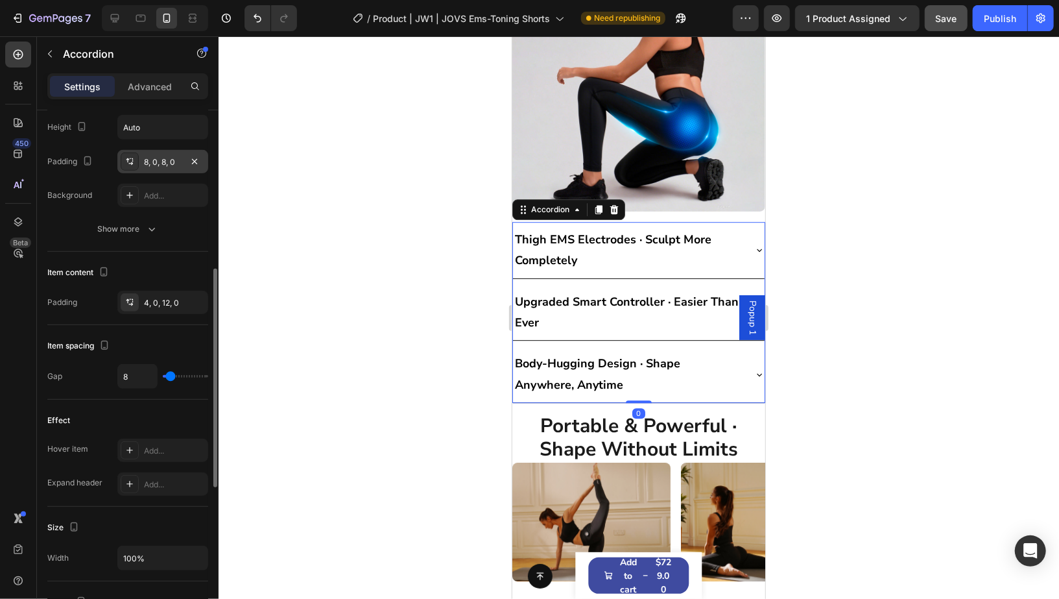
scroll to position [385, 0]
click at [138, 163] on div "8, 0, 8, 0" at bounding box center [162, 160] width 91 height 23
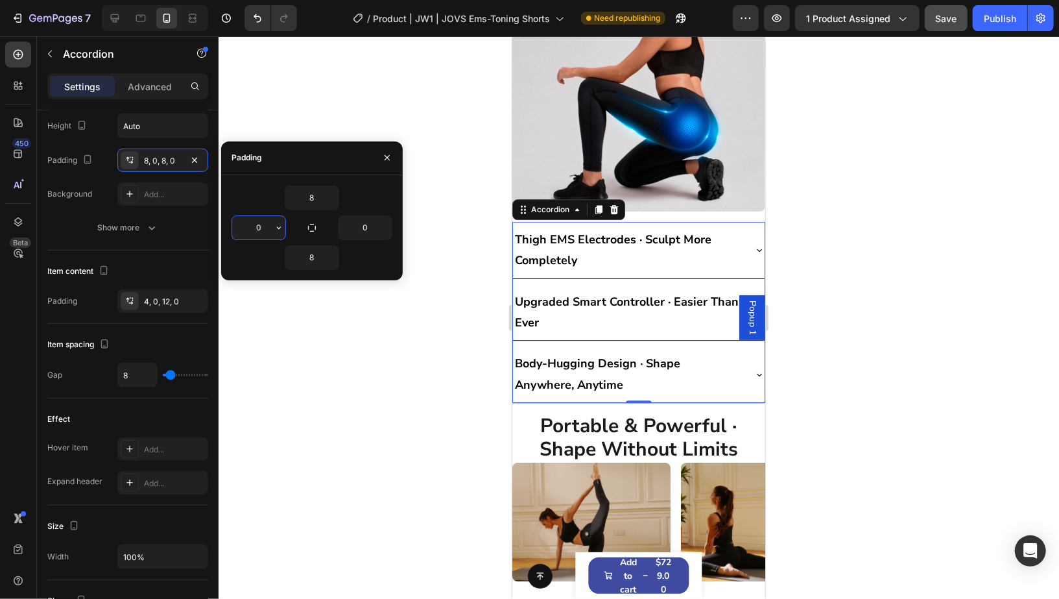
click at [263, 229] on input "0" at bounding box center [258, 227] width 53 height 23
type input "8"
click at [366, 232] on input "0" at bounding box center [365, 227] width 53 height 23
type input "9"
type input "8"
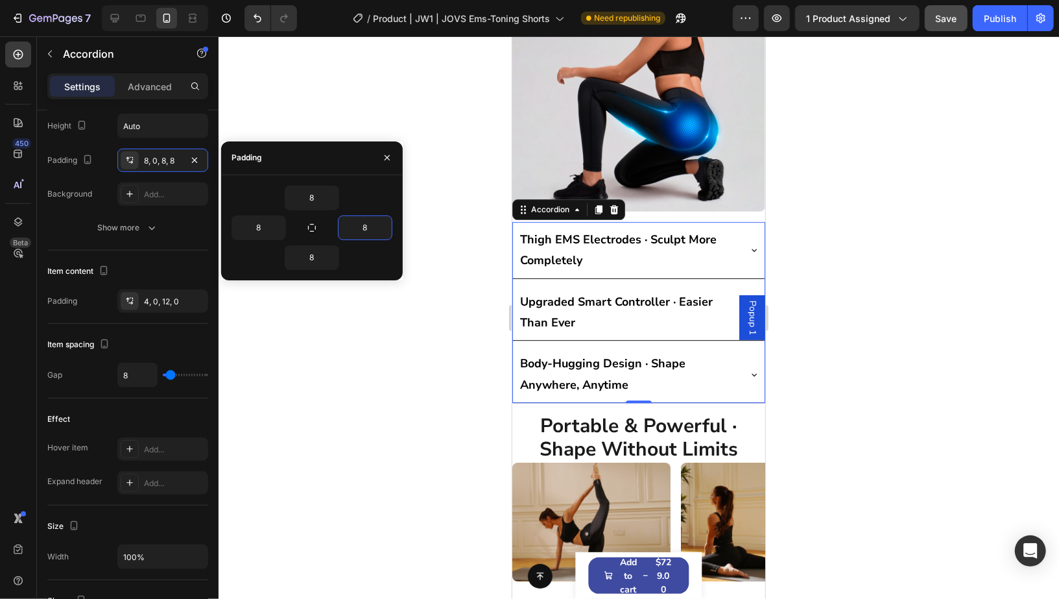
click at [802, 270] on div at bounding box center [639, 317] width 840 height 562
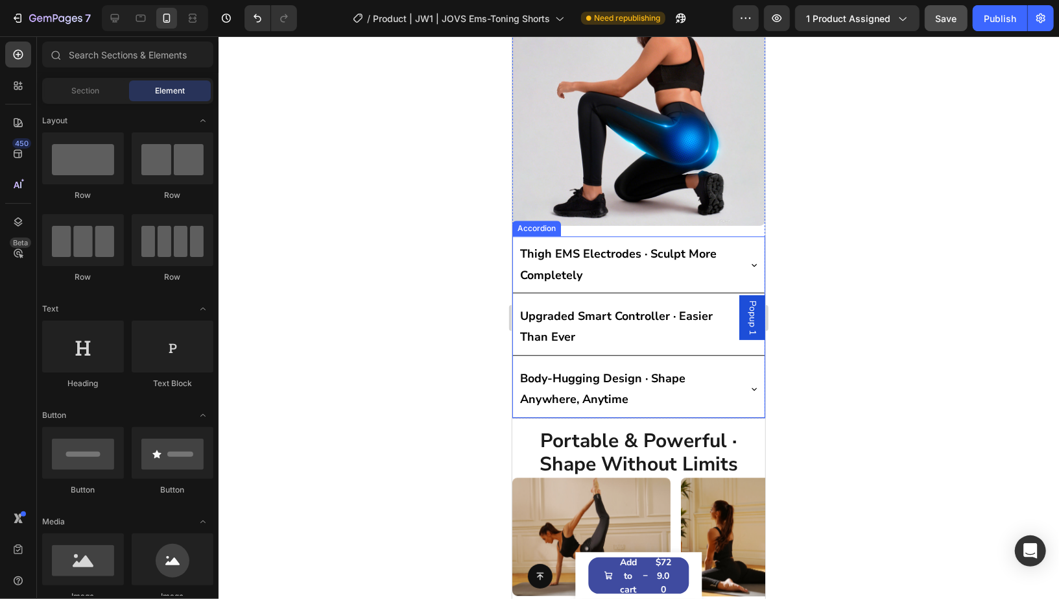
scroll to position [5276, 0]
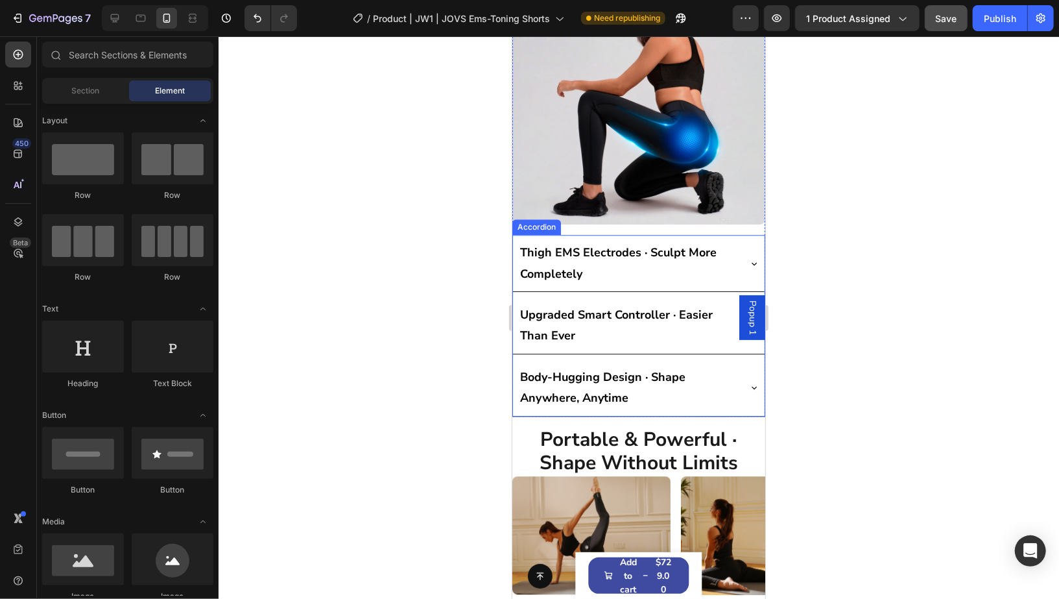
click at [592, 251] on p "Thigh EMS Electrodes · Sculpt More Completely" at bounding box center [627, 262] width 217 height 42
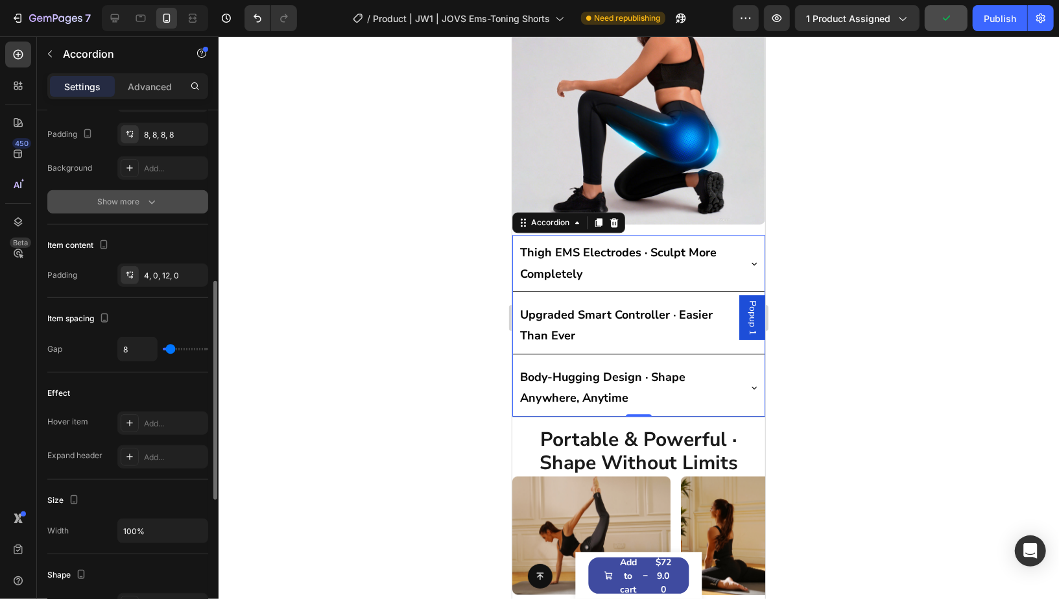
click at [123, 202] on div "Show more" at bounding box center [128, 201] width 60 height 13
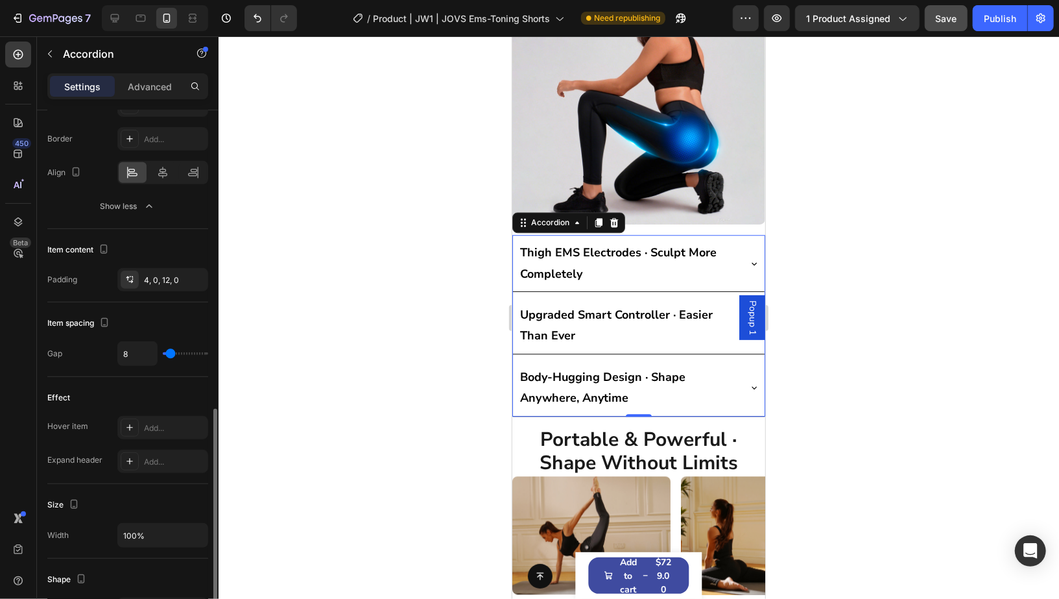
scroll to position [436, 0]
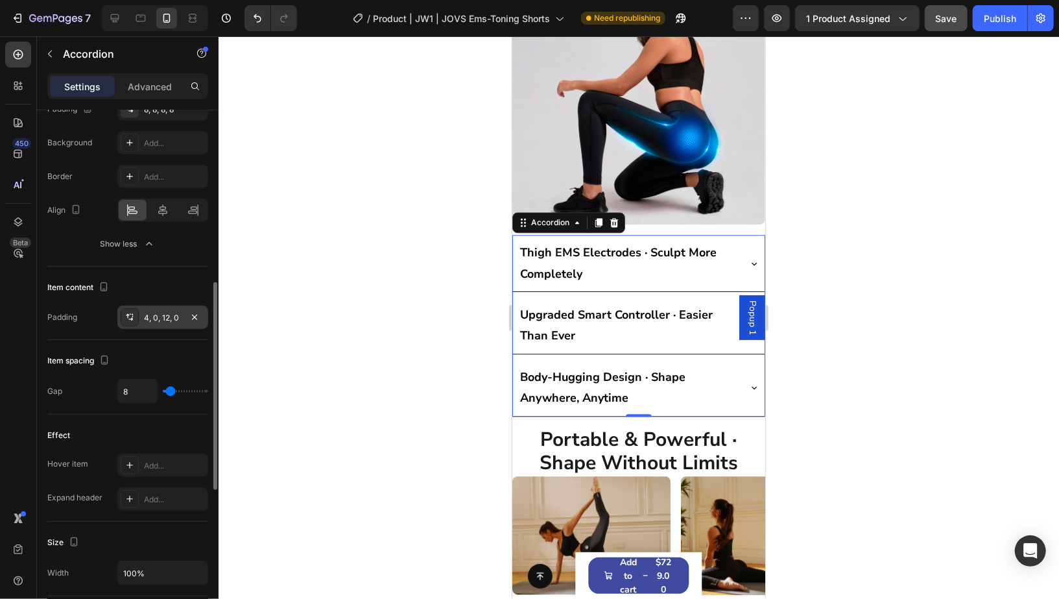
click at [144, 316] on div "4, 0, 12, 0" at bounding box center [163, 318] width 38 height 12
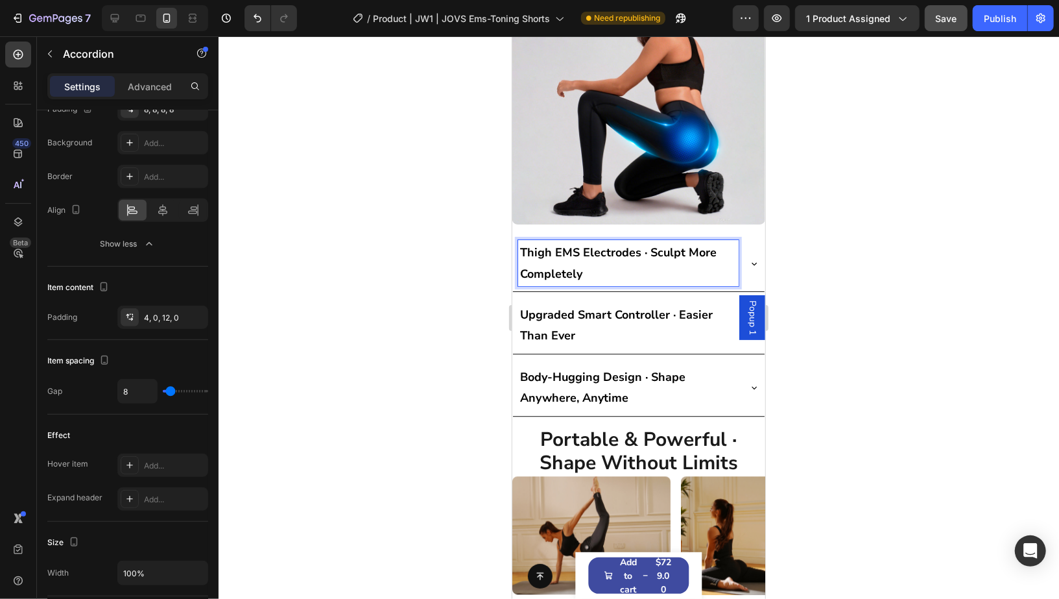
click at [617, 245] on strong "Thigh EMS Electrodes · Sculpt More Completely" at bounding box center [617, 262] width 196 height 36
copy strong "Thigh EMS Electrodes · Sculpt More Completely"
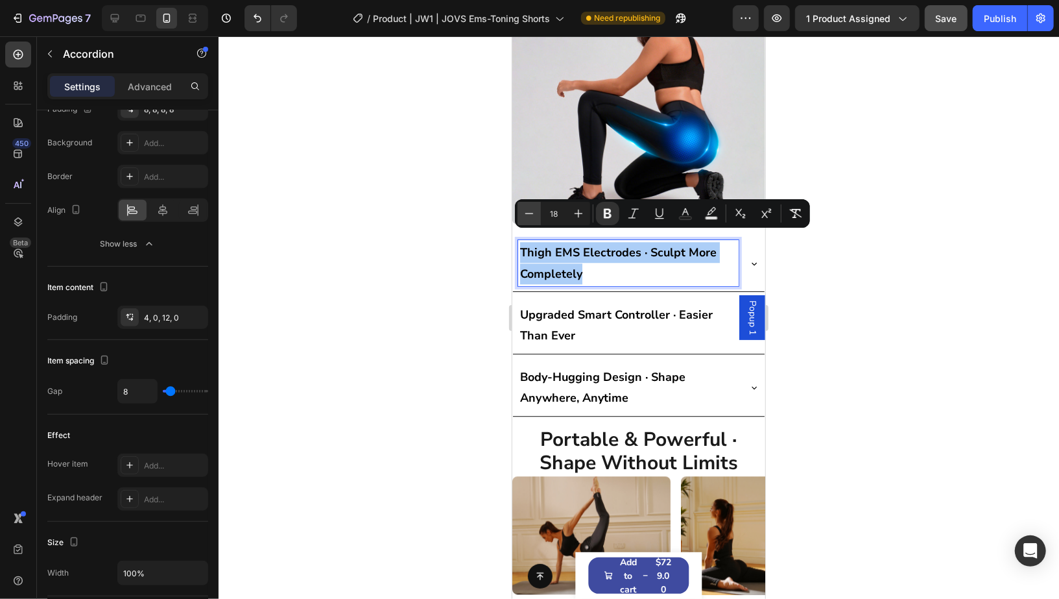
click at [538, 216] on button "Minus" at bounding box center [529, 213] width 23 height 23
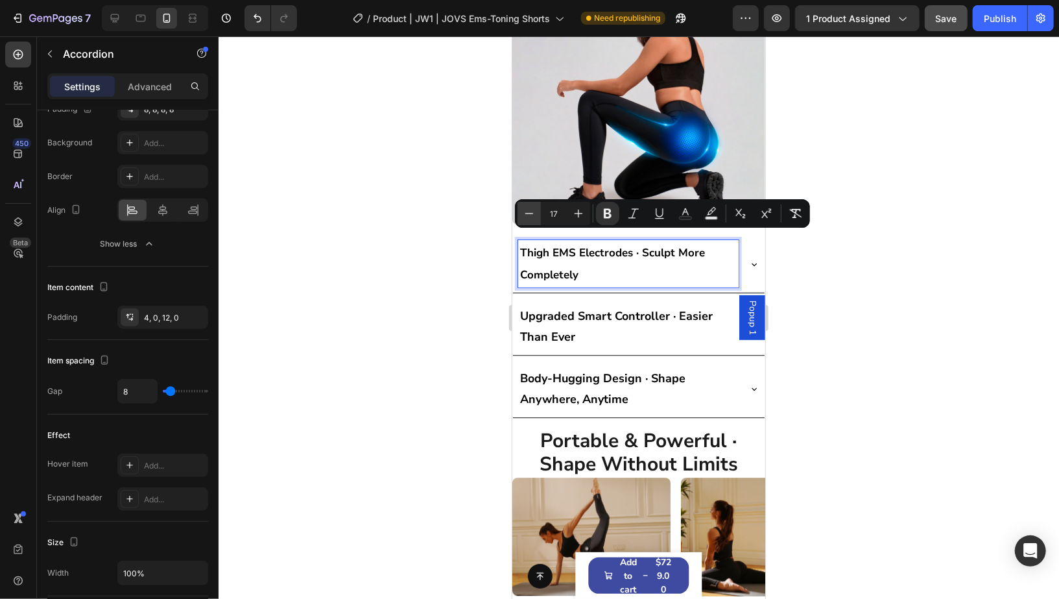
click at [538, 216] on button "Minus" at bounding box center [529, 213] width 23 height 23
type input "15"
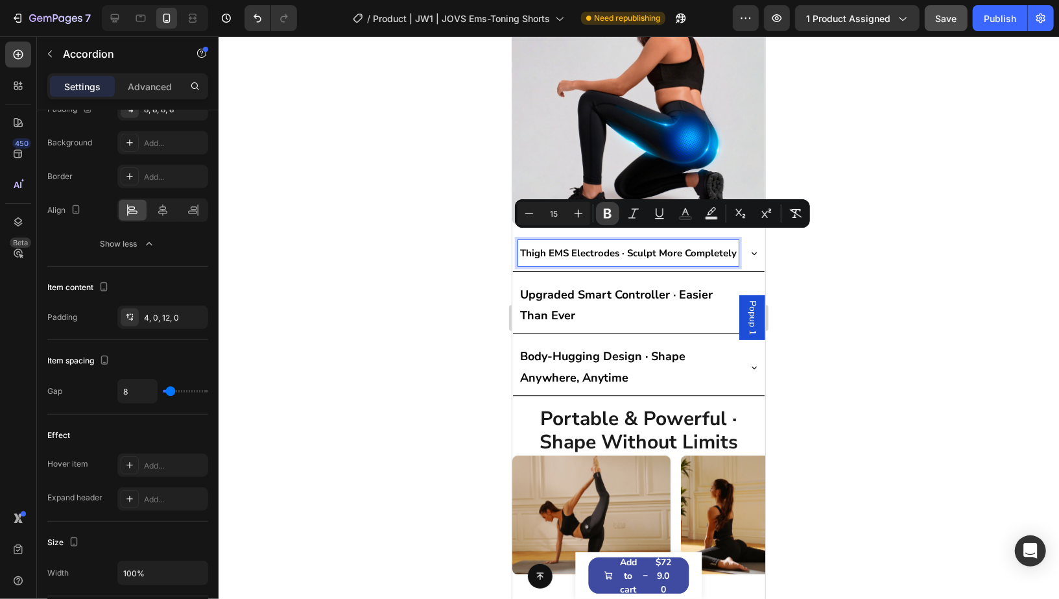
click at [603, 208] on icon "Editor contextual toolbar" at bounding box center [607, 213] width 13 height 13
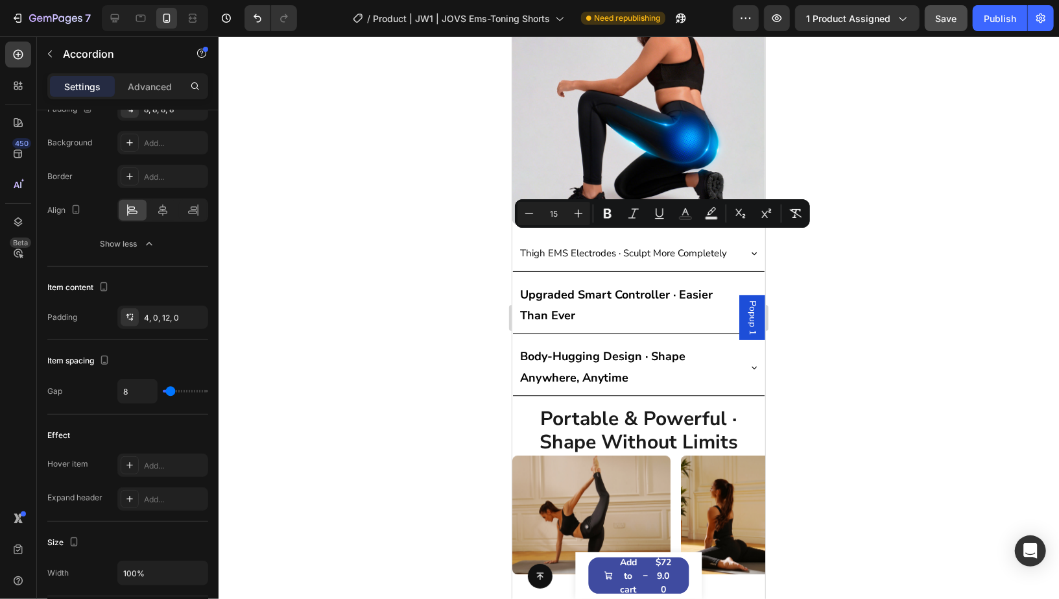
click at [837, 296] on div at bounding box center [639, 317] width 840 height 562
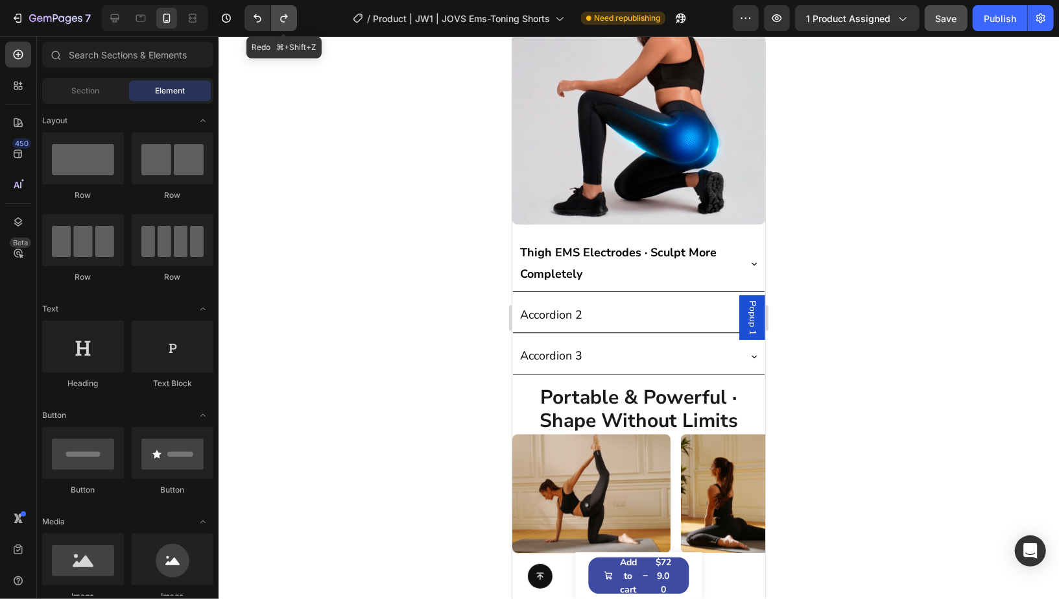
click at [276, 25] on button "Undo/Redo" at bounding box center [284, 18] width 26 height 26
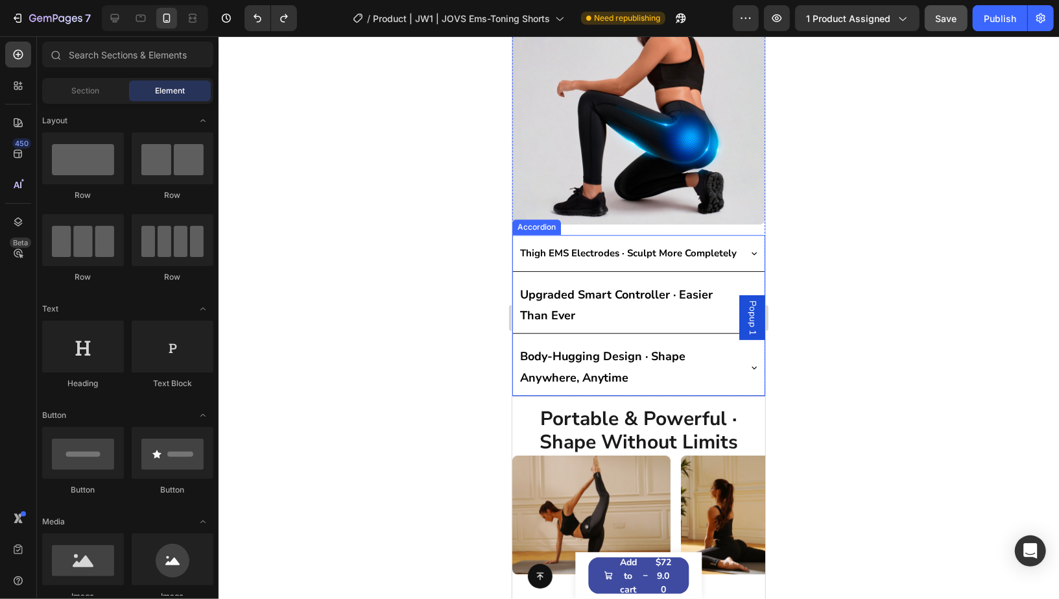
click at [600, 254] on p "Thigh EMS Electrodes · Sculpt More Completely" at bounding box center [627, 251] width 217 height 21
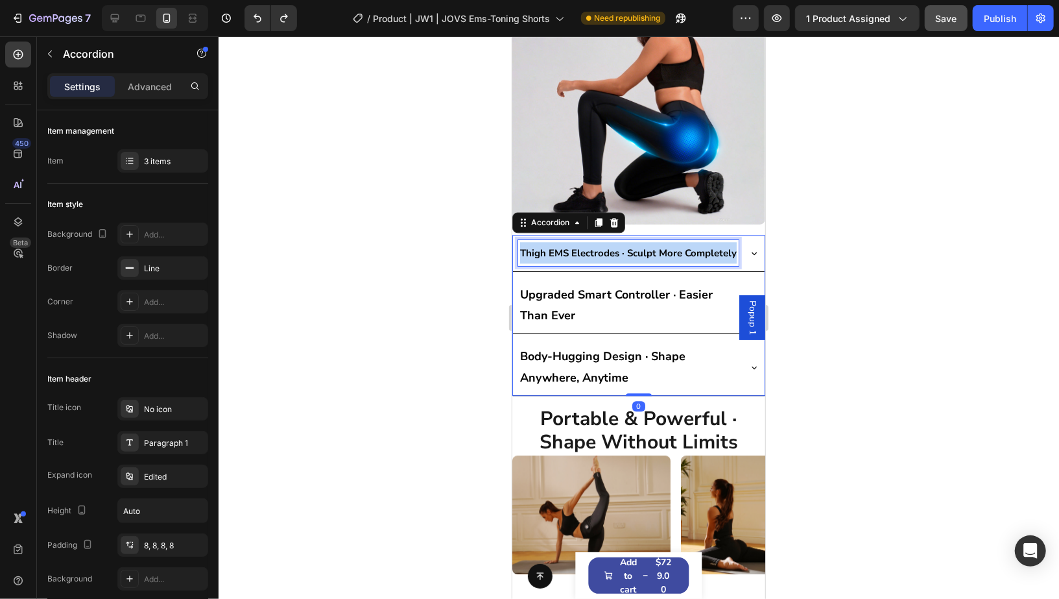
click at [600, 254] on p "Thigh EMS Electrodes · Sculpt More Completely" at bounding box center [627, 251] width 217 height 21
copy strong "Thigh EMS Electrodes · Sculpt More Completely"
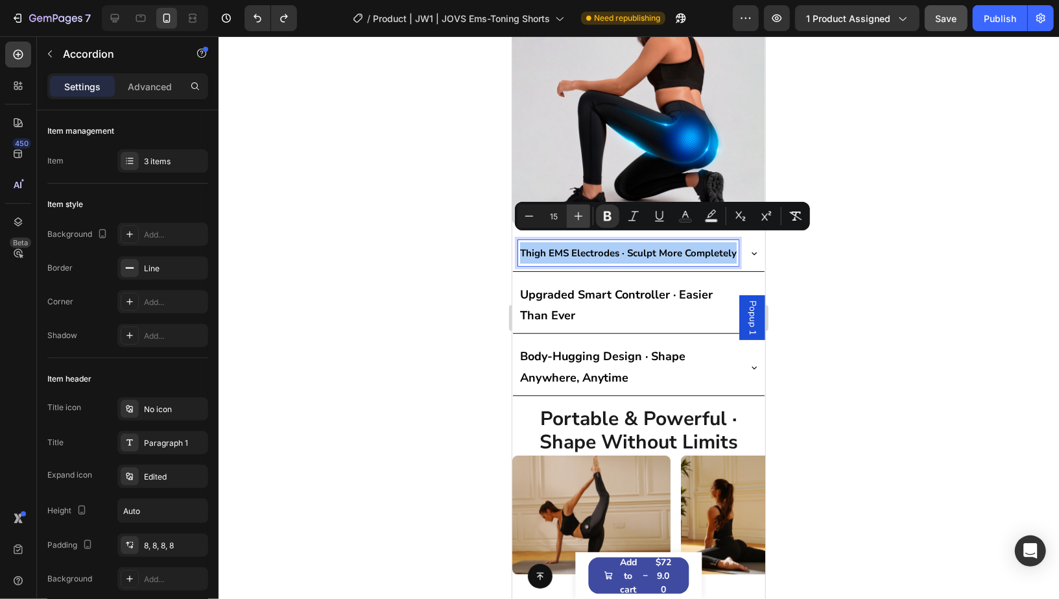
click at [573, 223] on button "Plus" at bounding box center [578, 215] width 23 height 23
type input "17"
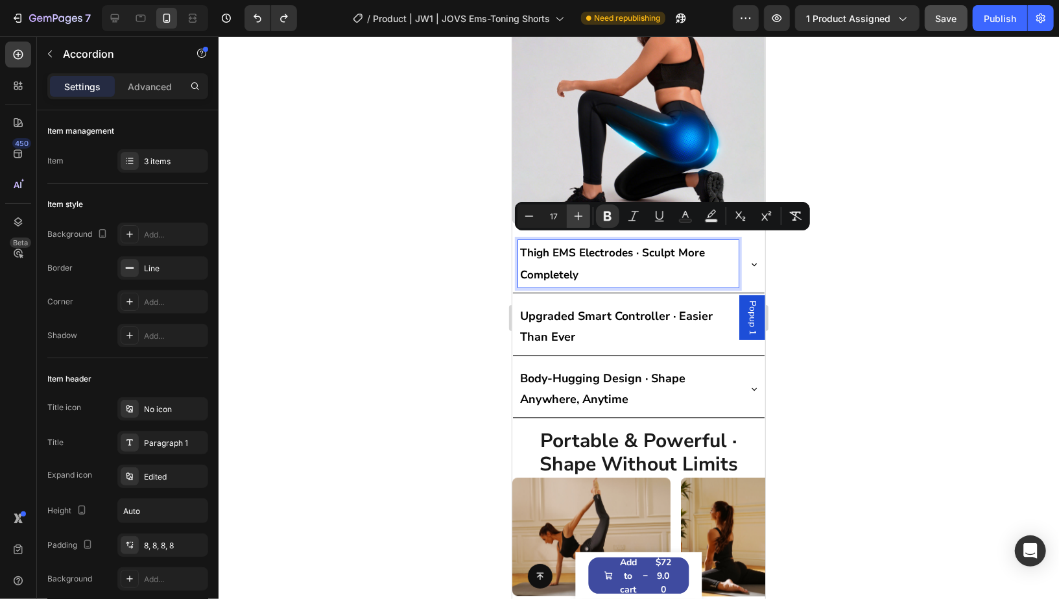
click at [573, 223] on button "Plus" at bounding box center [578, 215] width 23 height 23
type input "18"
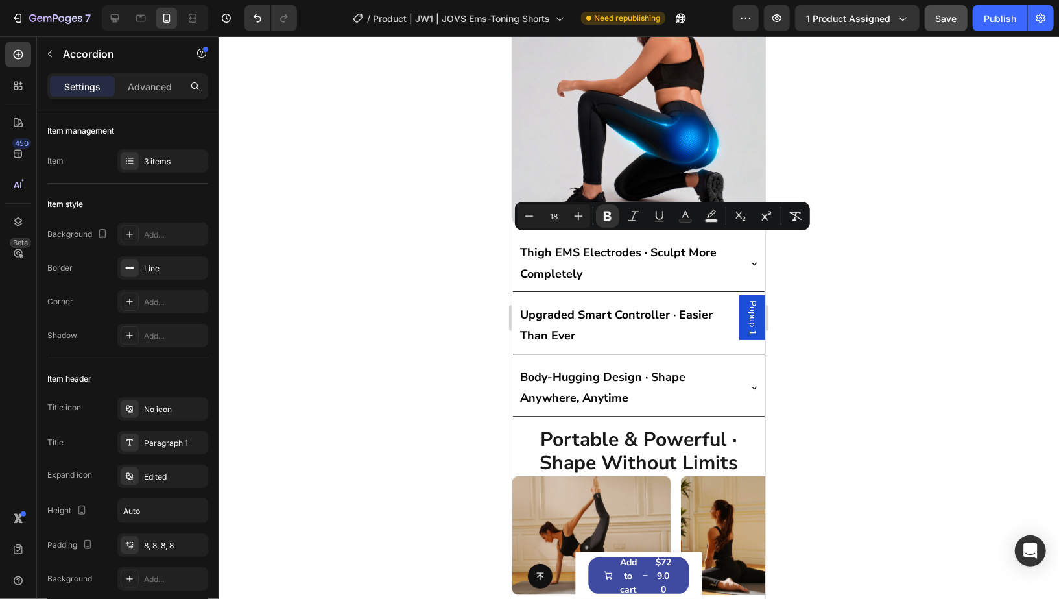
click at [938, 297] on div at bounding box center [639, 317] width 840 height 562
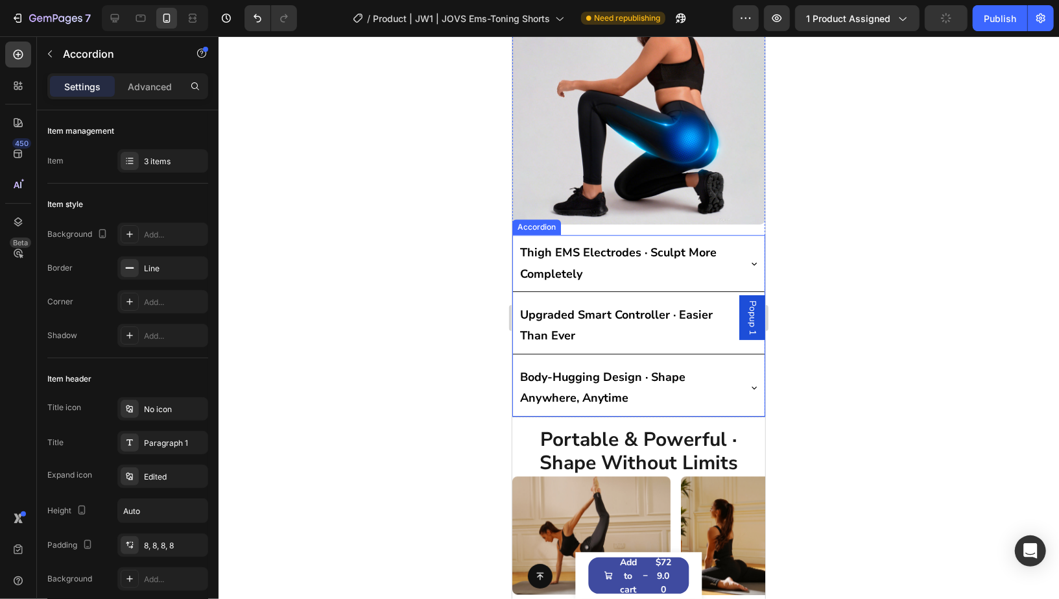
click at [721, 253] on p "Thigh EMS Electrodes · Sculpt More Completely" at bounding box center [627, 262] width 217 height 42
click at [748, 257] on icon at bounding box center [753, 262] width 10 height 10
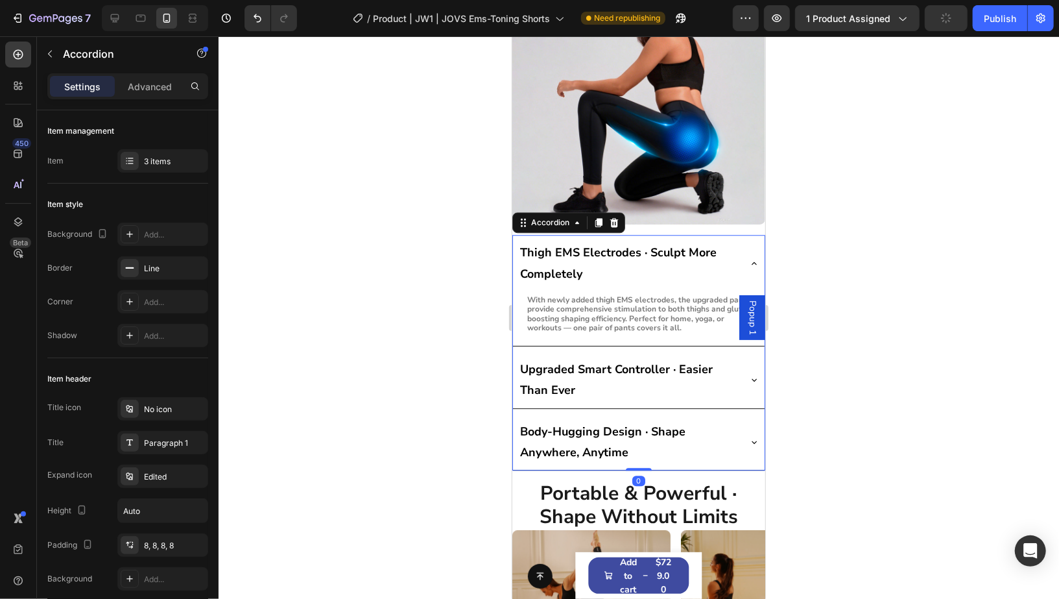
click at [748, 374] on icon at bounding box center [753, 379] width 10 height 10
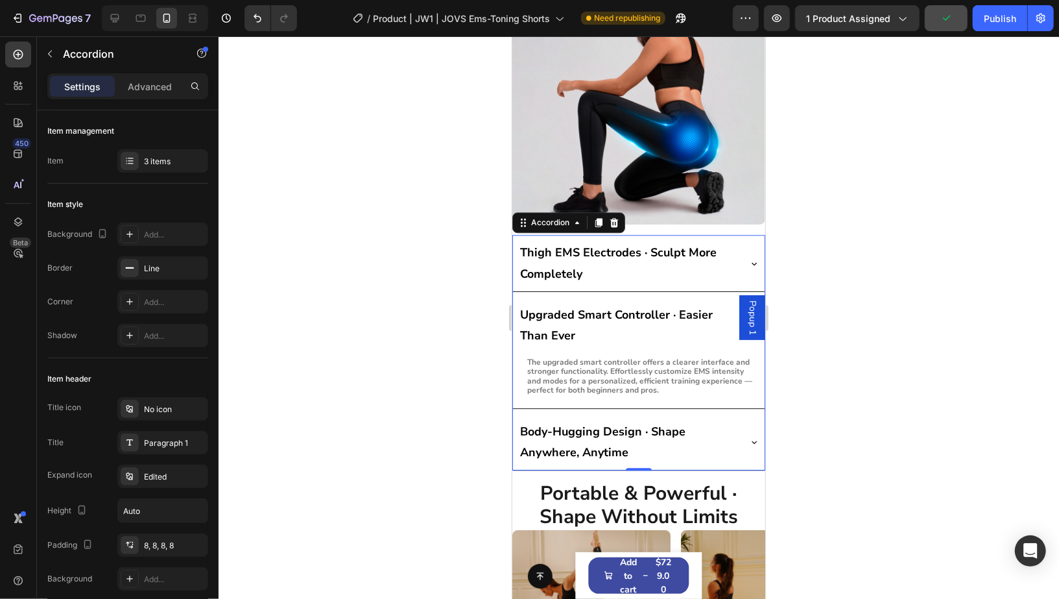
click at [743, 257] on div "Thigh EMS Electrodes · Sculpt More Completely" at bounding box center [638, 262] width 252 height 56
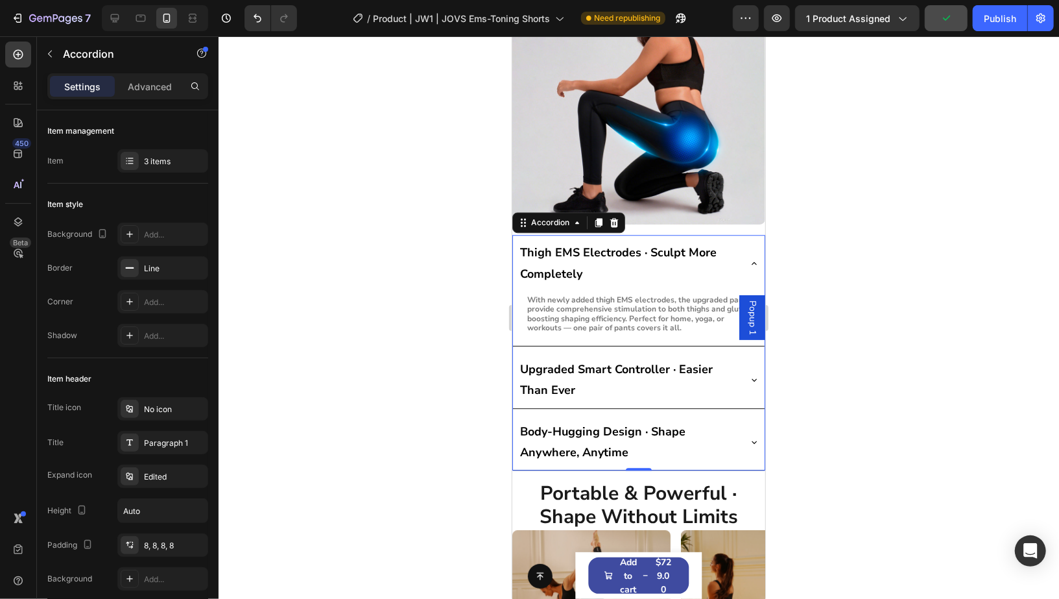
click at [748, 436] on icon at bounding box center [753, 441] width 10 height 10
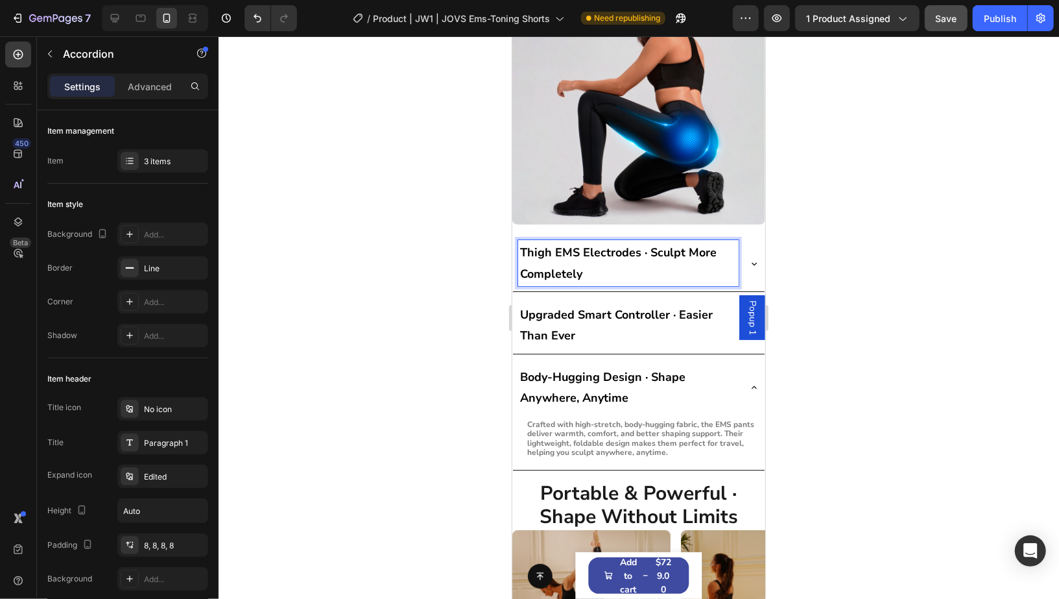
click at [748, 381] on icon at bounding box center [753, 386] width 10 height 10
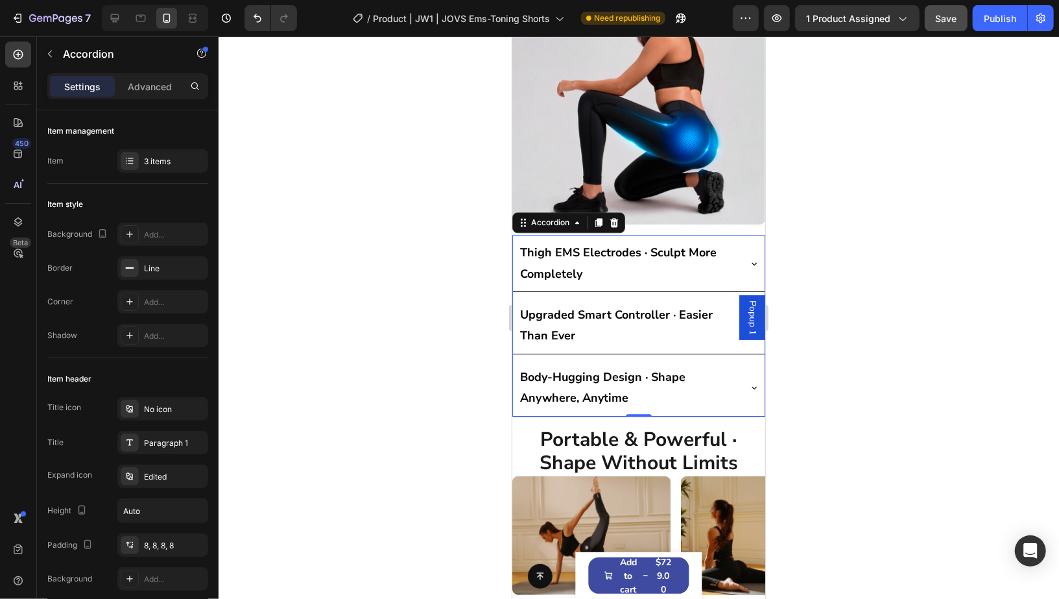
click at [610, 254] on p "Thigh EMS Electrodes · Sculpt More Completely" at bounding box center [627, 262] width 217 height 42
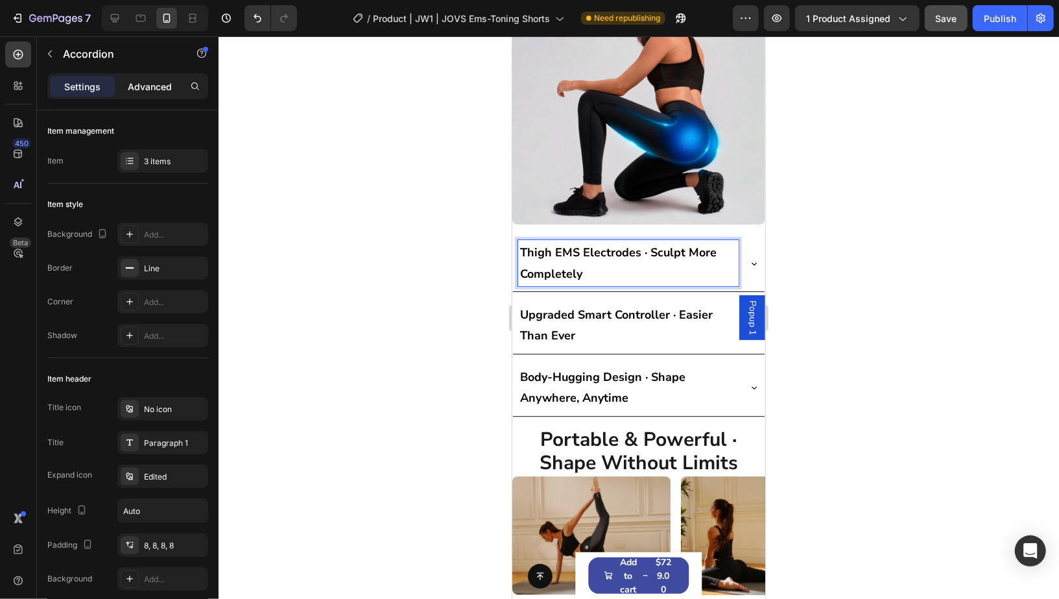
click at [150, 80] on p "Advanced" at bounding box center [150, 87] width 44 height 14
type input "100%"
type input "100"
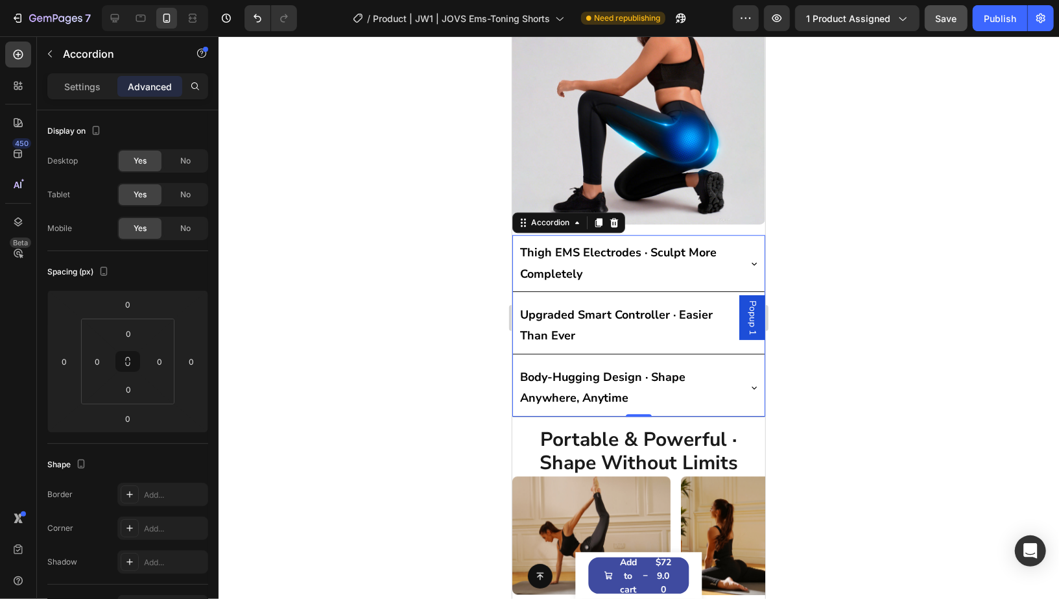
click at [394, 237] on div at bounding box center [639, 317] width 840 height 562
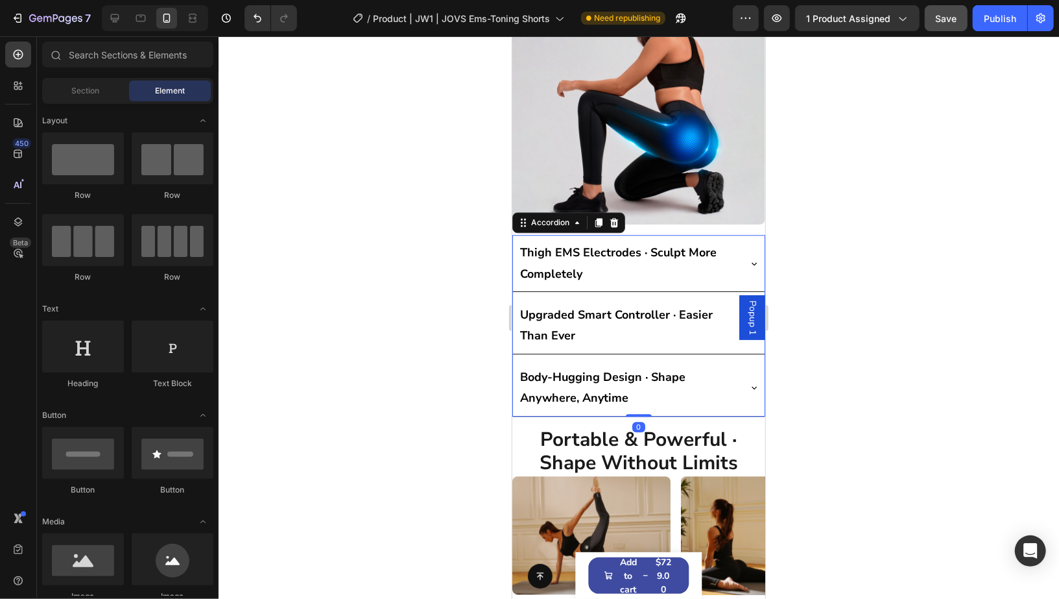
click at [631, 264] on p "Thigh EMS Electrodes · Sculpt More Completely" at bounding box center [627, 262] width 217 height 42
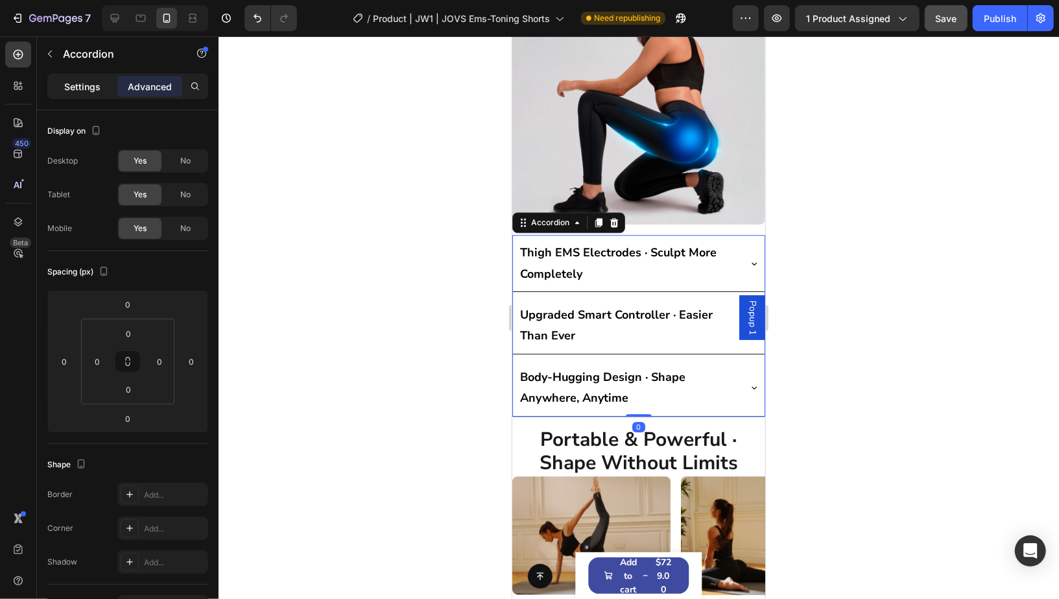
click at [75, 89] on p "Settings" at bounding box center [82, 87] width 36 height 14
type input "8"
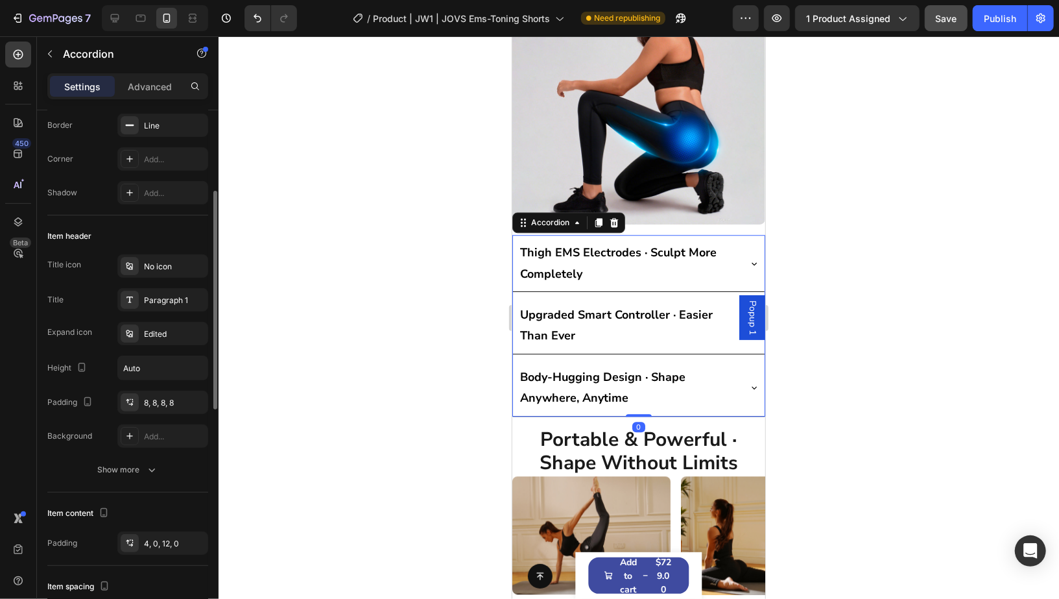
scroll to position [164, 0]
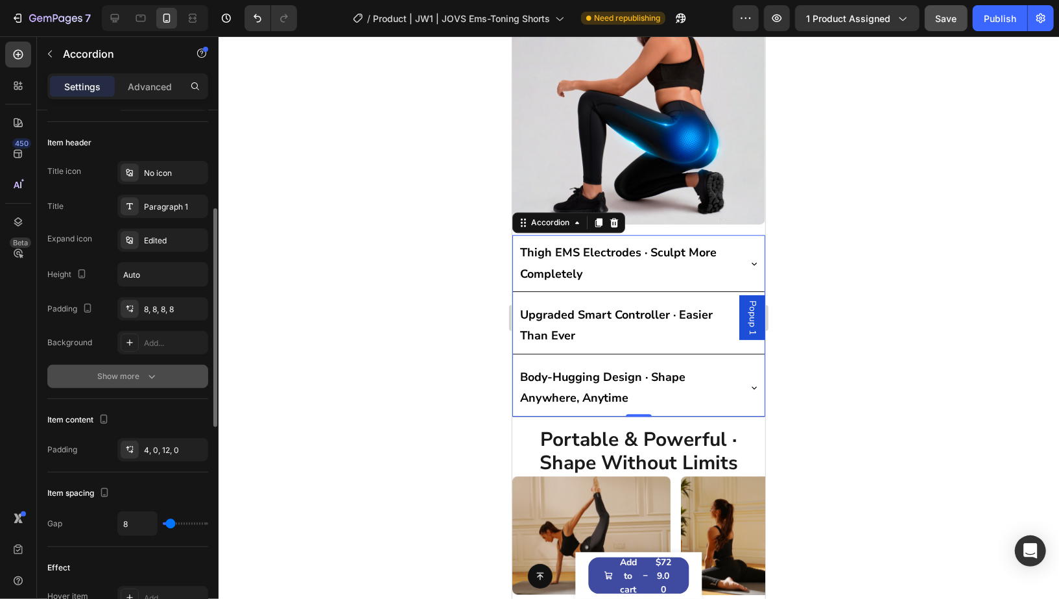
click at [116, 384] on button "Show more" at bounding box center [127, 375] width 161 height 23
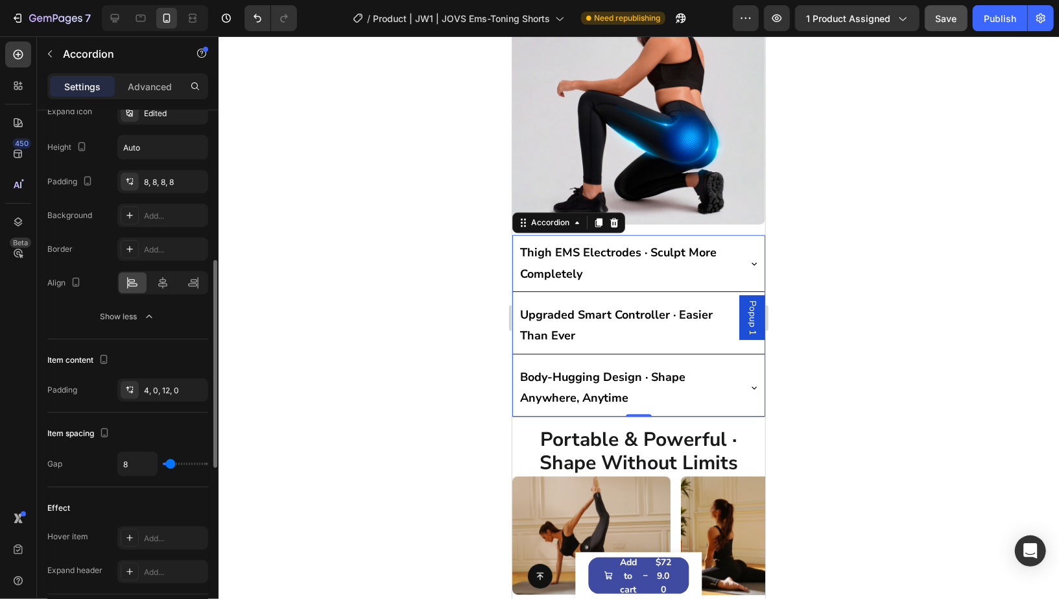
scroll to position [368, 0]
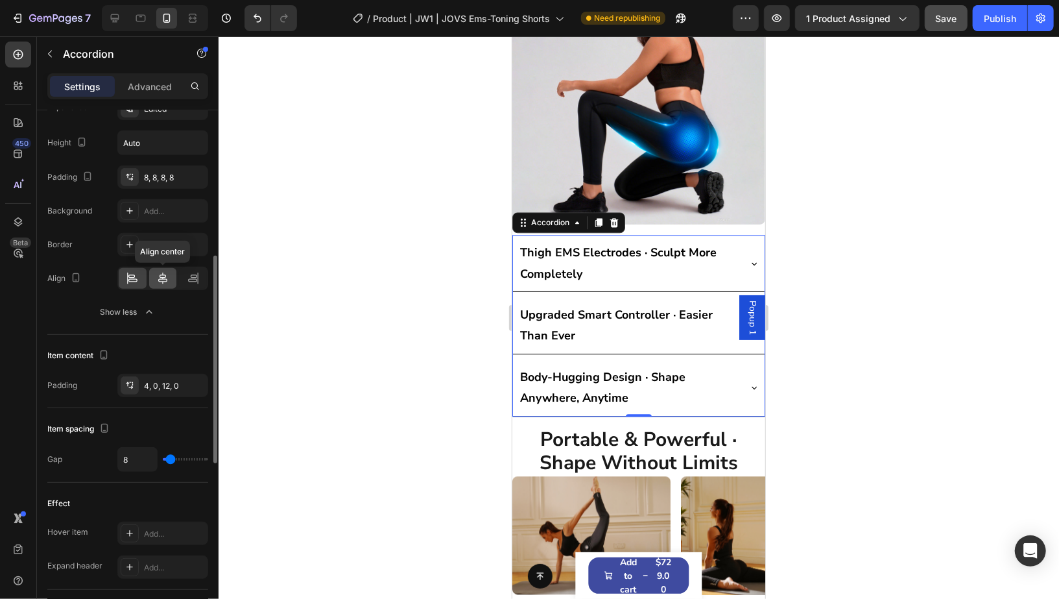
click at [166, 279] on icon at bounding box center [162, 278] width 9 height 12
click at [140, 279] on div at bounding box center [133, 278] width 28 height 21
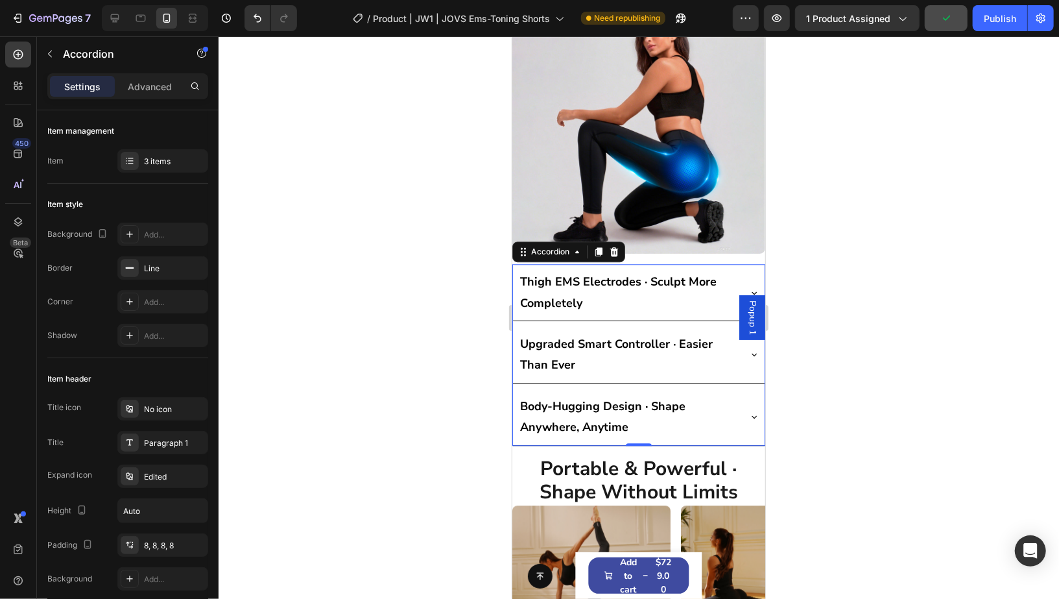
scroll to position [5246, 0]
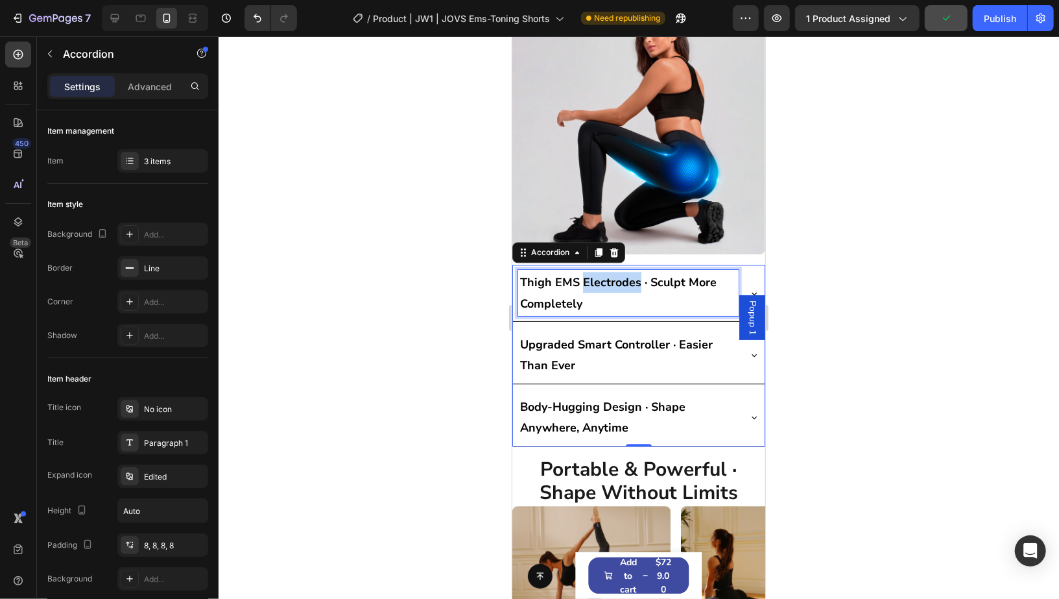
click at [613, 276] on strong "Thigh EMS Electrodes · Sculpt More Completely" at bounding box center [617, 292] width 196 height 36
copy strong "Electrodes"
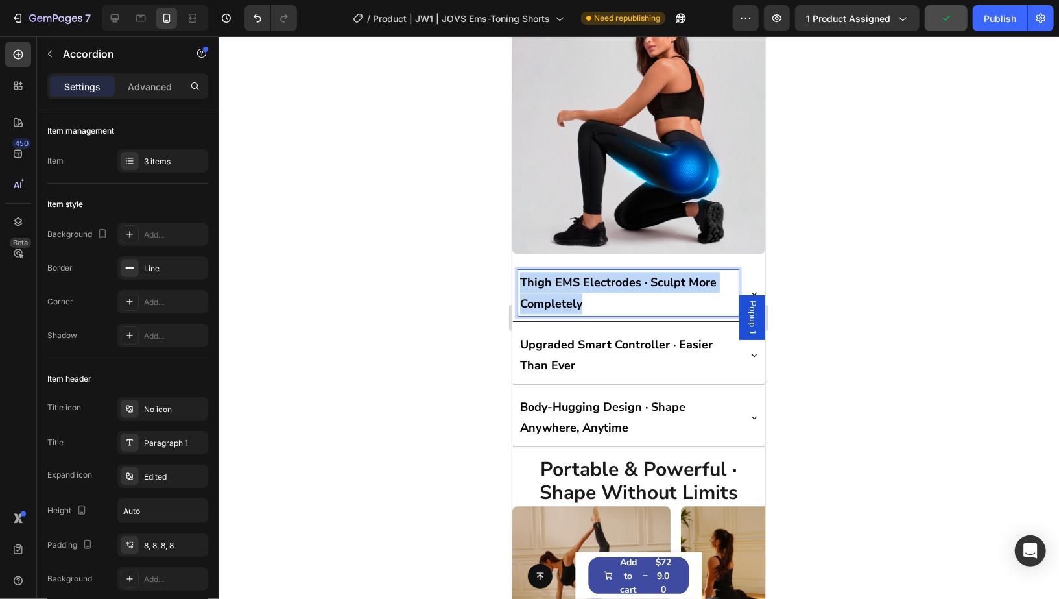
click at [613, 276] on strong "Thigh EMS Electrodes · Sculpt More Completely" at bounding box center [617, 292] width 196 height 36
copy strong "Thigh EMS Electrodes · Sculpt More Completely"
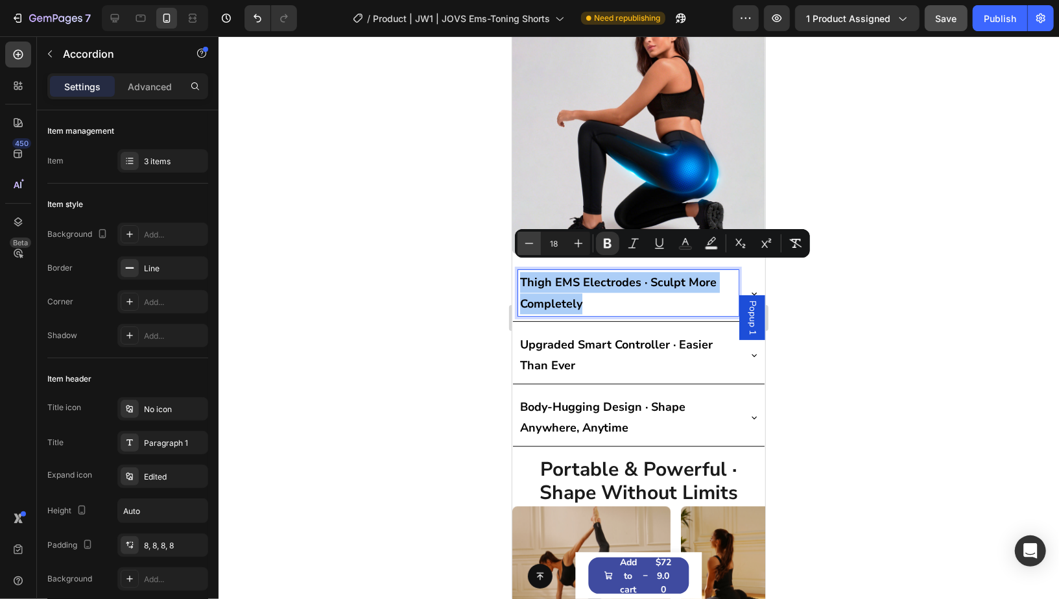
click at [528, 241] on icon "Editor contextual toolbar" at bounding box center [529, 243] width 13 height 13
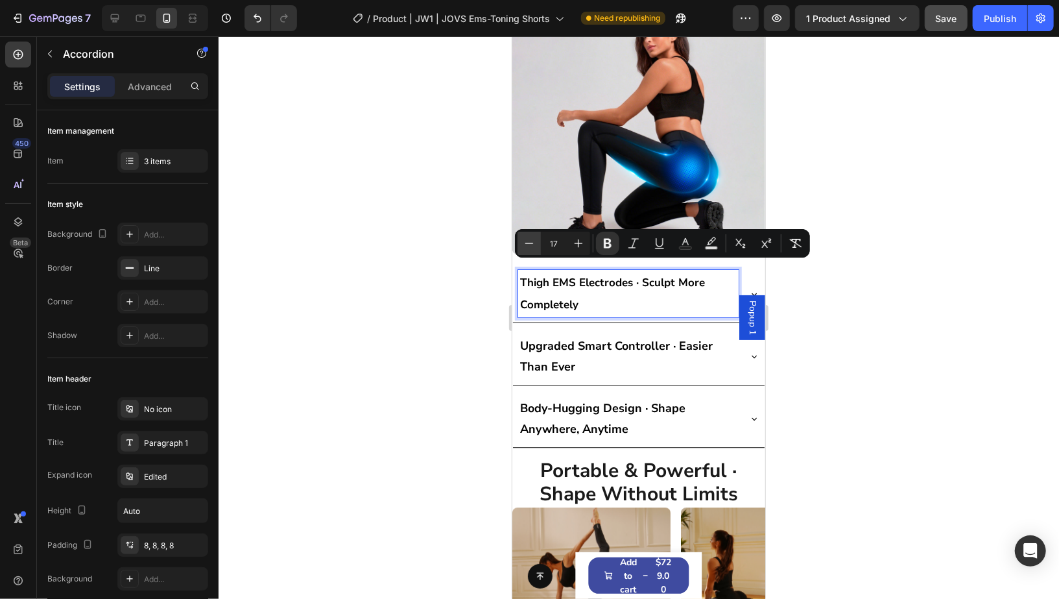
click at [528, 241] on icon "Editor contextual toolbar" at bounding box center [529, 243] width 13 height 13
type input "15"
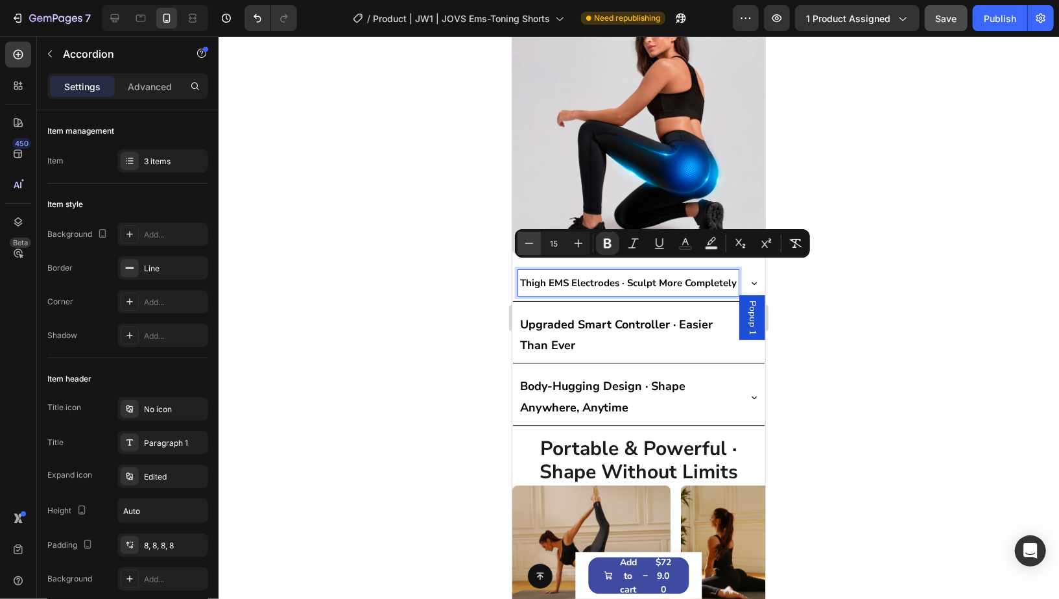
click at [528, 241] on icon "Editor contextual toolbar" at bounding box center [529, 243] width 13 height 13
click at [558, 245] on input "13" at bounding box center [554, 243] width 26 height 16
type input "1"
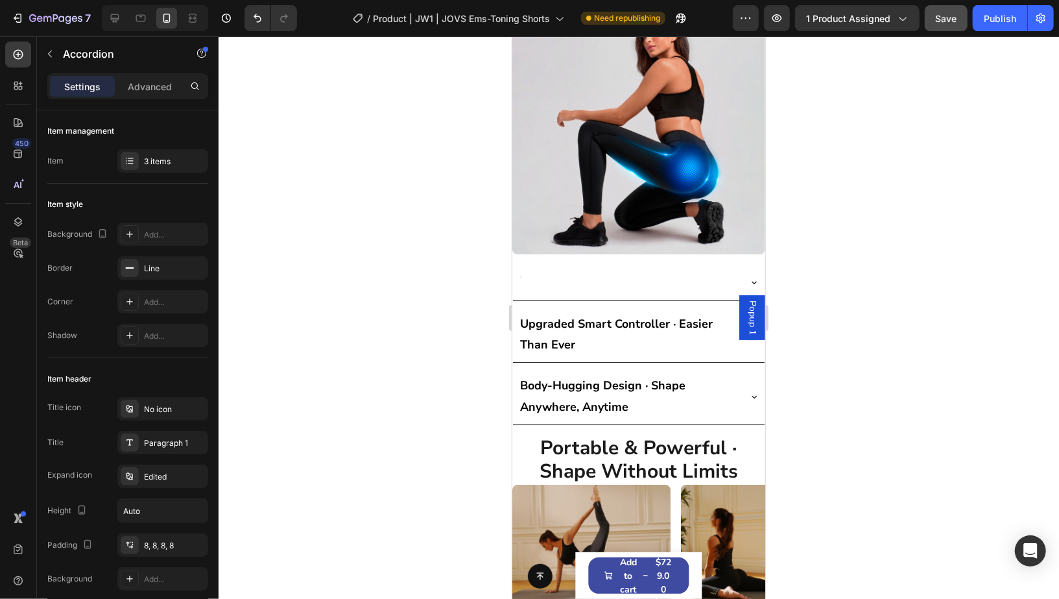
scroll to position [5242, 0]
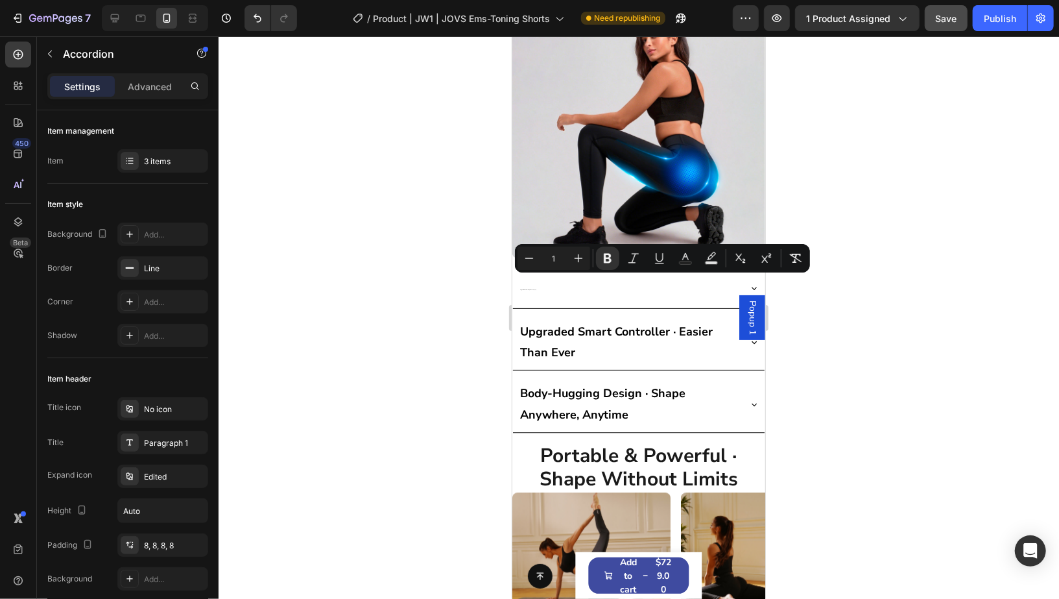
type input "13"
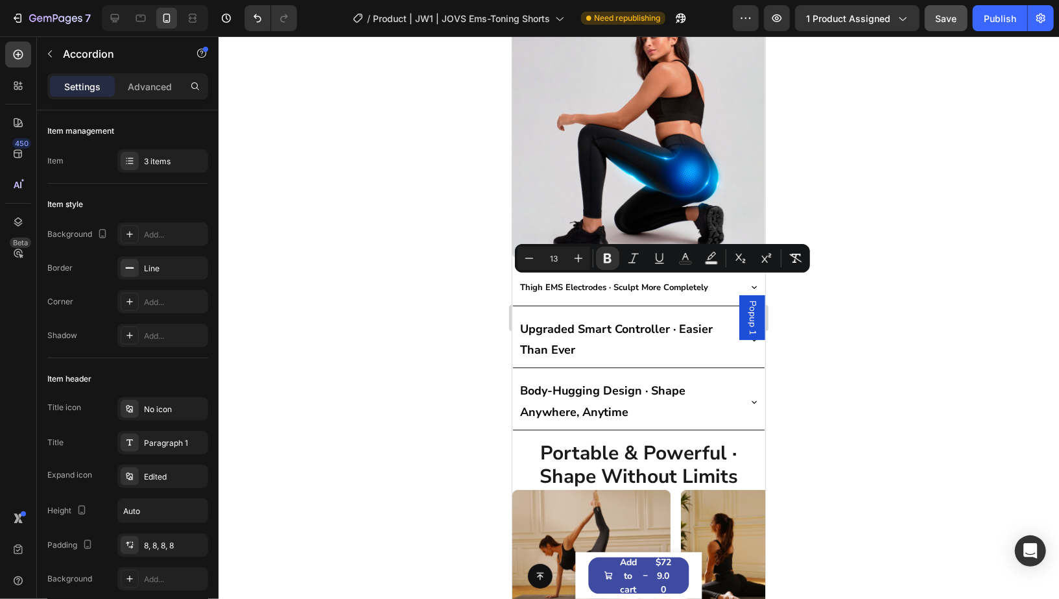
drag, startPoint x: 885, startPoint y: 351, endPoint x: 800, endPoint y: 324, distance: 88.6
click at [885, 350] on div at bounding box center [639, 317] width 840 height 562
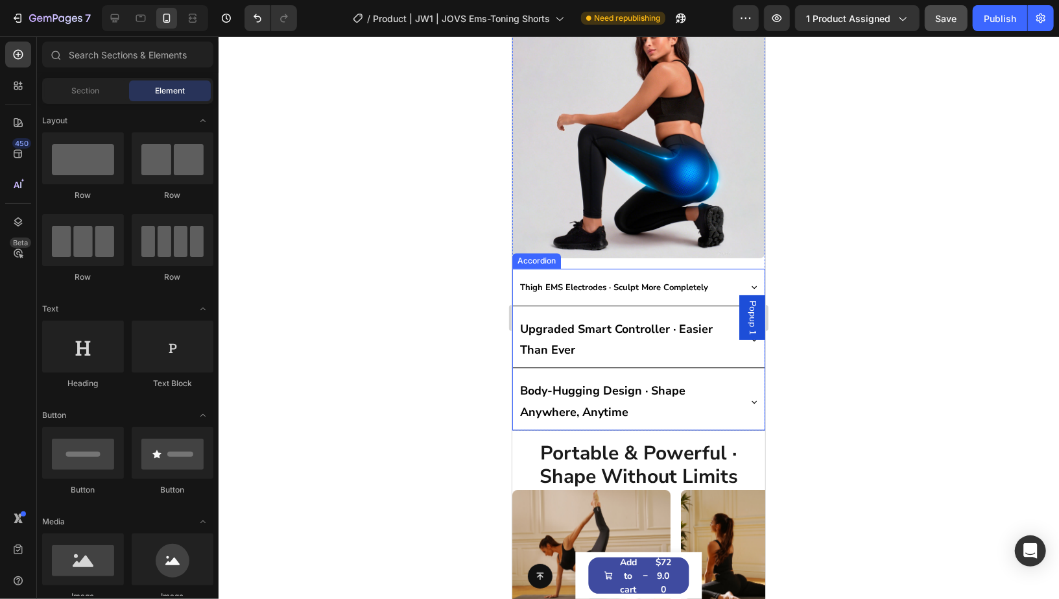
click at [664, 281] on p "Thigh EMS Electrodes · Sculpt More Completely" at bounding box center [613, 286] width 188 height 22
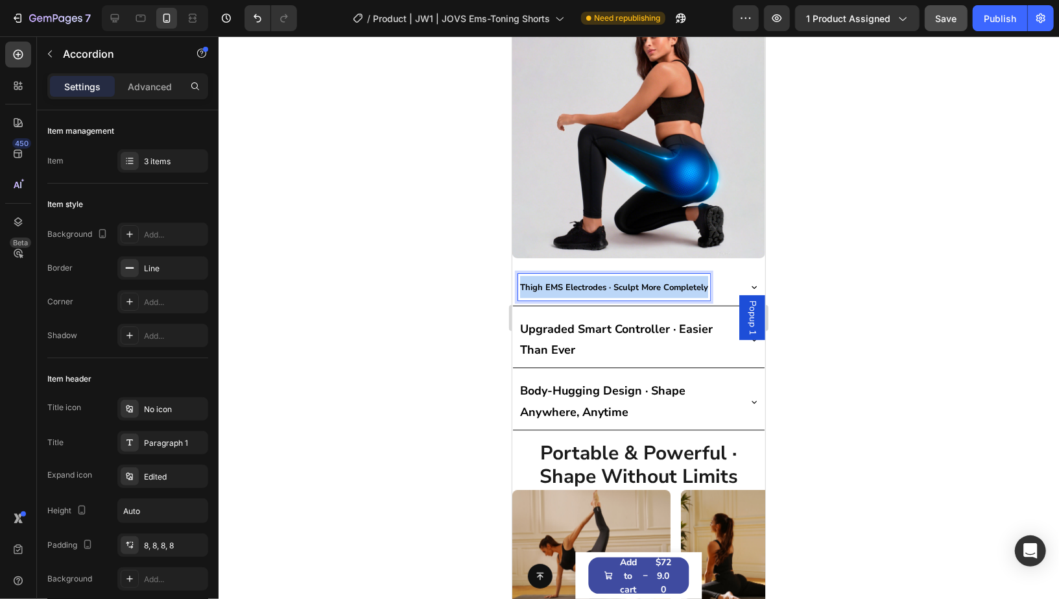
click at [664, 281] on p "Thigh EMS Electrodes · Sculpt More Completely" at bounding box center [613, 286] width 188 height 22
copy strong "Thigh EMS Electrodes · Sculpt More Completely"
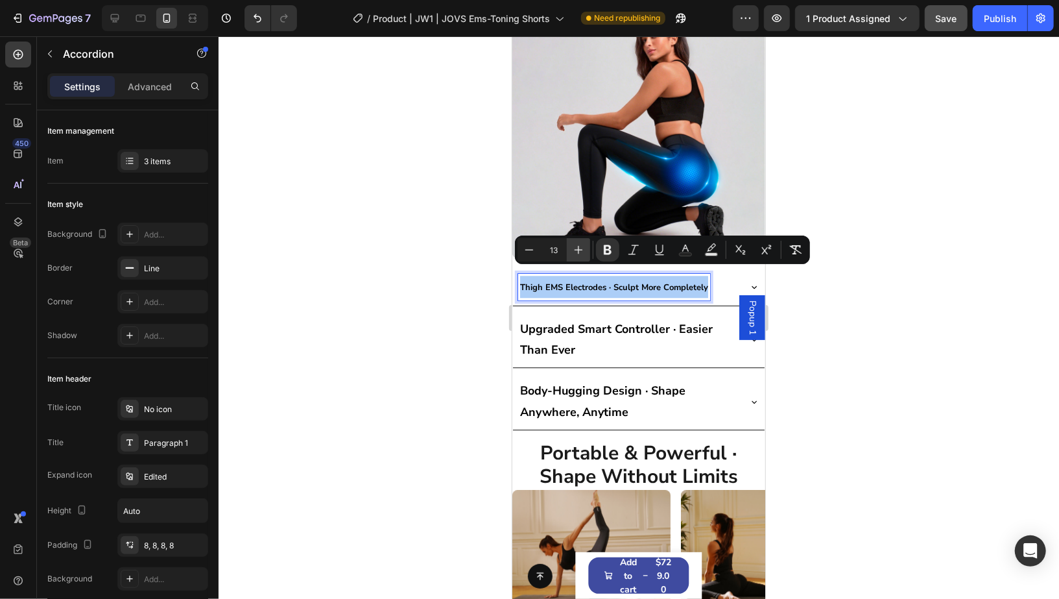
click at [573, 251] on icon "Editor contextual toolbar" at bounding box center [578, 249] width 13 height 13
type input "14"
click at [868, 326] on div at bounding box center [639, 317] width 840 height 562
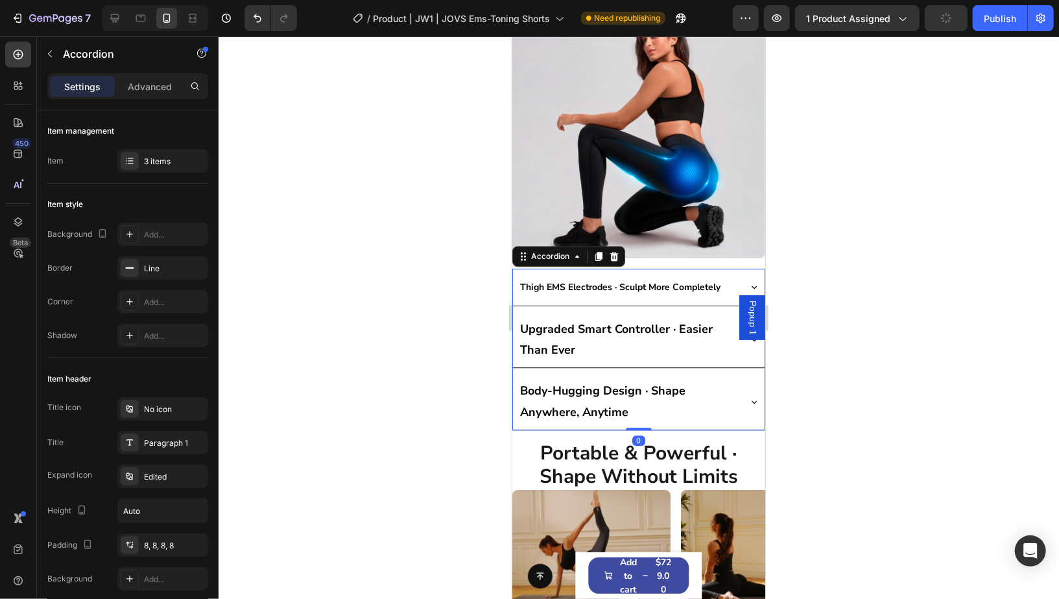
click at [622, 320] on strong "Upgraded Smart Controller · Easier Than Ever" at bounding box center [615, 338] width 193 height 36
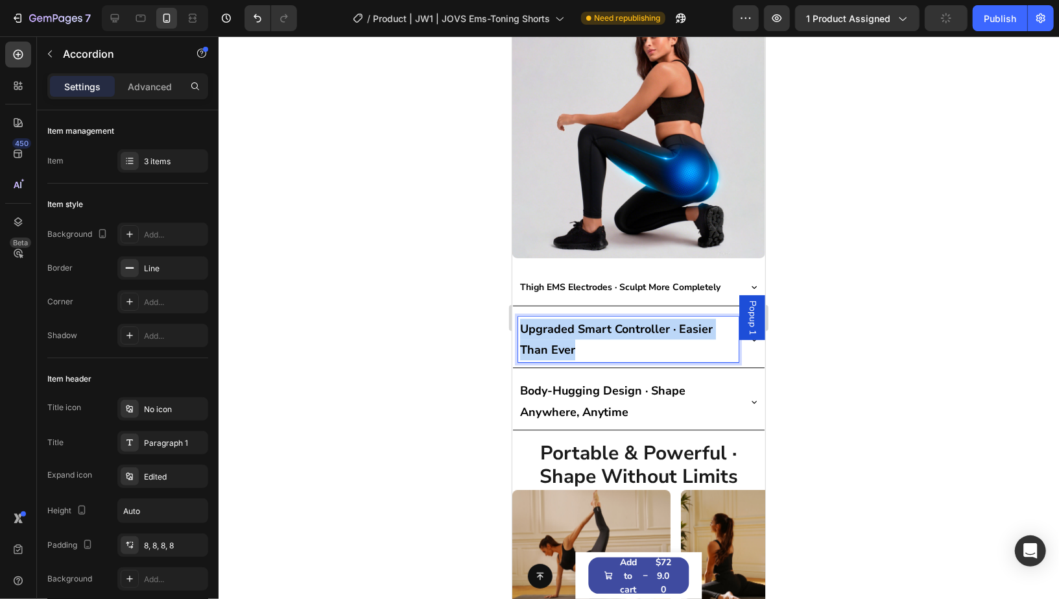
click at [622, 320] on strong "Upgraded Smart Controller · Easier Than Ever" at bounding box center [615, 338] width 193 height 36
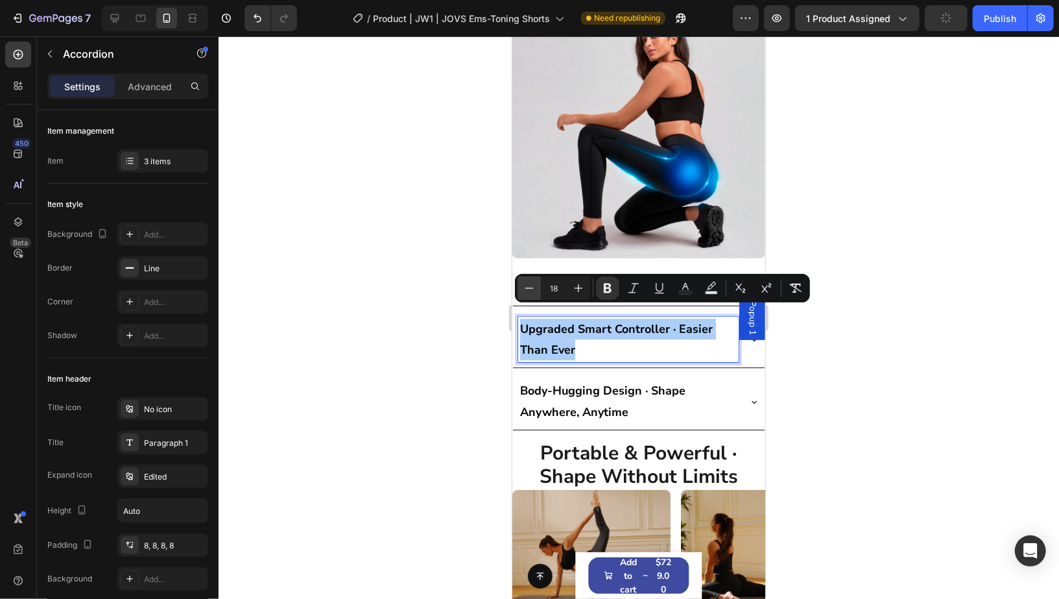
click at [523, 288] on icon "Editor contextual toolbar" at bounding box center [529, 287] width 13 height 13
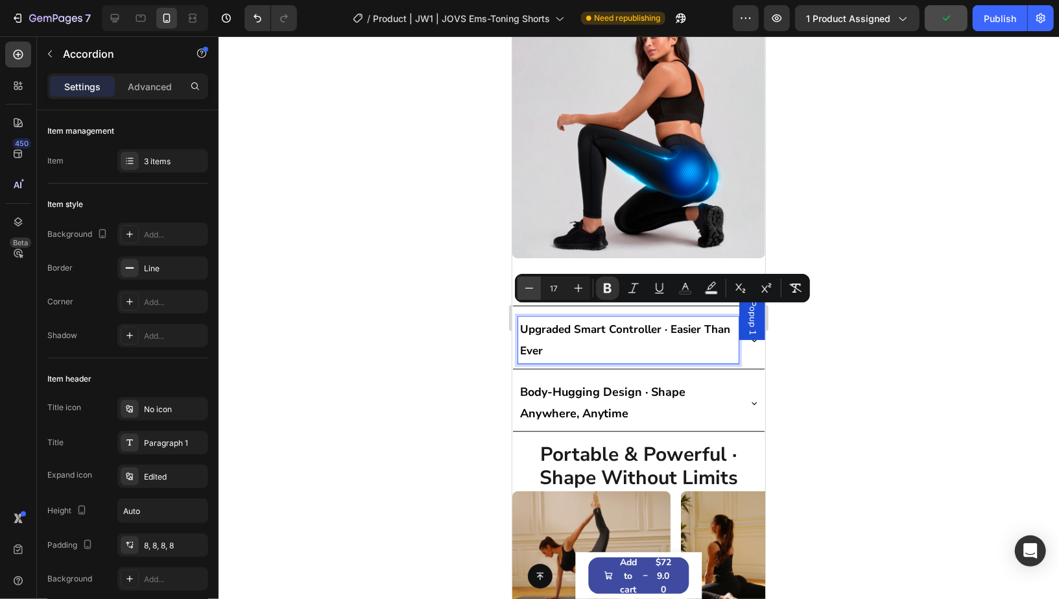
click at [523, 288] on icon "Editor contextual toolbar" at bounding box center [529, 287] width 13 height 13
type input "16"
click at [523, 288] on icon "Editor contextual toolbar" at bounding box center [529, 287] width 13 height 13
type input "14"
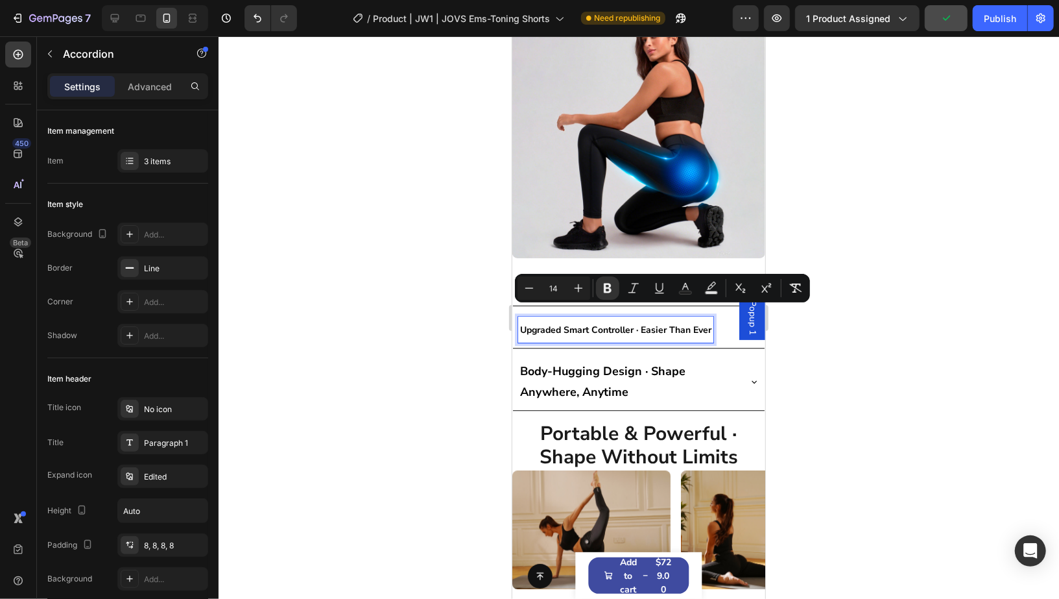
click at [609, 363] on strong "Body-Hugging Design · Shape Anywhere, Anytime" at bounding box center [601, 381] width 165 height 36
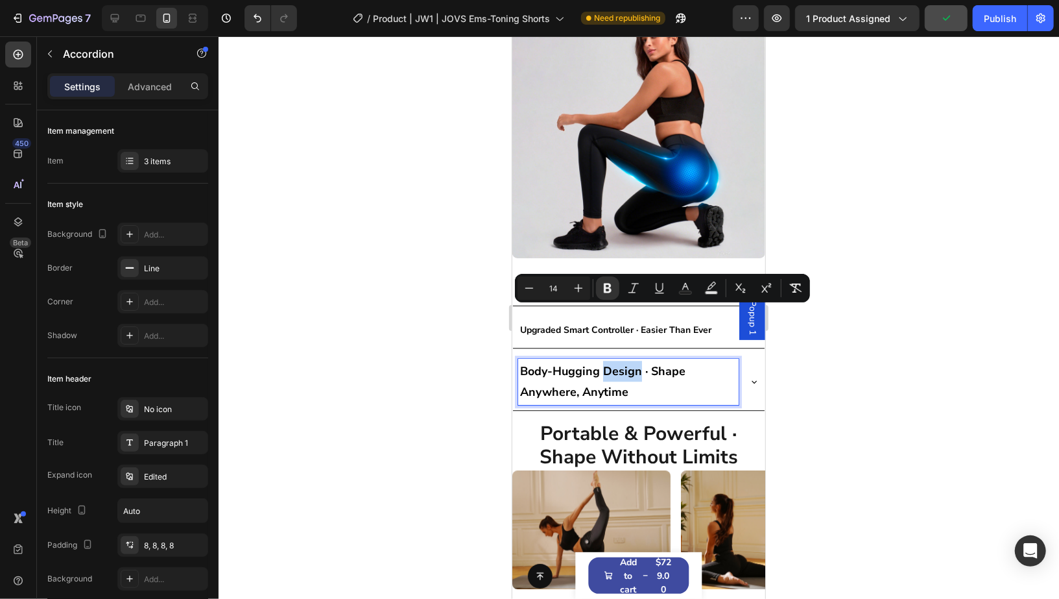
click at [609, 363] on strong "Body-Hugging Design · Shape Anywhere, Anytime" at bounding box center [601, 381] width 165 height 36
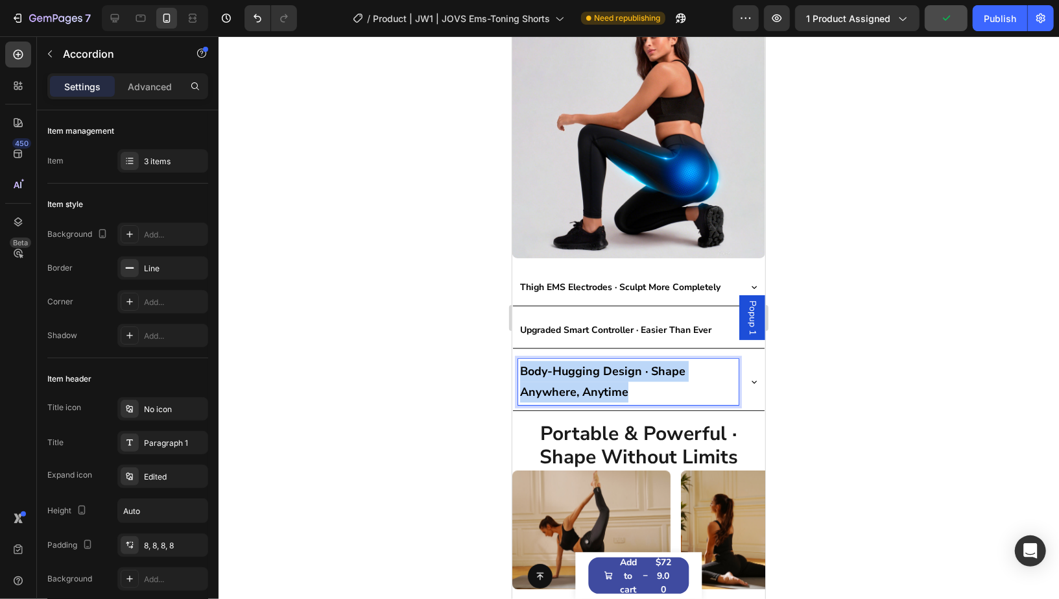
click at [609, 363] on strong "Body-Hugging Design · Shape Anywhere, Anytime" at bounding box center [601, 381] width 165 height 36
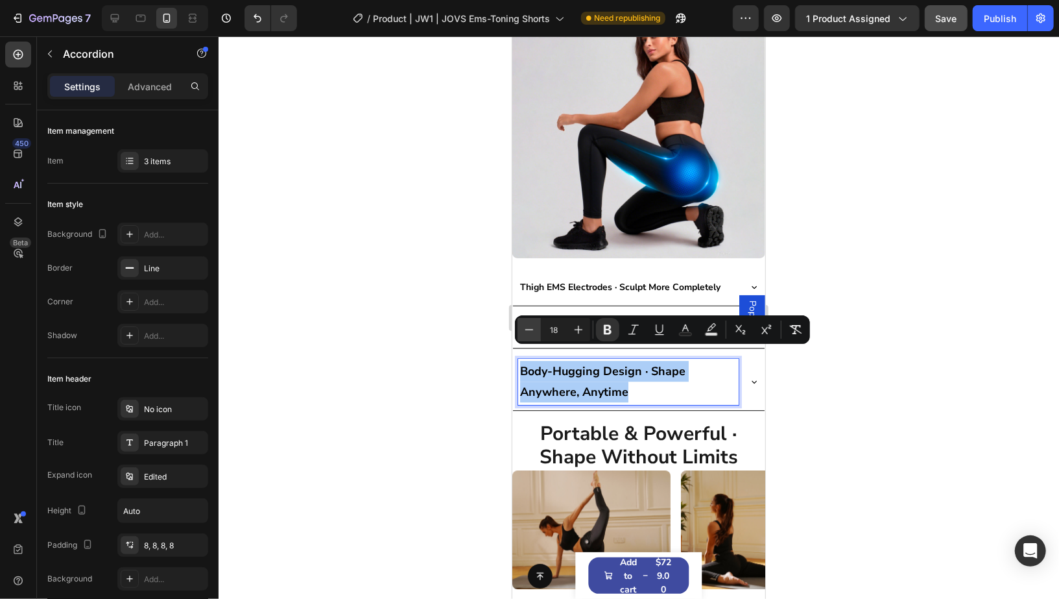
click at [535, 333] on icon "Editor contextual toolbar" at bounding box center [529, 329] width 13 height 13
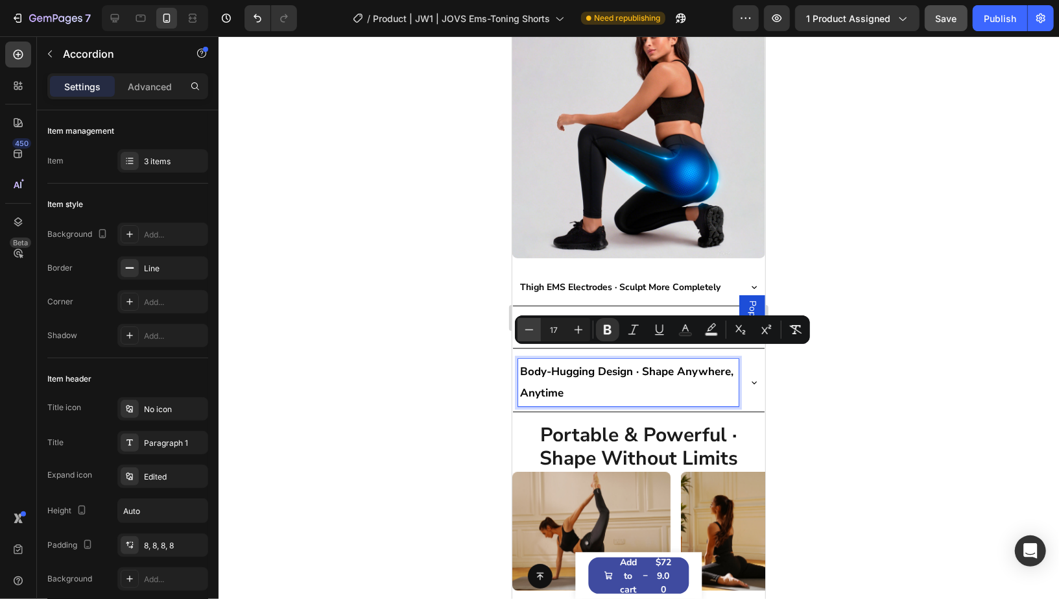
click at [535, 333] on icon "Editor contextual toolbar" at bounding box center [529, 329] width 13 height 13
type input "15"
click at [535, 333] on icon "Editor contextual toolbar" at bounding box center [529, 329] width 13 height 13
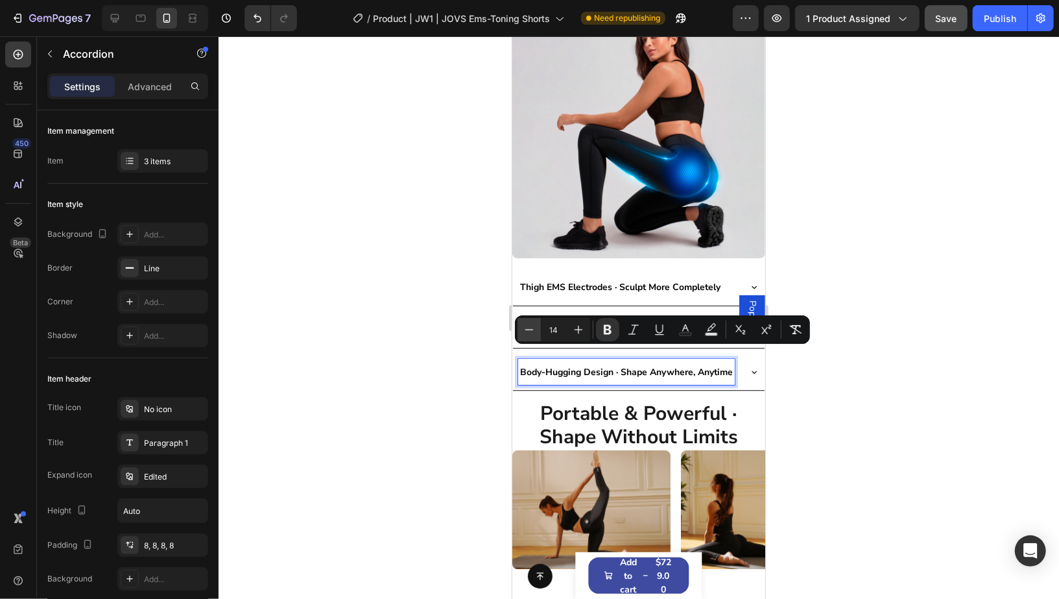
click at [535, 333] on icon "Editor contextual toolbar" at bounding box center [529, 329] width 13 height 13
type input "12"
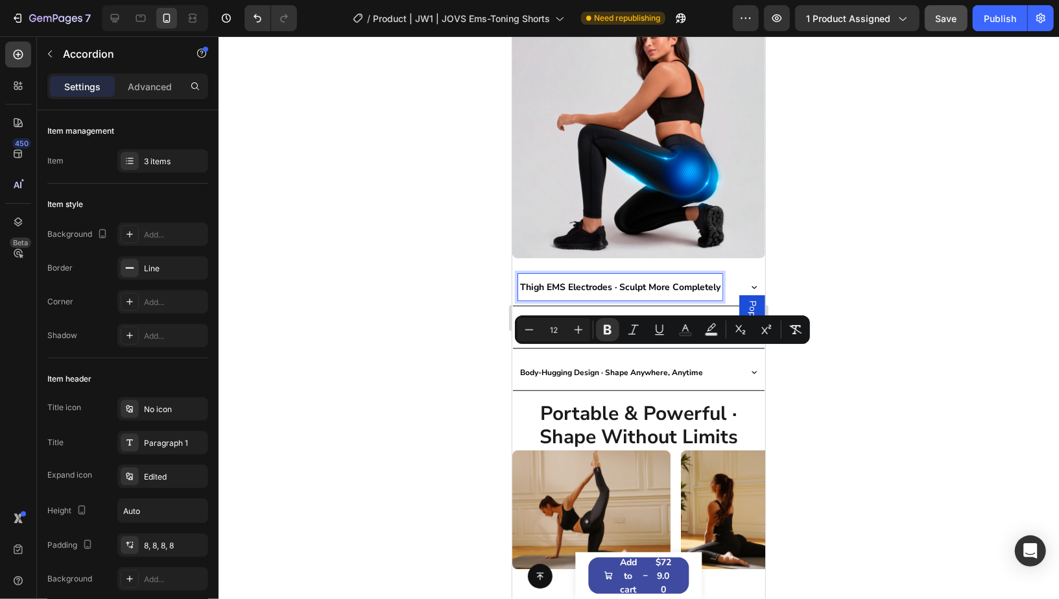
click at [580, 280] on strong "Thigh EMS Electrodes · Sculpt More Completely" at bounding box center [619, 286] width 200 height 12
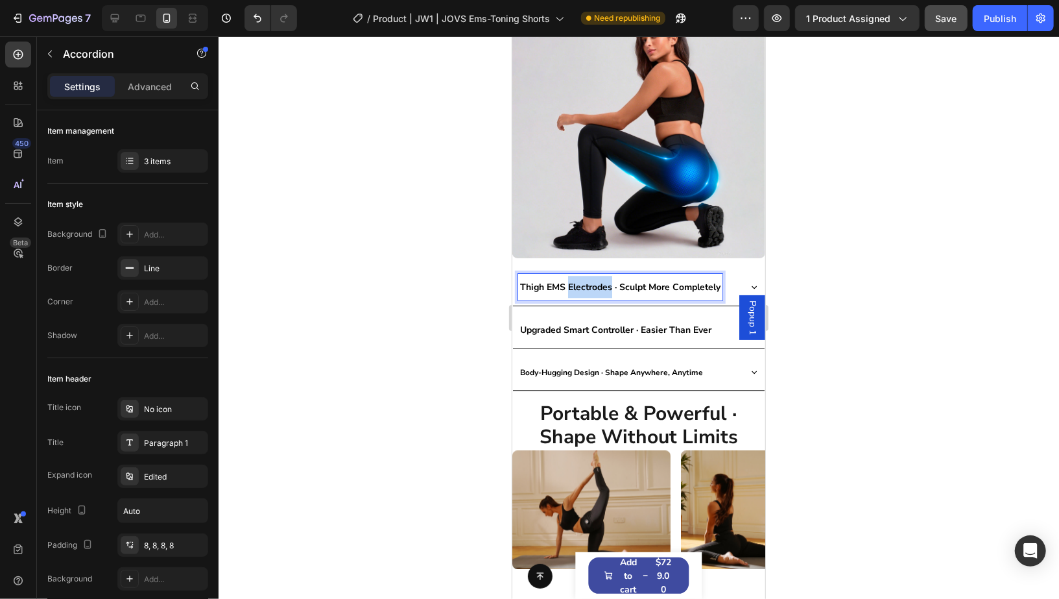
click at [580, 280] on strong "Thigh EMS Electrodes · Sculpt More Completely" at bounding box center [619, 286] width 200 height 12
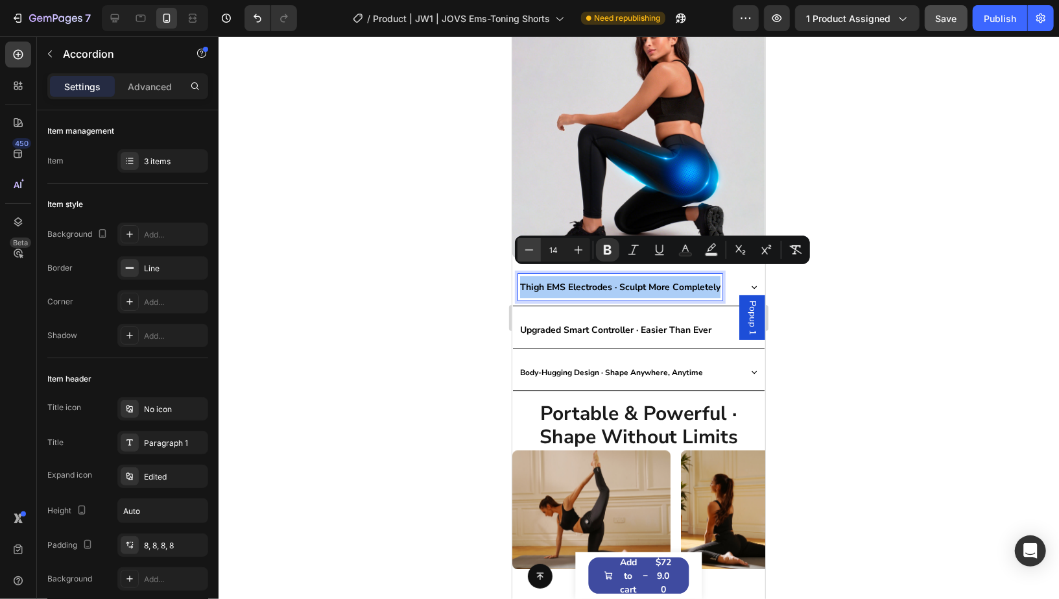
click at [534, 257] on button "Minus" at bounding box center [529, 249] width 23 height 23
type input "12"
click at [554, 318] on p "Upgraded Smart Controller · Easier Than Ever" at bounding box center [614, 329] width 191 height 22
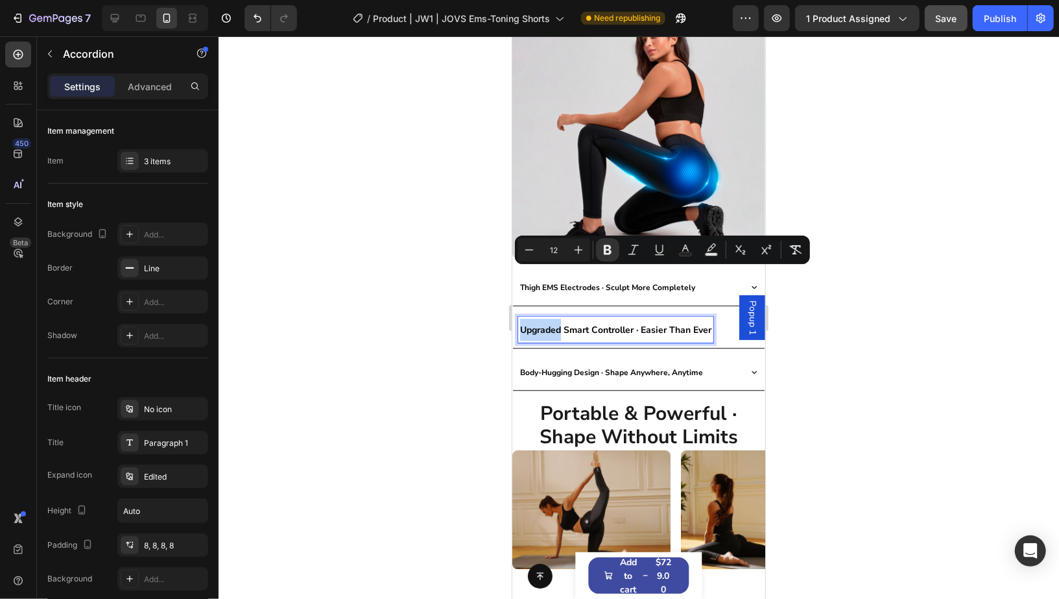
click at [554, 318] on p "Upgraded Smart Controller · Easier Than Ever" at bounding box center [614, 329] width 191 height 22
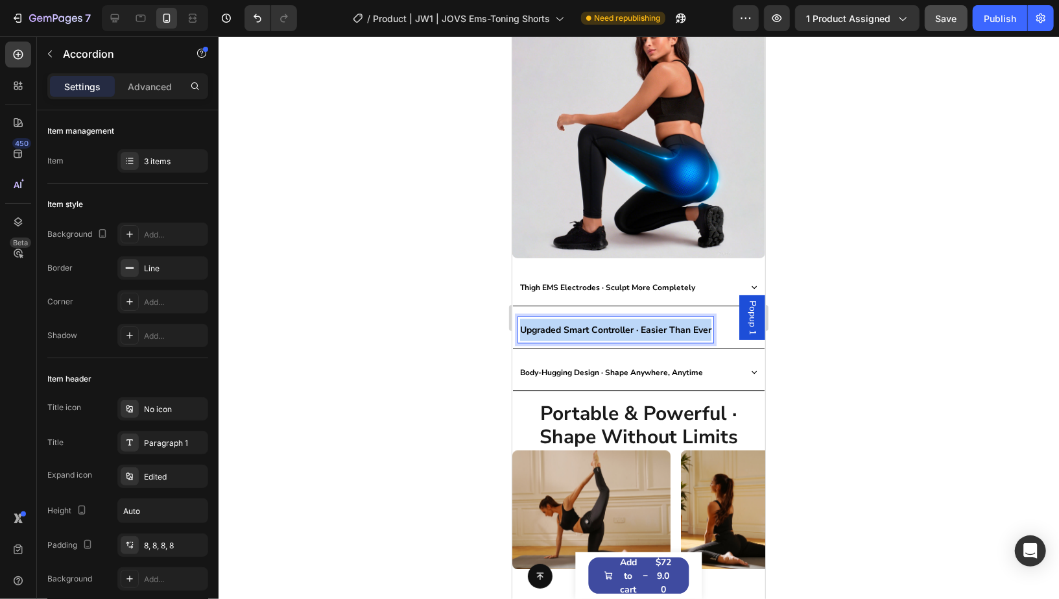
click at [554, 318] on p "Upgraded Smart Controller · Easier Than Ever" at bounding box center [614, 329] width 191 height 22
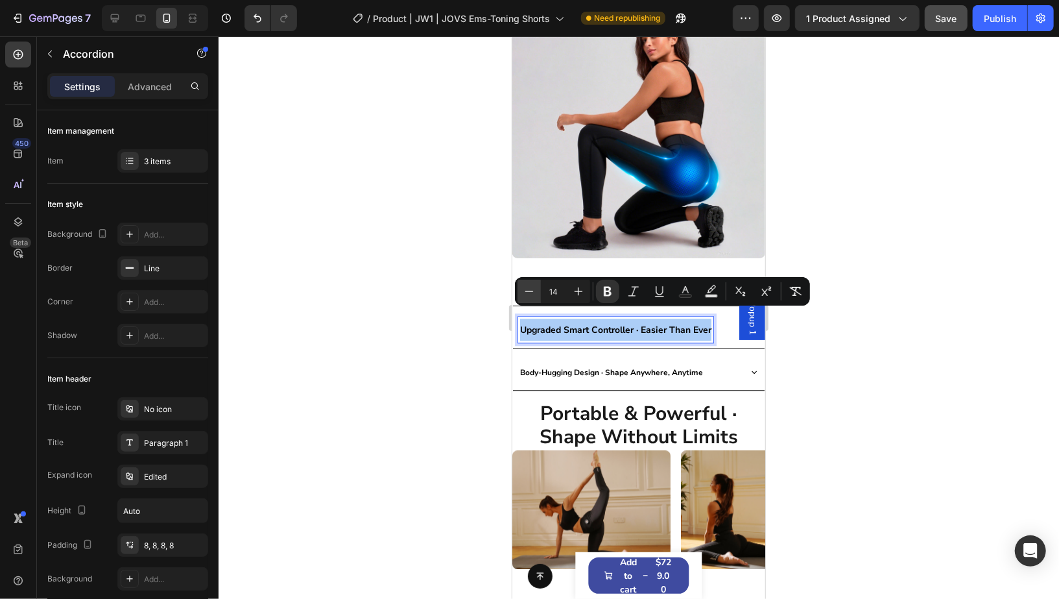
click at [530, 287] on icon "Editor contextual toolbar" at bounding box center [529, 291] width 13 height 13
type input "12"
click at [1002, 438] on div at bounding box center [639, 317] width 840 height 562
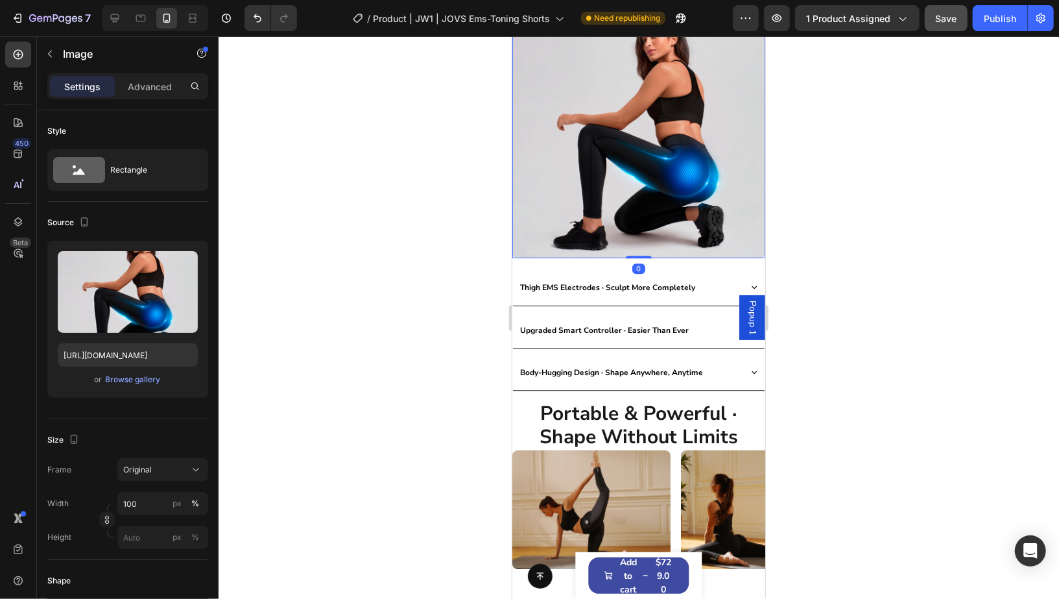
click at [726, 224] on img at bounding box center [638, 131] width 253 height 253
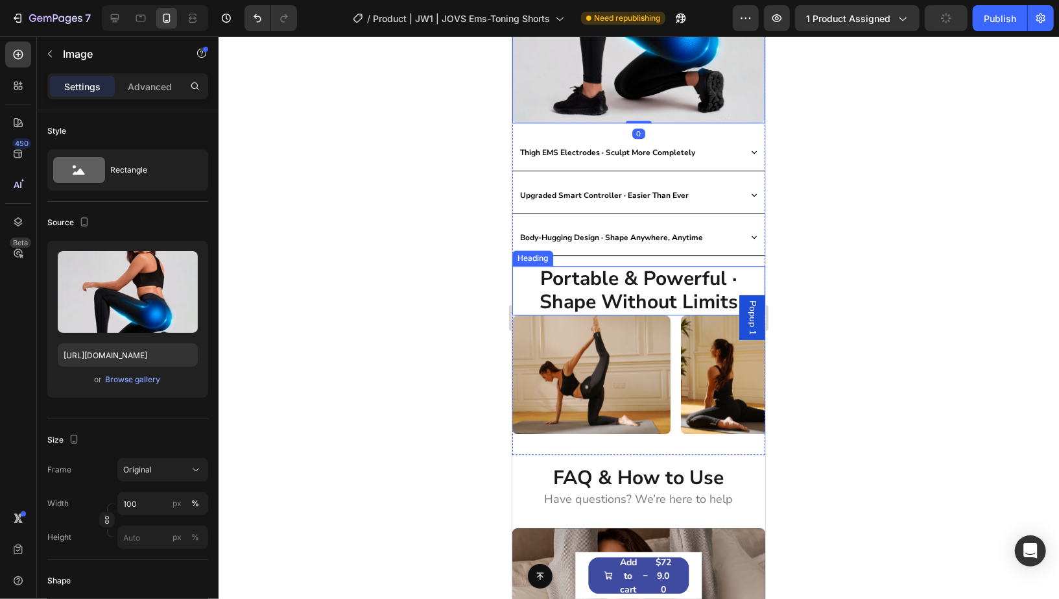
click at [635, 268] on h2 "Portable & Powerful · Shape Without Limits" at bounding box center [638, 289] width 253 height 49
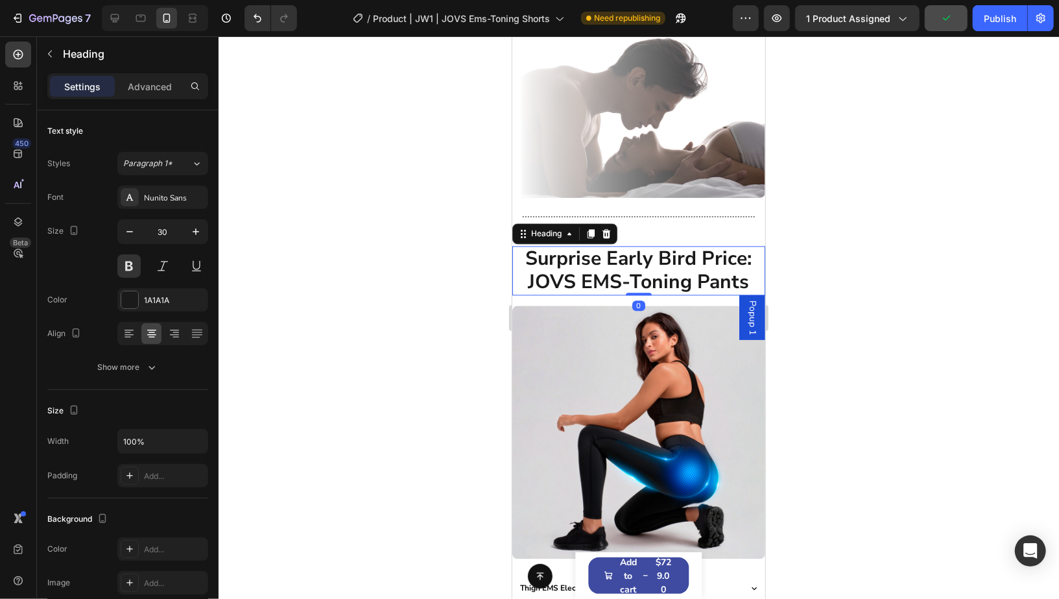
click at [639, 268] on h2 "Surprise Early Bird Price: JOVS EMS-Toning Pants" at bounding box center [638, 269] width 253 height 49
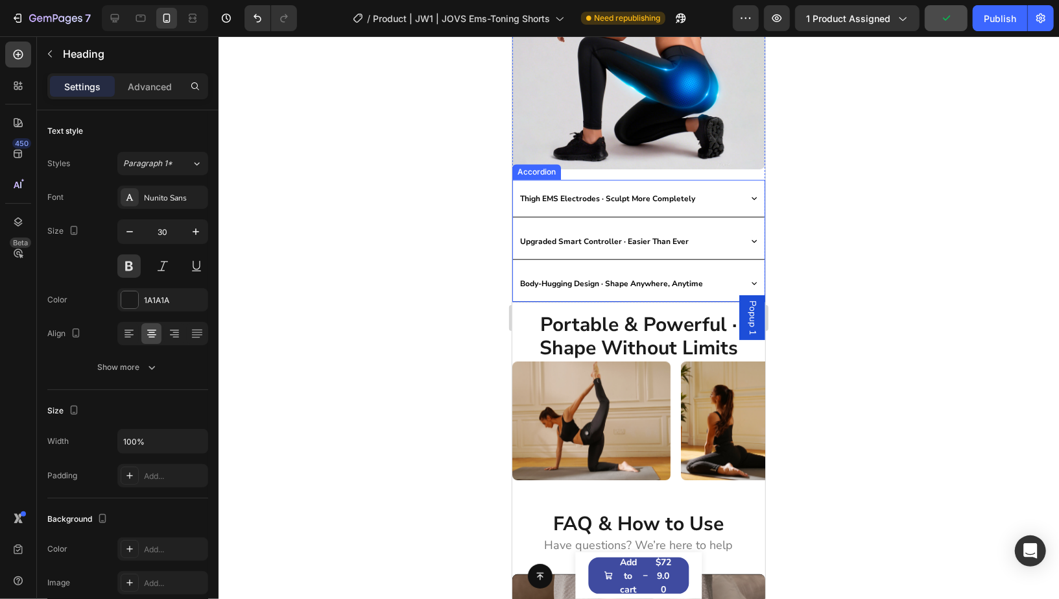
scroll to position [5349, 0]
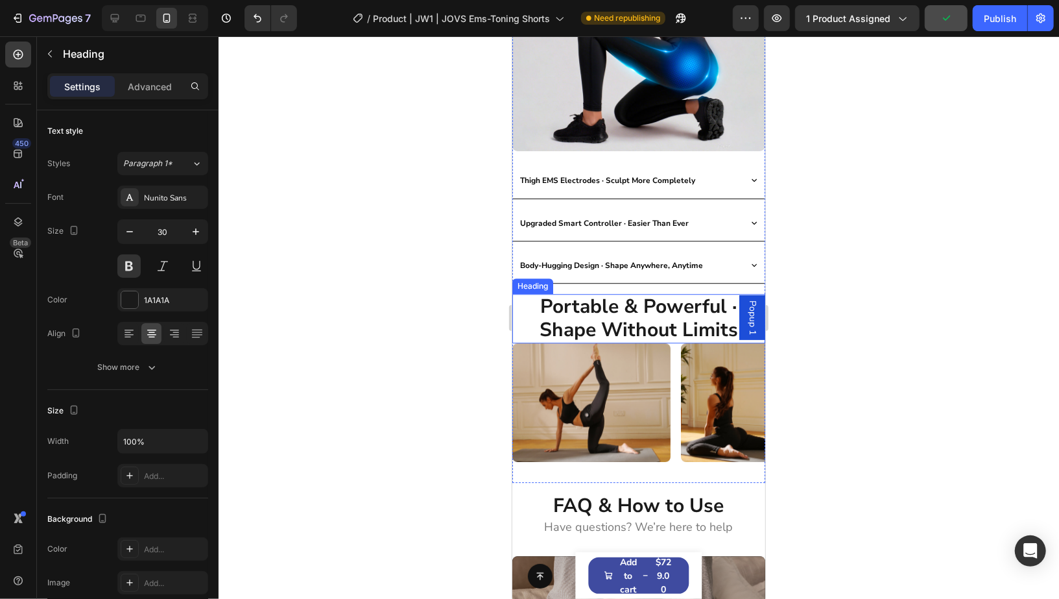
click at [634, 296] on h2 "Portable & Powerful · Shape Without Limits" at bounding box center [638, 317] width 253 height 49
click at [159, 99] on div "Settings Advanced" at bounding box center [128, 91] width 182 height 37
click at [146, 89] on p "Advanced" at bounding box center [150, 87] width 44 height 14
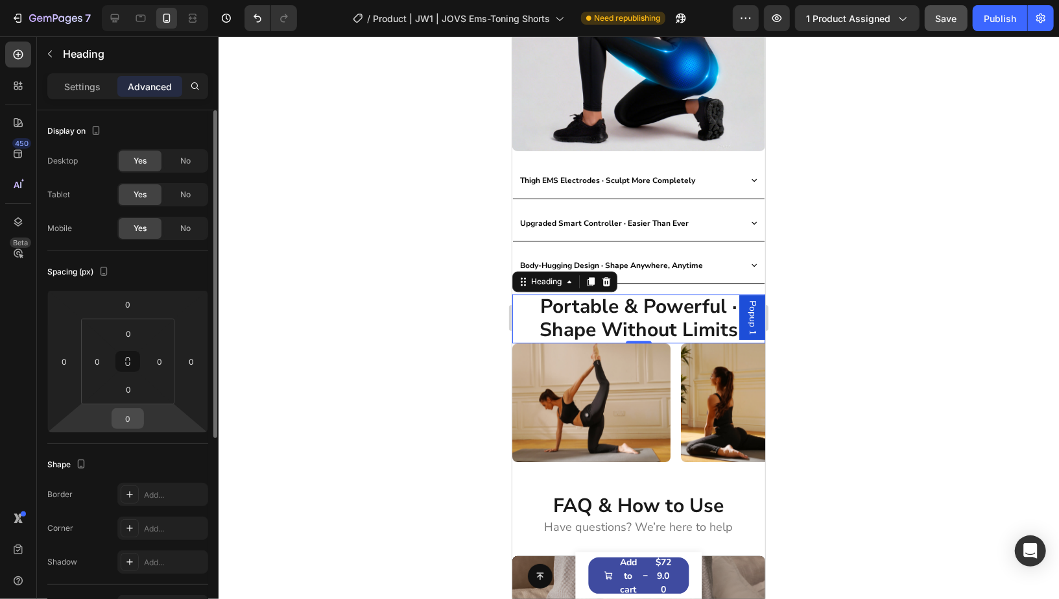
click at [136, 423] on input "0" at bounding box center [128, 418] width 26 height 19
type input "1"
type input "6"
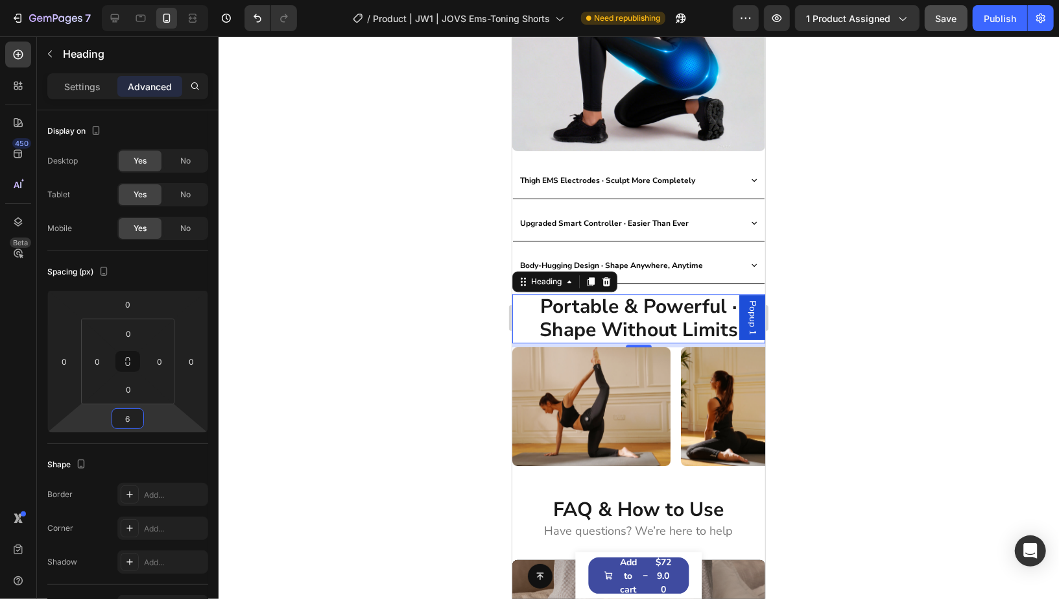
click at [866, 312] on div at bounding box center [639, 317] width 840 height 562
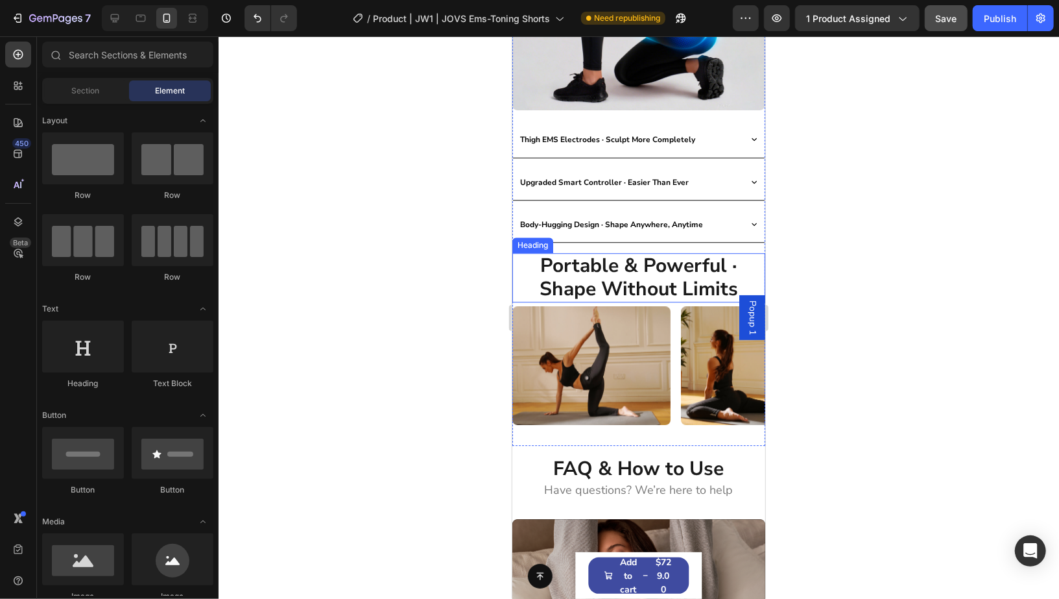
click at [678, 270] on h2 "Portable & Powerful · Shape Without Limits" at bounding box center [638, 276] width 253 height 49
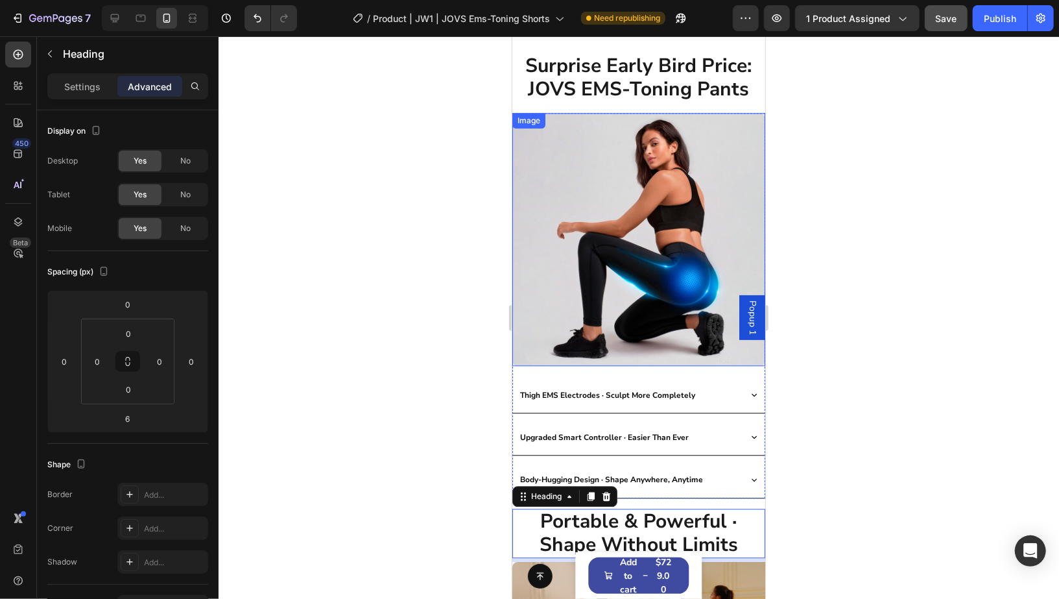
scroll to position [5126, 0]
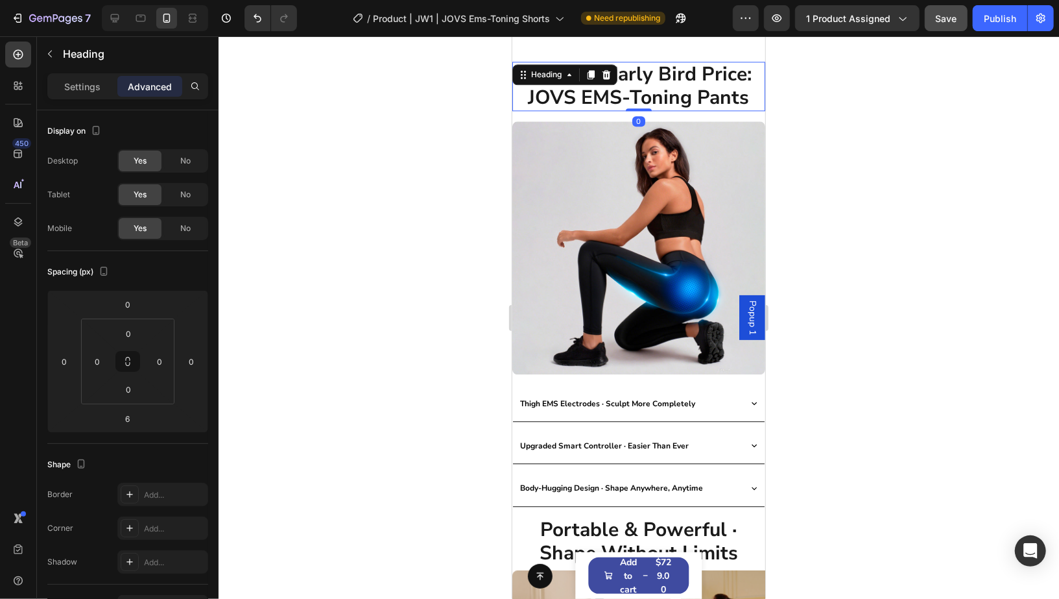
click at [660, 89] on h2 "Surprise Early Bird Price: JOVS EMS-Toning Pants" at bounding box center [638, 85] width 253 height 49
click at [97, 80] on p "Settings" at bounding box center [82, 87] width 36 height 14
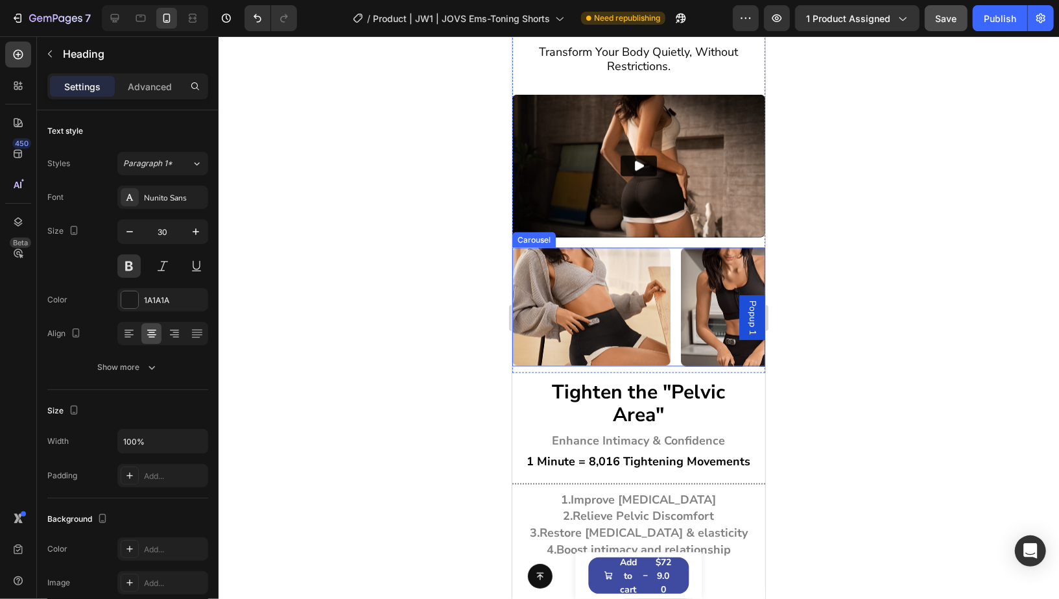
scroll to position [4384, 0]
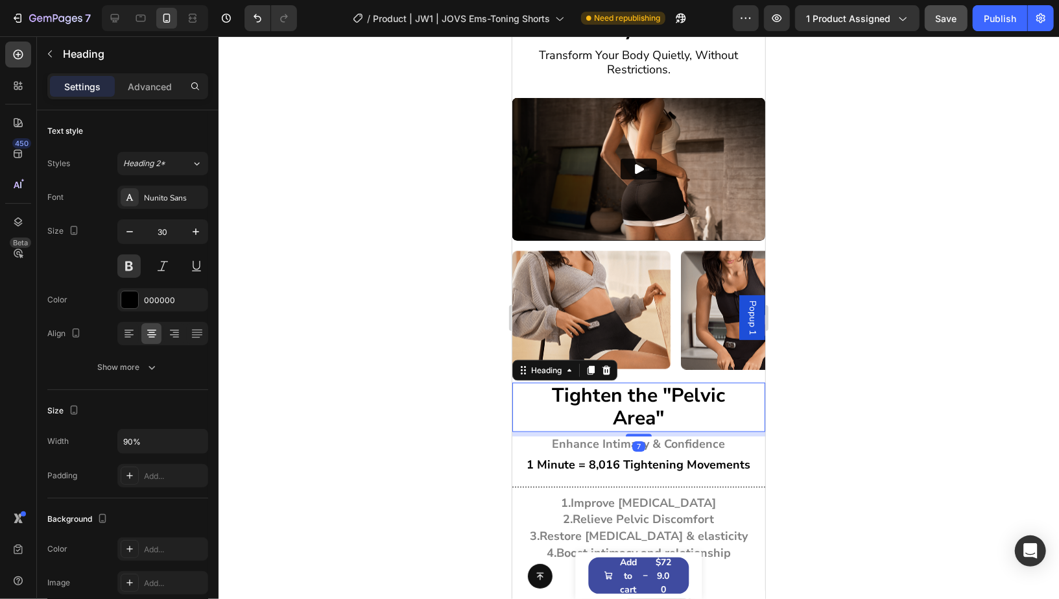
click at [671, 394] on h2 "Tighten the "Pelvic Area"" at bounding box center [639, 406] width 228 height 49
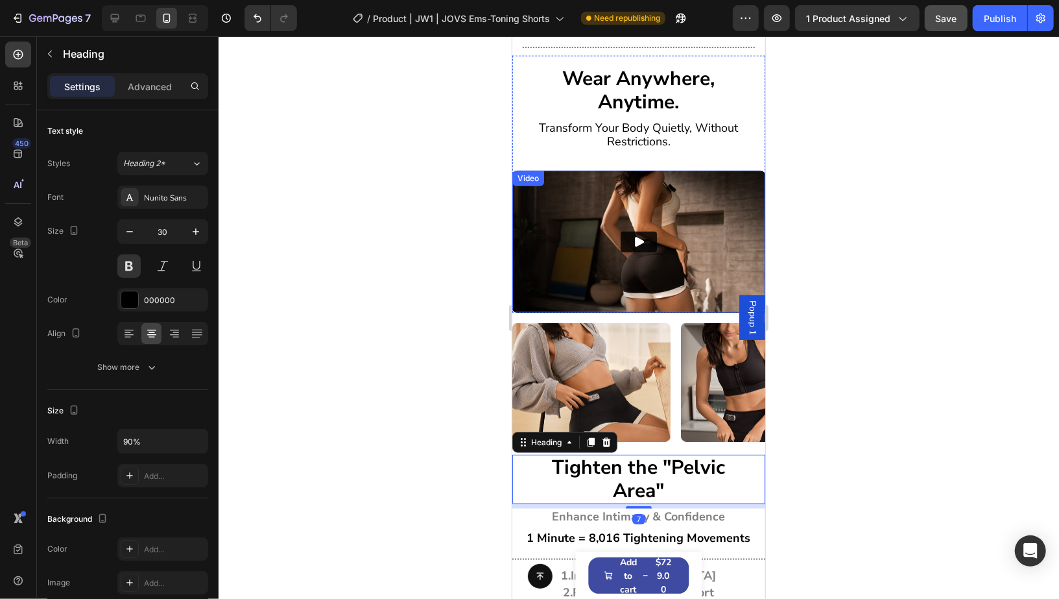
scroll to position [4079, 0]
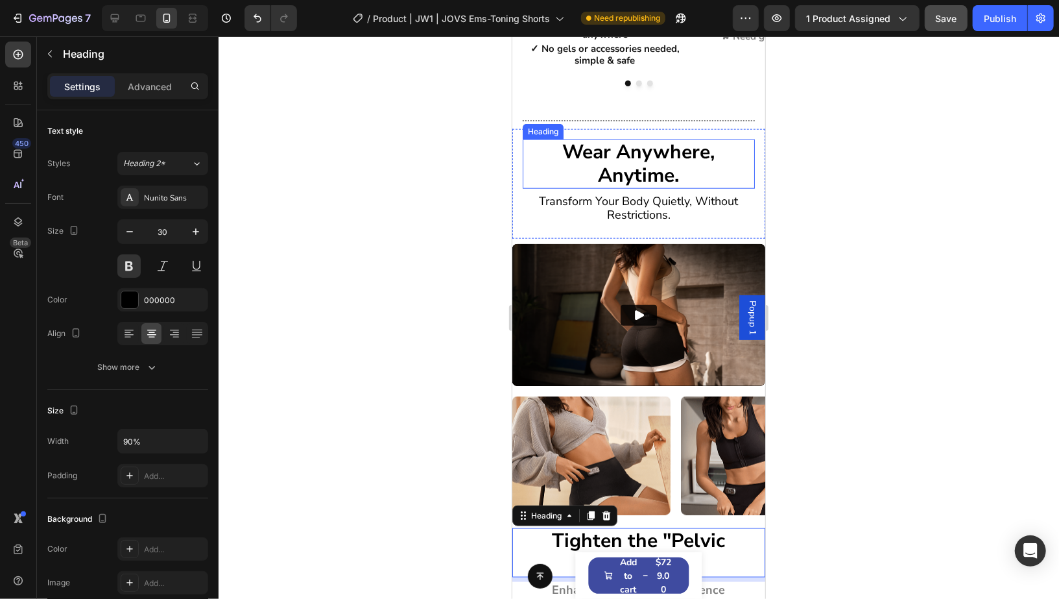
click at [658, 163] on h2 "Wear Anywhere, Anytime." at bounding box center [638, 163] width 232 height 49
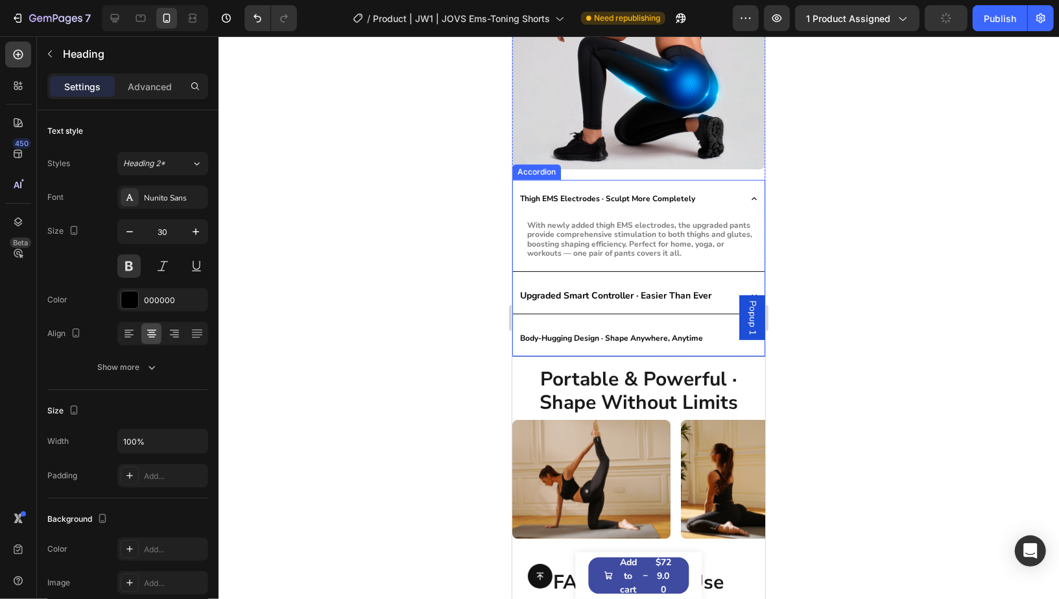
scroll to position [5182, 0]
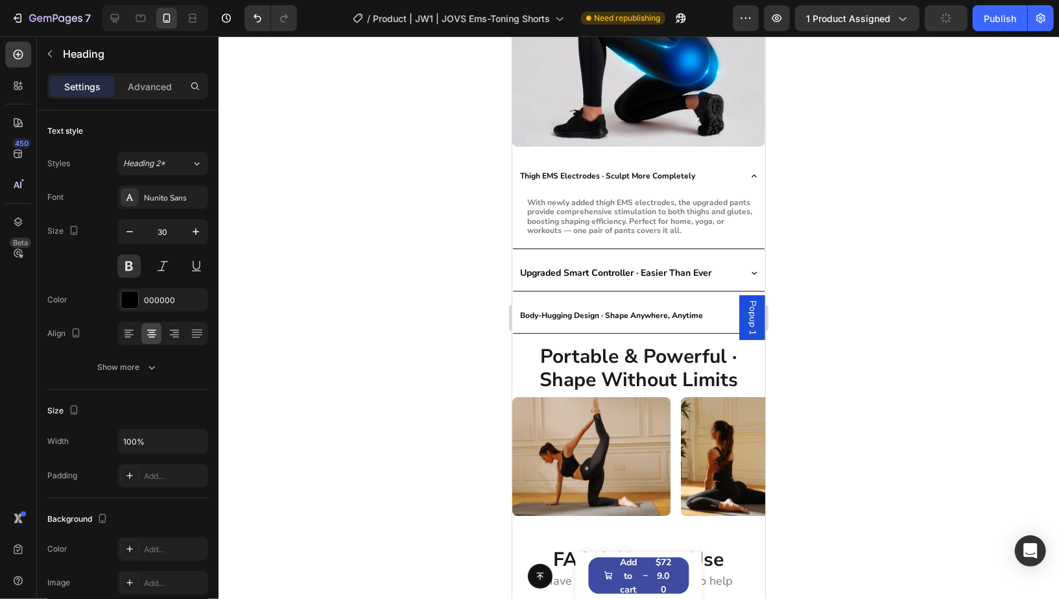
click at [834, 261] on div at bounding box center [639, 317] width 840 height 562
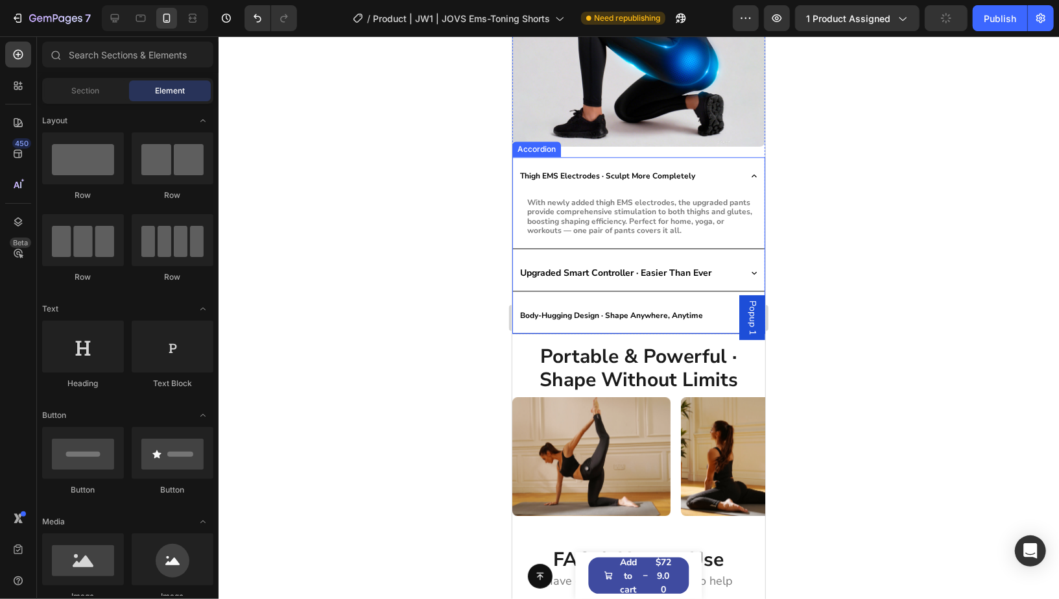
click at [672, 170] on strong "Thigh EMS Electrodes · Sculpt More Completely" at bounding box center [606, 175] width 175 height 10
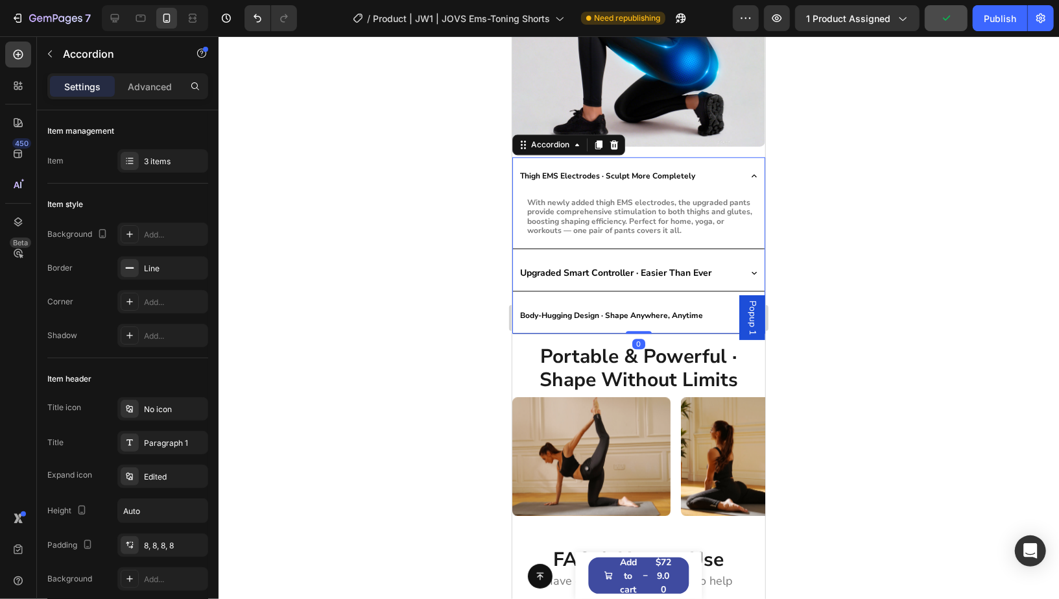
click at [667, 170] on strong "Thigh EMS Electrodes · Sculpt More Completely" at bounding box center [606, 175] width 175 height 10
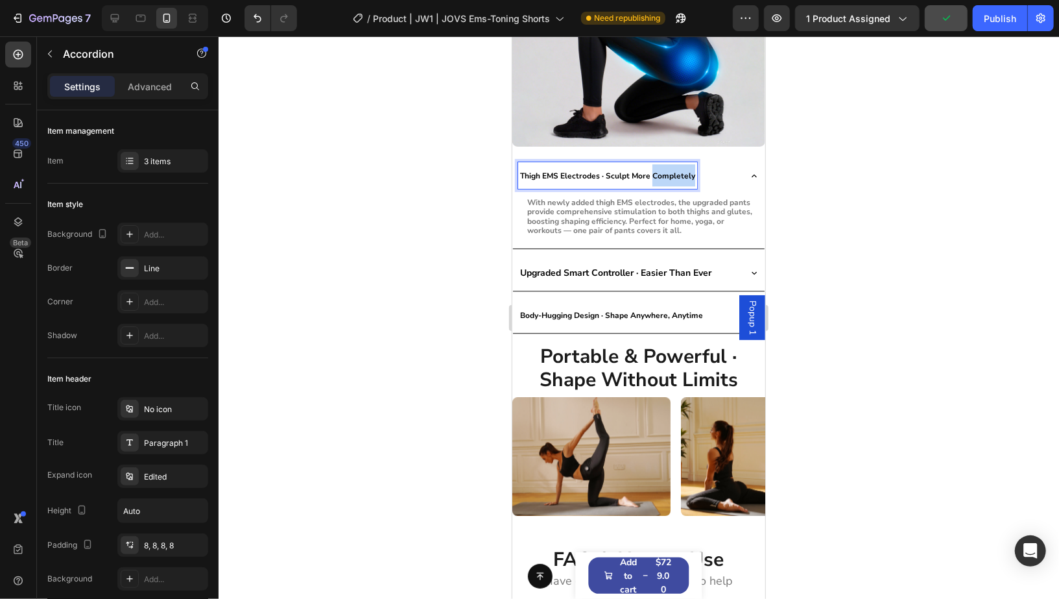
click at [667, 170] on strong "Thigh EMS Electrodes · Sculpt More Completely" at bounding box center [606, 175] width 175 height 10
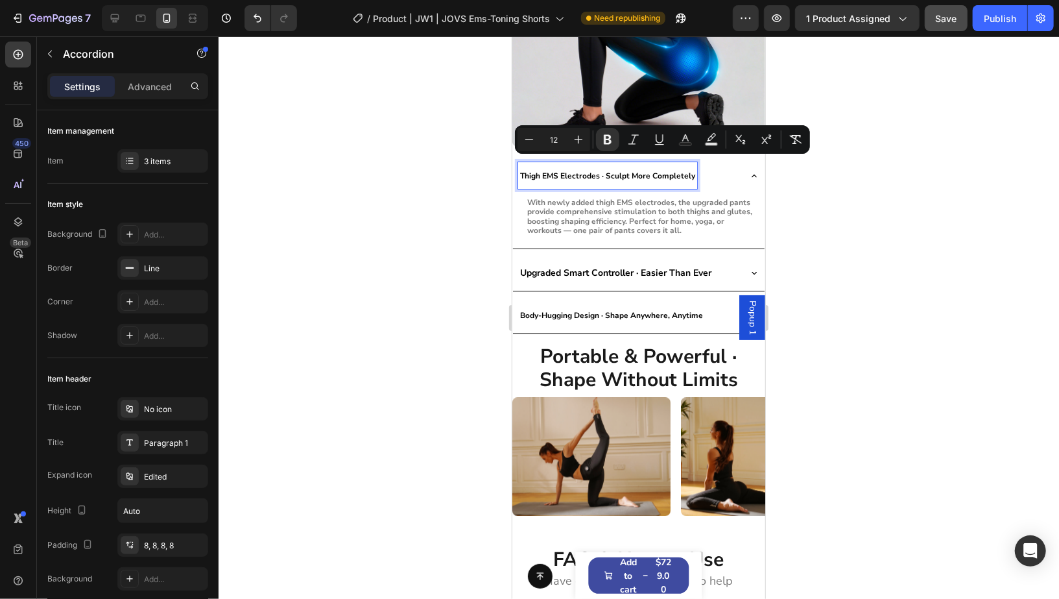
click at [622, 265] on p "Upgraded Smart Controller · Easier Than Ever" at bounding box center [614, 272] width 191 height 22
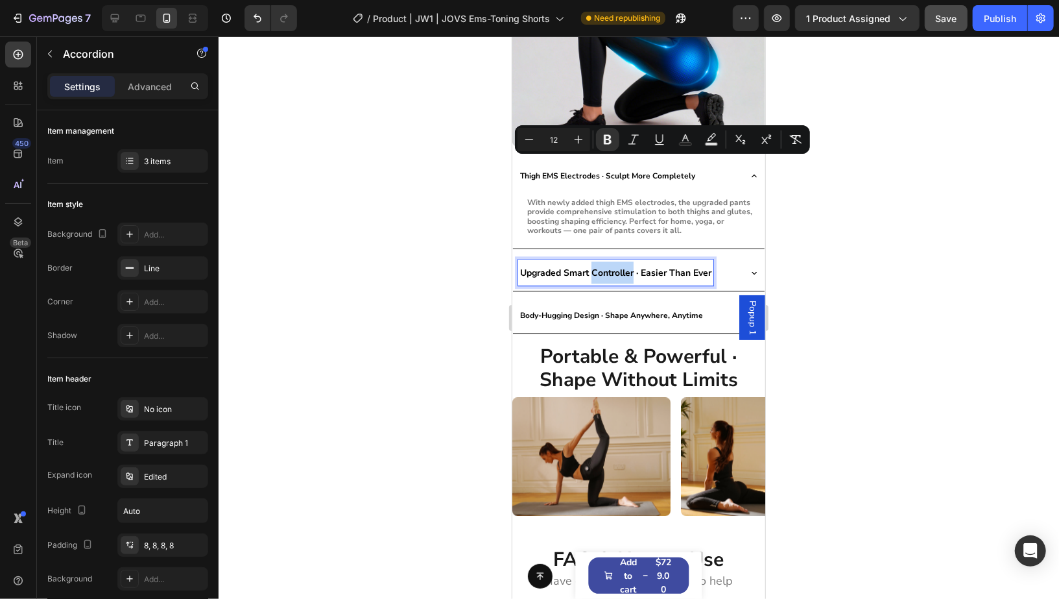
click at [622, 265] on p "Upgraded Smart Controller · Easier Than Ever" at bounding box center [614, 272] width 191 height 22
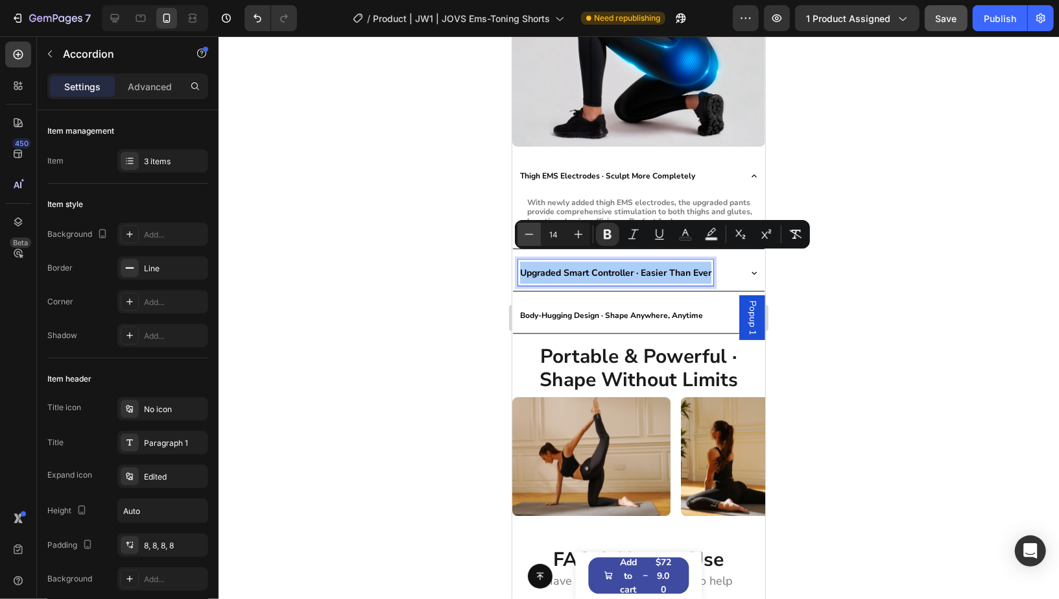
click at [527, 239] on icon "Editor contextual toolbar" at bounding box center [529, 234] width 13 height 13
type input "12"
click at [925, 340] on div at bounding box center [639, 317] width 840 height 562
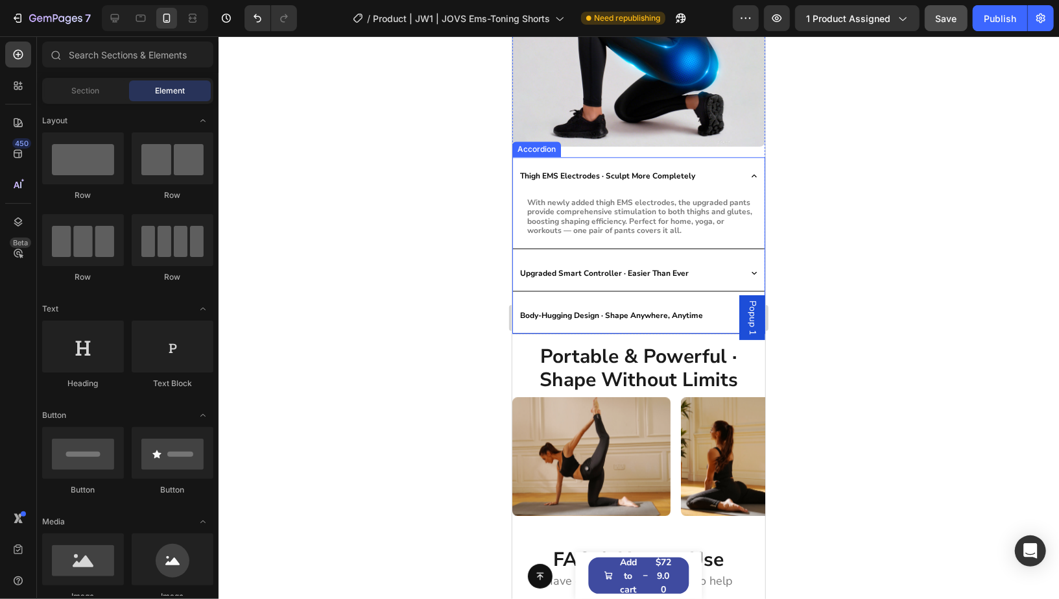
click at [649, 171] on p "Thigh EMS Electrodes · Sculpt More Completely" at bounding box center [606, 174] width 175 height 22
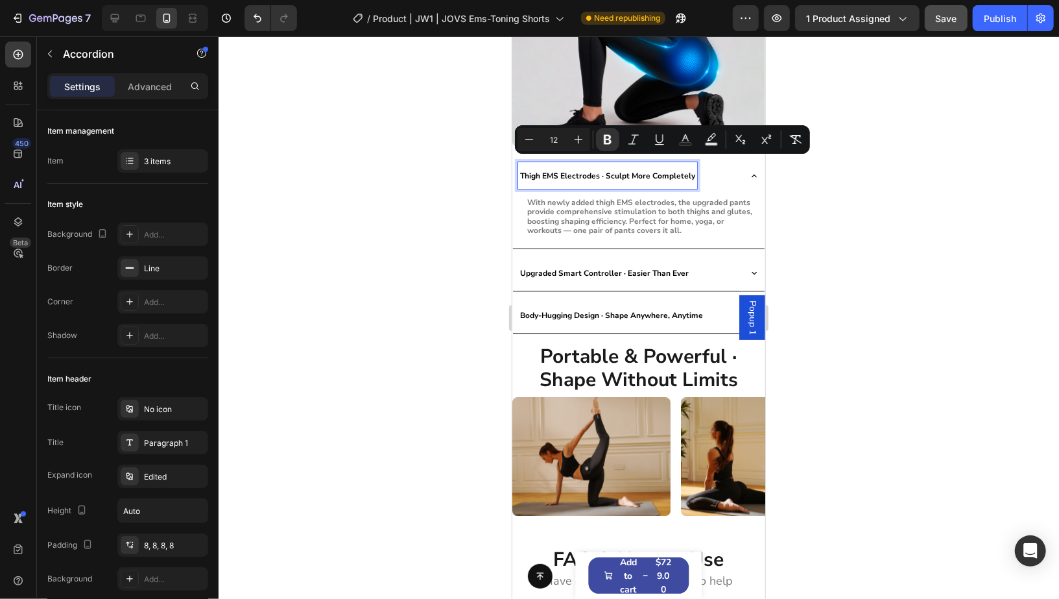
click at [642, 171] on p "Thigh EMS Electrodes · Sculpt More Completely" at bounding box center [606, 174] width 175 height 22
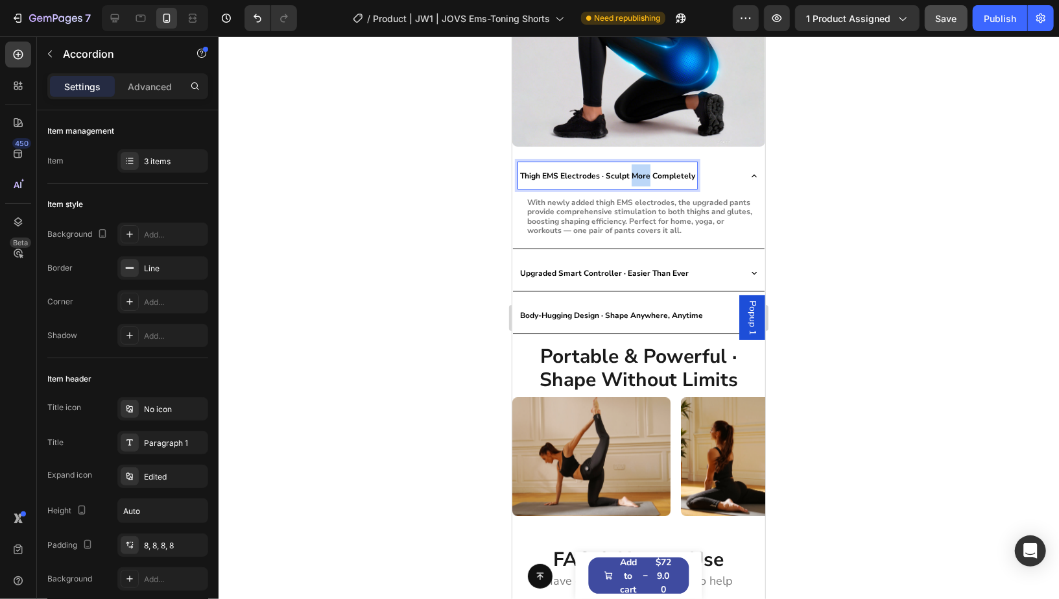
click at [642, 171] on p "Thigh EMS Electrodes · Sculpt More Completely" at bounding box center [606, 174] width 175 height 22
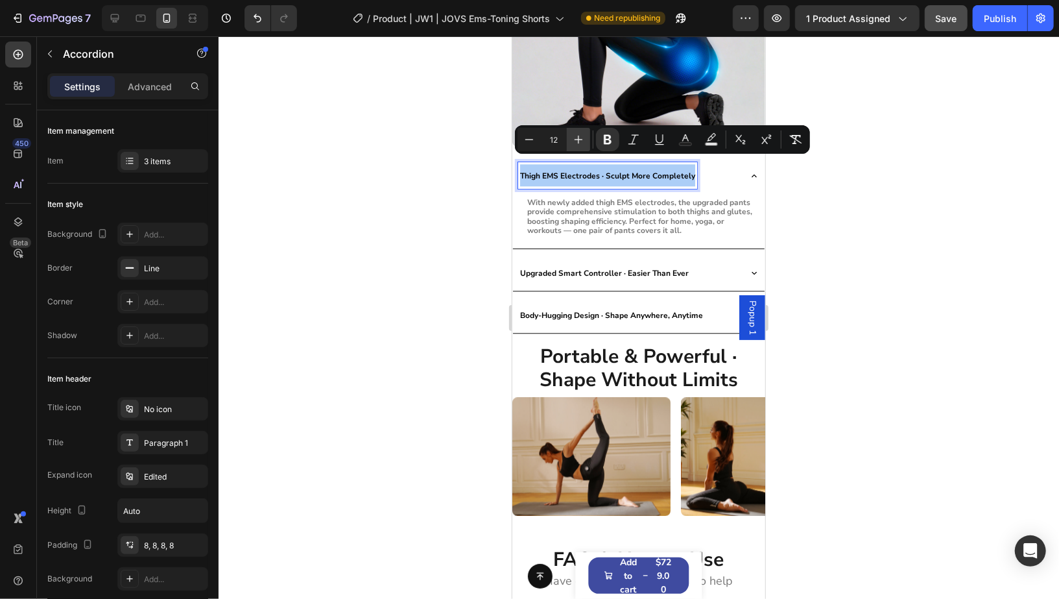
click at [576, 143] on icon "Editor contextual toolbar" at bounding box center [578, 139] width 13 height 13
type input "14"
click at [576, 143] on icon "Editor contextual toolbar" at bounding box center [578, 139] width 13 height 13
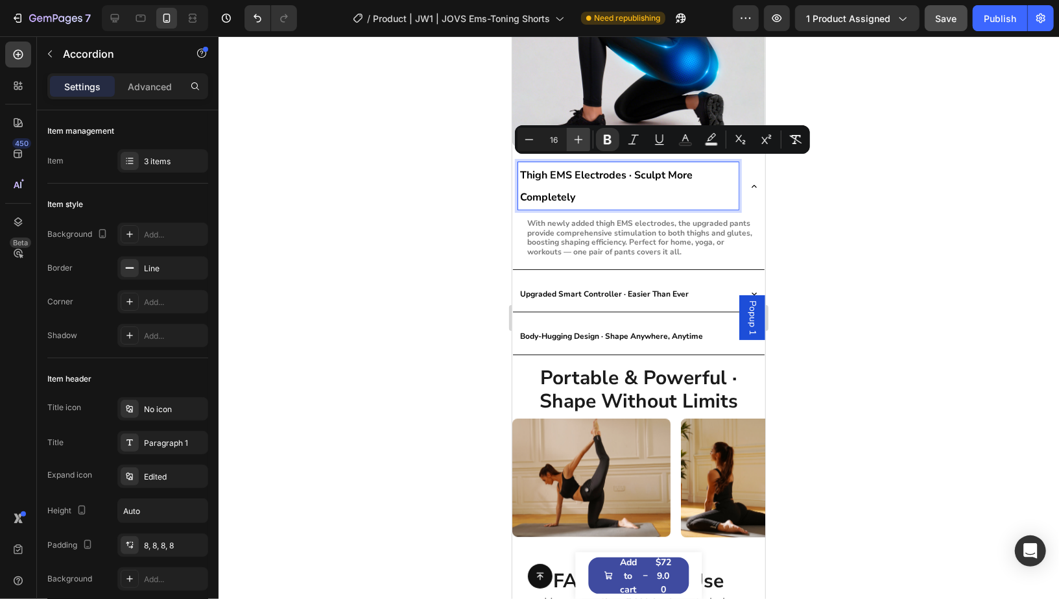
click at [576, 143] on icon "Editor contextual toolbar" at bounding box center [578, 139] width 13 height 13
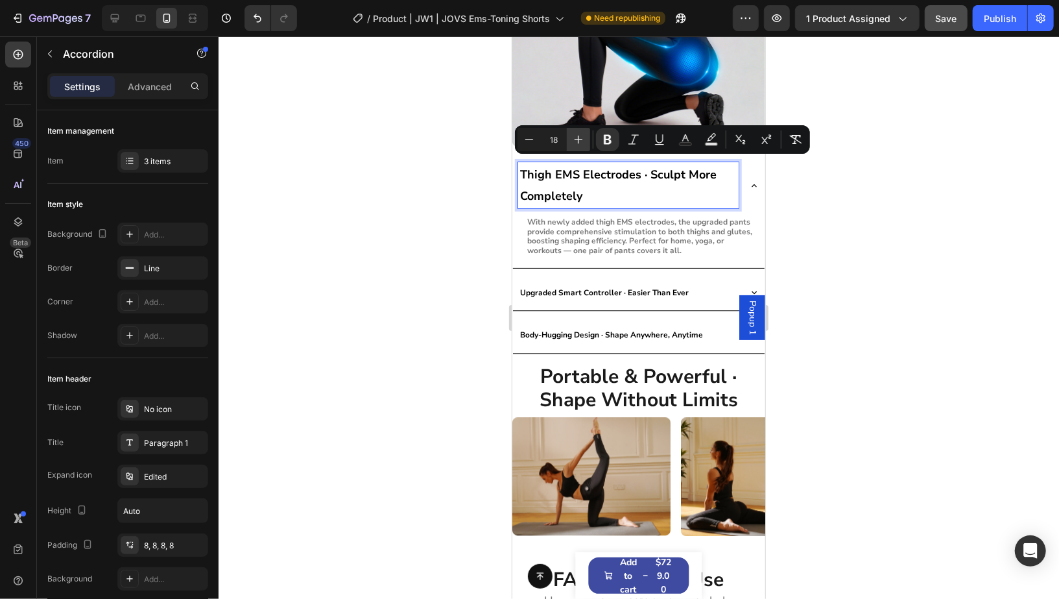
click at [582, 141] on icon "Editor contextual toolbar" at bounding box center [578, 139] width 13 height 13
type input "20"
click at [639, 278] on div "Upgraded Smart Controller · Easier Than Ever" at bounding box center [604, 291] width 173 height 26
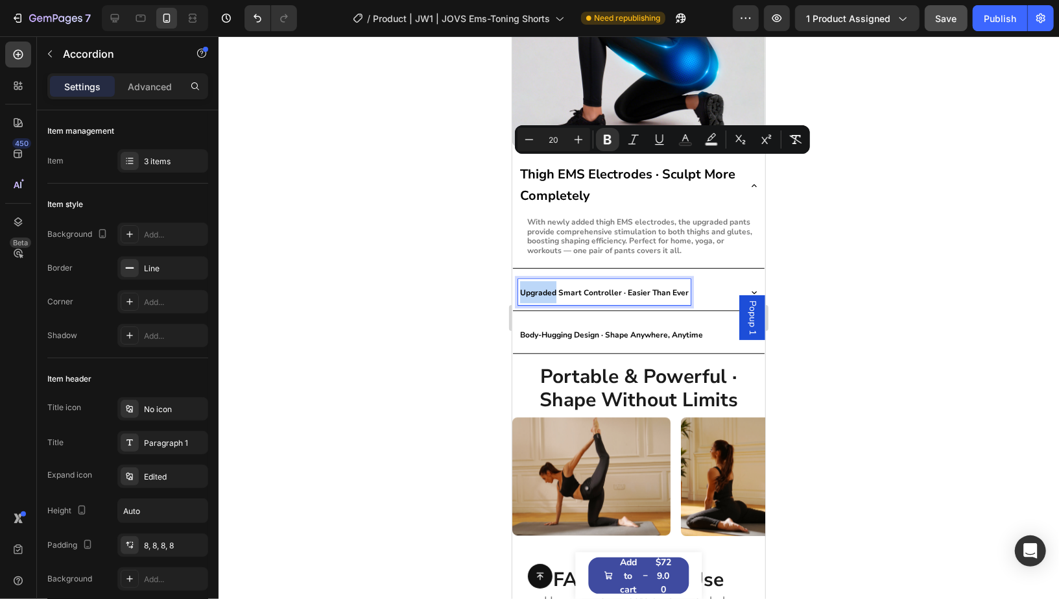
click at [639, 278] on div "Upgraded Smart Controller · Easier Than Ever" at bounding box center [604, 291] width 173 height 26
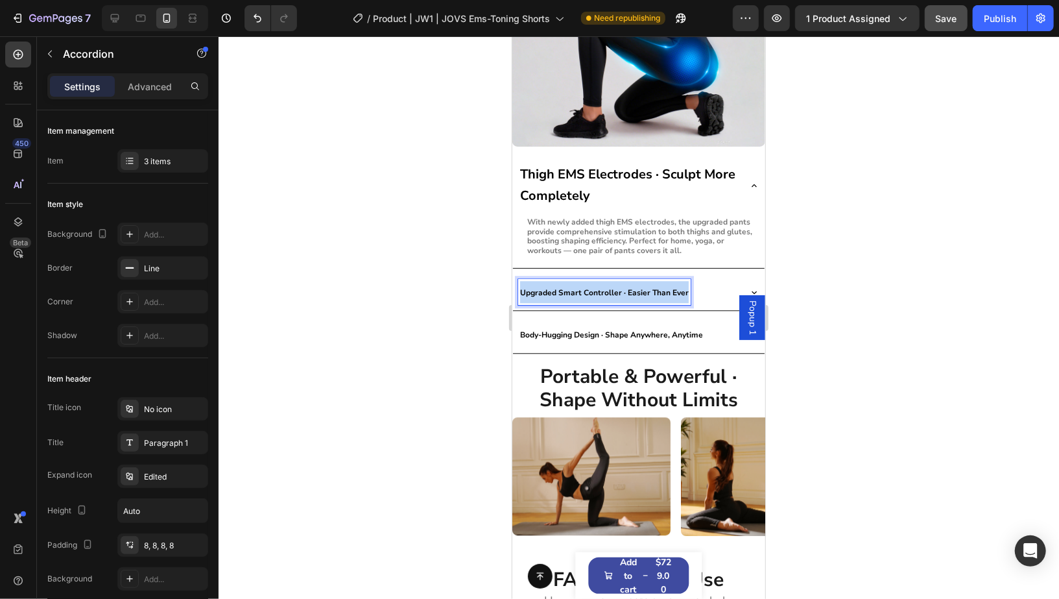
click at [639, 278] on div "Upgraded Smart Controller · Easier Than Ever" at bounding box center [604, 291] width 173 height 26
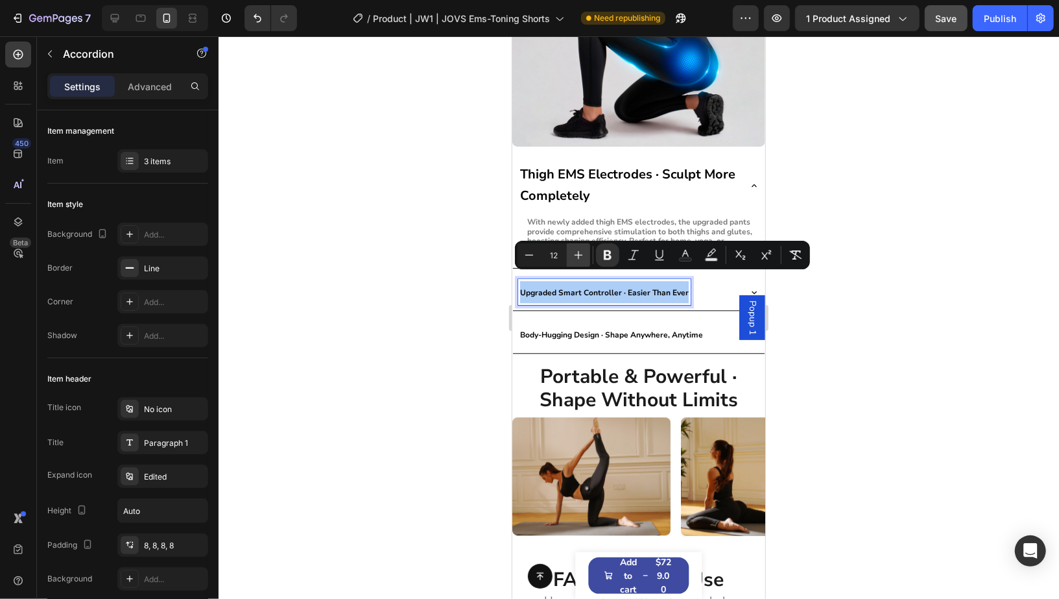
click at [573, 256] on icon "Editor contextual toolbar" at bounding box center [578, 254] width 13 height 13
type input "15"
click at [573, 256] on icon "Editor contextual toolbar" at bounding box center [578, 254] width 13 height 13
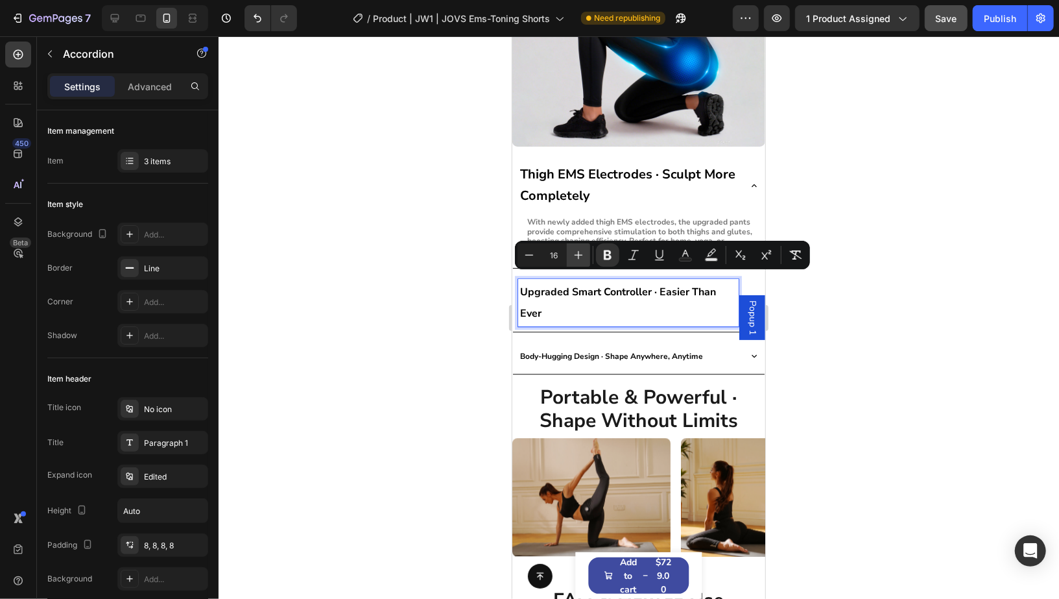
click at [573, 256] on icon "Editor contextual toolbar" at bounding box center [578, 254] width 13 height 13
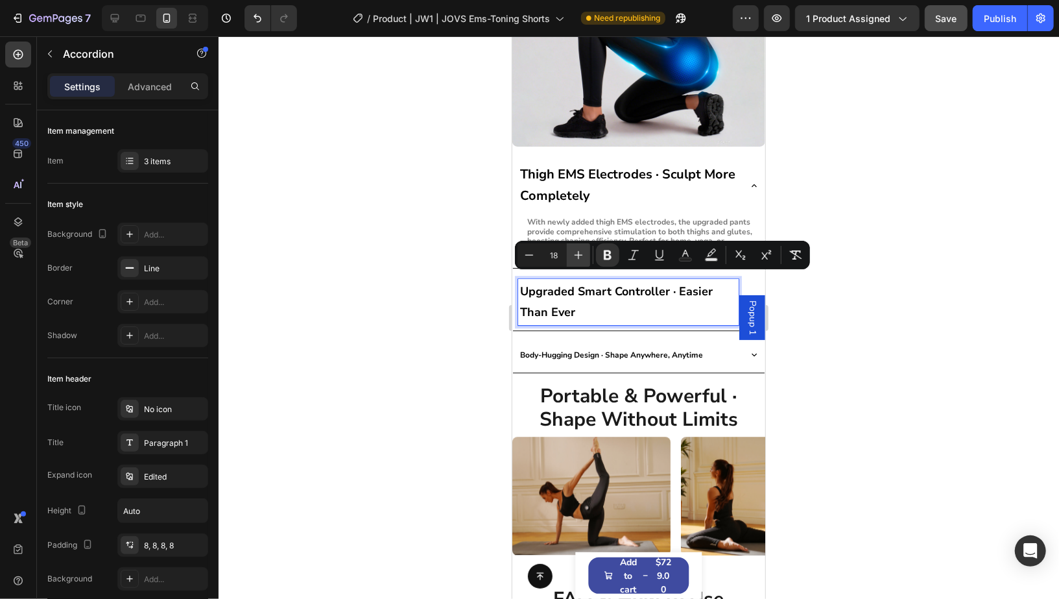
click at [573, 256] on icon "Editor contextual toolbar" at bounding box center [578, 254] width 13 height 13
type input "20"
click at [651, 349] on strong "Body-Hugging Design · Shape Anywhere, Anytime" at bounding box center [610, 354] width 183 height 10
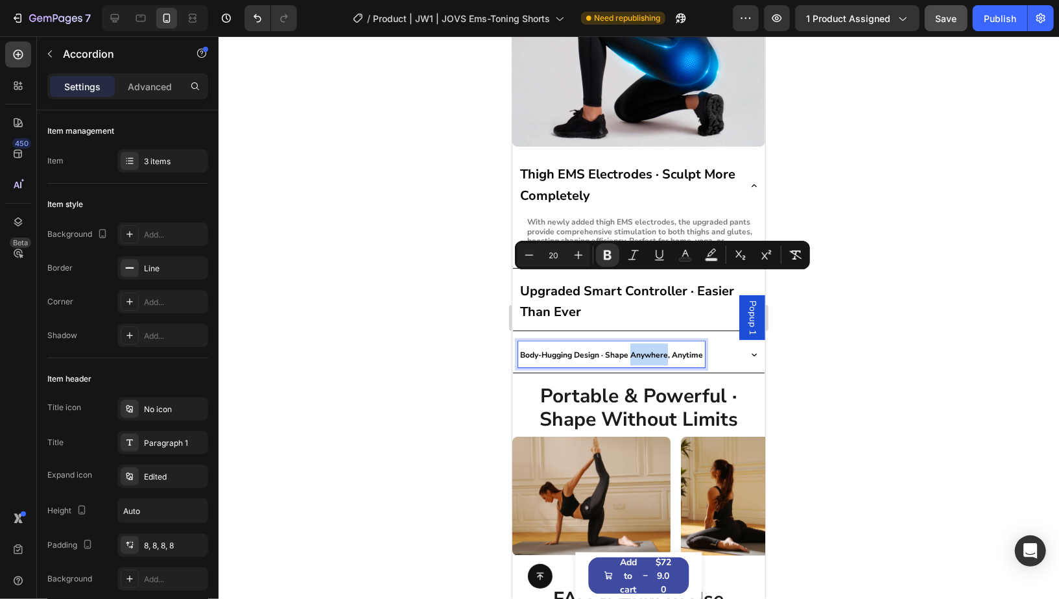
click at [651, 349] on strong "Body-Hugging Design · Shape Anywhere, Anytime" at bounding box center [610, 354] width 183 height 10
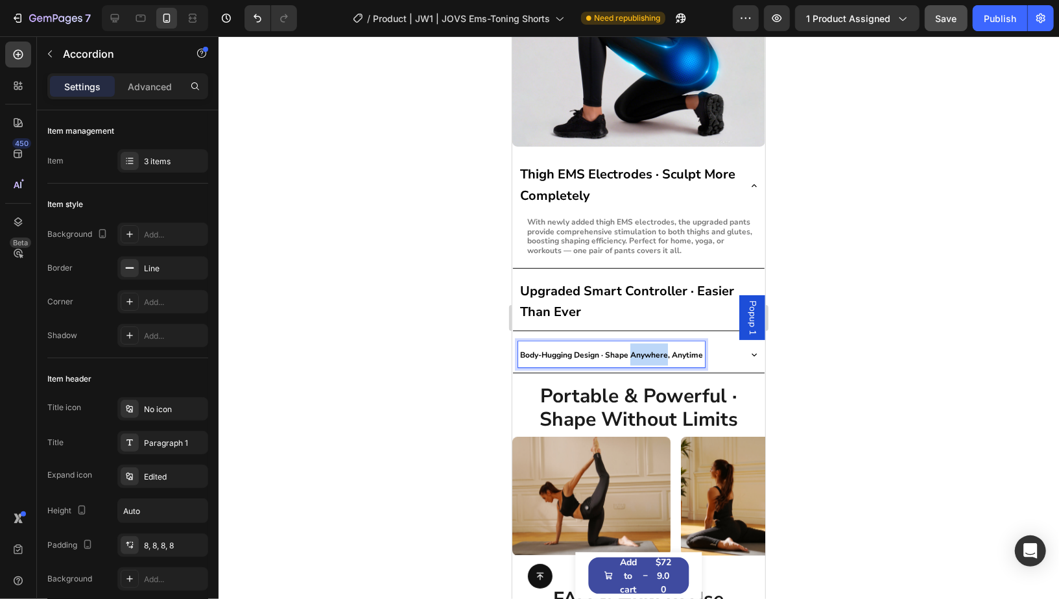
click at [651, 349] on strong "Body-Hugging Design · Shape Anywhere, Anytime" at bounding box center [610, 354] width 183 height 10
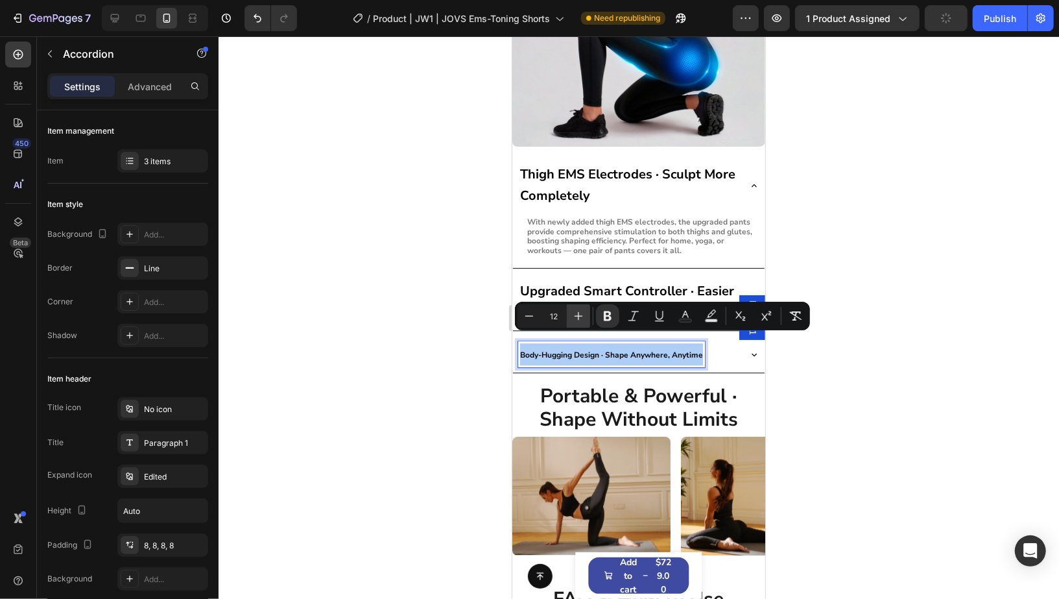
click at [573, 316] on icon "Editor contextual toolbar" at bounding box center [578, 315] width 13 height 13
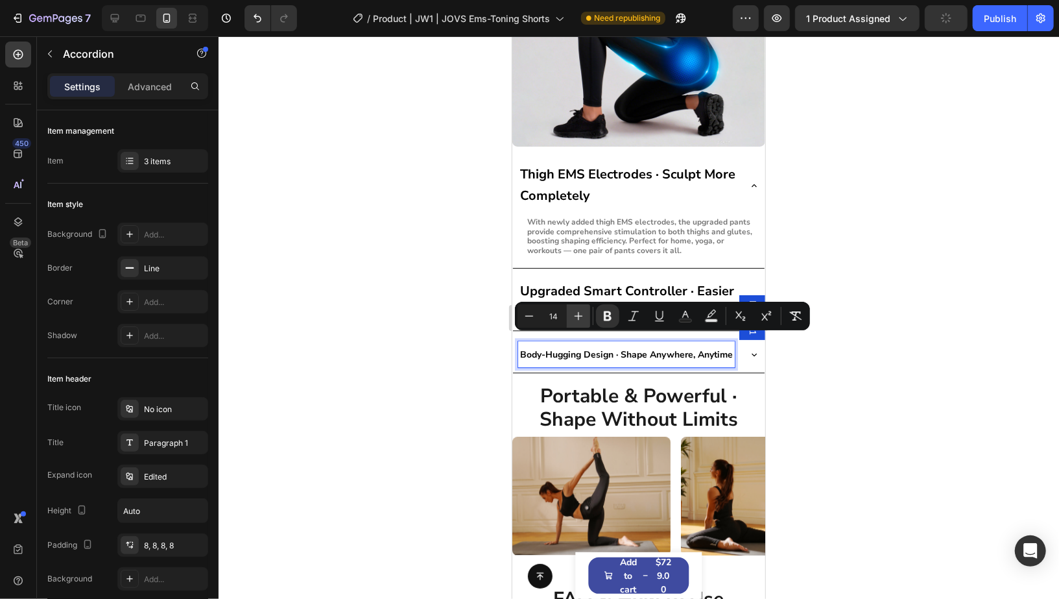
click at [573, 316] on icon "Editor contextual toolbar" at bounding box center [578, 315] width 13 height 13
type input "15"
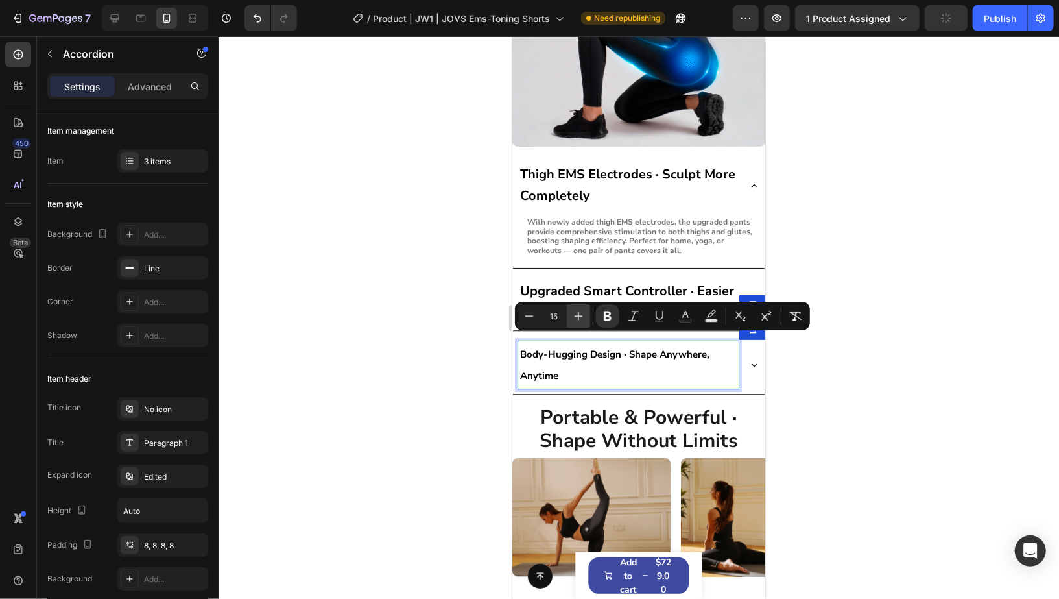
click at [573, 316] on icon "Editor contextual toolbar" at bounding box center [578, 315] width 13 height 13
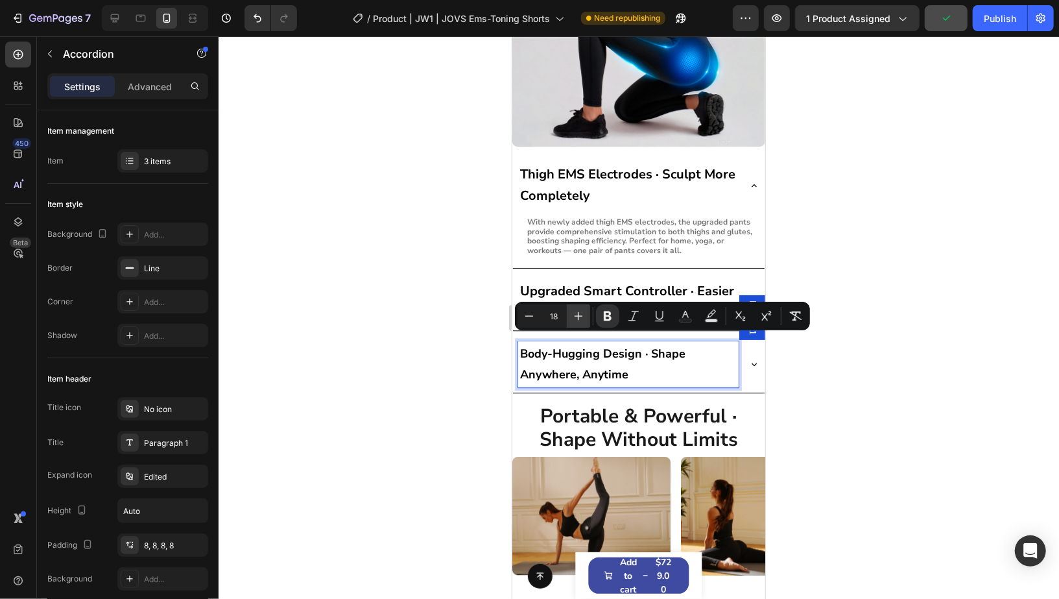
click at [573, 316] on icon "Editor contextual toolbar" at bounding box center [578, 315] width 13 height 13
type input "20"
click at [895, 203] on div at bounding box center [639, 317] width 840 height 562
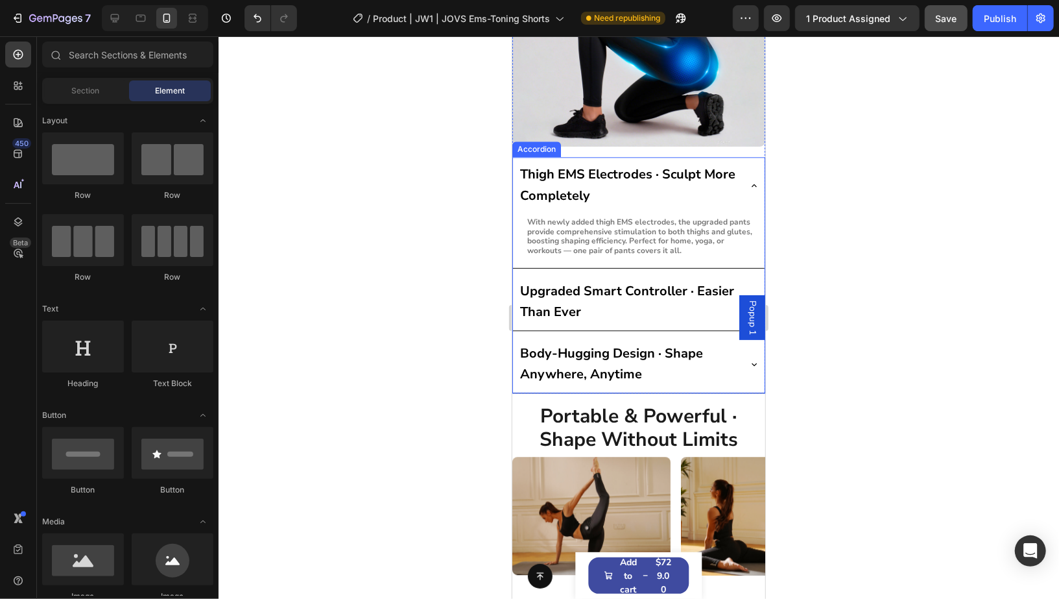
click at [748, 180] on icon at bounding box center [753, 185] width 10 height 10
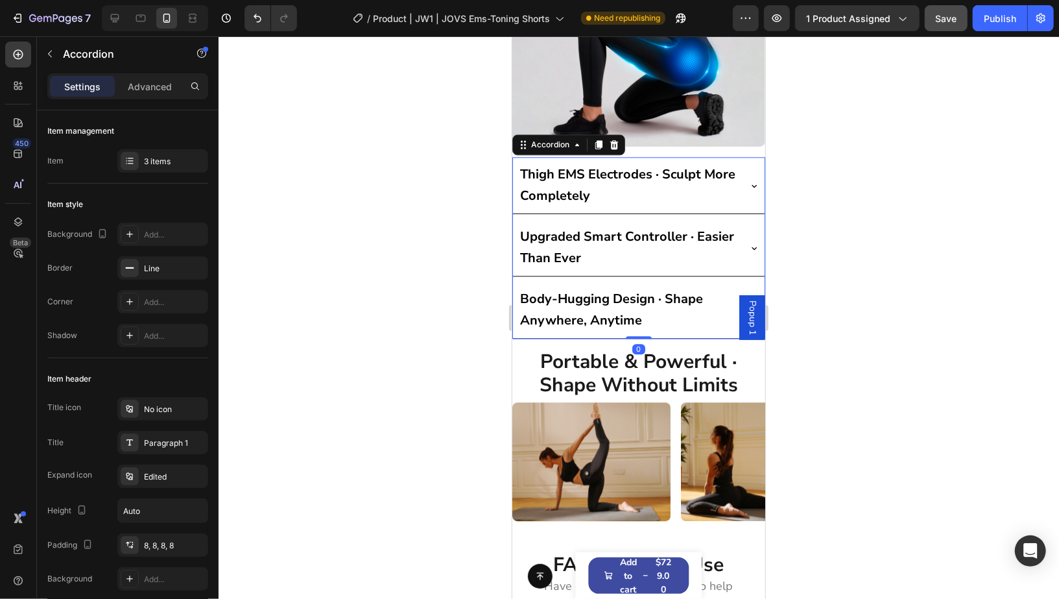
click at [748, 180] on icon at bounding box center [753, 185] width 10 height 10
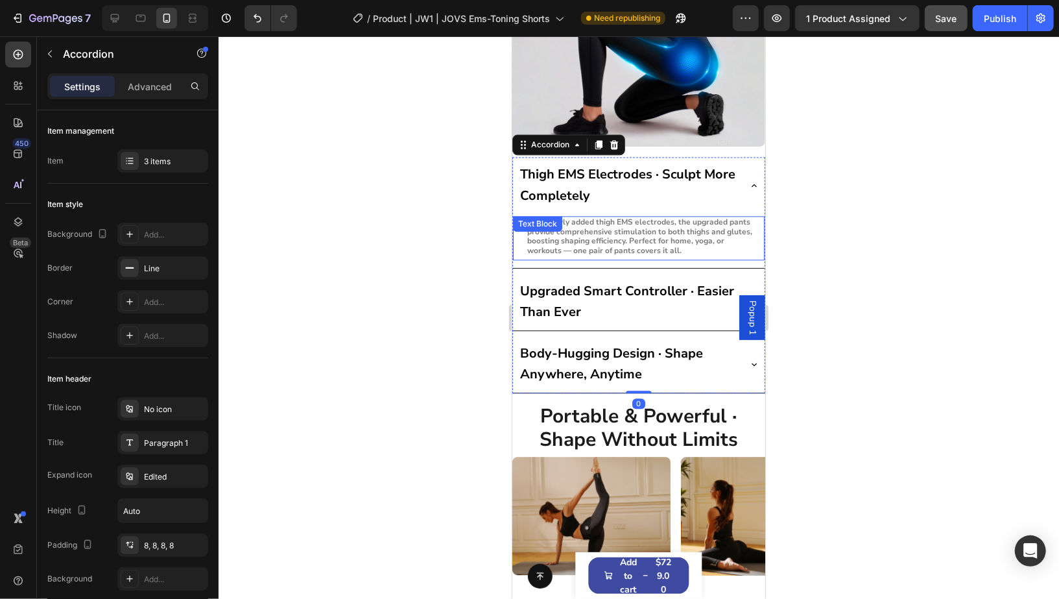
click at [667, 216] on strong "With newly added thigh EMS electrodes, the upgraded pants provide comprehensive…" at bounding box center [639, 235] width 225 height 38
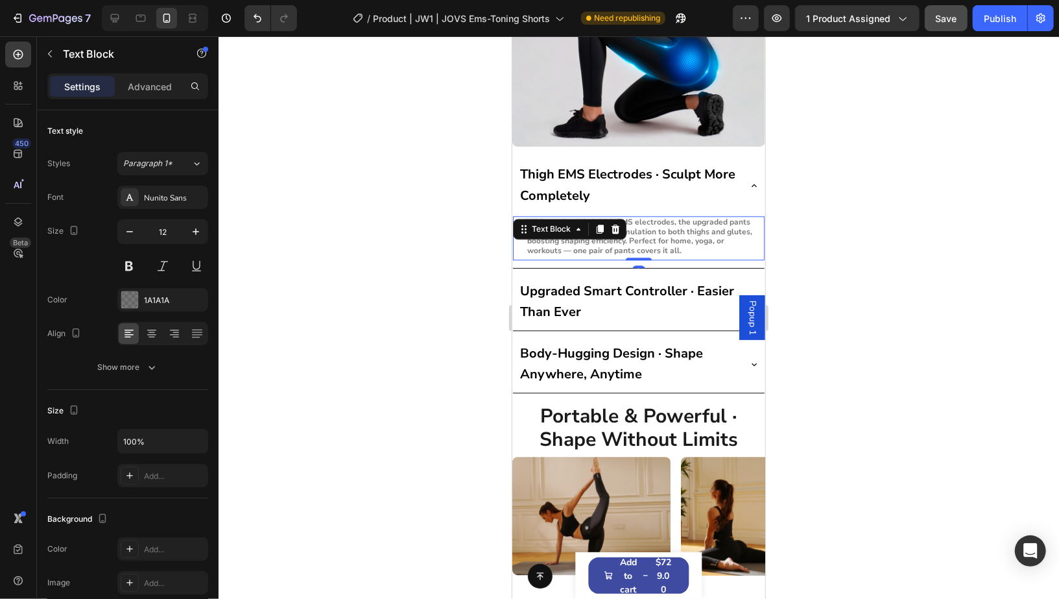
click at [660, 220] on strong "With newly added thigh EMS electrodes, the upgraded pants provide comprehensive…" at bounding box center [639, 235] width 225 height 38
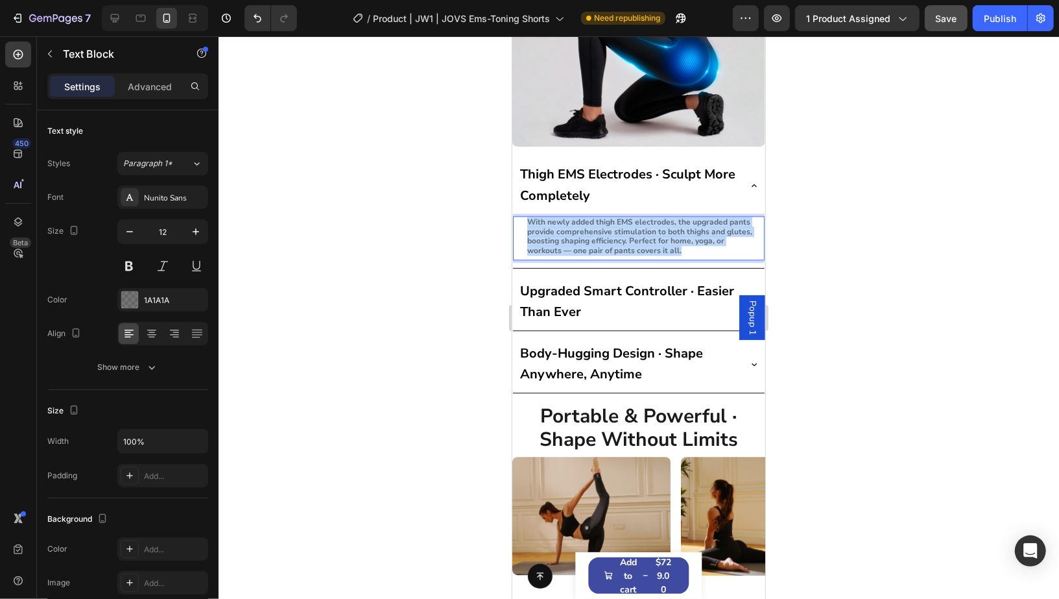
click at [660, 220] on strong "With newly added thigh EMS electrodes, the upgraded pants provide comprehensive…" at bounding box center [639, 235] width 225 height 38
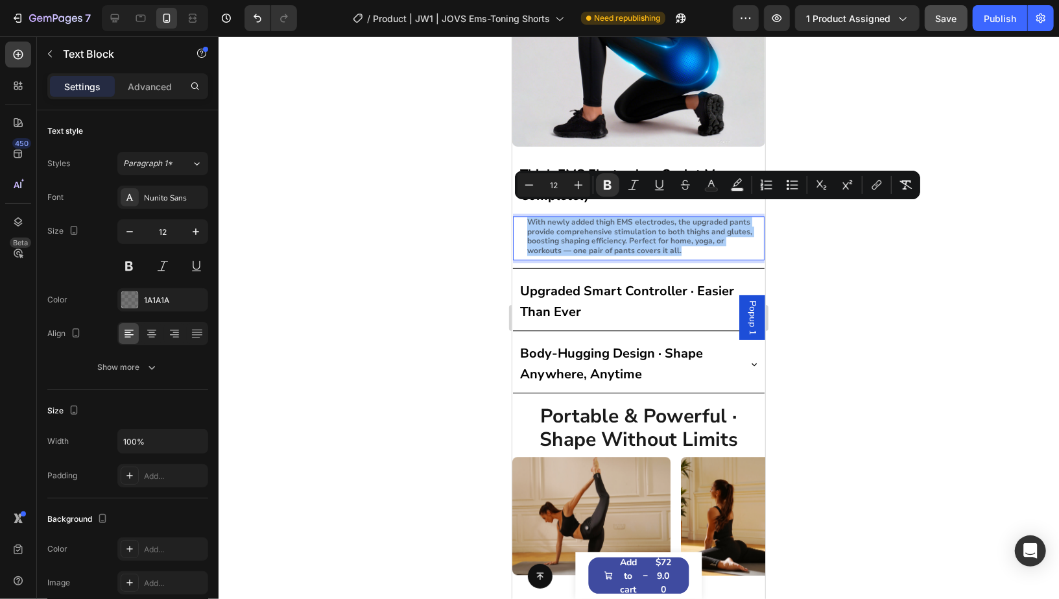
click at [807, 261] on div at bounding box center [639, 317] width 840 height 562
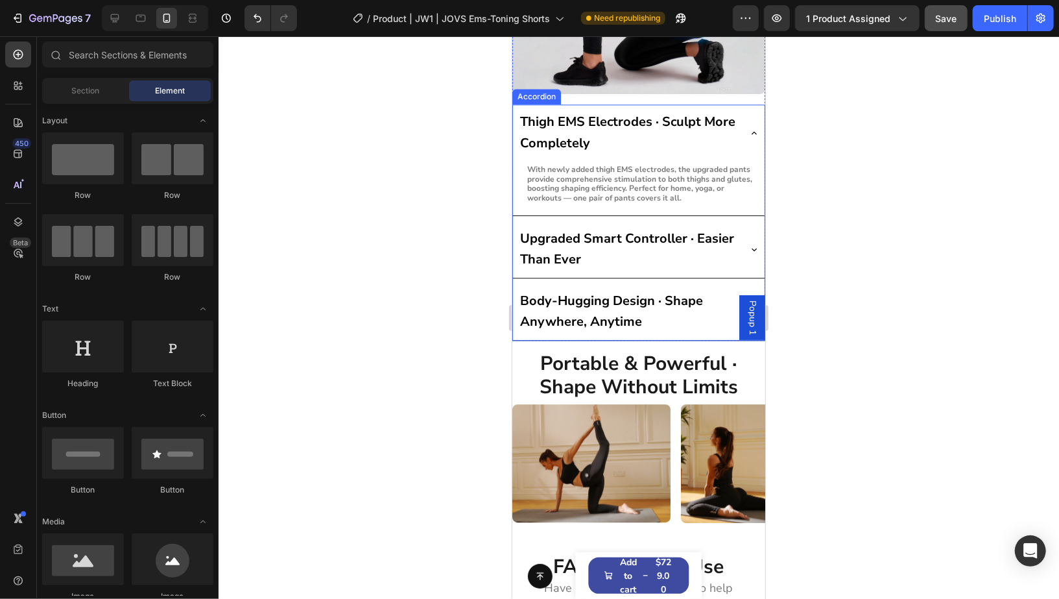
scroll to position [5243, 0]
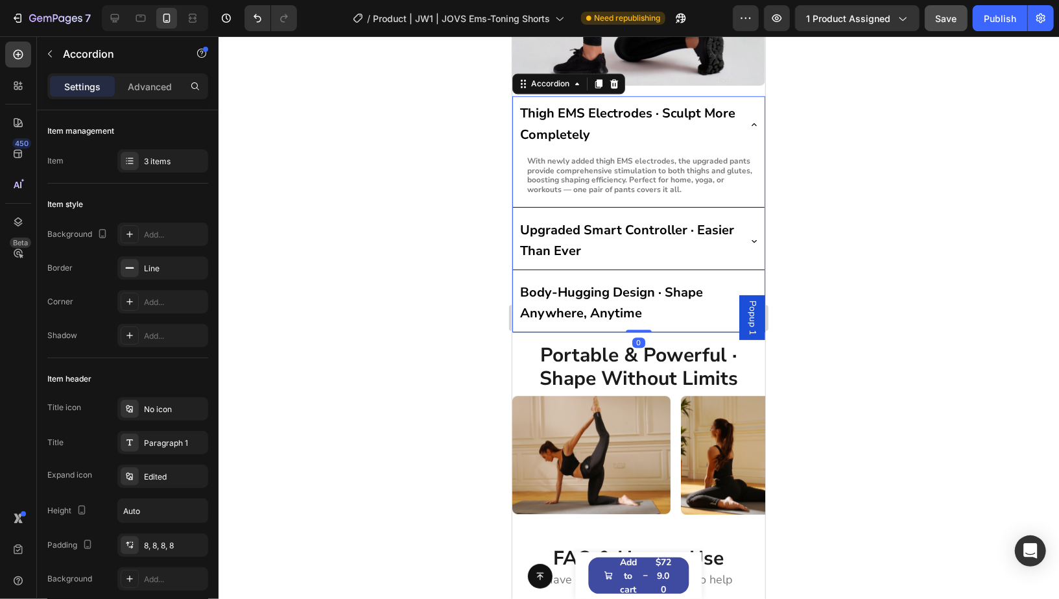
click at [749, 274] on div "Body-Hugging Design · Shape Anywhere, Anytime" at bounding box center [638, 302] width 252 height 56
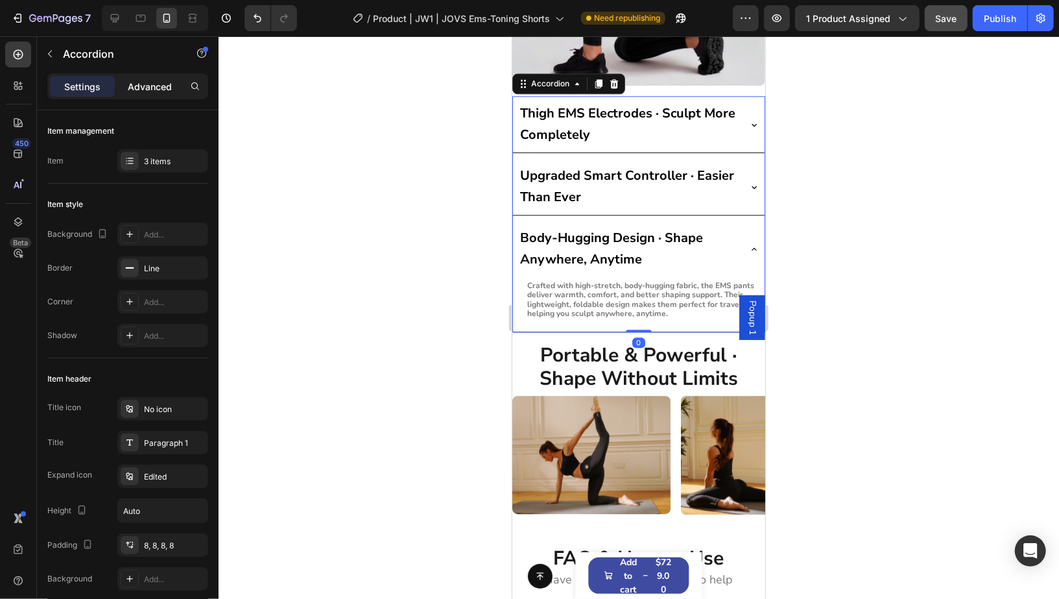
click at [145, 83] on p "Advanced" at bounding box center [150, 87] width 44 height 14
type input "100%"
type input "100"
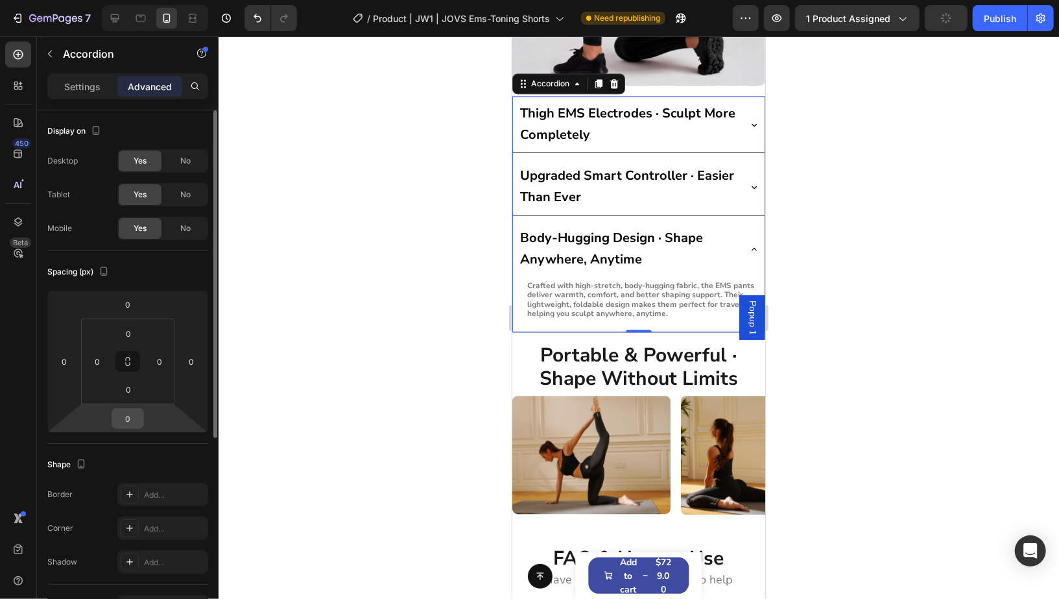
click at [133, 412] on input "0" at bounding box center [128, 418] width 26 height 19
type input "16"
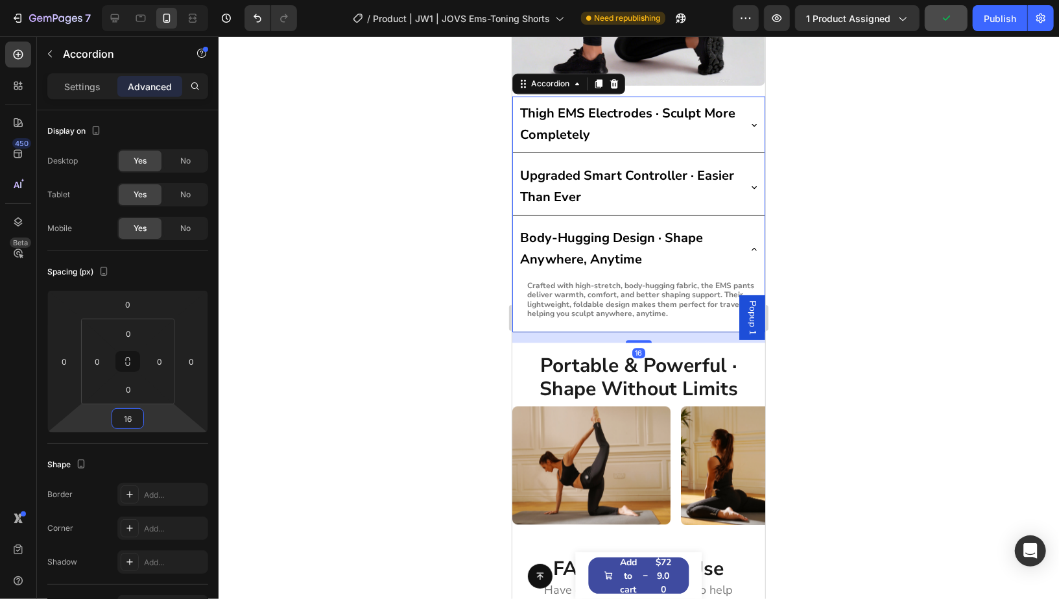
click at [827, 280] on div at bounding box center [639, 317] width 840 height 562
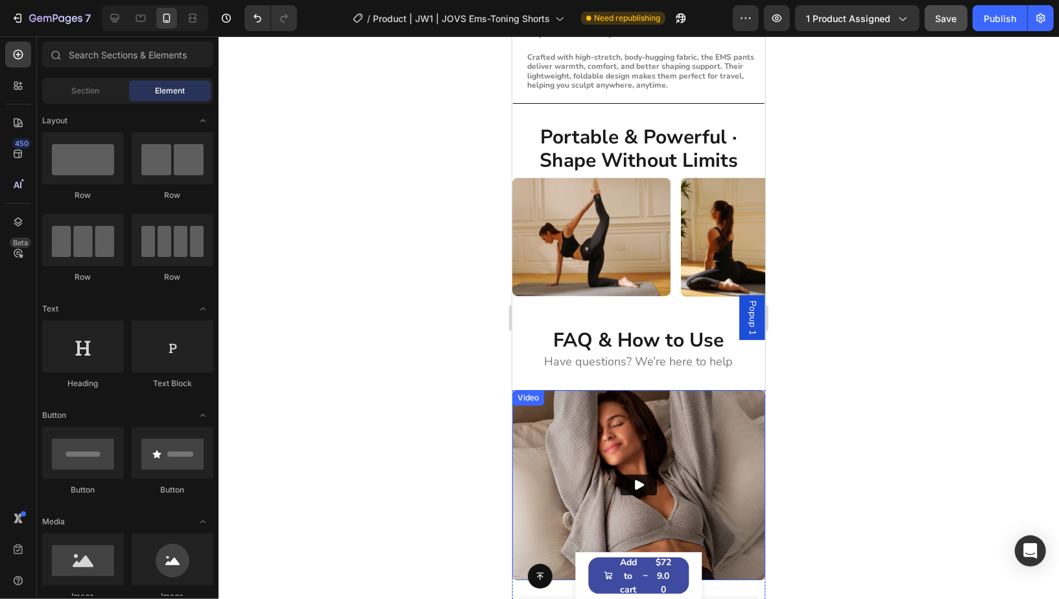
scroll to position [5474, 0]
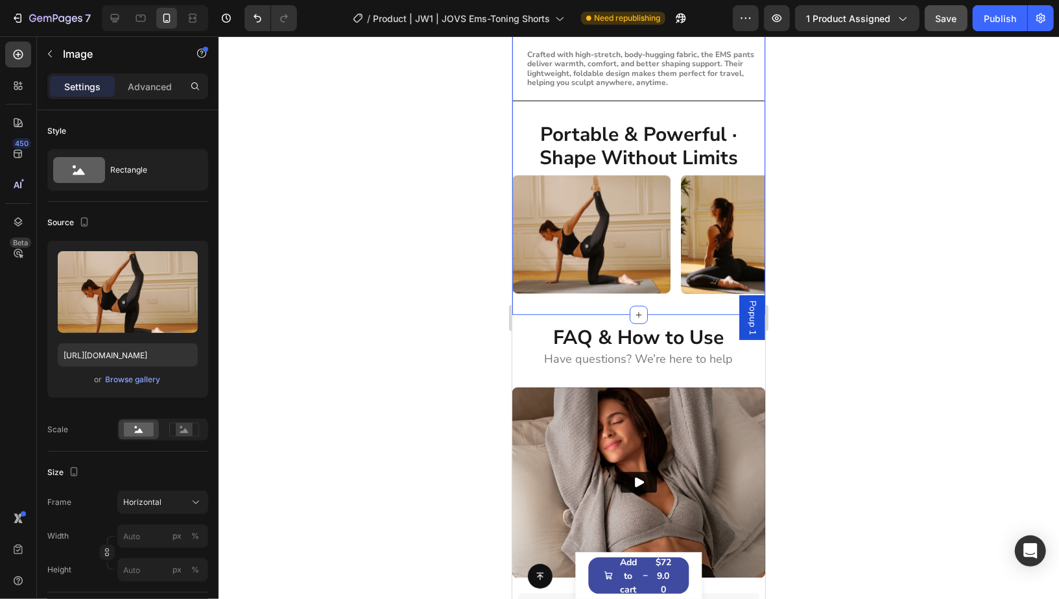
click at [669, 270] on div at bounding box center [591, 233] width 158 height 119
click at [673, 270] on div "Image 0 Image Image" at bounding box center [638, 233] width 253 height 119
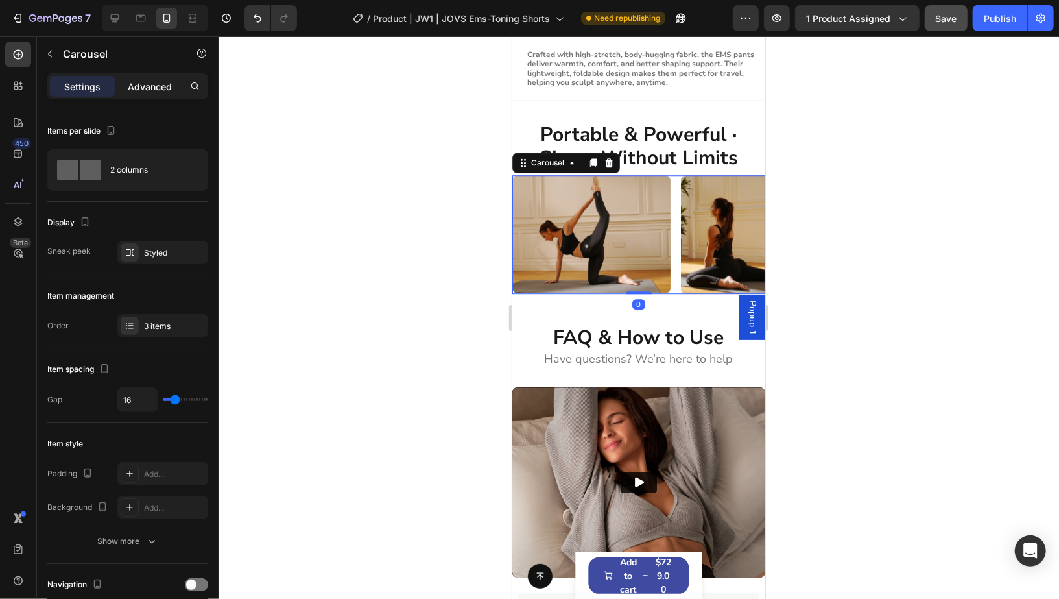
click at [162, 89] on p "Advanced" at bounding box center [150, 87] width 44 height 14
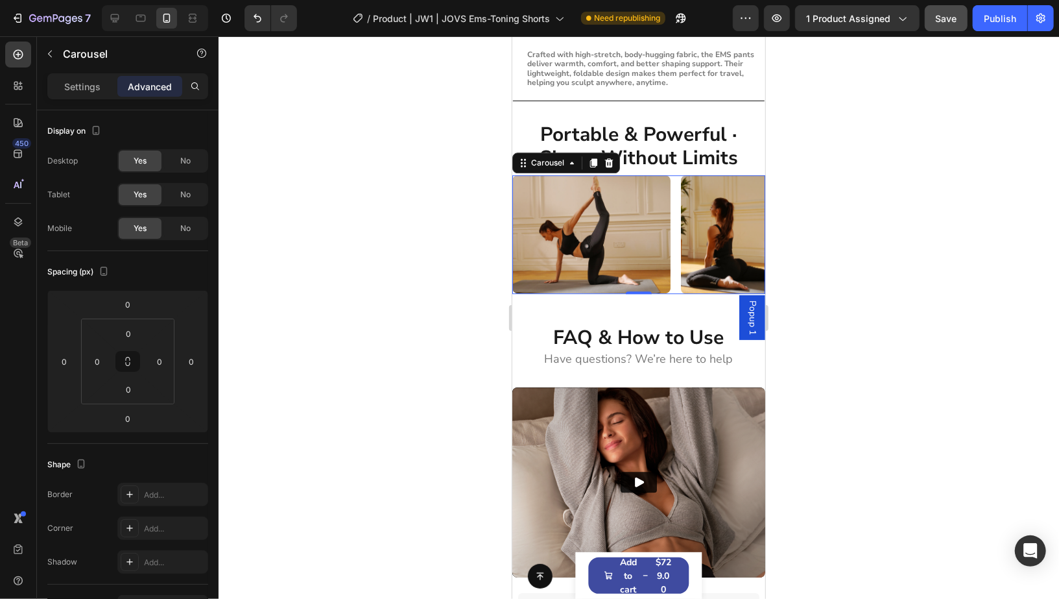
click at [674, 272] on div "Image Image Image" at bounding box center [638, 233] width 253 height 119
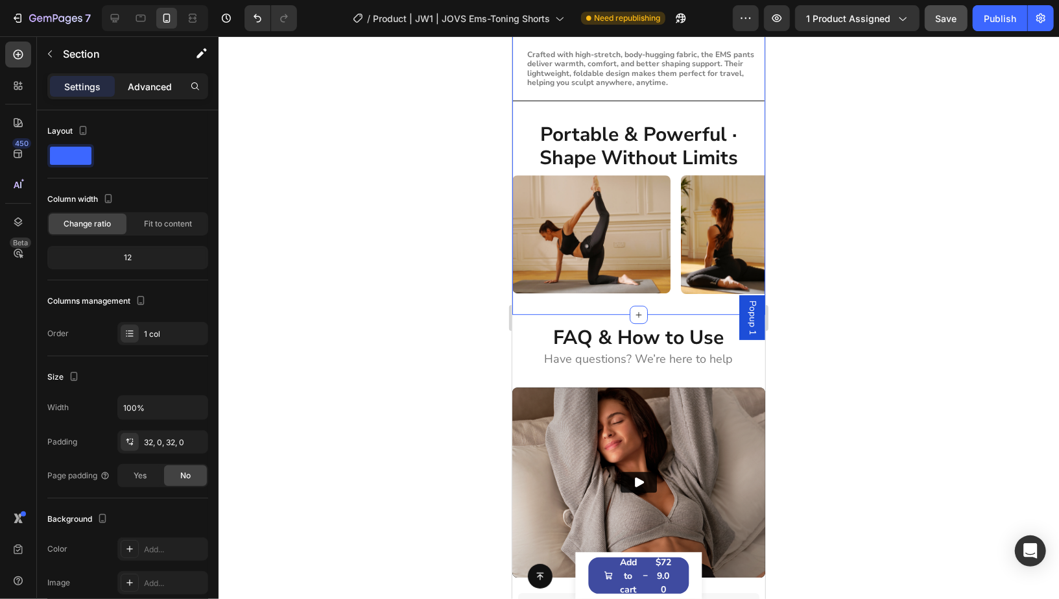
click at [163, 88] on p "Advanced" at bounding box center [150, 87] width 44 height 14
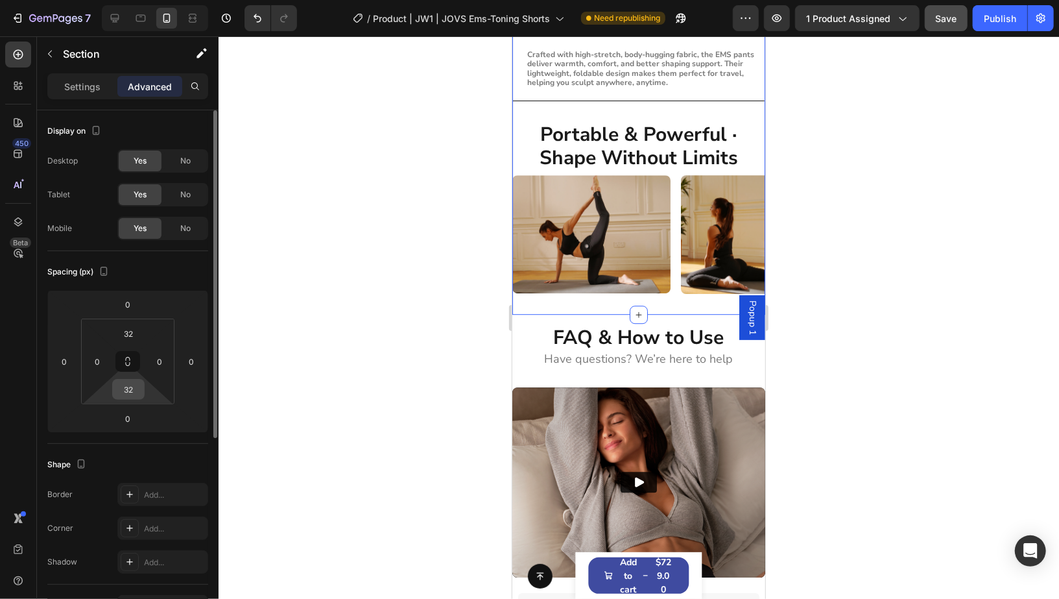
click at [139, 390] on input "32" at bounding box center [128, 388] width 26 height 19
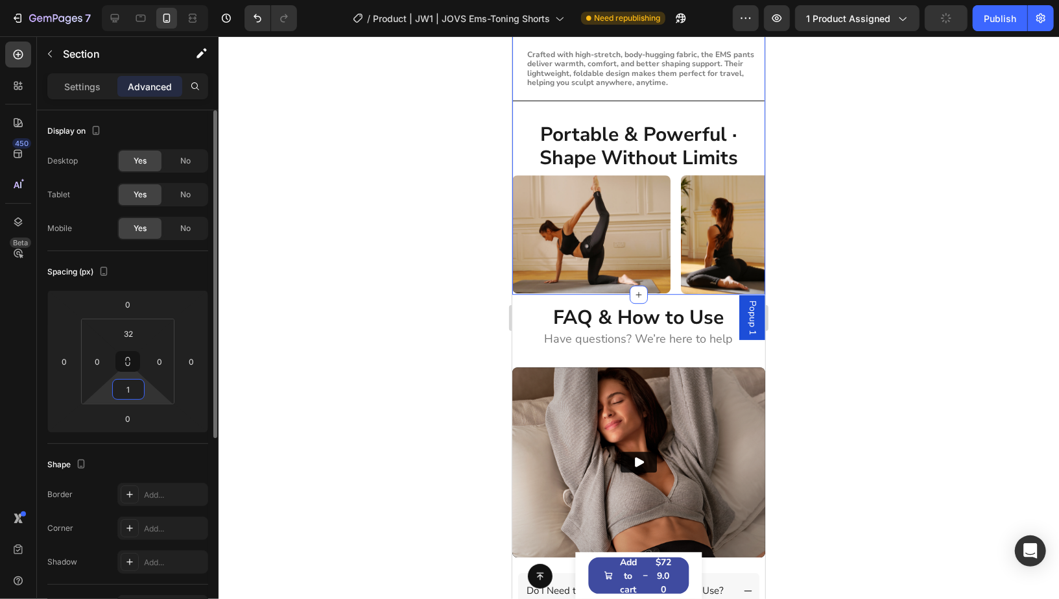
type input "16"
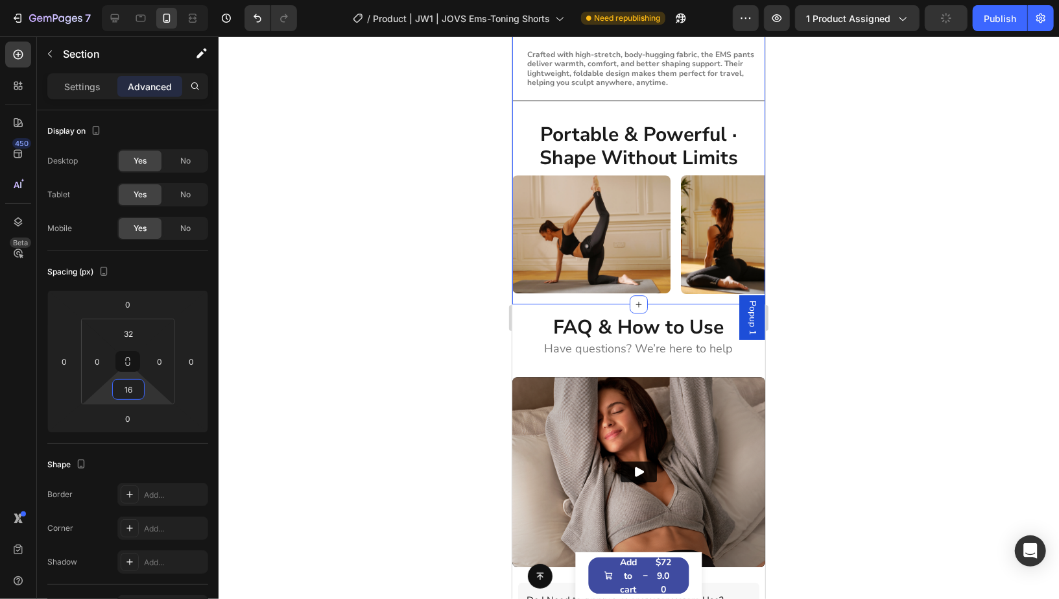
click at [914, 261] on div at bounding box center [639, 317] width 840 height 562
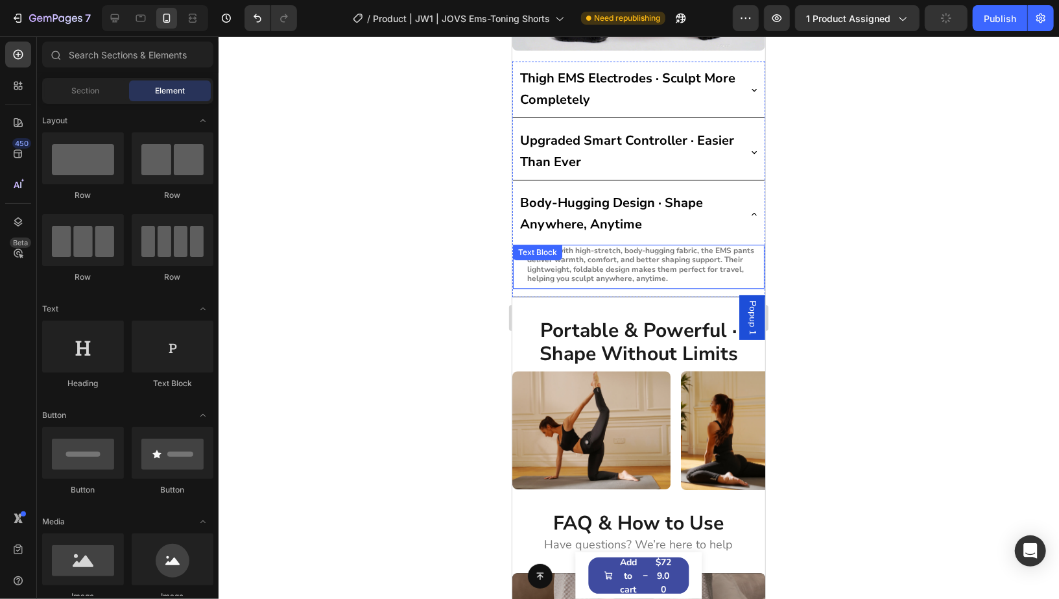
scroll to position [5252, 0]
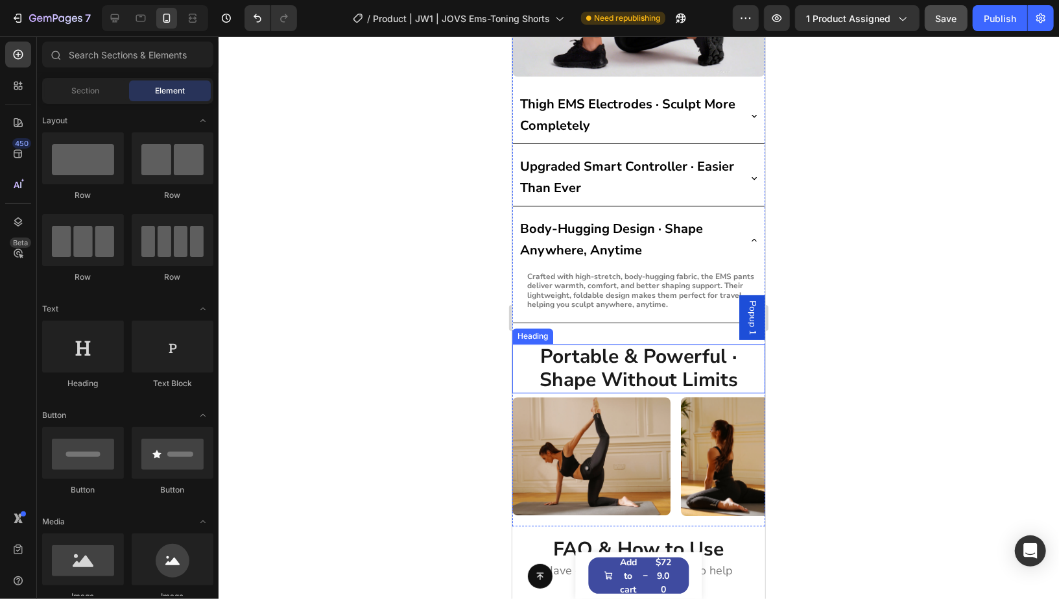
click at [654, 350] on h2 "Portable & Powerful · Shape Without Limits" at bounding box center [638, 367] width 253 height 49
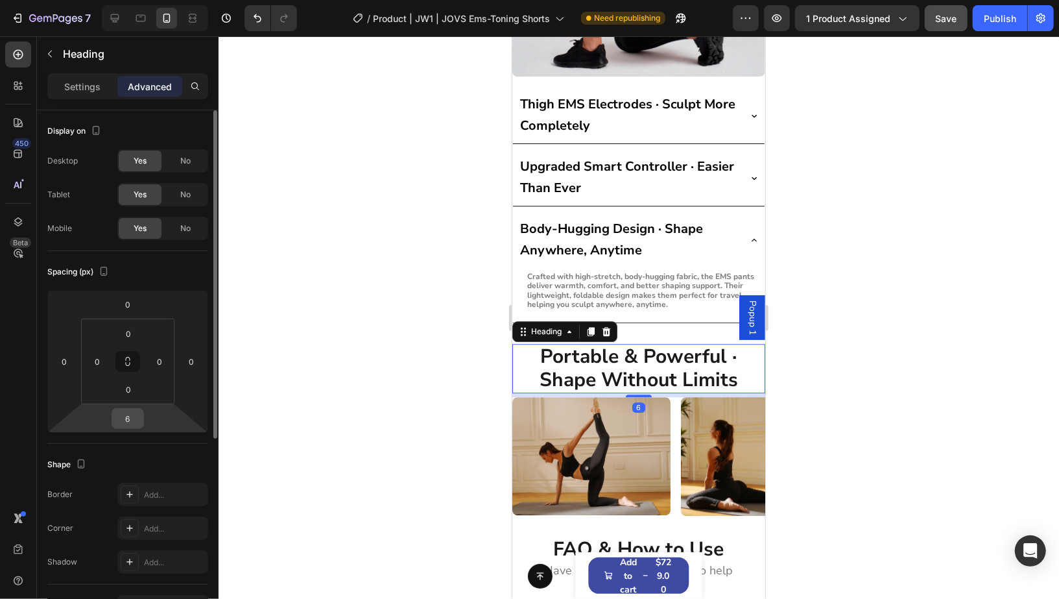
click at [137, 416] on input "6" at bounding box center [128, 418] width 26 height 19
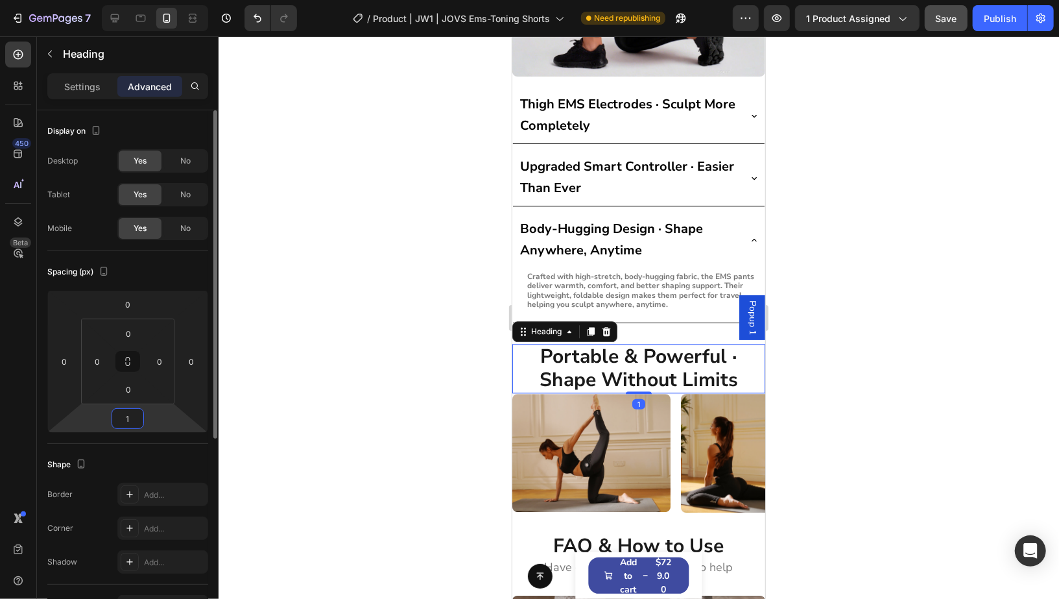
type input "16"
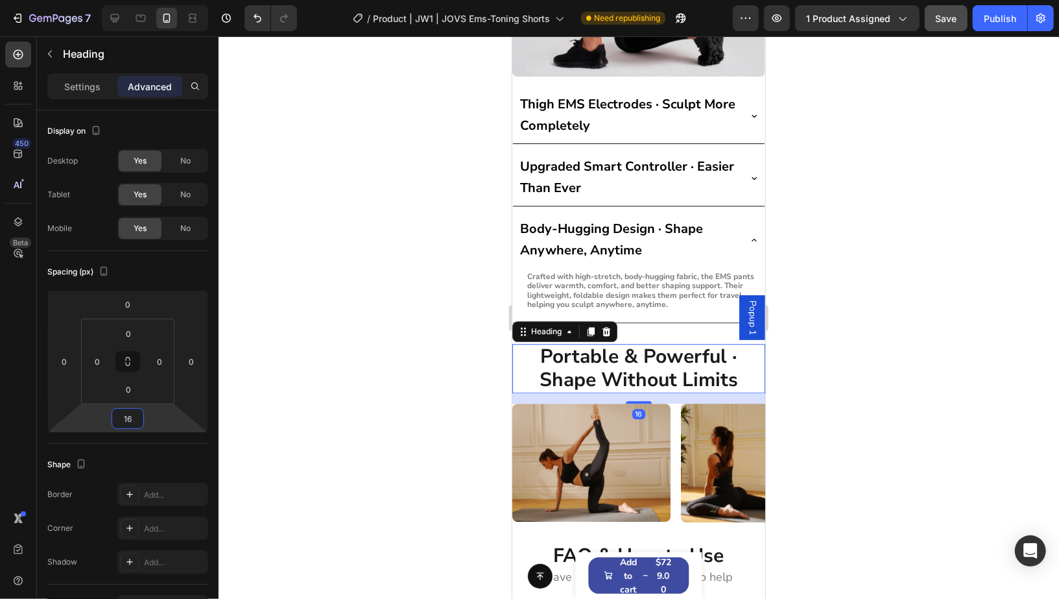
click at [851, 328] on div at bounding box center [639, 317] width 840 height 562
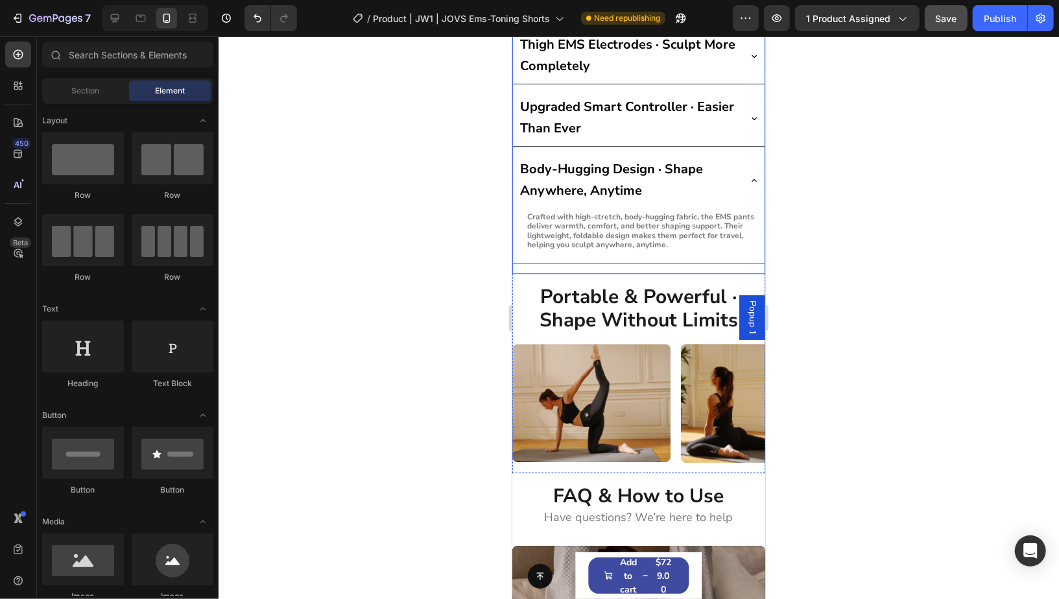
scroll to position [5331, 0]
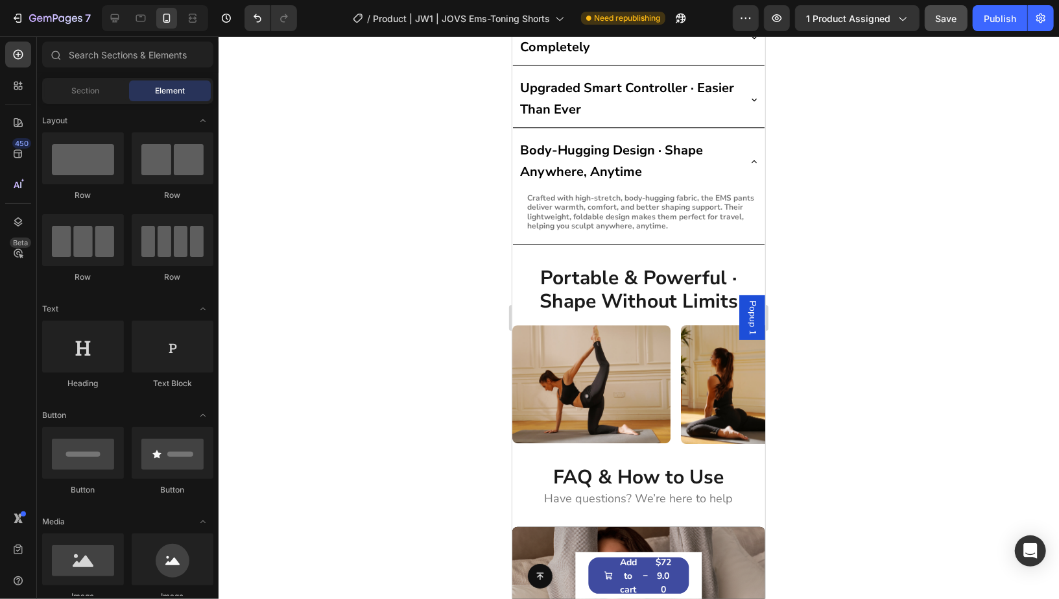
click at [932, 192] on div at bounding box center [639, 317] width 840 height 562
click at [960, 15] on button "Save" at bounding box center [946, 18] width 43 height 26
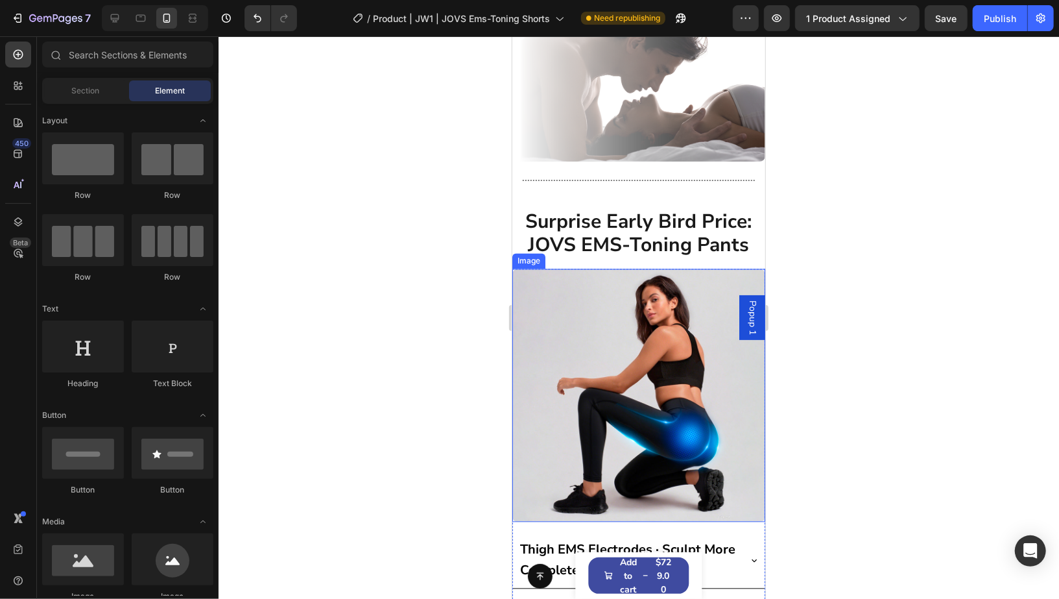
scroll to position [4791, 0]
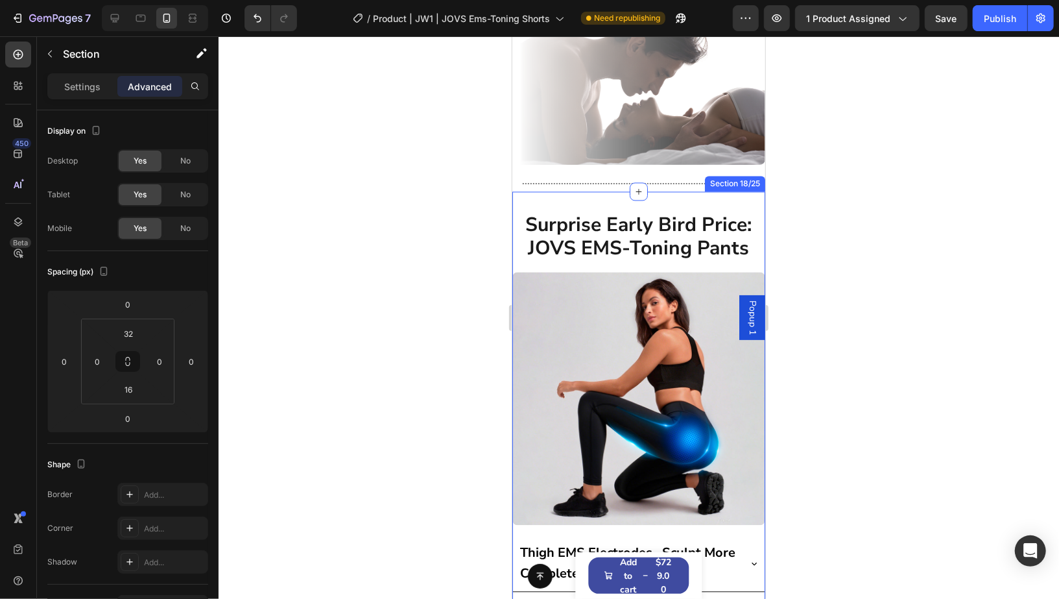
click at [665, 205] on div "Surprise Early Bird Price: JOVS EMS-Toning Pants Heading Row Image Thigh EMS El…" at bounding box center [638, 585] width 253 height 789
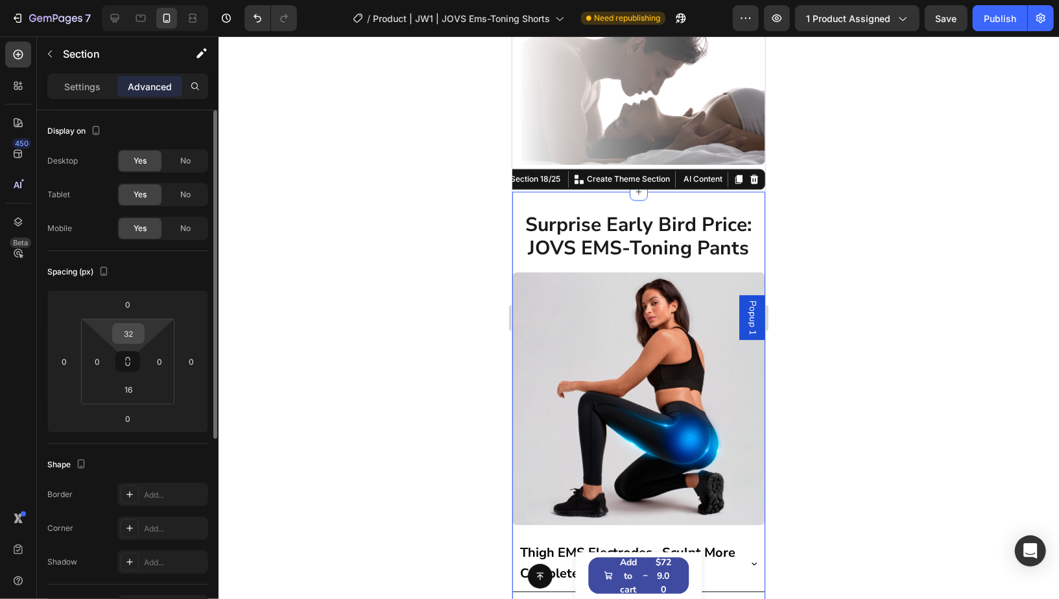
click at [126, 334] on input "32" at bounding box center [128, 333] width 26 height 19
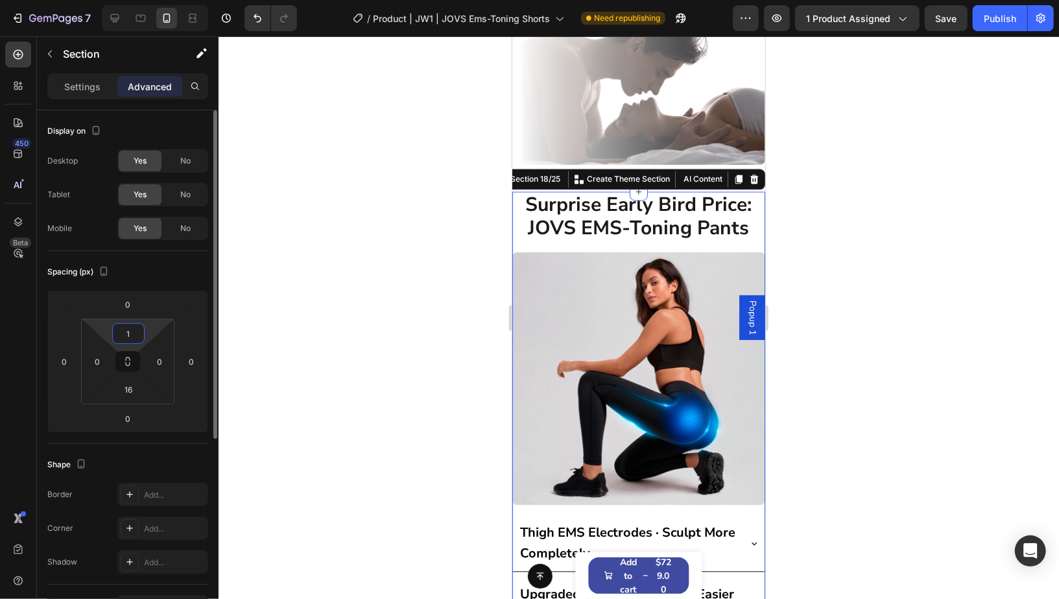
type input "16"
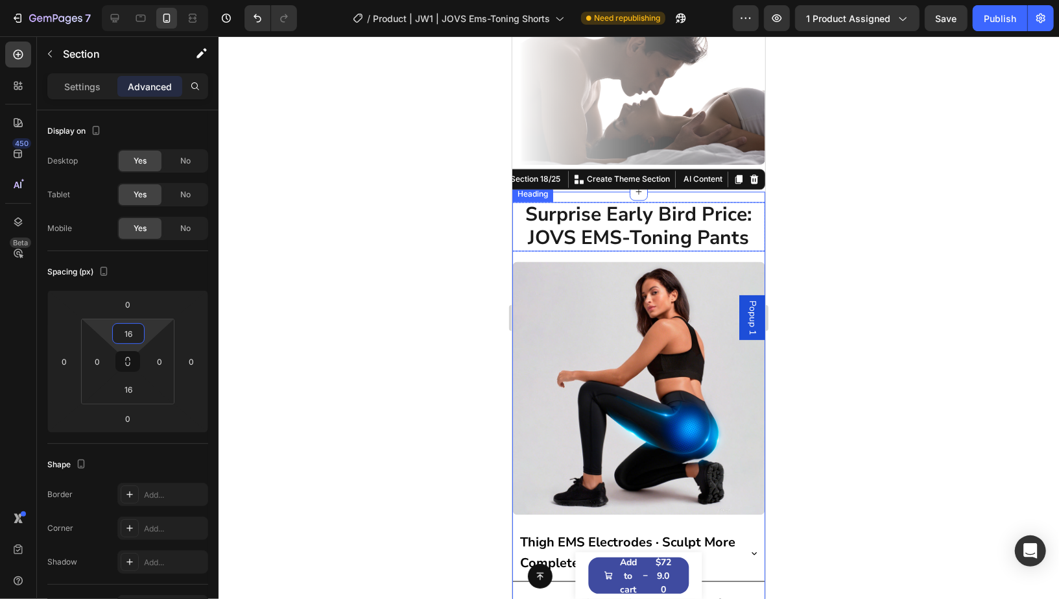
click at [857, 213] on div at bounding box center [639, 317] width 840 height 562
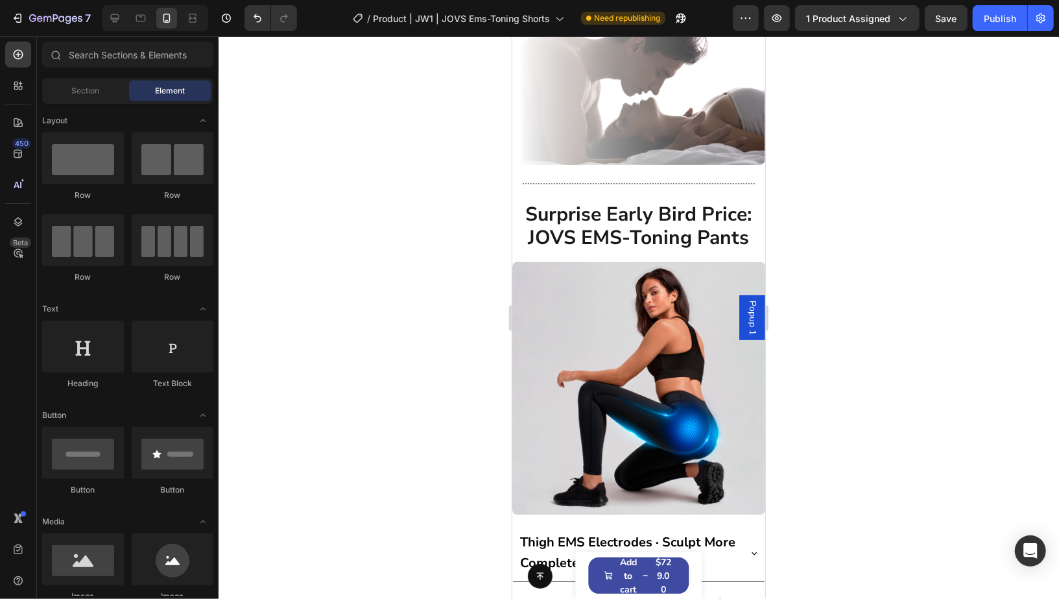
click at [107, 31] on div "7 Version history / Product | JW1 | JOVS Ems-Toning Shorts Need republishing Pr…" at bounding box center [529, 18] width 1059 height 37
click at [111, 27] on div at bounding box center [114, 18] width 21 height 21
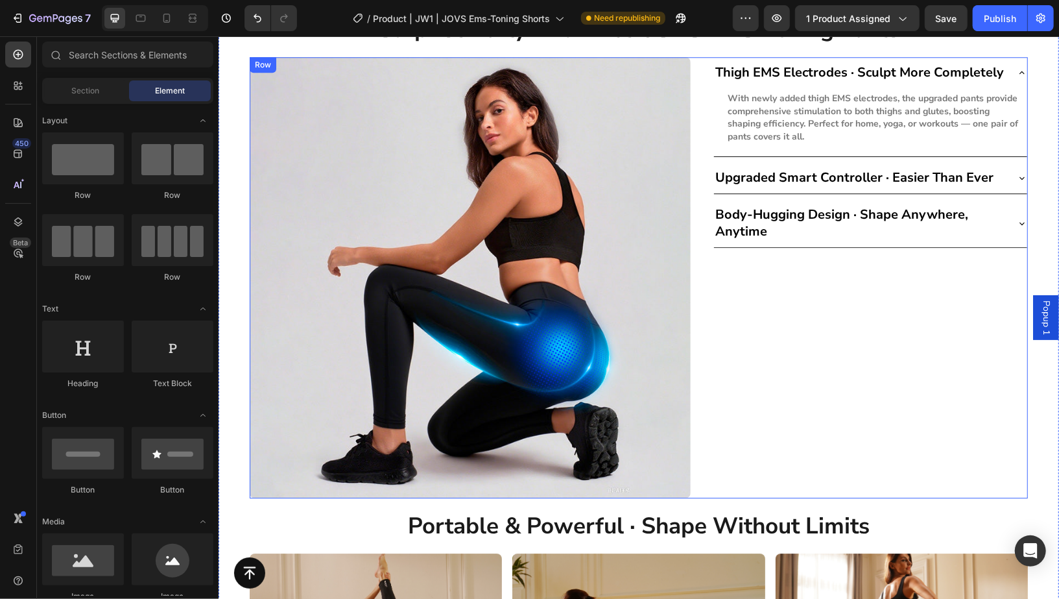
scroll to position [5501, 0]
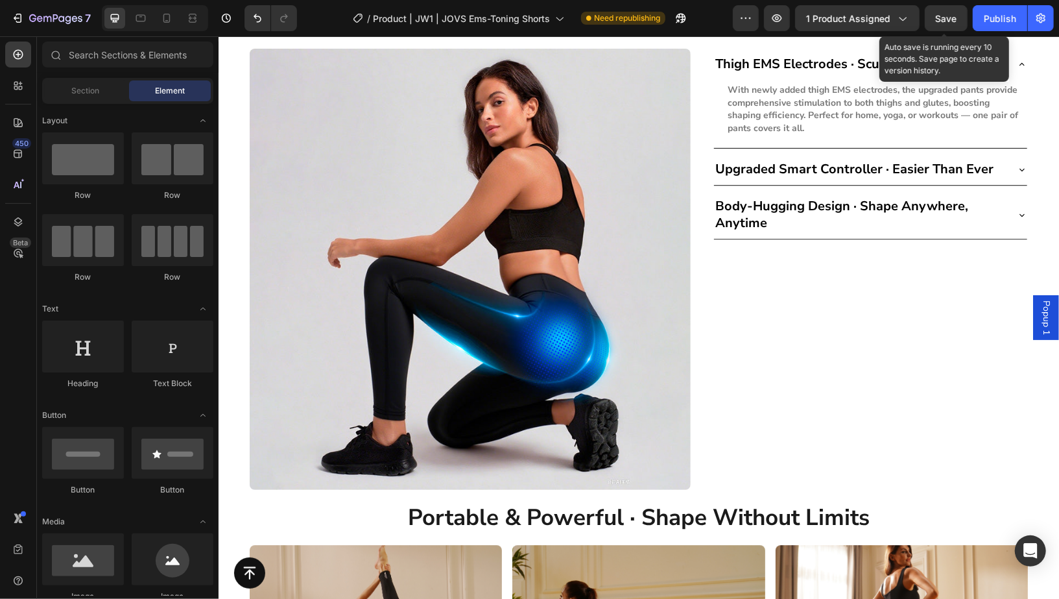
click at [955, 21] on span "Save" at bounding box center [946, 18] width 21 height 11
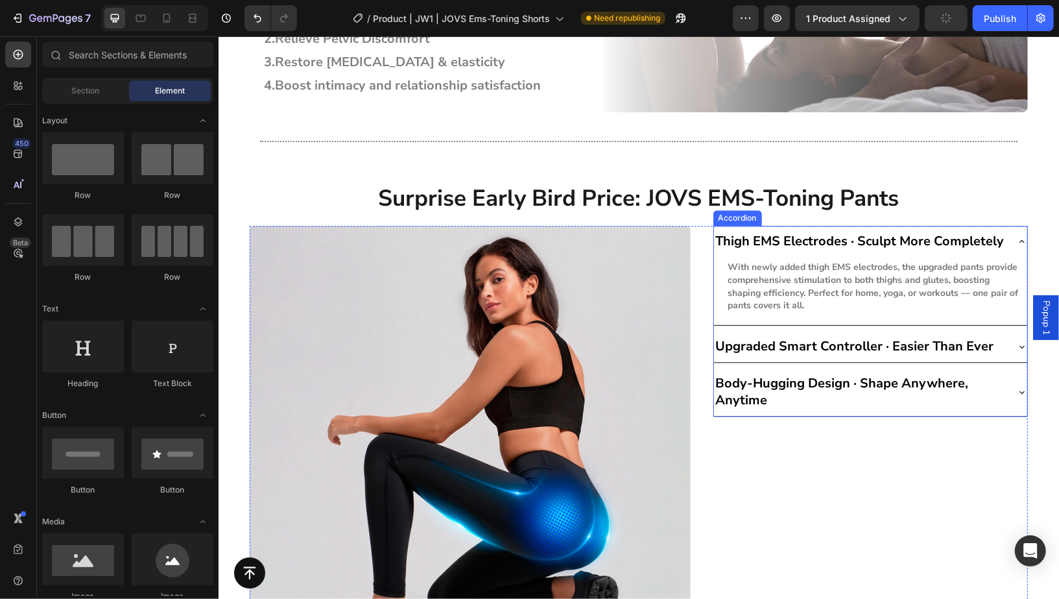
scroll to position [5323, 0]
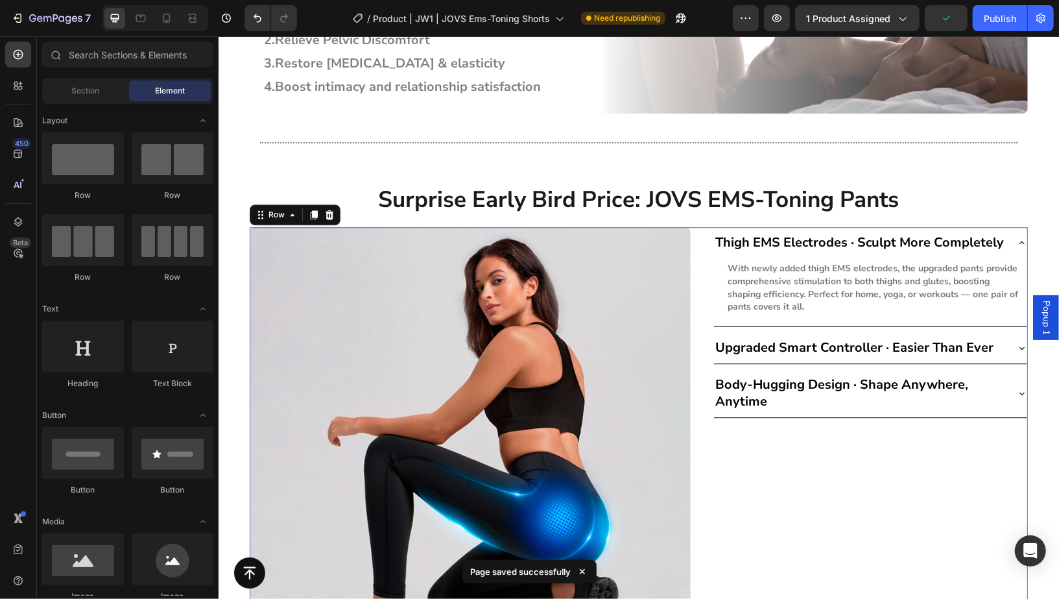
click at [700, 448] on div "Image Thigh EMS Electrodes · Sculpt More Completely With newly added thigh EMS …" at bounding box center [638, 446] width 778 height 441
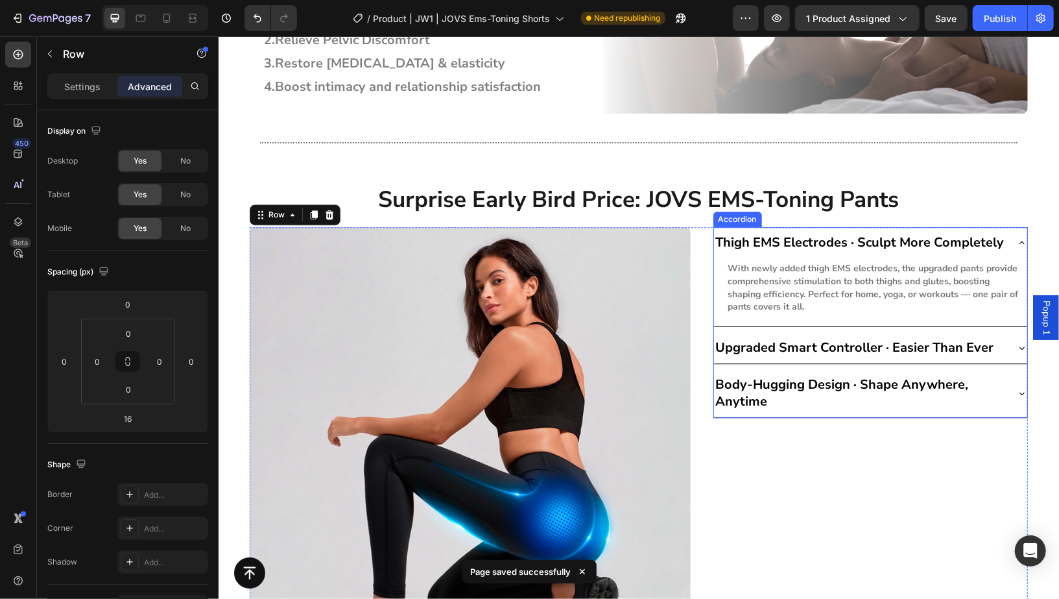
click at [845, 244] on strong "Thigh EMS Electrodes · Sculpt More Completely" at bounding box center [859, 242] width 289 height 18
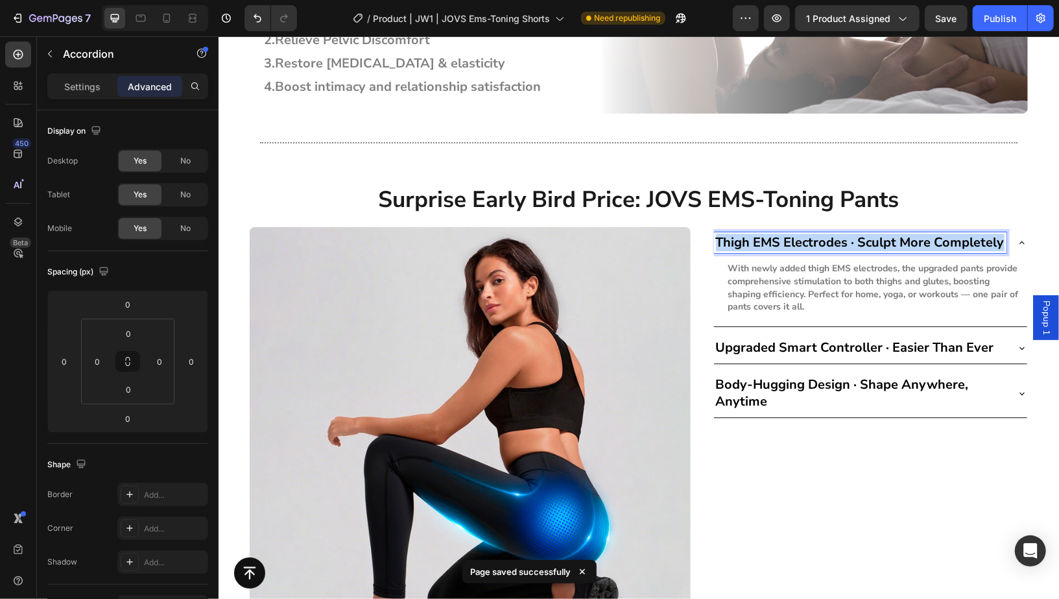
click at [845, 244] on strong "Thigh EMS Electrodes · Sculpt More Completely" at bounding box center [859, 242] width 289 height 18
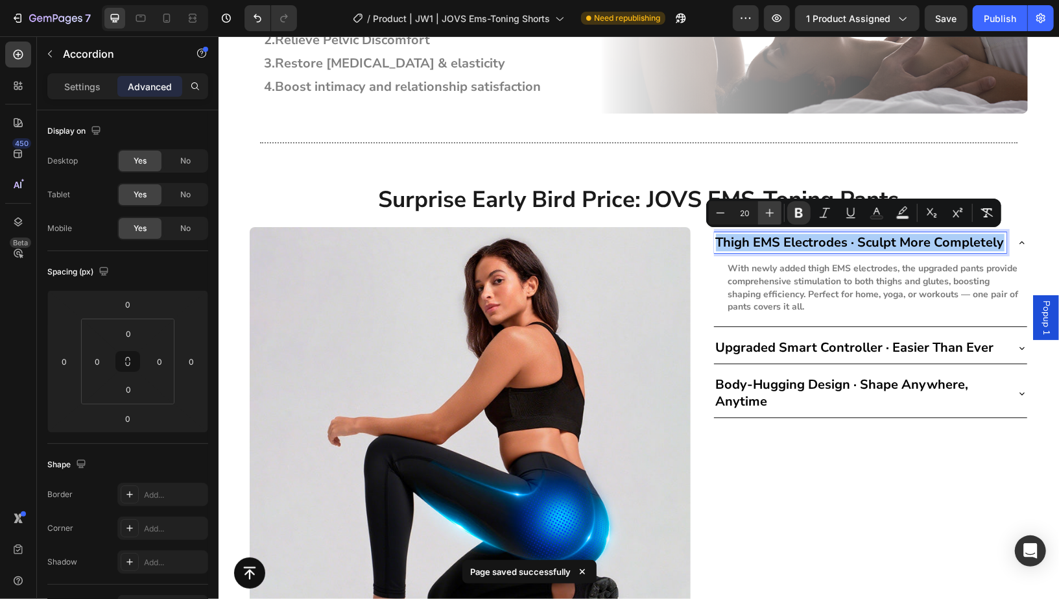
click at [769, 217] on icon "Editor contextual toolbar" at bounding box center [769, 212] width 13 height 13
type input "21"
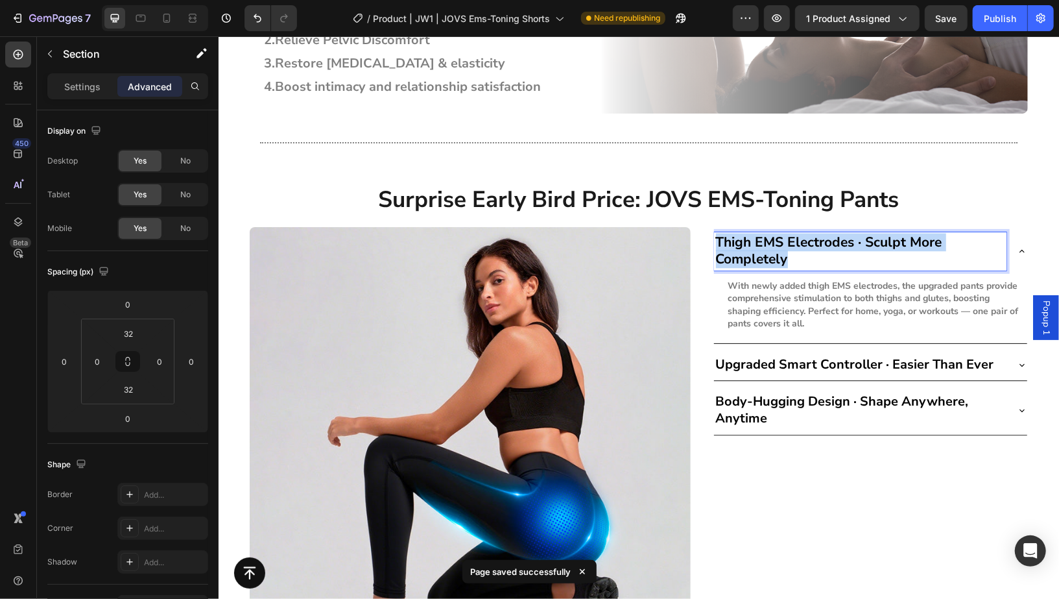
click at [768, 216] on div "Surprise Early Bird Price: JOVS EMS-Toning Pants Heading Row Image Thigh EMS El…" at bounding box center [638, 547] width 840 height 730
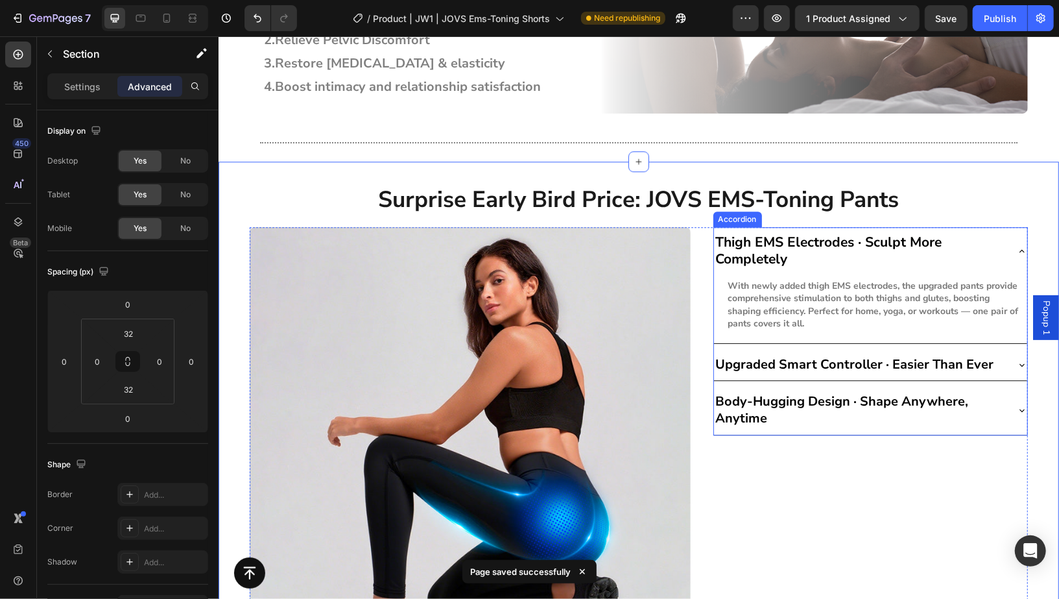
click at [804, 235] on strong "Thigh EMS Electrodes · Sculpt More Completely" at bounding box center [828, 249] width 226 height 35
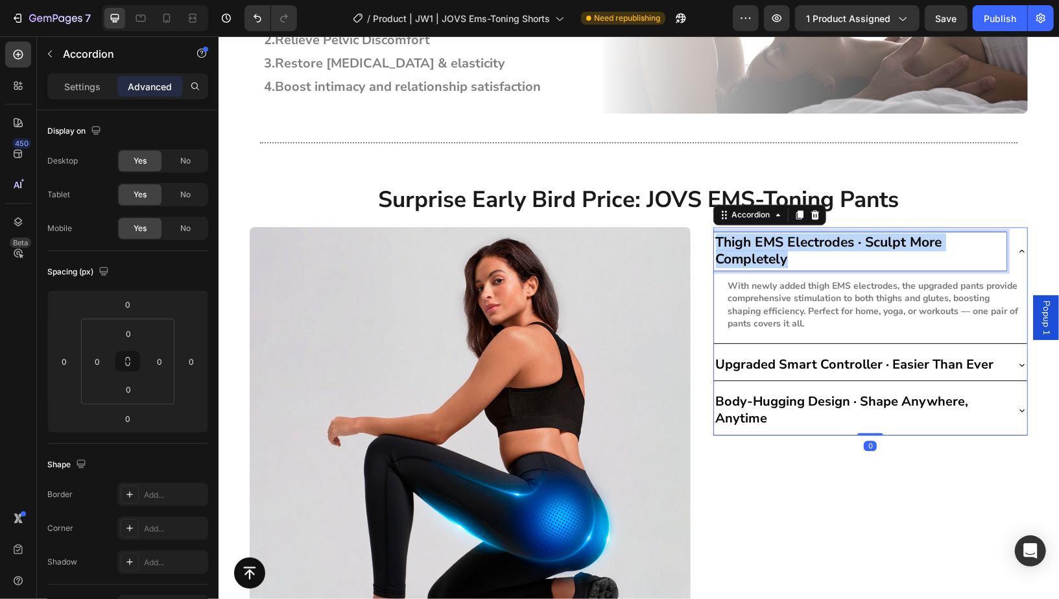
click at [804, 235] on strong "Thigh EMS Electrodes · Sculpt More Completely" at bounding box center [828, 249] width 226 height 35
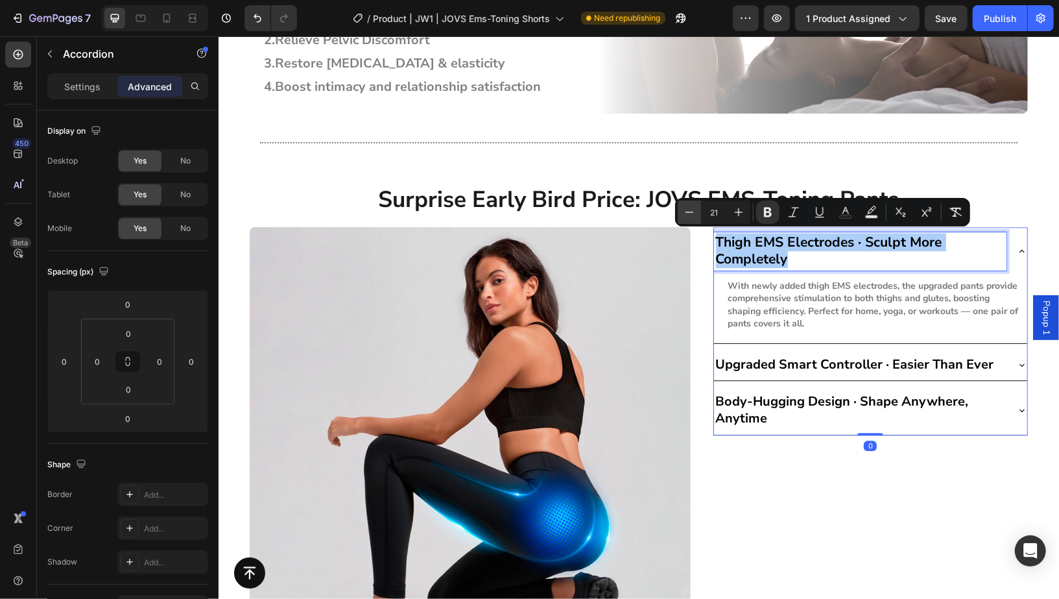
click at [692, 218] on icon "Editor contextual toolbar" at bounding box center [689, 212] width 13 height 13
type input "20"
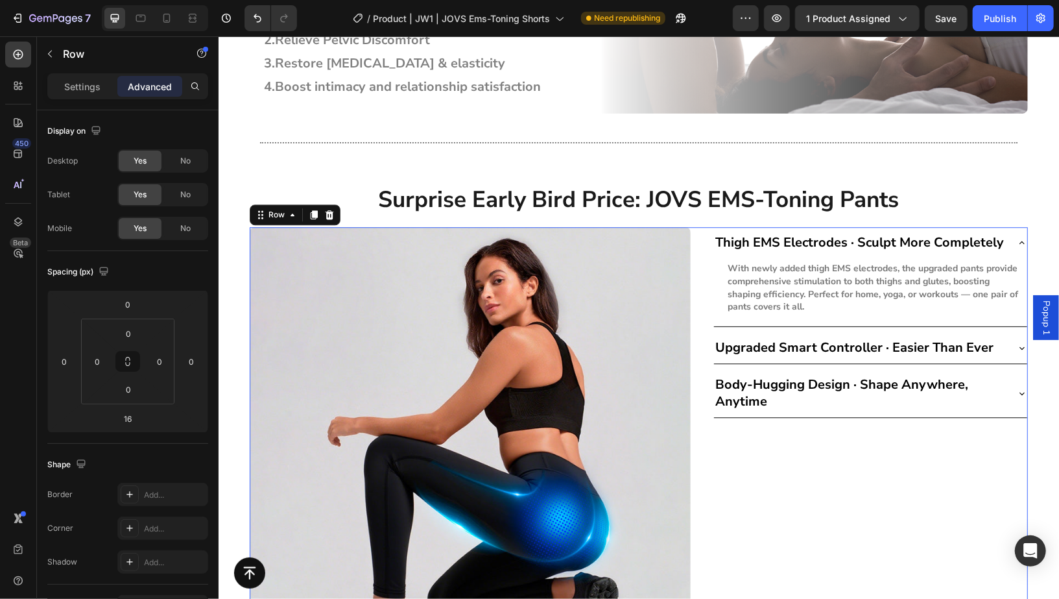
click at [781, 443] on div "Thigh EMS Electrodes · Sculpt More Completely With newly added thigh EMS electr…" at bounding box center [870, 446] width 315 height 441
click at [763, 375] on strong "Body-Hugging Design · Shape Anywhere, Anytime" at bounding box center [841, 392] width 253 height 34
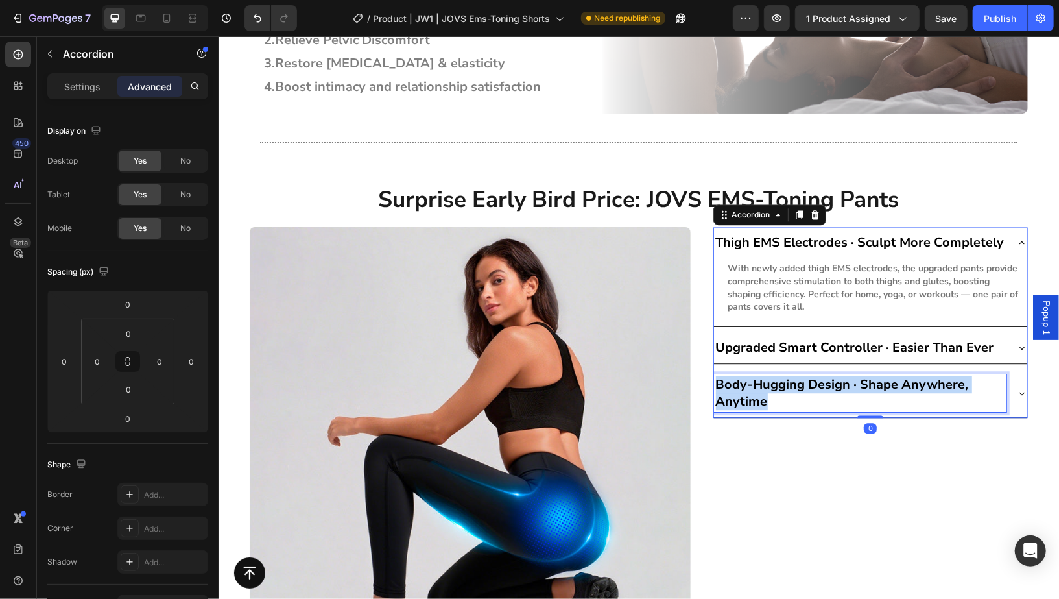
click at [763, 375] on strong "Body-Hugging Design · Shape Anywhere, Anytime" at bounding box center [841, 392] width 253 height 34
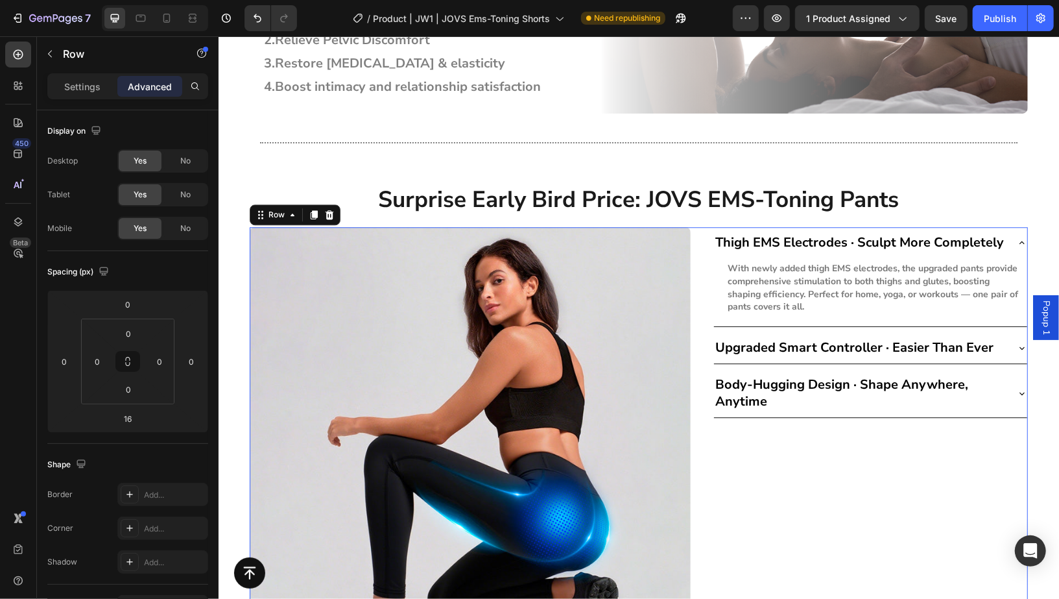
click at [747, 464] on div "Thigh EMS Electrodes · Sculpt More Completely With newly added thigh EMS electr…" at bounding box center [870, 446] width 315 height 441
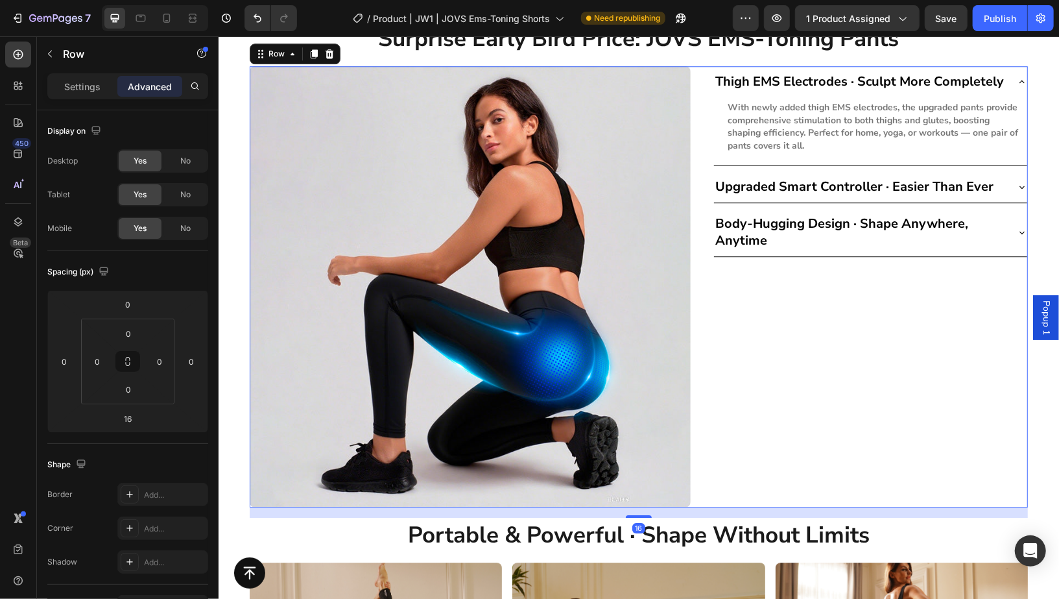
scroll to position [5488, 0]
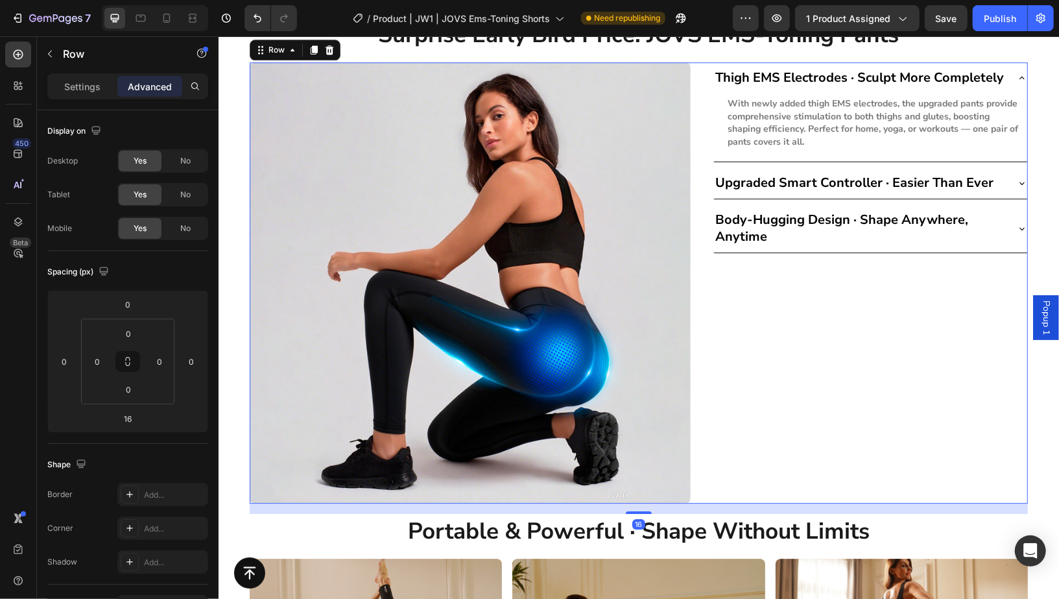
click at [891, 403] on div "Thigh EMS Electrodes · Sculpt More Completely With newly added thigh EMS electr…" at bounding box center [870, 282] width 315 height 441
click at [947, 21] on span "Save" at bounding box center [946, 18] width 21 height 11
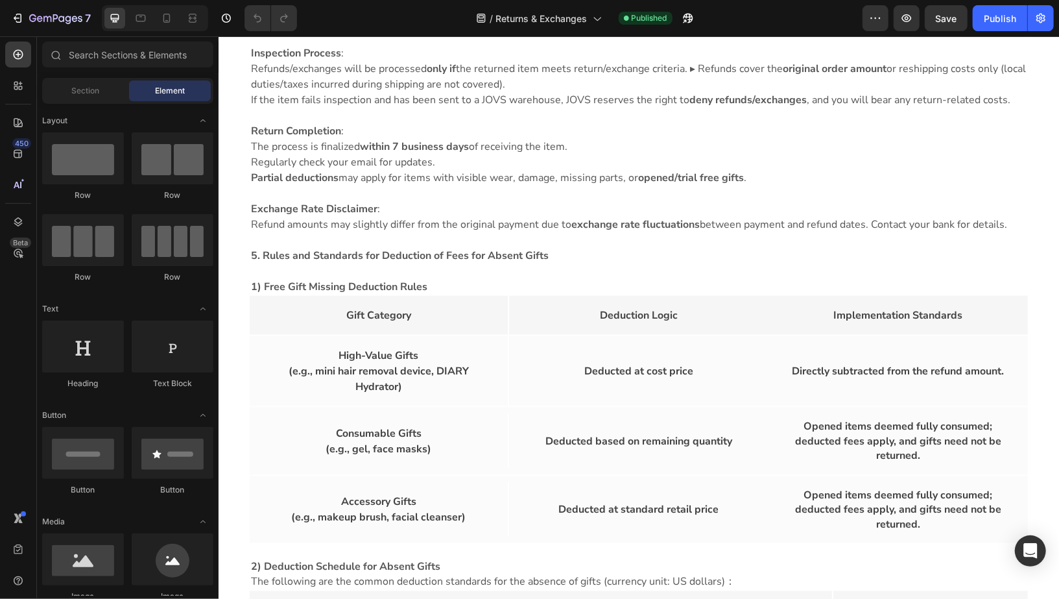
scroll to position [1103, 0]
